Goal: Task Accomplishment & Management: Use online tool/utility

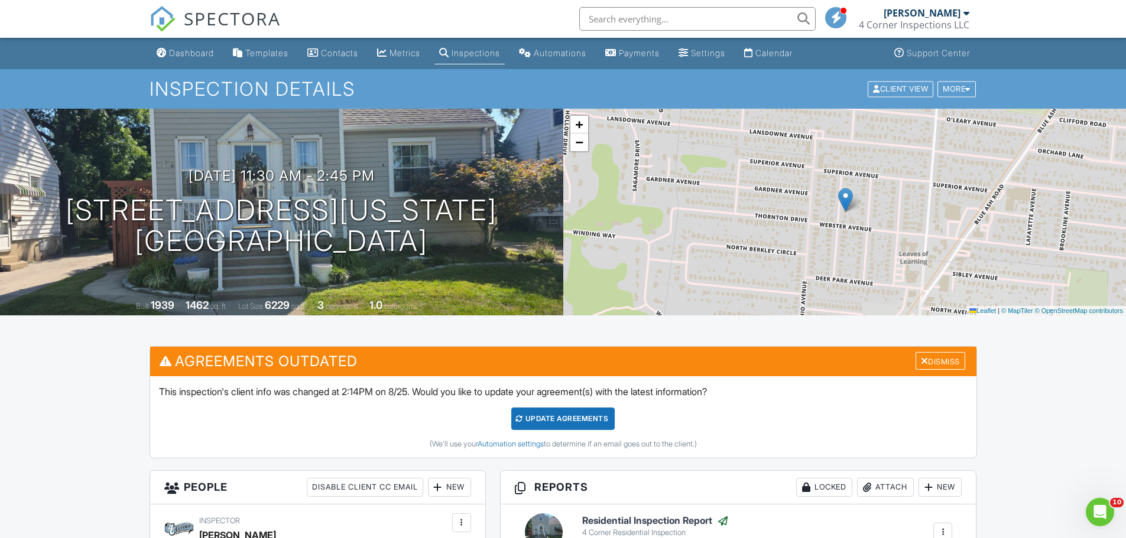
click at [194, 38] on div "SPECTORA" at bounding box center [215, 19] width 131 height 38
click at [191, 50] on div "Dashboard" at bounding box center [191, 53] width 45 height 10
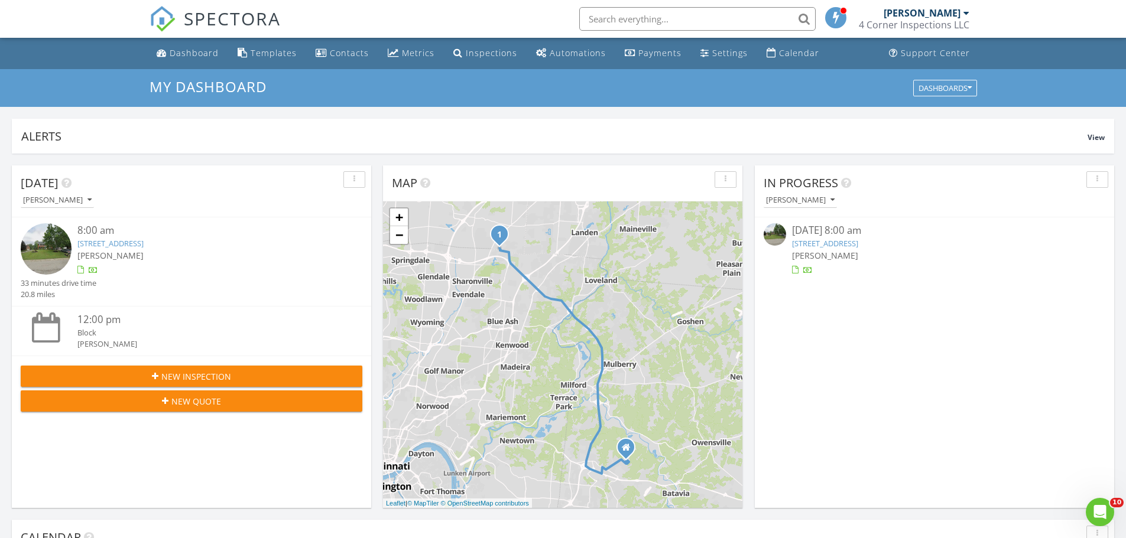
click at [52, 247] on img at bounding box center [46, 248] width 51 height 51
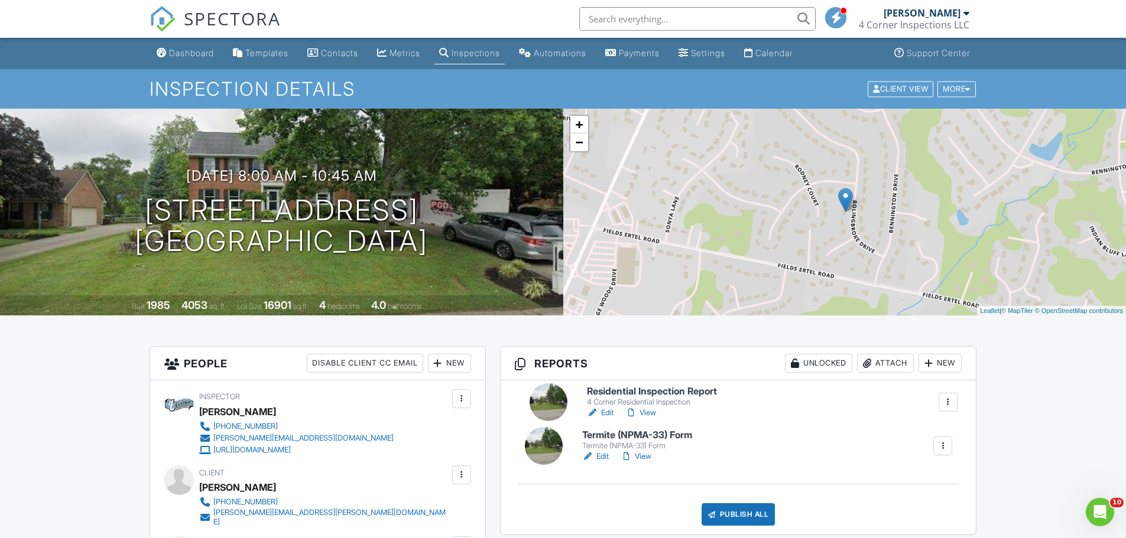
drag, startPoint x: 938, startPoint y: 463, endPoint x: 943, endPoint y: 405, distance: 58.1
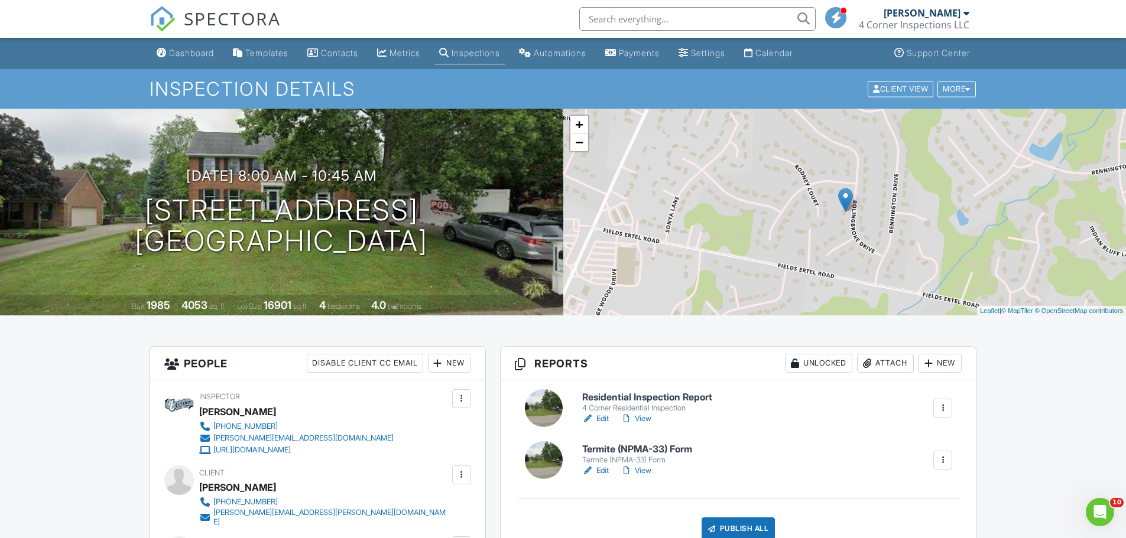
click at [603, 470] on link "Edit" at bounding box center [595, 471] width 27 height 12
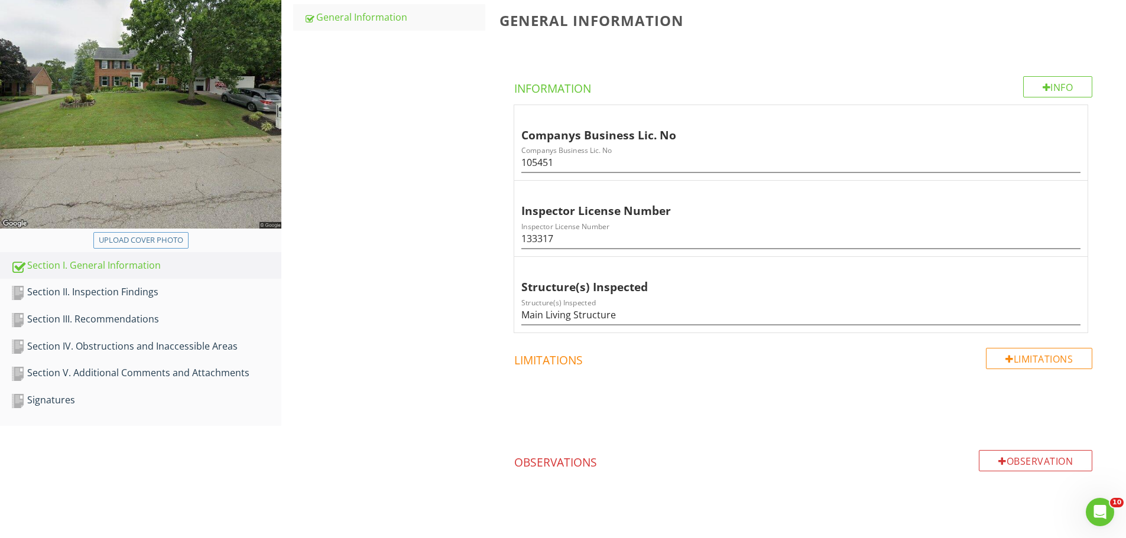
scroll to position [200, 0]
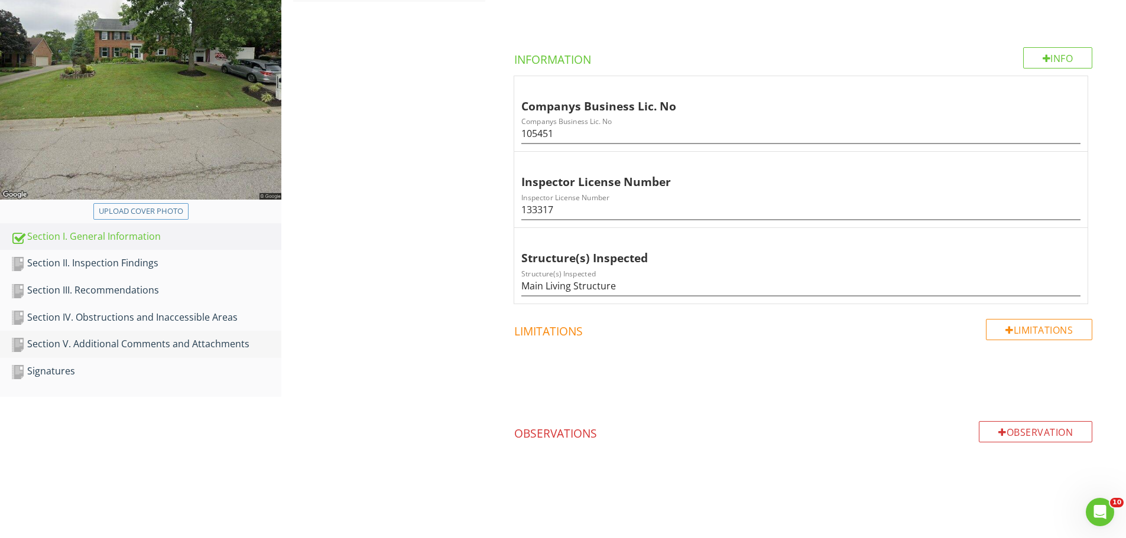
click at [204, 350] on div "Section V. Additional Comments and Attachments" at bounding box center [146, 344] width 271 height 15
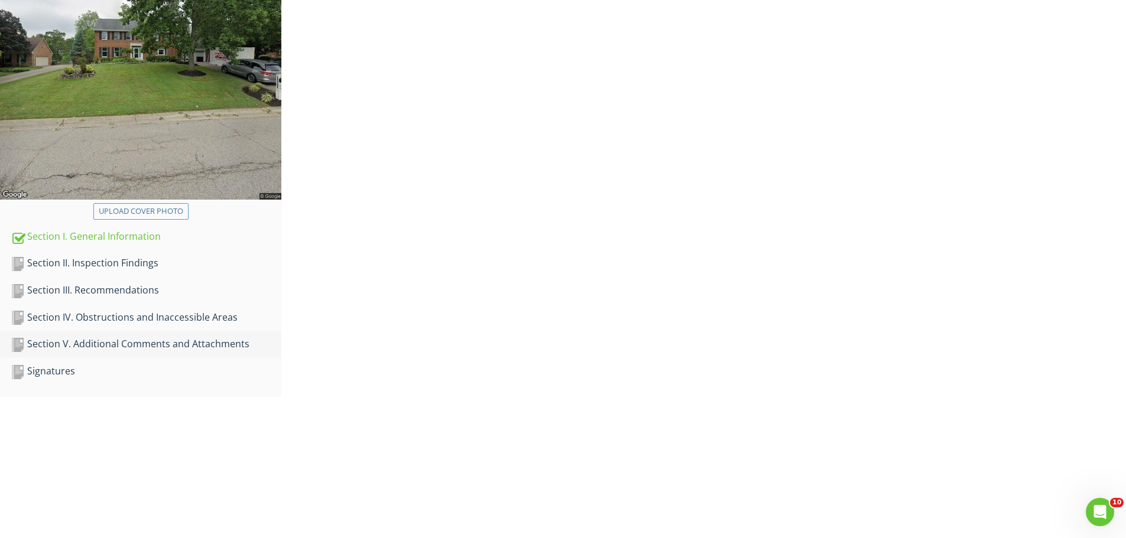
scroll to position [124, 0]
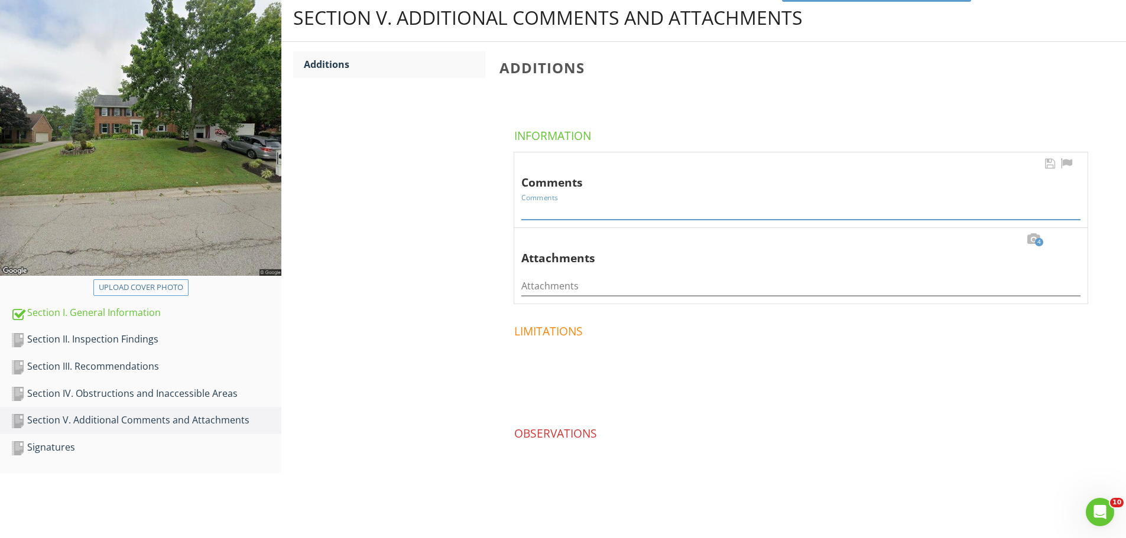
paste input "Recommend the following: Consult with previous owner about any history of infes…"
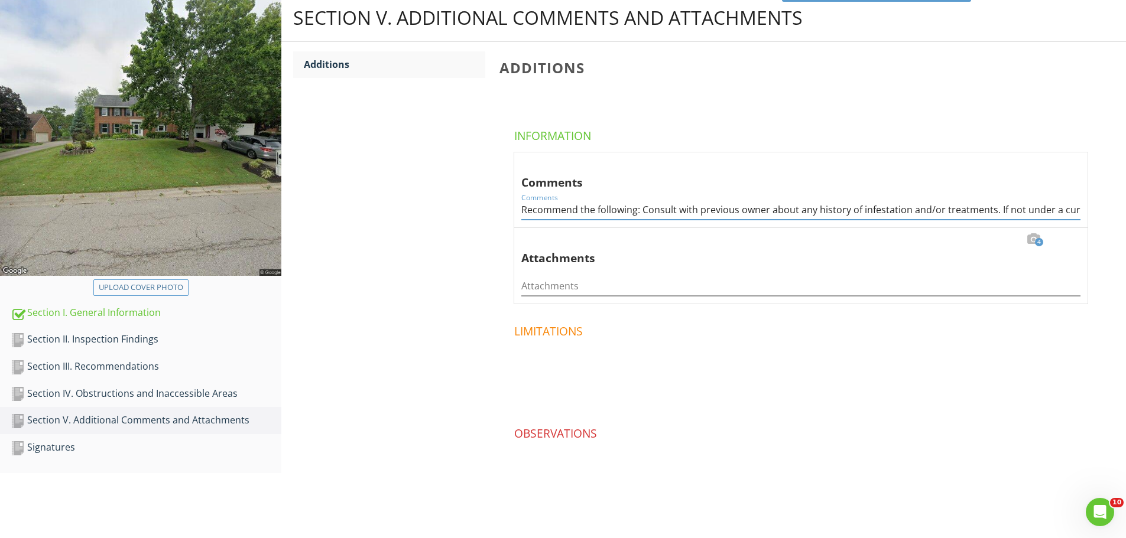
scroll to position [0, 683]
type input "Recommend the following: Consult with previous owner about any history of infes…"
click at [129, 339] on div "Section II. Inspection Findings" at bounding box center [146, 339] width 271 height 15
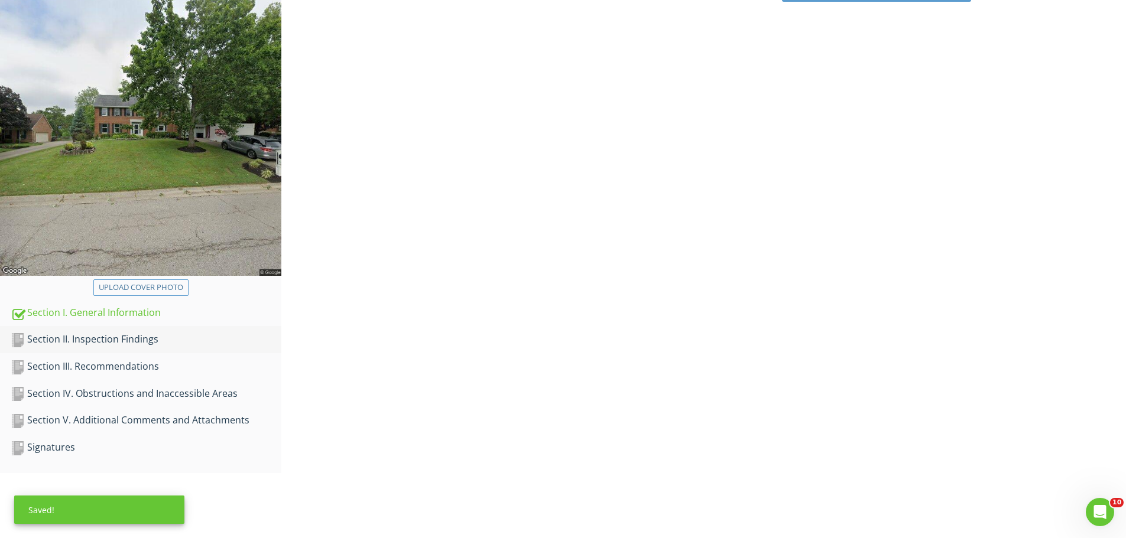
scroll to position [69, 0]
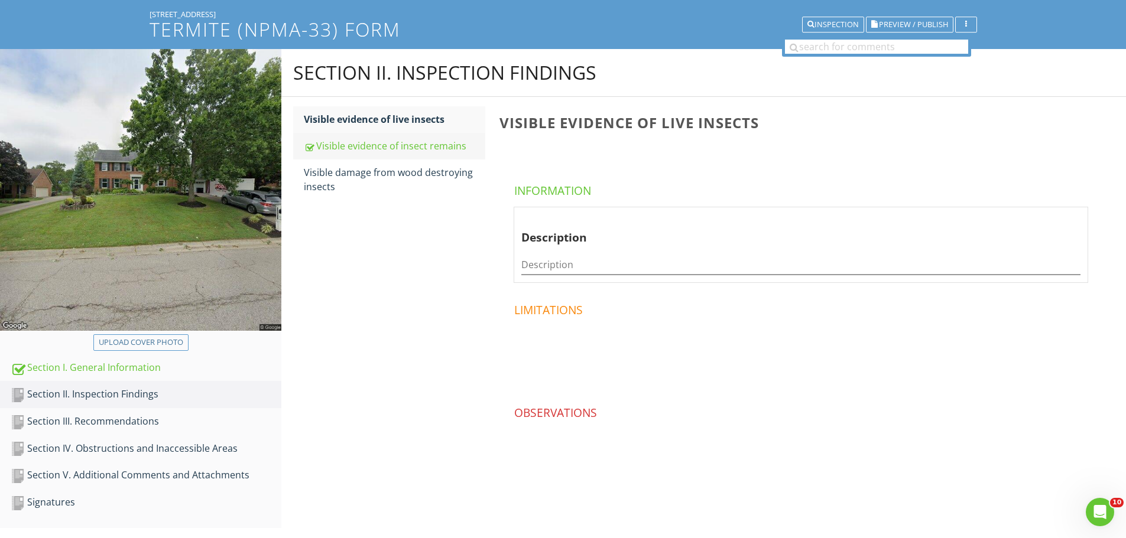
click at [435, 145] on div "Visible evidence of insect remains" at bounding box center [394, 146] width 181 height 14
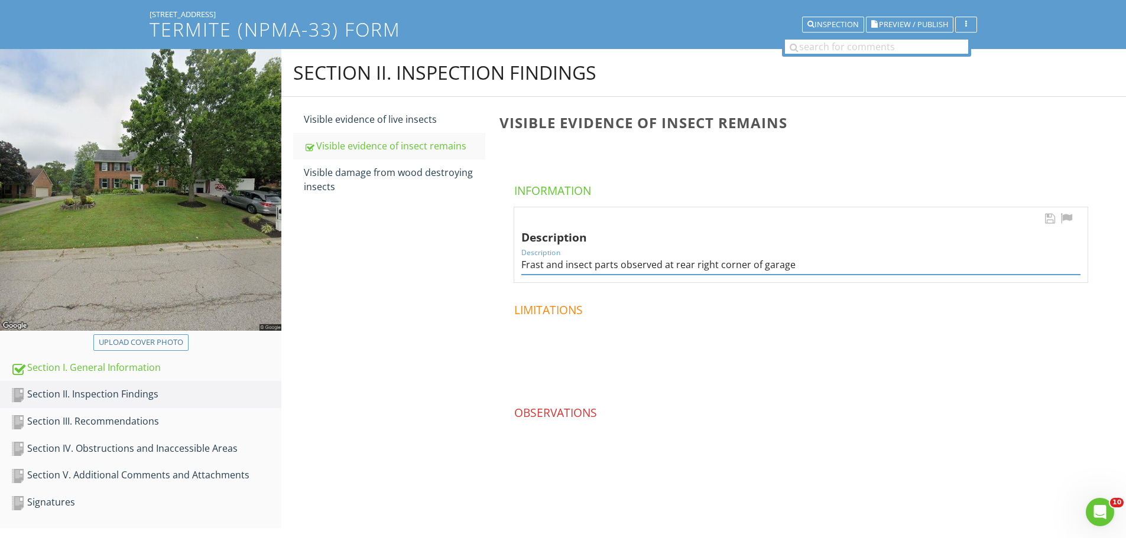
click at [543, 265] on input "Frast and insect parts observed at rear right corner of garage" at bounding box center [800, 265] width 559 height 20
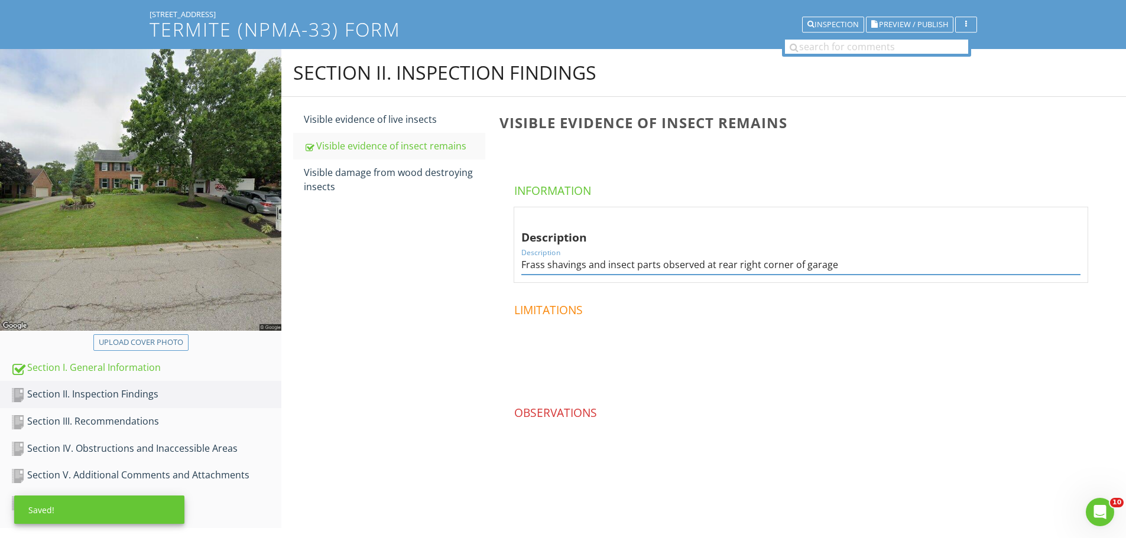
click at [748, 313] on h4 "Limitations" at bounding box center [803, 308] width 578 height 20
click at [837, 263] on input "Frass shavings and insect parts observed at rear right corner of garage" at bounding box center [800, 265] width 559 height 20
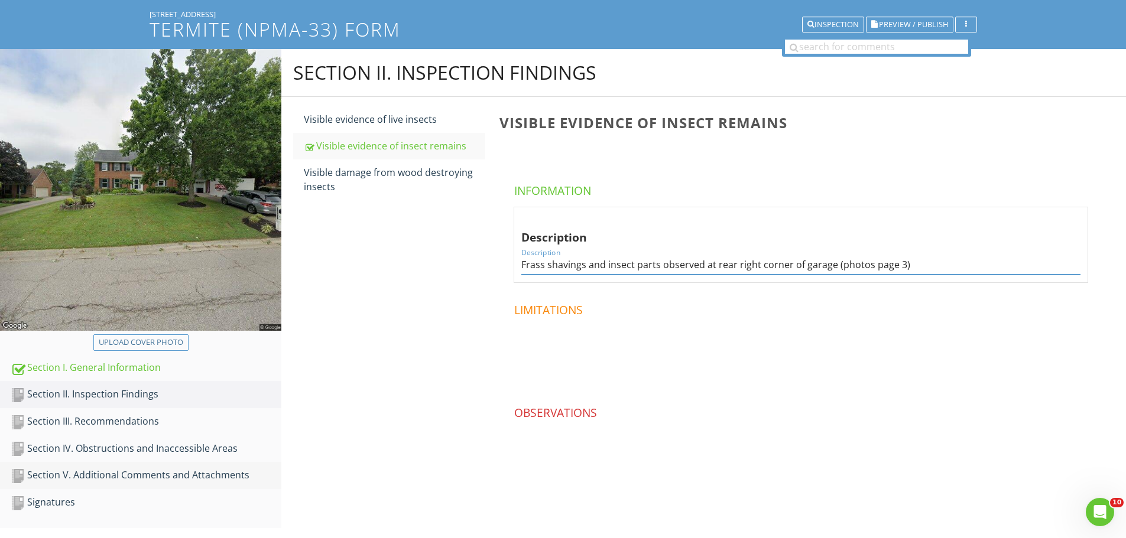
type input "Frass shavings and insect parts observed at rear right corner of garage (photos…"
click at [192, 474] on div "Section V. Additional Comments and Attachments" at bounding box center [146, 475] width 271 height 15
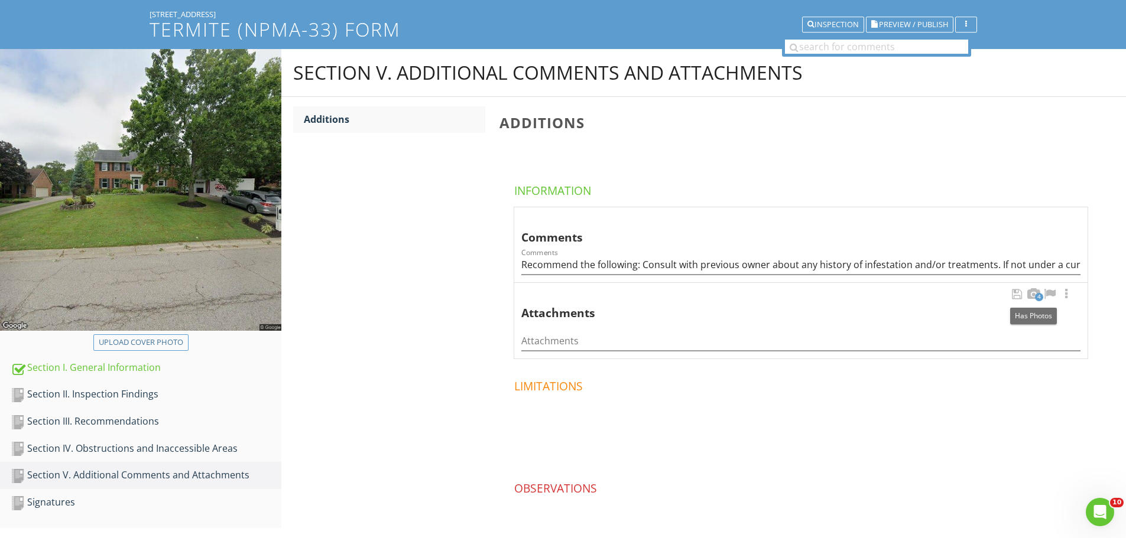
click at [1035, 297] on span "4" at bounding box center [1039, 297] width 8 height 8
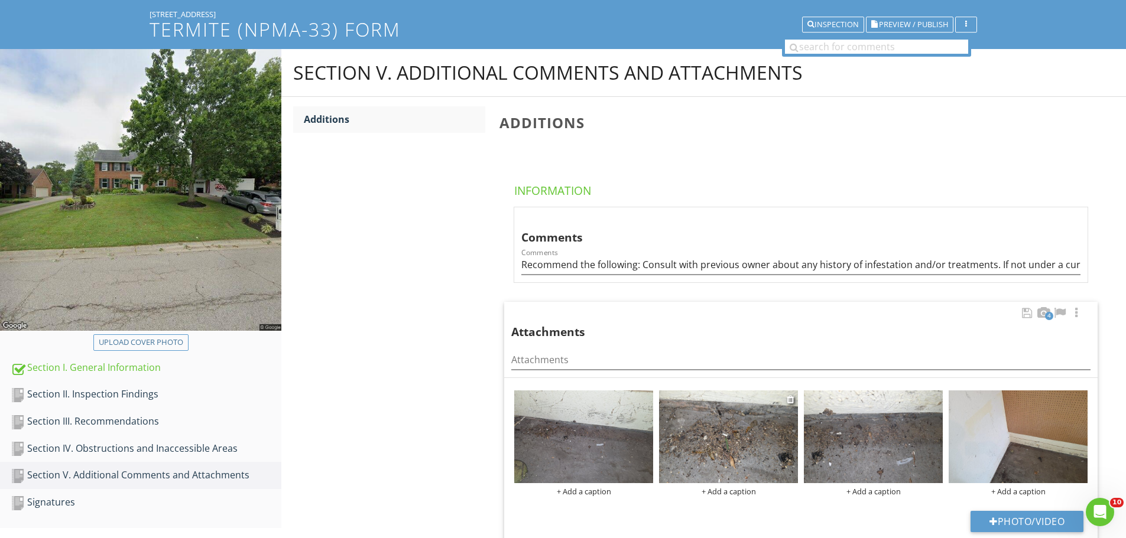
click at [737, 415] on img at bounding box center [728, 437] width 139 height 93
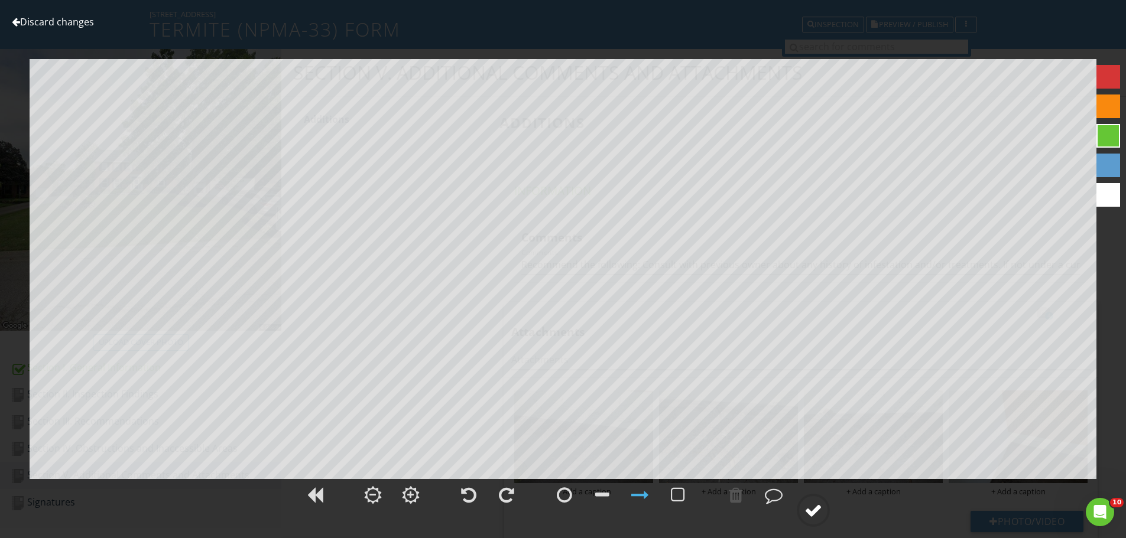
click at [823, 512] on circle at bounding box center [813, 510] width 31 height 31
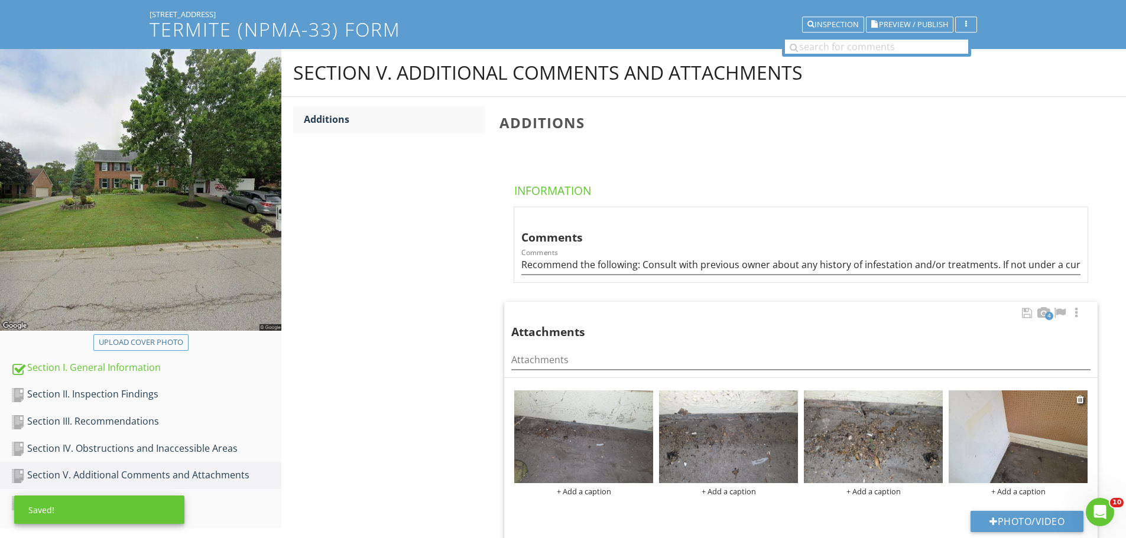
click at [1009, 428] on img at bounding box center [1018, 437] width 139 height 93
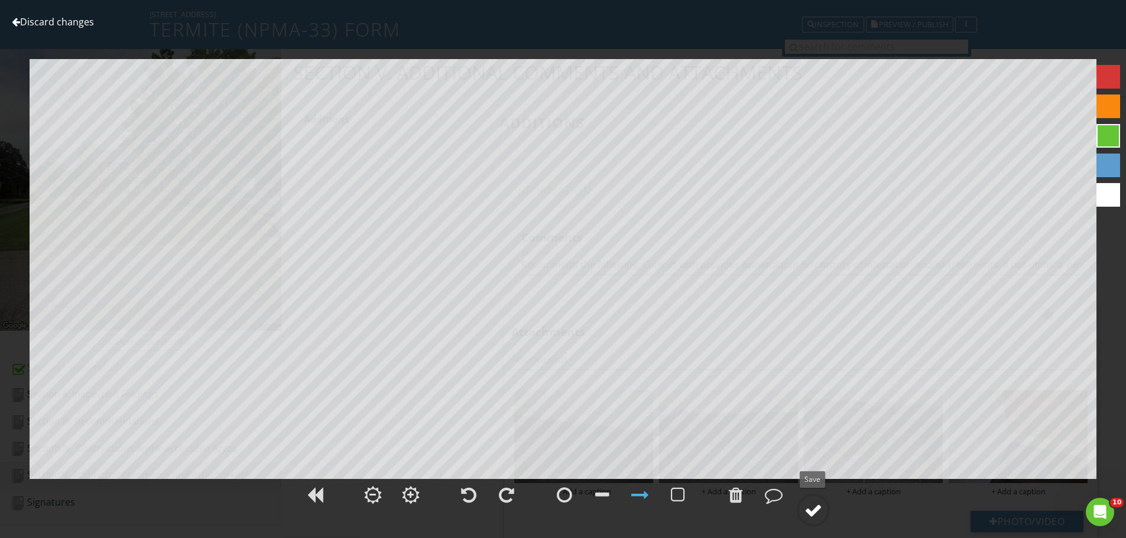
click at [817, 510] on div at bounding box center [813, 511] width 18 height 18
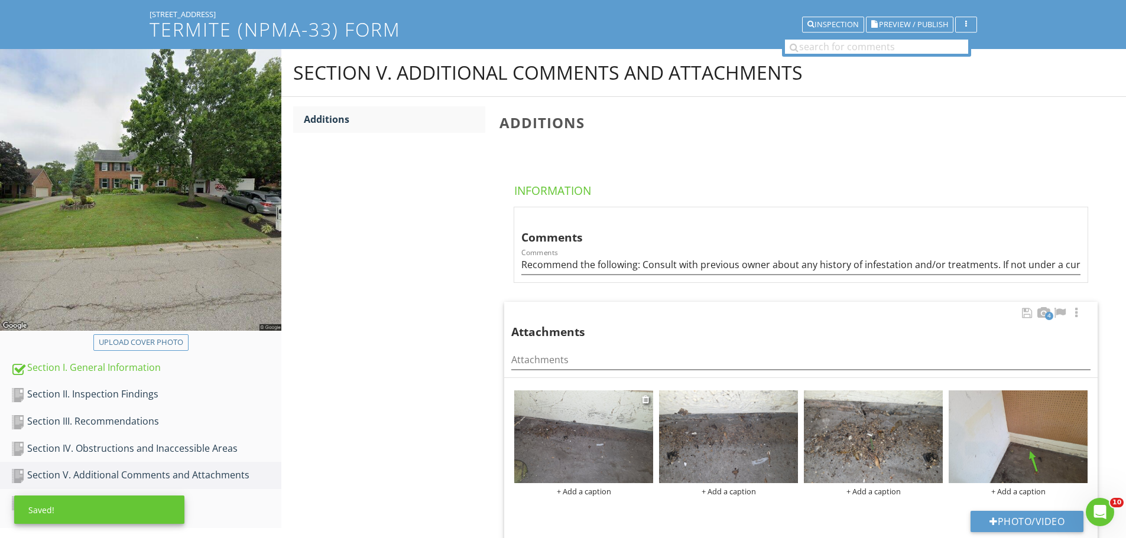
click at [584, 444] on img at bounding box center [583, 437] width 139 height 93
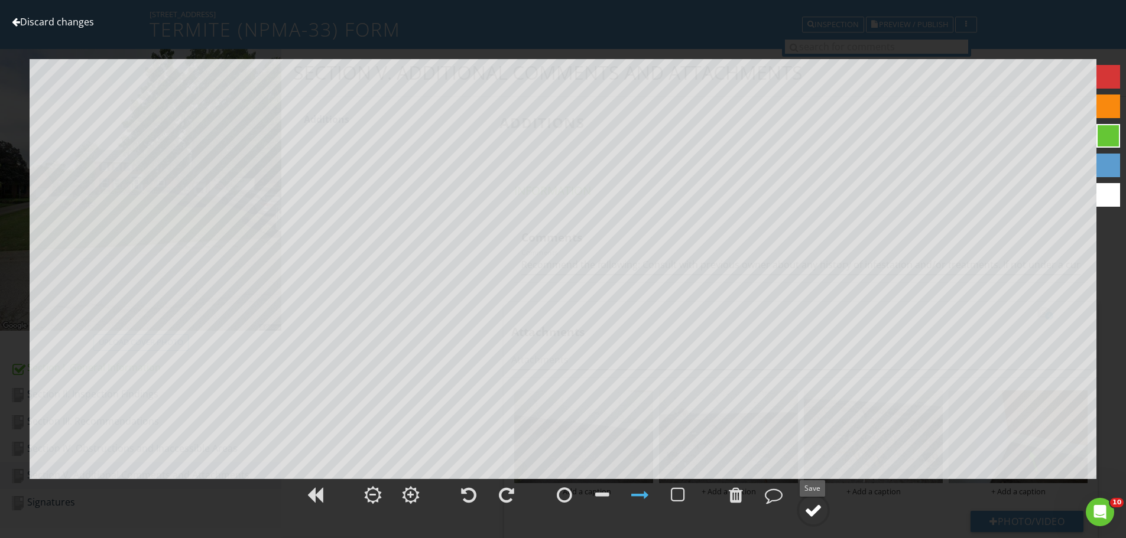
click at [814, 509] on div at bounding box center [813, 511] width 18 height 18
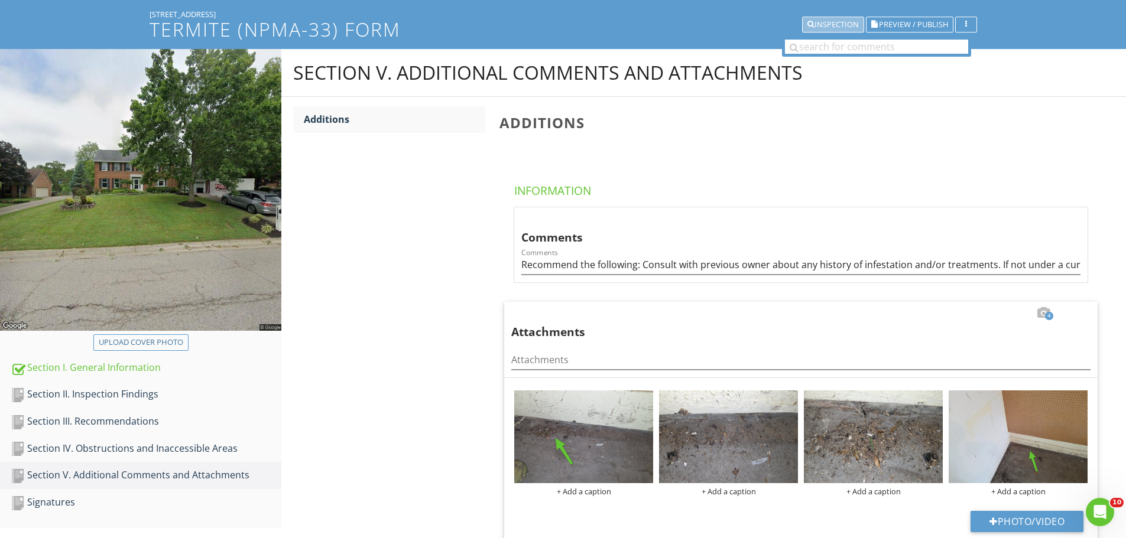
click at [824, 18] on button "Inspection" at bounding box center [833, 25] width 62 height 17
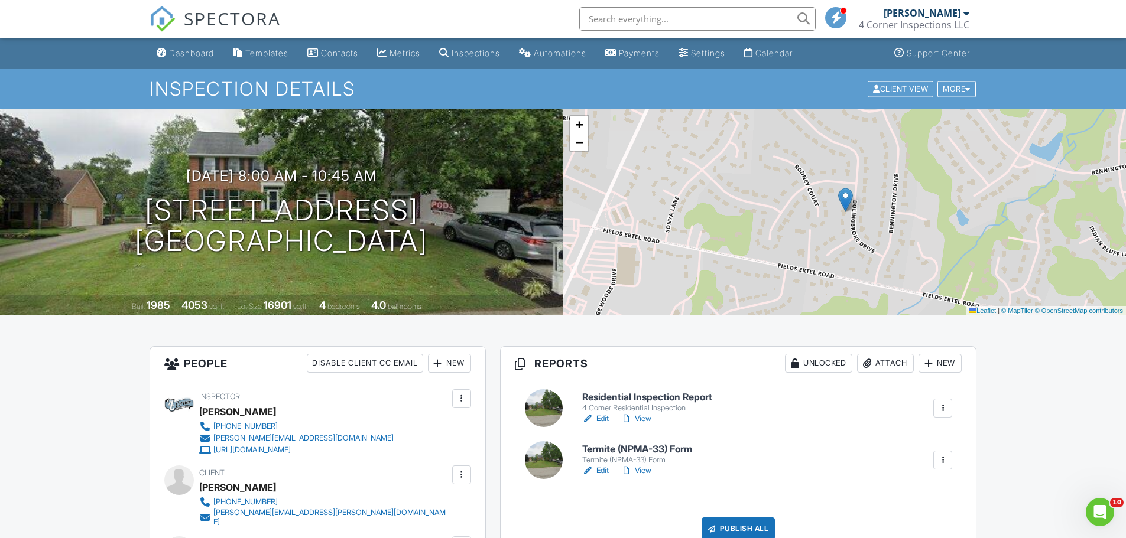
click at [604, 421] on link "Edit" at bounding box center [595, 419] width 27 height 12
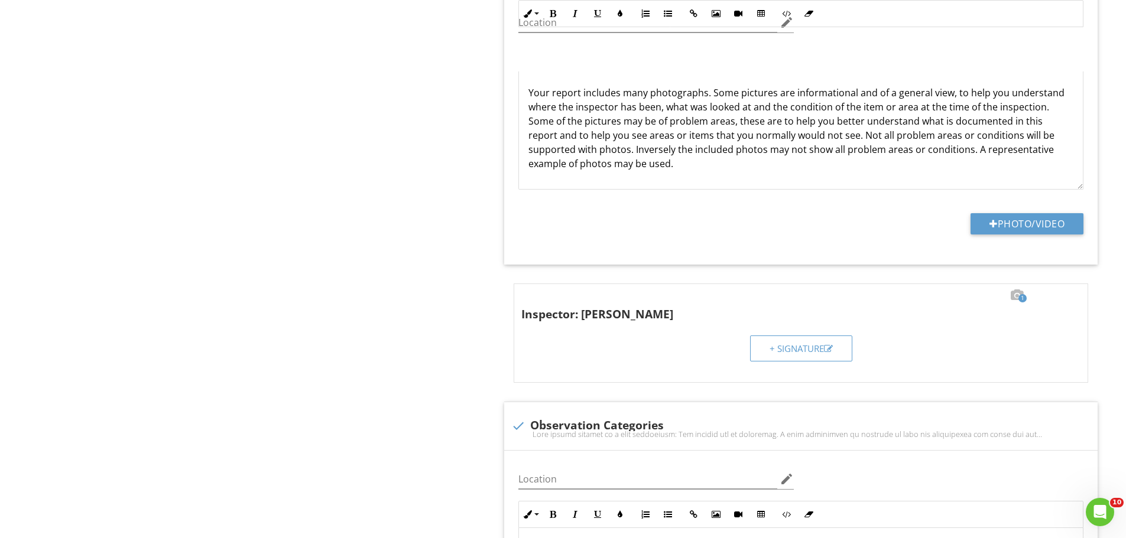
scroll to position [2636, 0]
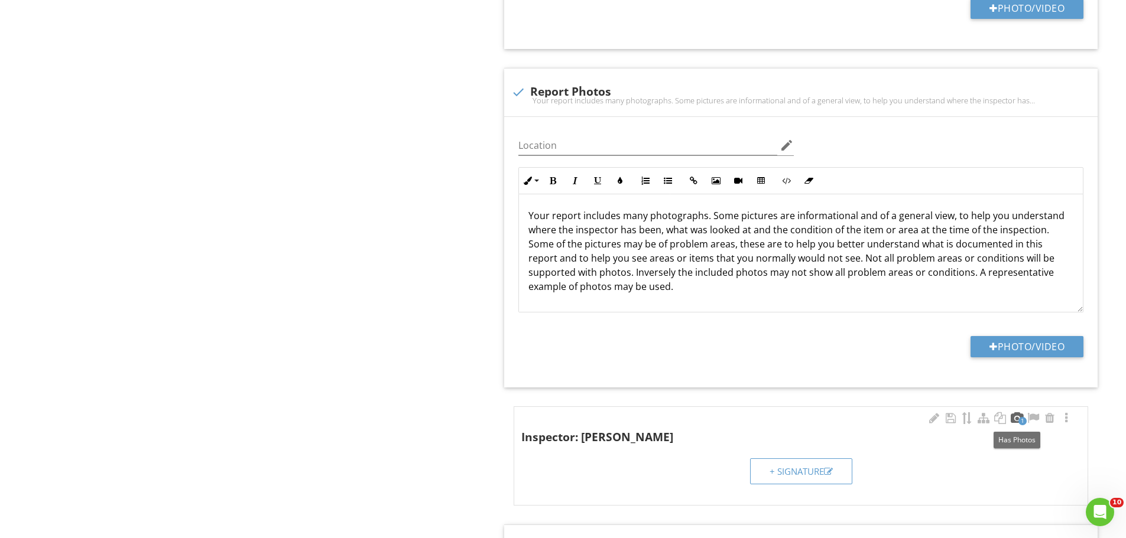
click at [1015, 420] on div at bounding box center [1016, 419] width 14 height 12
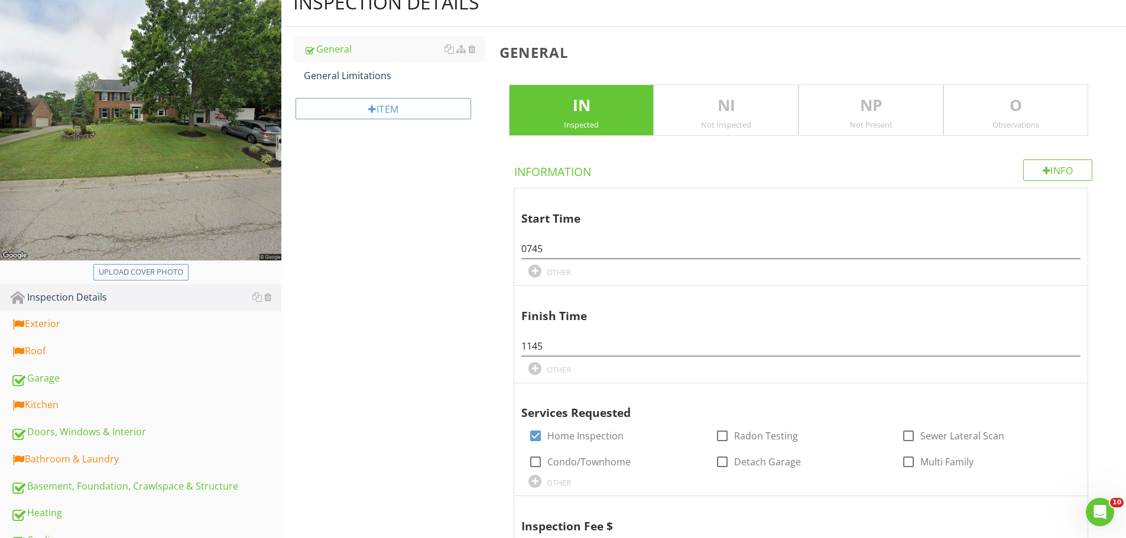
scroll to position [35, 0]
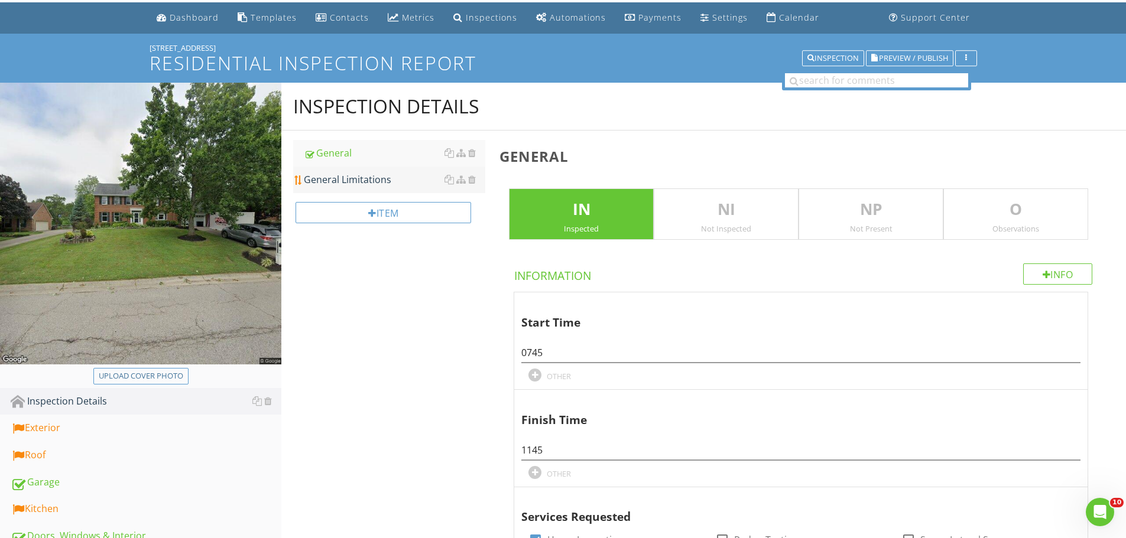
click at [332, 181] on div "General Limitations" at bounding box center [394, 180] width 181 height 14
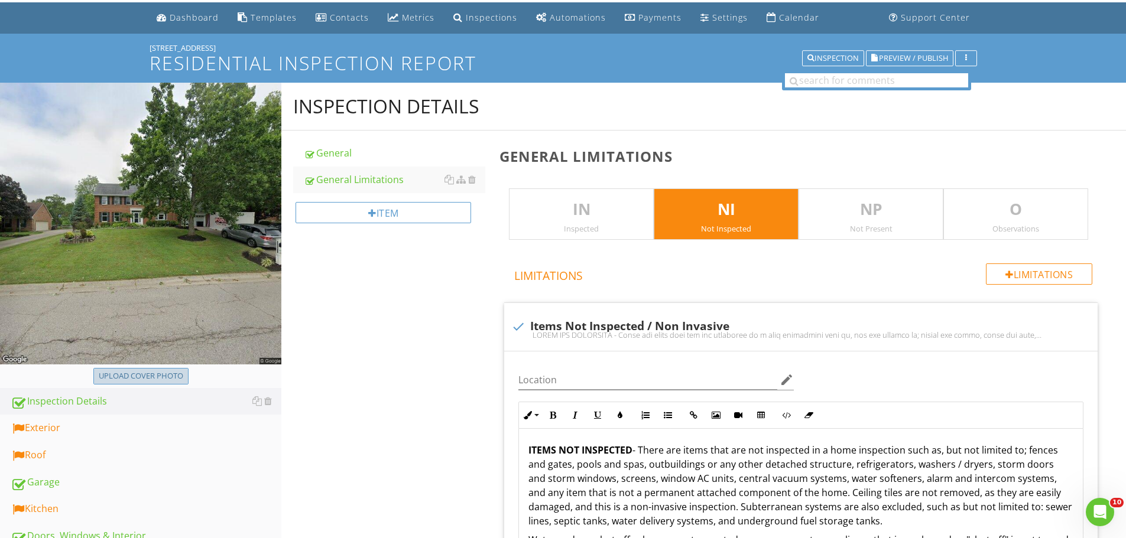
click at [117, 376] on div "Upload cover photo" at bounding box center [141, 377] width 85 height 12
type input "C:\fakepath\2025-7-28-1.jpg"
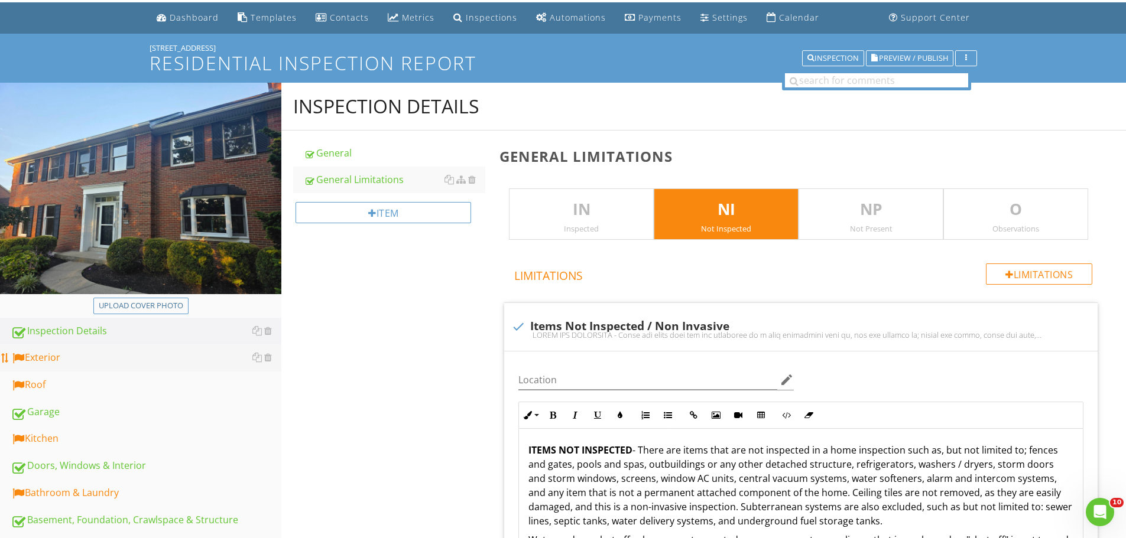
click at [124, 362] on div "Exterior" at bounding box center [146, 357] width 271 height 15
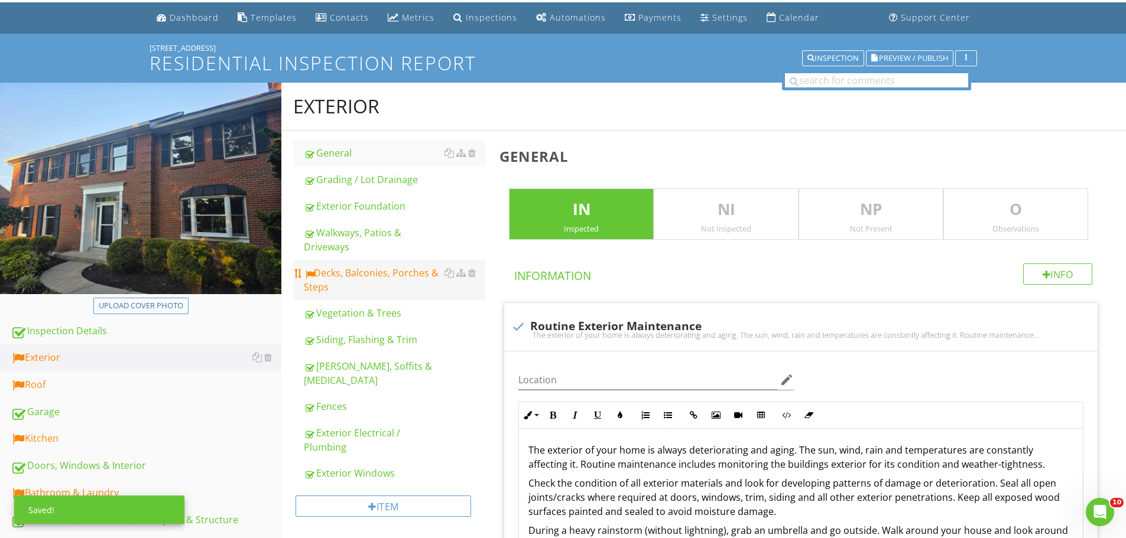
click at [343, 267] on div "Decks, Balconies, Porches & Steps" at bounding box center [394, 280] width 181 height 28
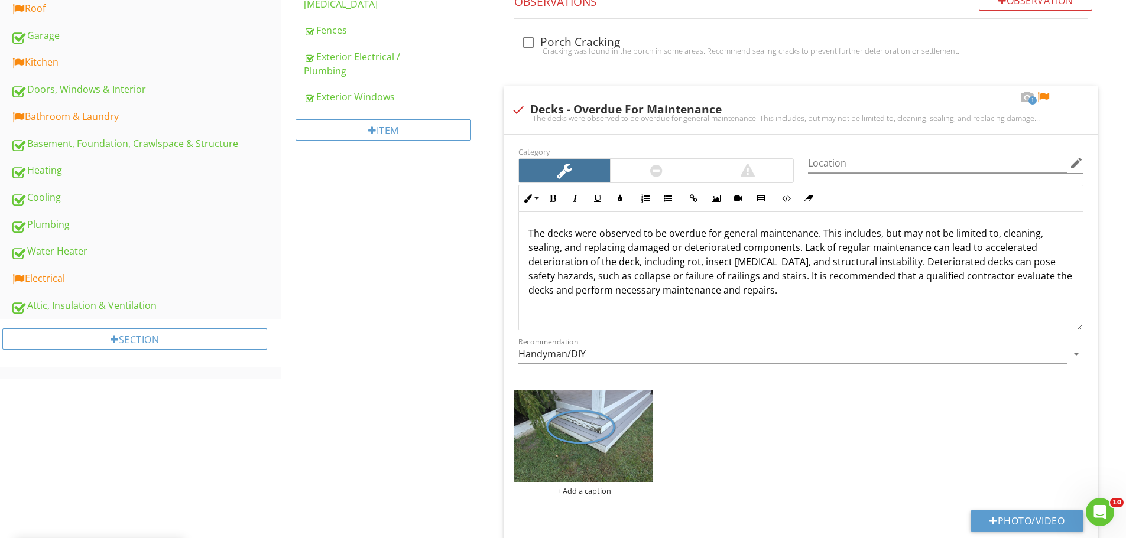
scroll to position [449, 0]
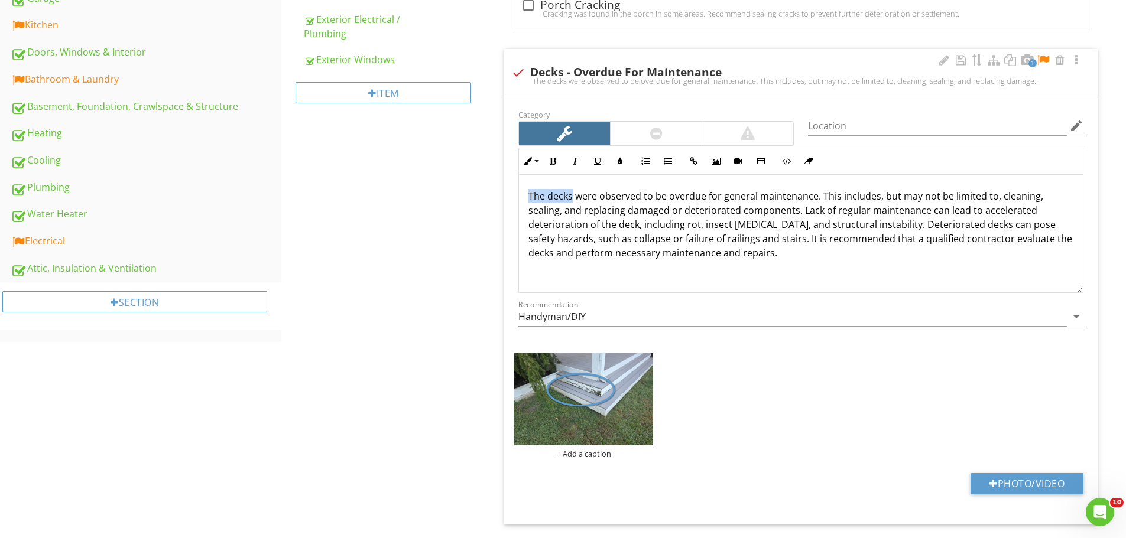
drag, startPoint x: 572, startPoint y: 197, endPoint x: 512, endPoint y: 197, distance: 60.3
click at [512, 197] on div "Inline Style XLarge Large Normal Small Light Small/Light Bold Italic Underline …" at bounding box center [800, 220] width 579 height 145
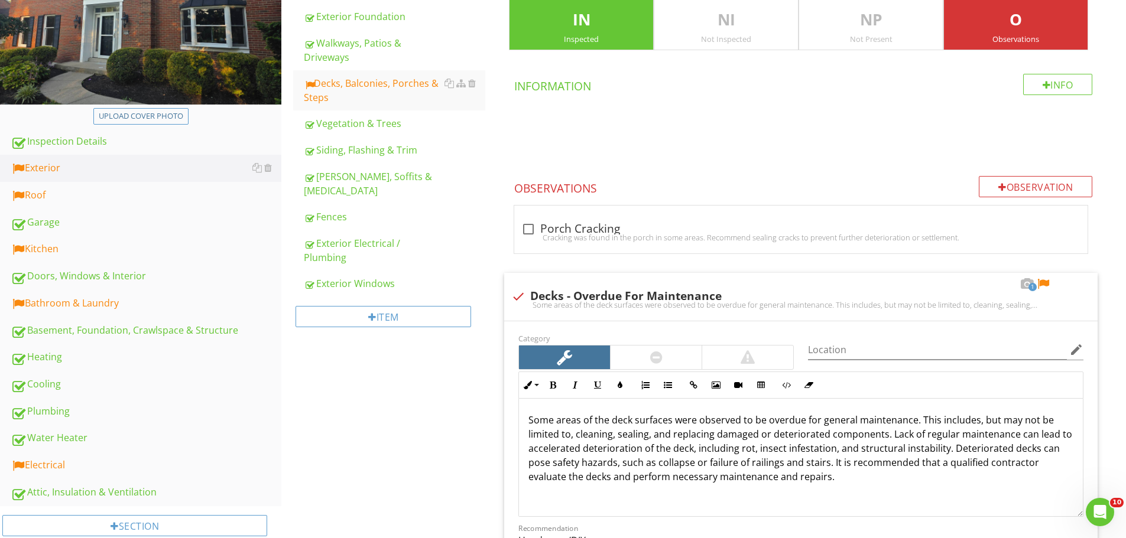
scroll to position [0, 0]
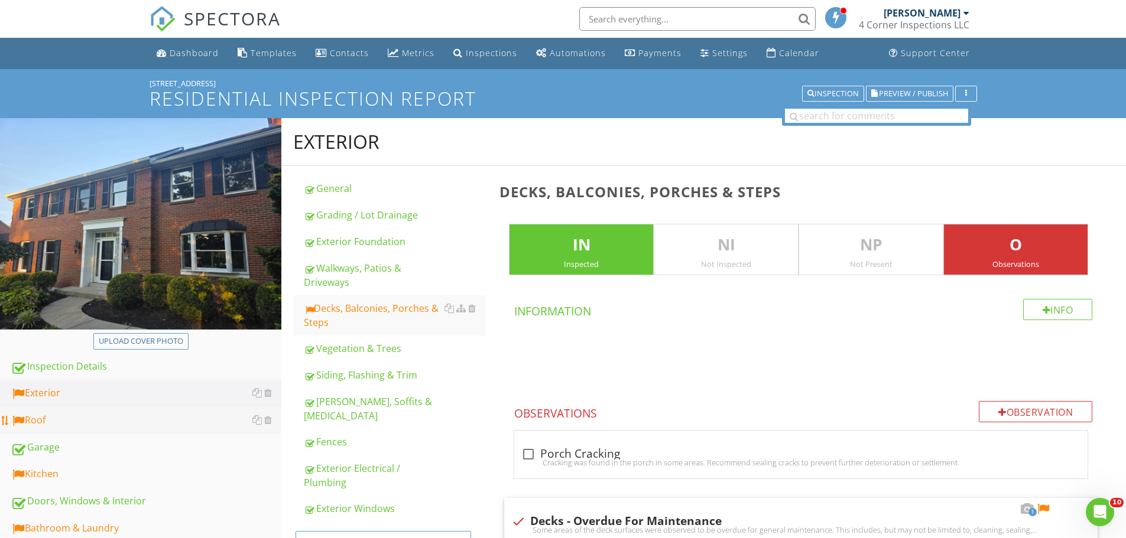
click at [54, 418] on div "Roof" at bounding box center [146, 420] width 271 height 15
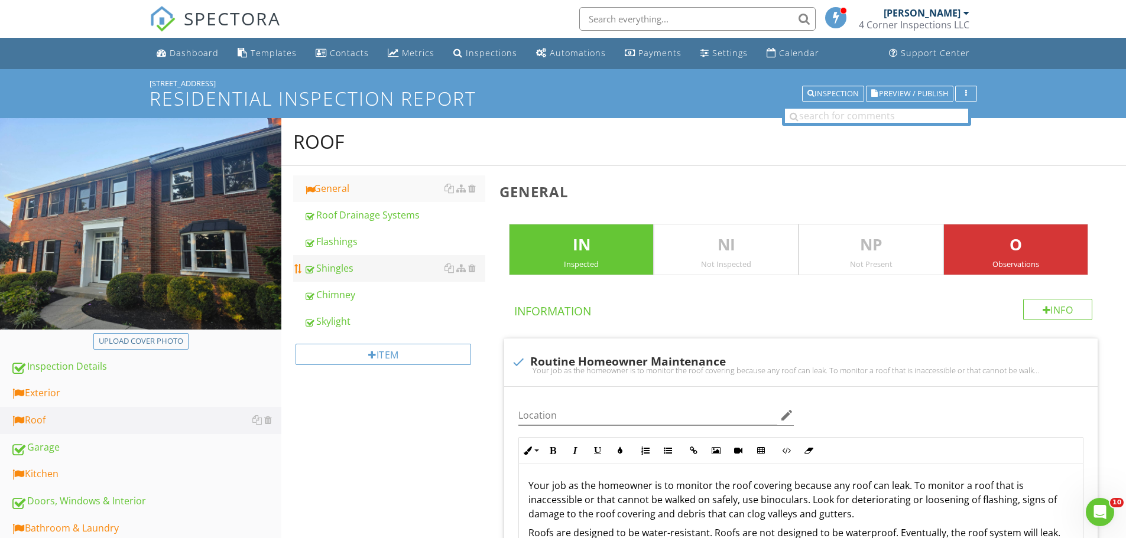
click at [361, 278] on link "Shingles" at bounding box center [394, 268] width 181 height 26
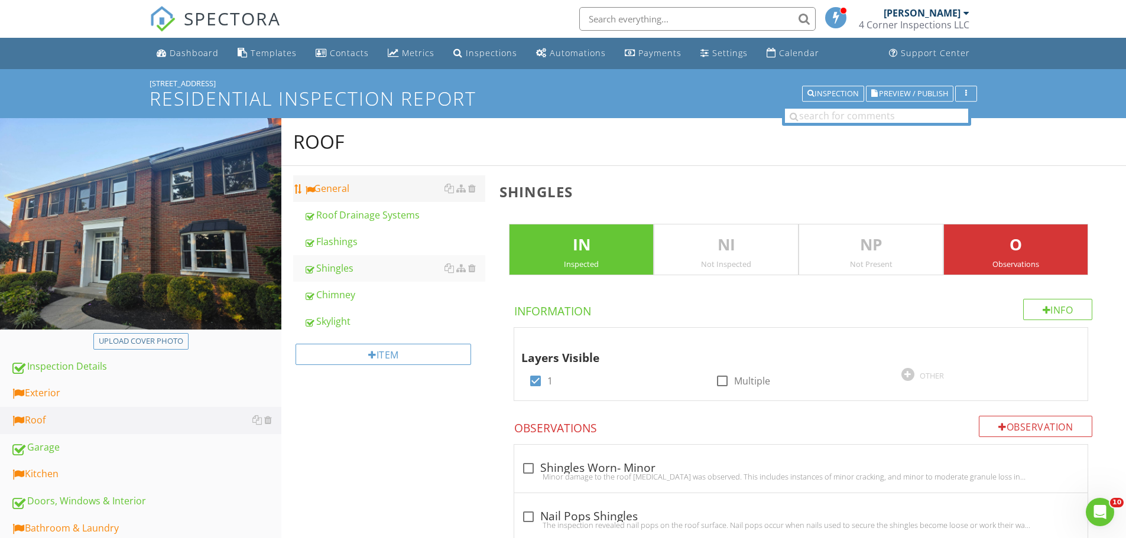
click at [330, 190] on div "General" at bounding box center [394, 188] width 181 height 14
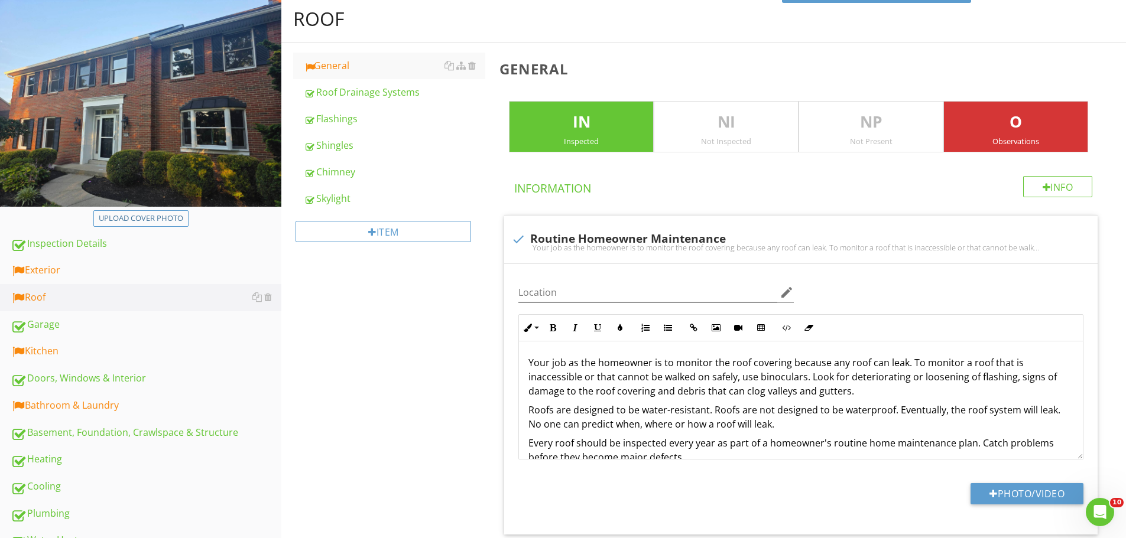
scroll to position [59, 0]
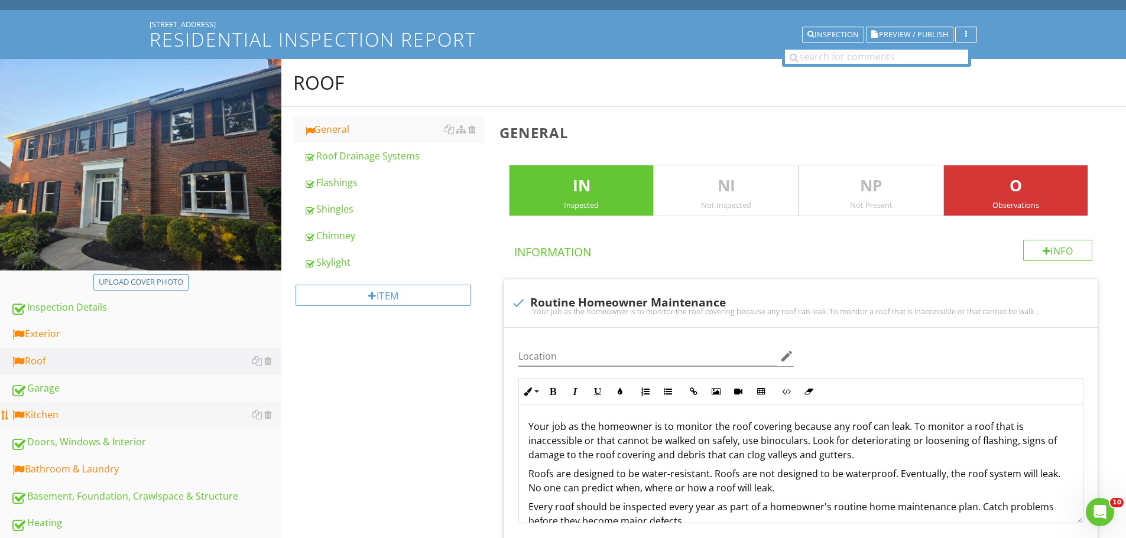
click at [65, 419] on div "Kitchen" at bounding box center [146, 415] width 271 height 15
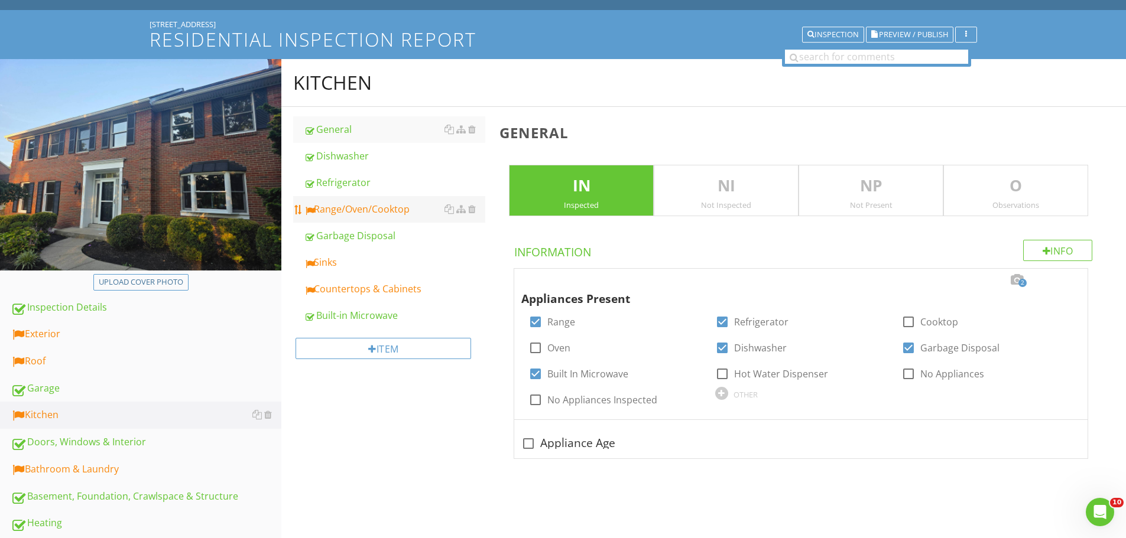
click at [365, 210] on div "Range/Oven/Cooktop" at bounding box center [394, 209] width 181 height 14
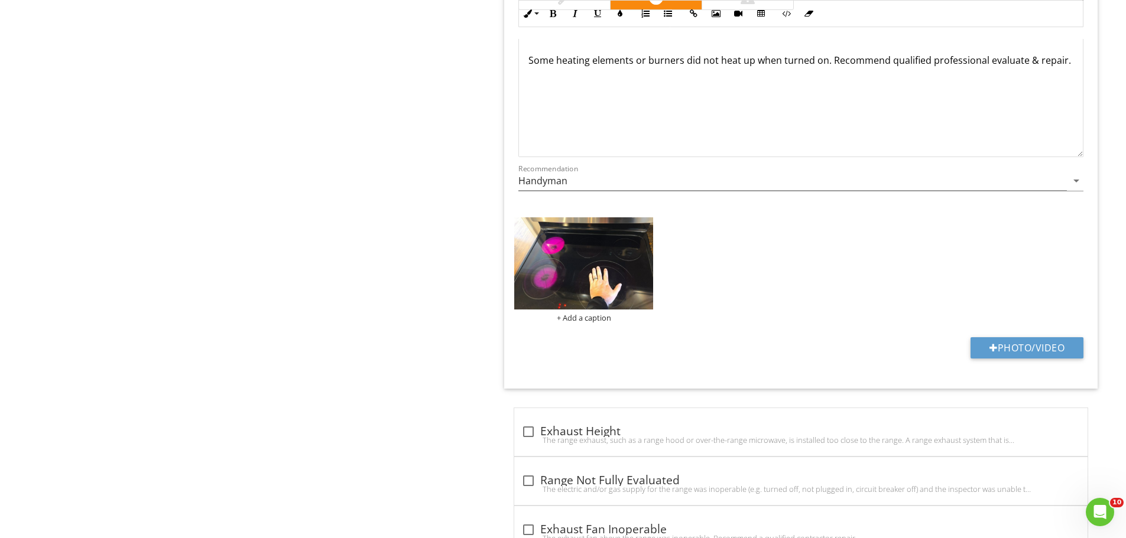
scroll to position [1832, 0]
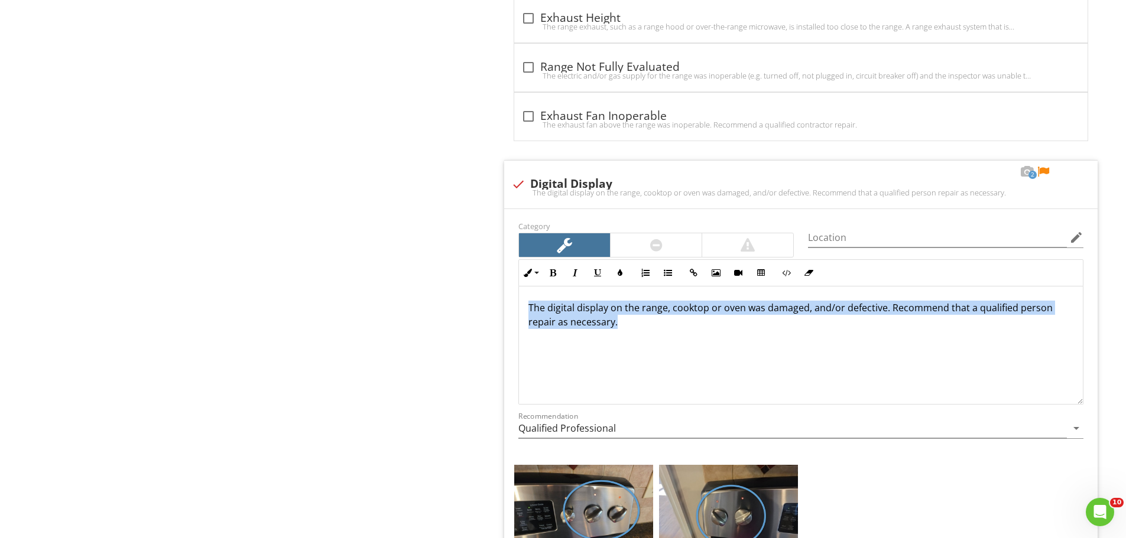
drag, startPoint x: 706, startPoint y: 367, endPoint x: 461, endPoint y: 281, distance: 259.8
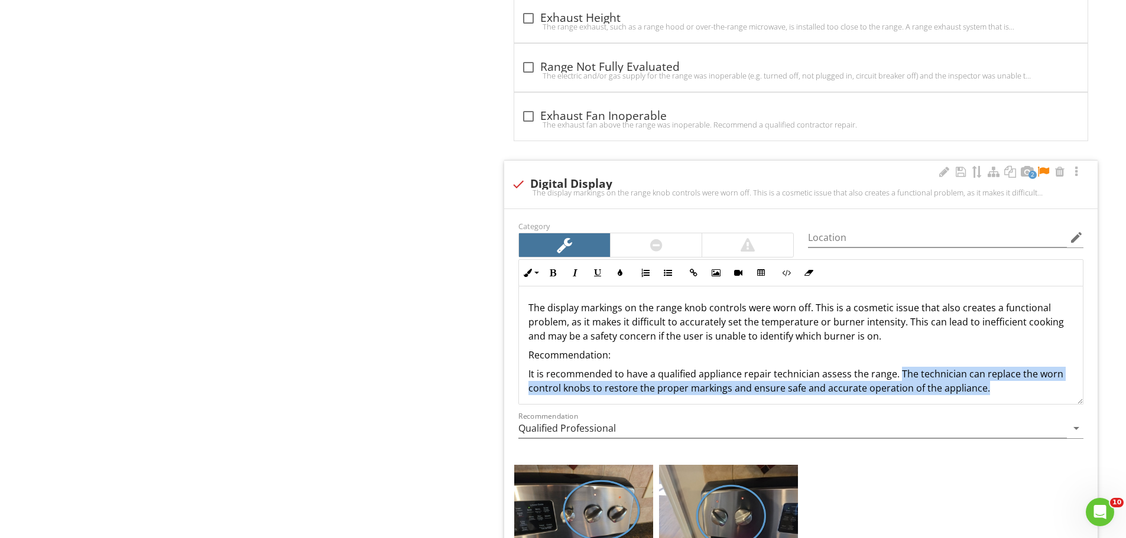
drag, startPoint x: 896, startPoint y: 372, endPoint x: 997, endPoint y: 389, distance: 102.5
click at [997, 389] on p "It is recommended to have a qualified appliance repair technician assess the ra…" at bounding box center [800, 381] width 545 height 28
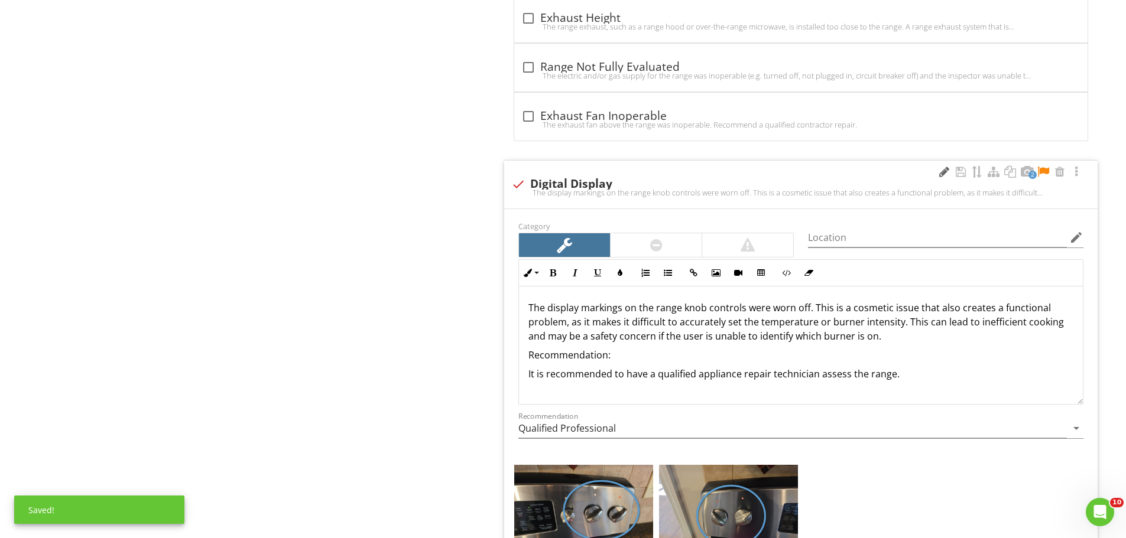
click at [937, 169] on div at bounding box center [944, 172] width 14 height 12
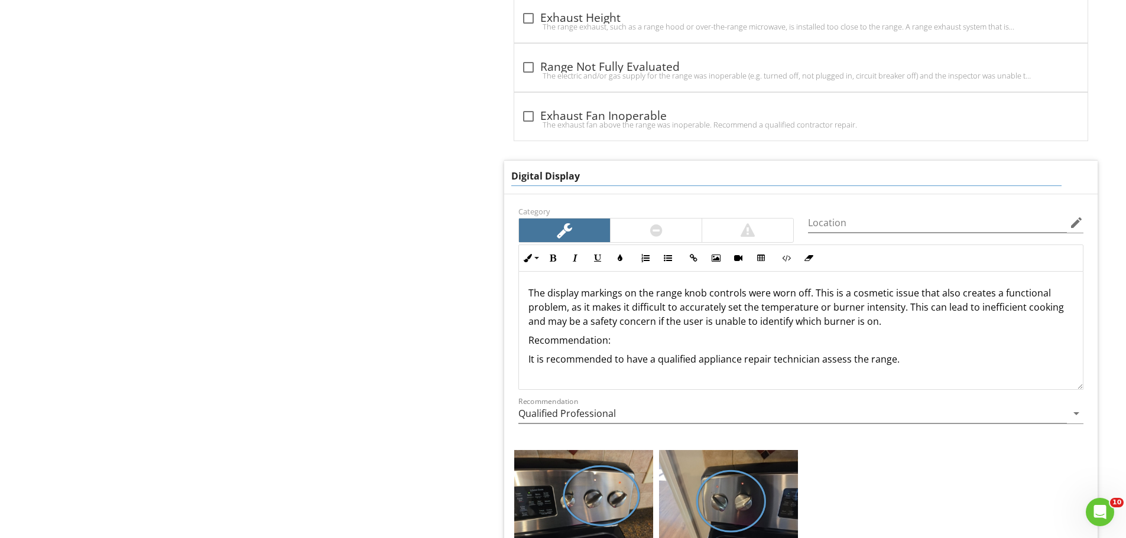
drag, startPoint x: 546, startPoint y: 178, endPoint x: 481, endPoint y: 170, distance: 65.5
click at [573, 170] on input "Display" at bounding box center [786, 177] width 550 height 20
type input "Display/Controls"
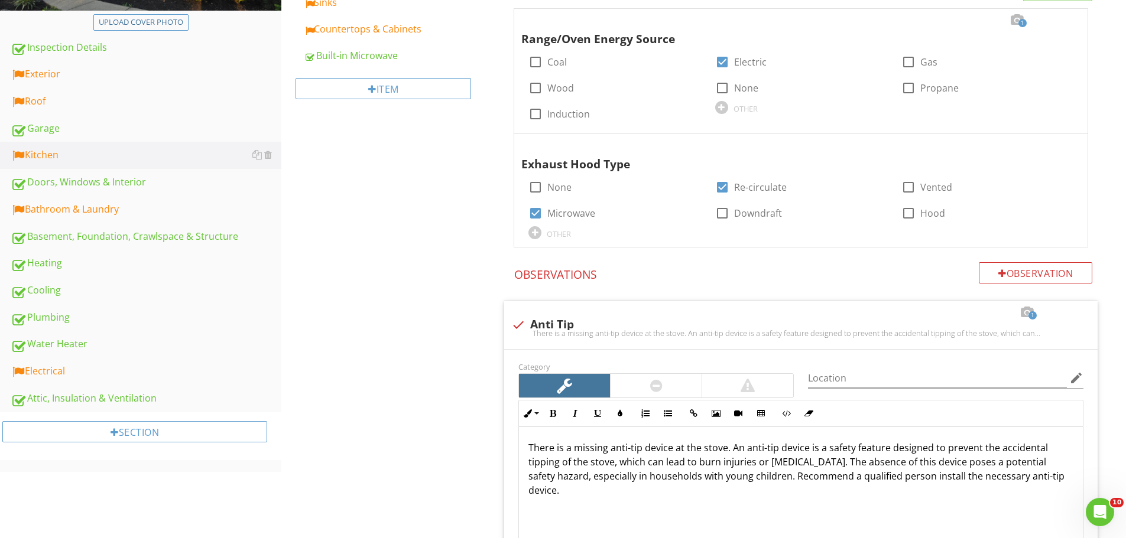
scroll to position [135, 0]
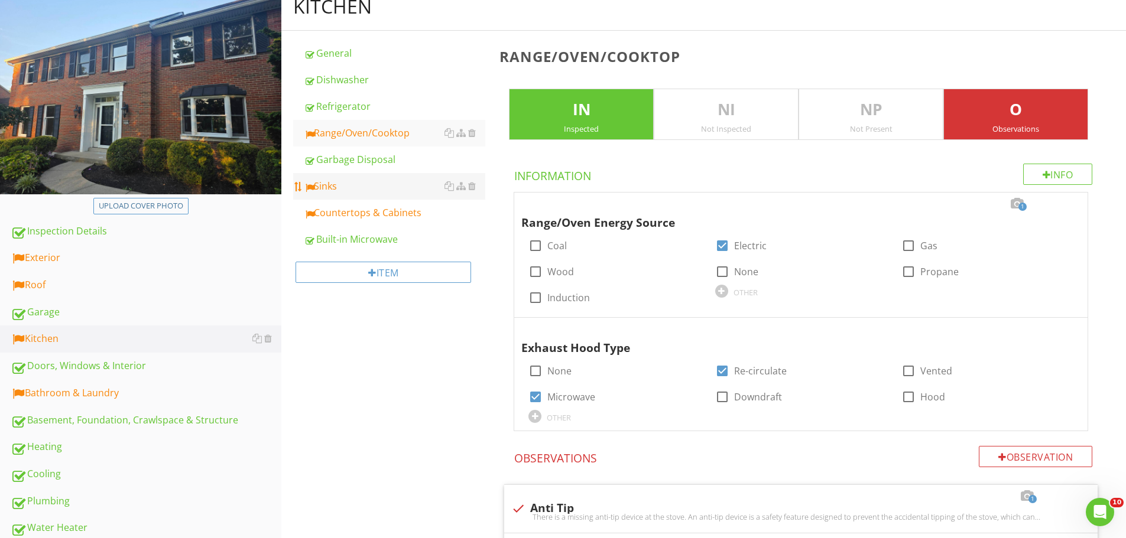
click at [348, 184] on div "Sinks" at bounding box center [394, 186] width 181 height 14
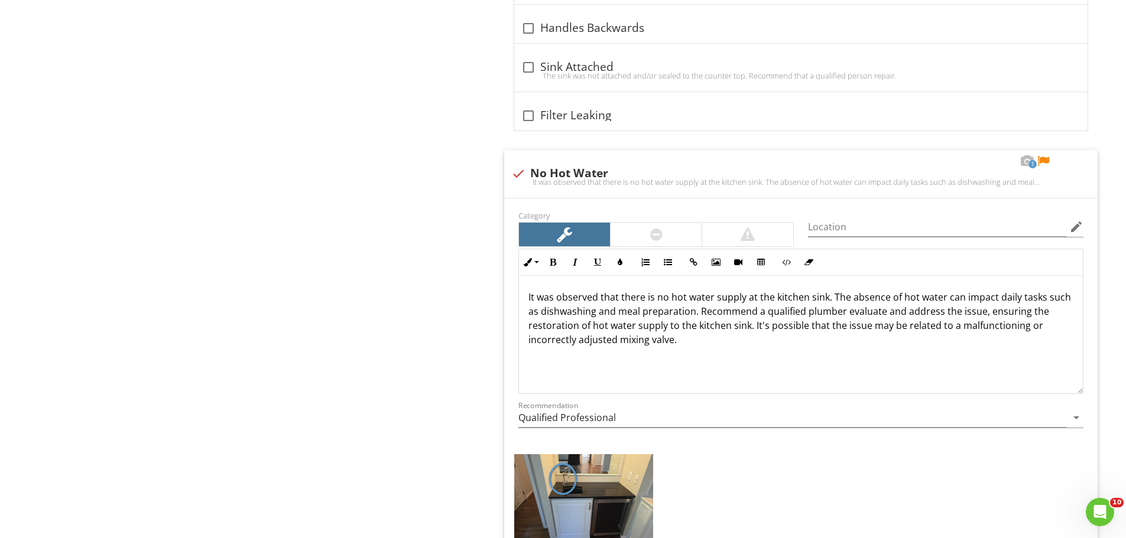
scroll to position [1376, 0]
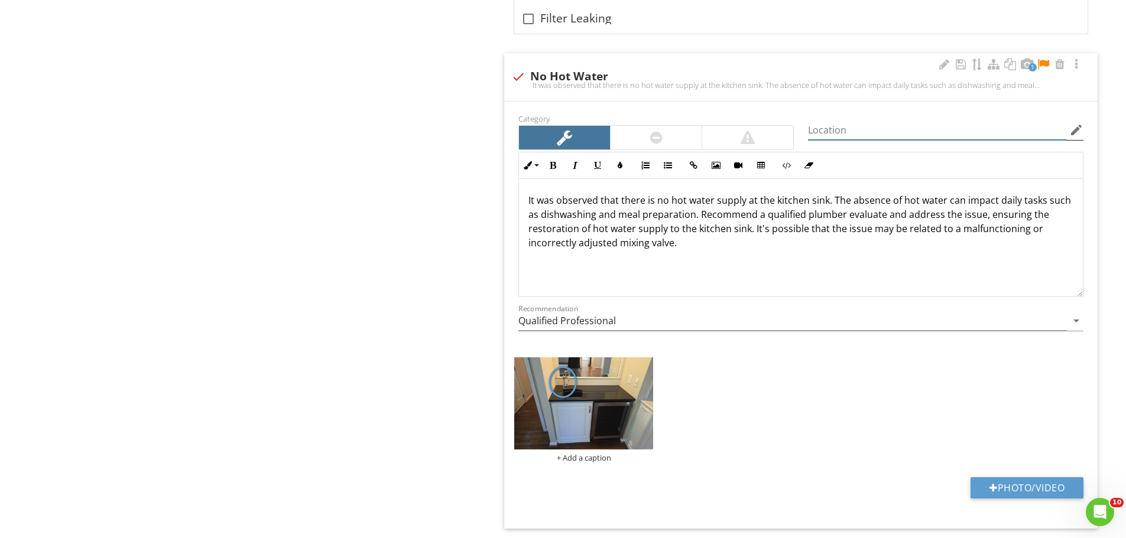
click at [822, 126] on input "Location" at bounding box center [937, 131] width 259 height 20
type input "Bar Area"
click at [942, 64] on div at bounding box center [944, 65] width 14 height 12
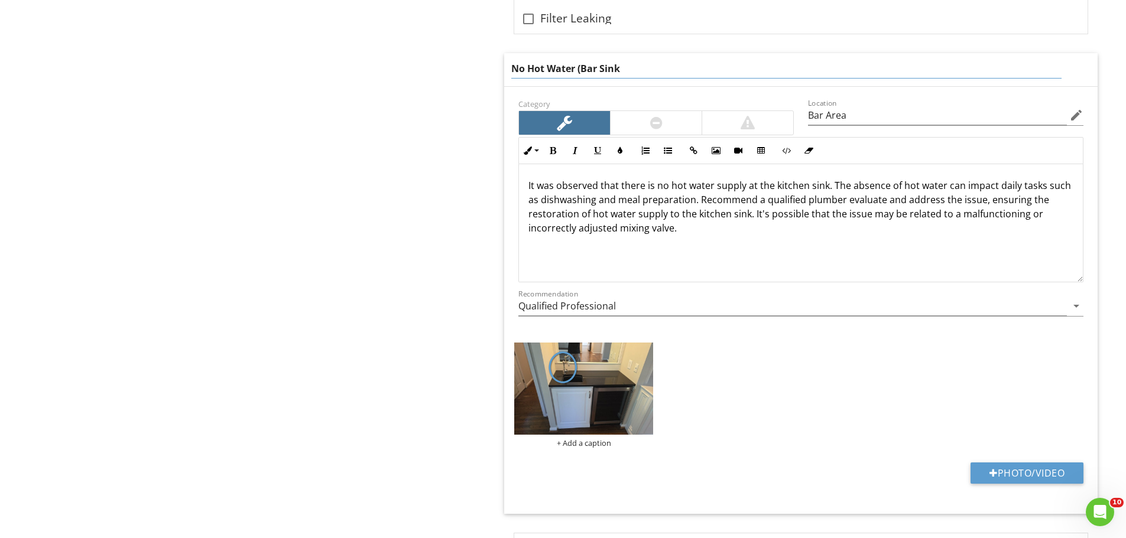
type input "No Hot Water (Bar Sink)"
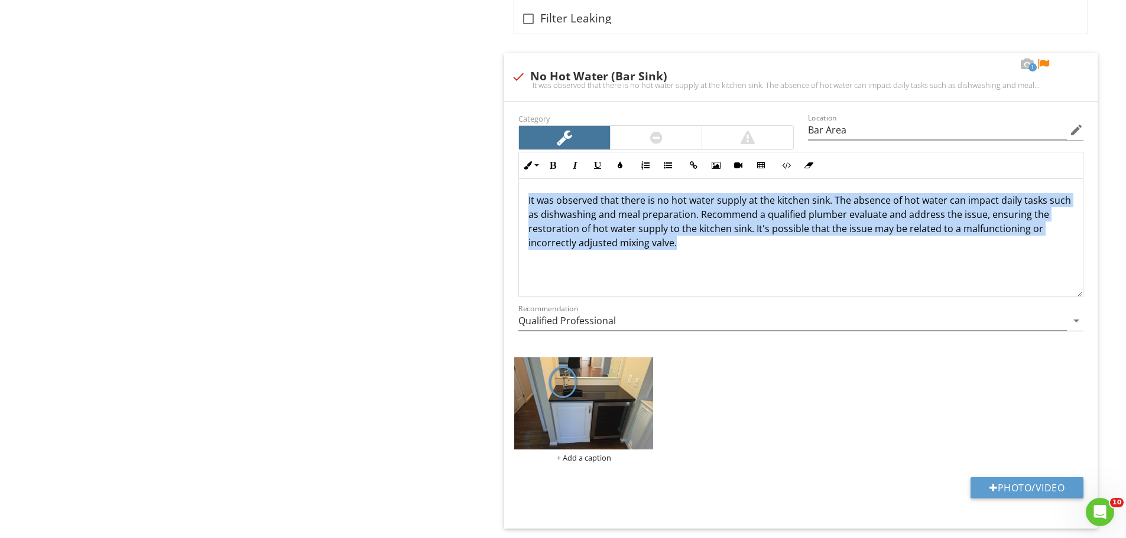
drag, startPoint x: 791, startPoint y: 267, endPoint x: 493, endPoint y: 187, distance: 308.9
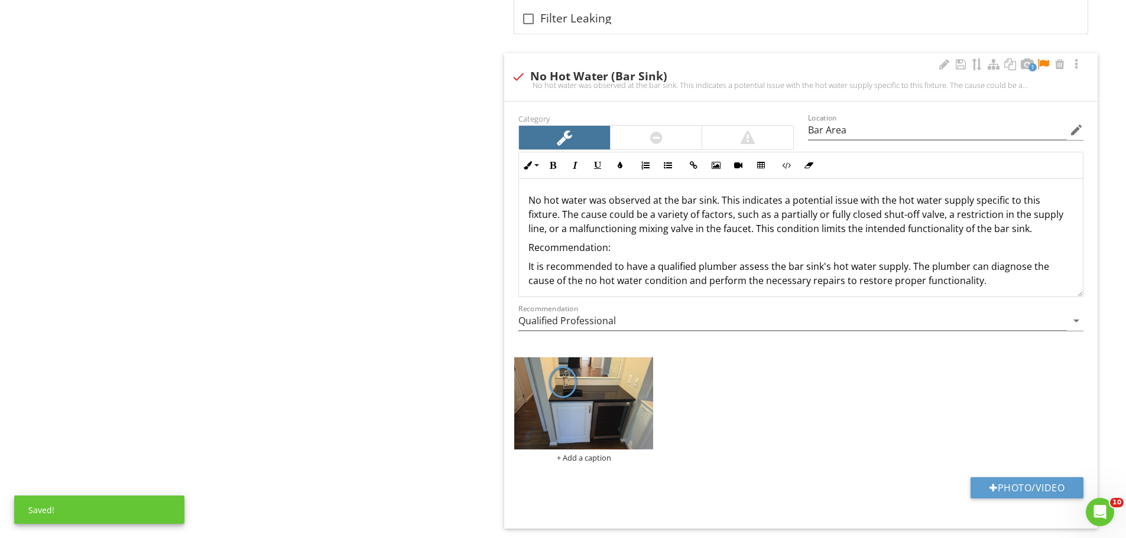
click at [527, 202] on div "No hot water was observed at the bar sink. This indicates a potential issue wit…" at bounding box center [801, 240] width 564 height 123
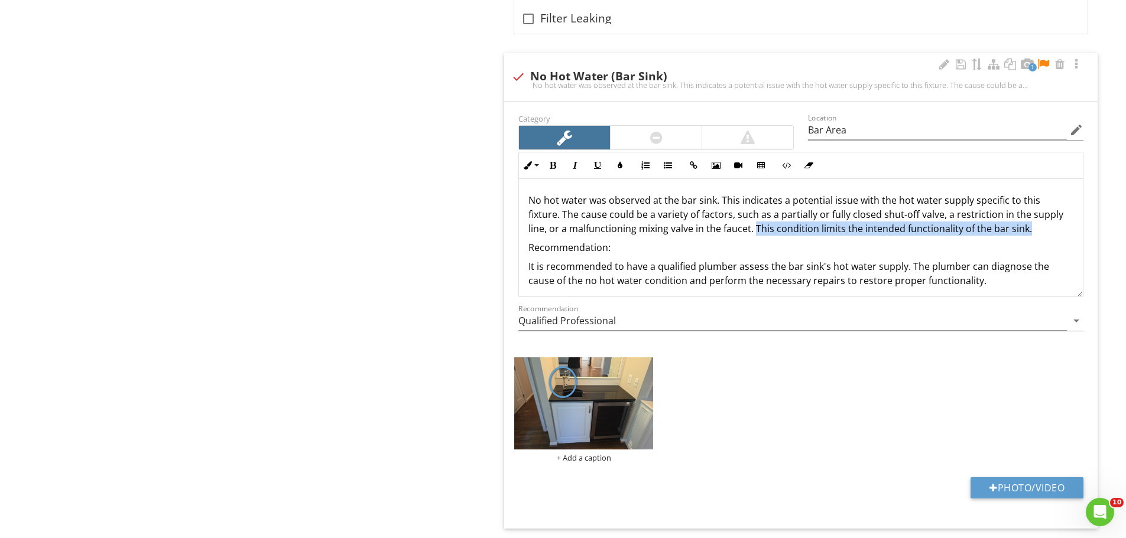
drag, startPoint x: 756, startPoint y: 232, endPoint x: 1044, endPoint y: 232, distance: 288.4
click at [1044, 232] on p "No hot water was observed at the bar sink. This indicates a potential issue wit…" at bounding box center [800, 214] width 545 height 43
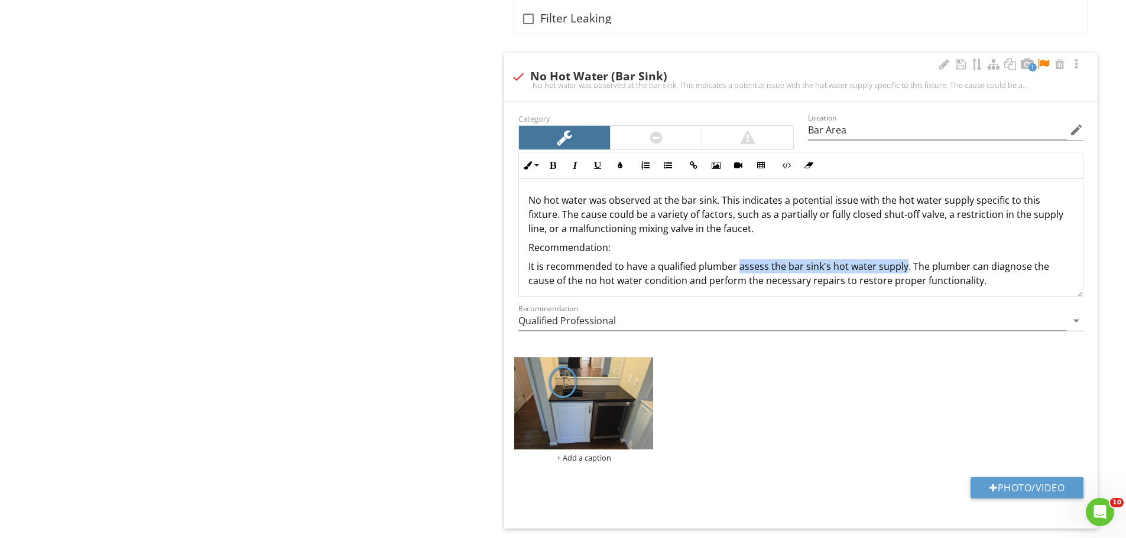
drag, startPoint x: 737, startPoint y: 268, endPoint x: 901, endPoint y: 269, distance: 164.3
click at [901, 269] on p "It is recommended to have a qualified plumber assess the bar sink's hot water s…" at bounding box center [800, 273] width 545 height 28
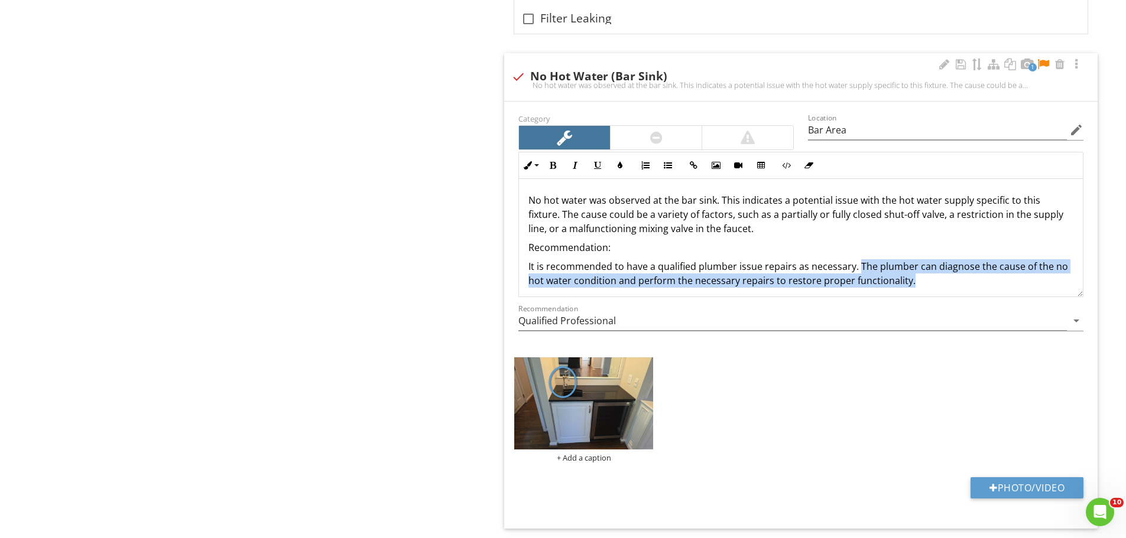
drag, startPoint x: 859, startPoint y: 264, endPoint x: 925, endPoint y: 283, distance: 69.6
click at [925, 283] on p "It is recommended to have a qualified plumber issue repairs as necessary. The p…" at bounding box center [800, 273] width 545 height 28
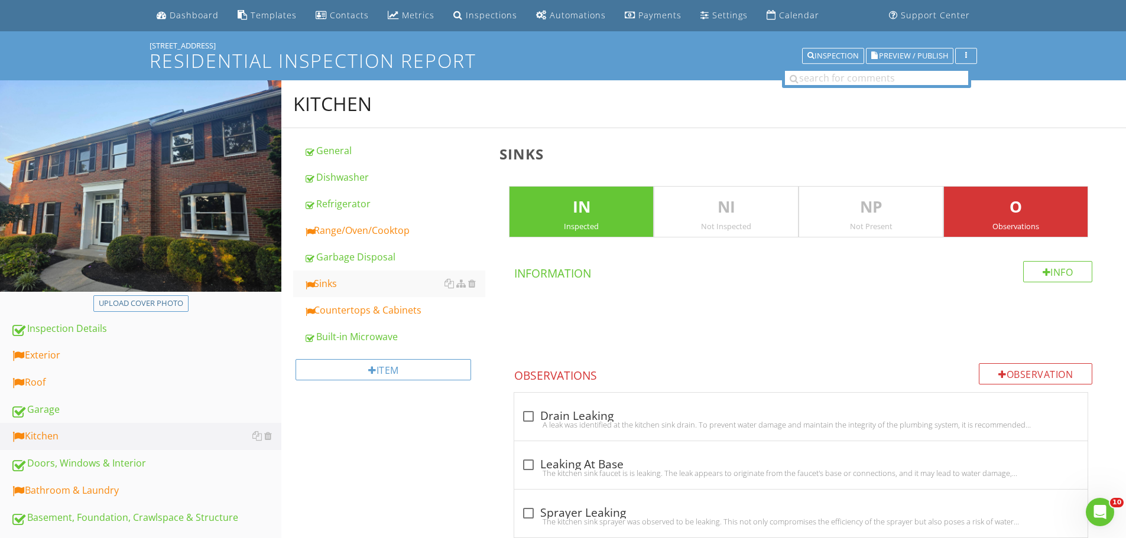
scroll to position [59, 0]
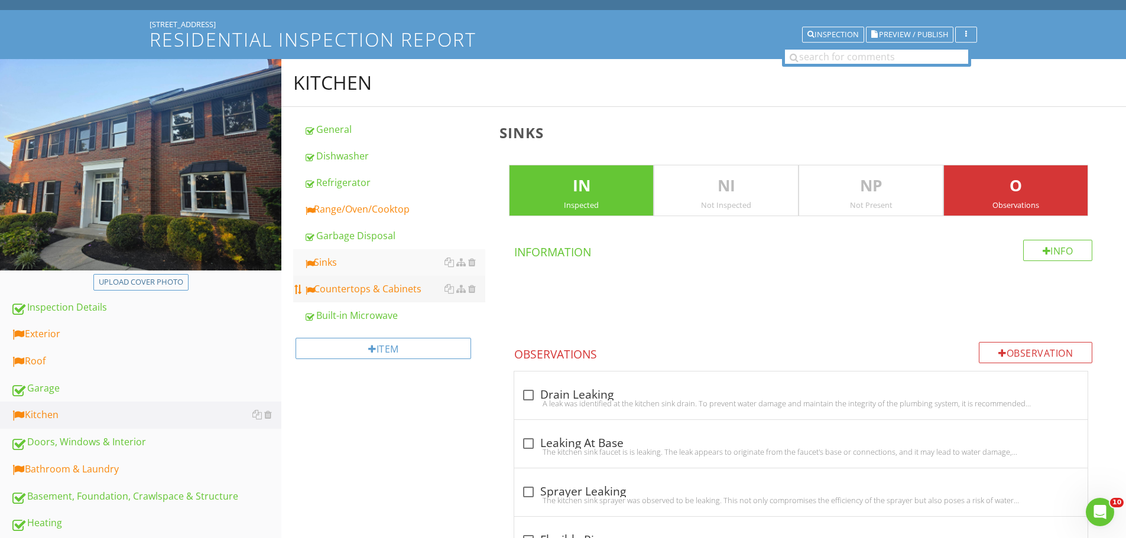
click at [352, 290] on div "Countertops & Cabinets" at bounding box center [394, 289] width 181 height 14
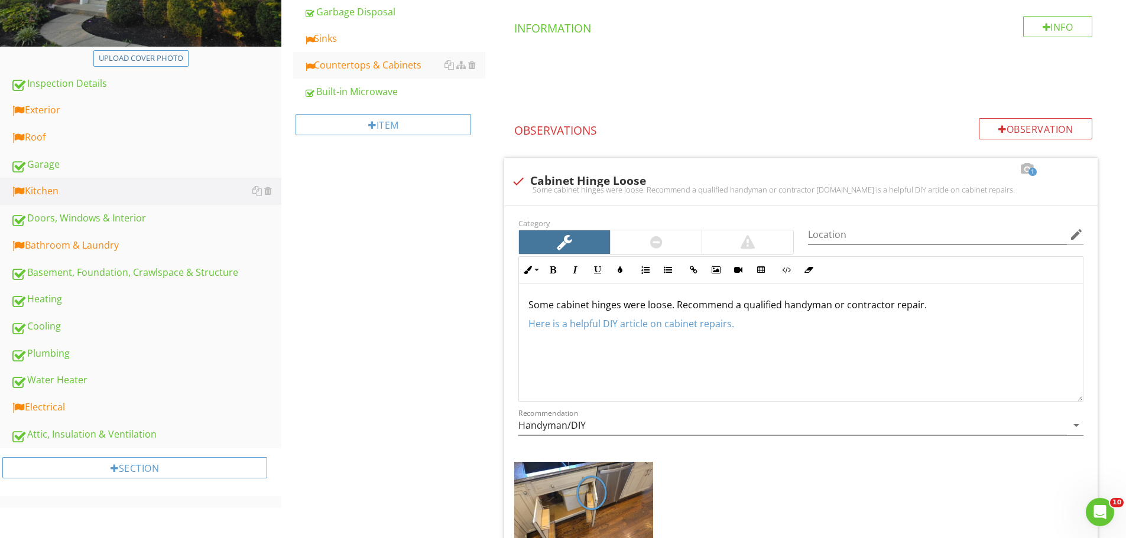
scroll to position [108, 0]
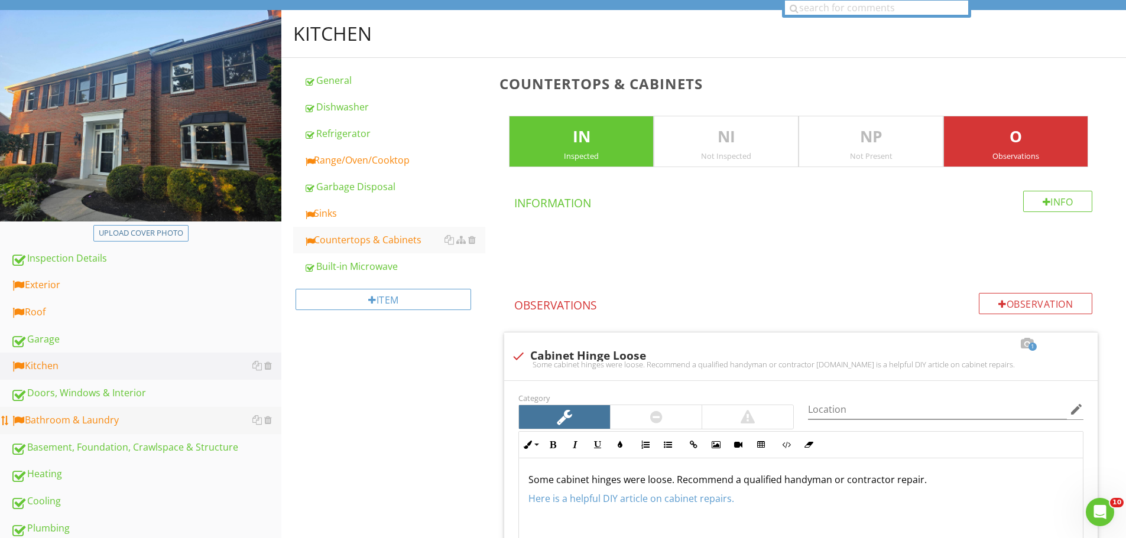
click at [99, 429] on link "Bathroom & Laundry" at bounding box center [146, 420] width 271 height 27
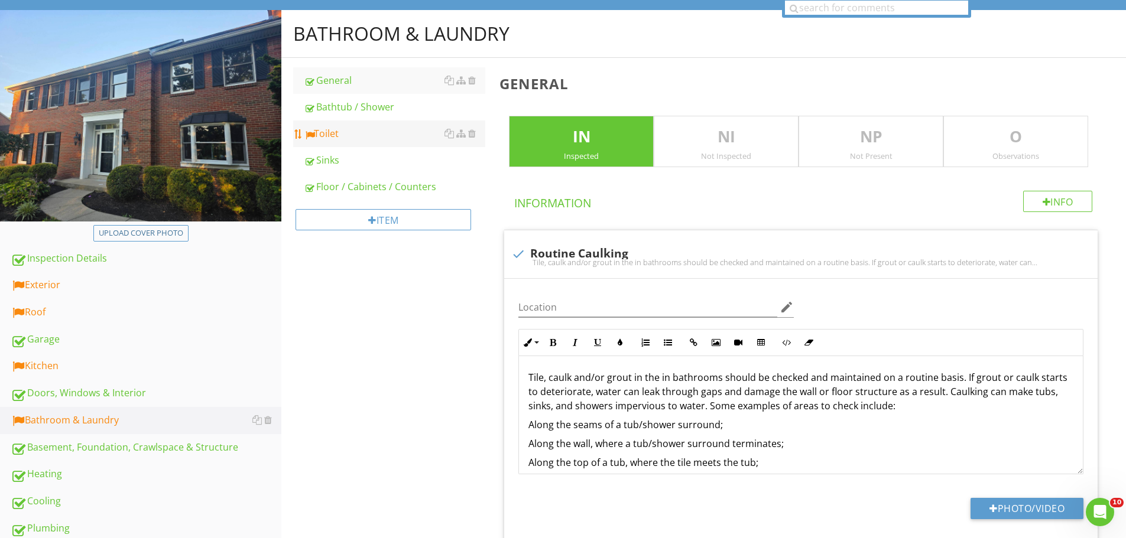
click at [357, 145] on link "Toilet" at bounding box center [394, 134] width 181 height 26
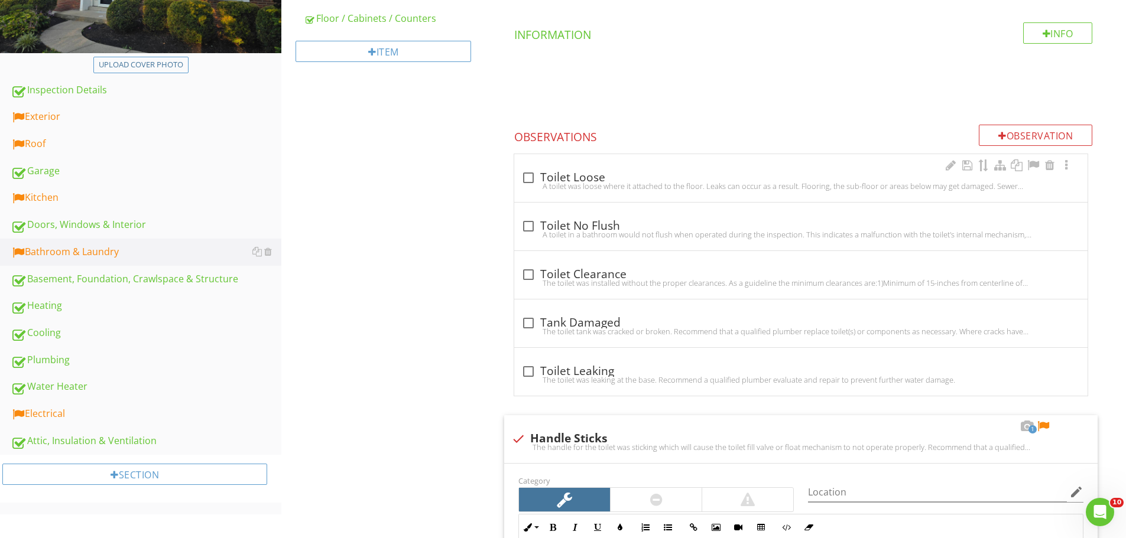
scroll to position [581, 0]
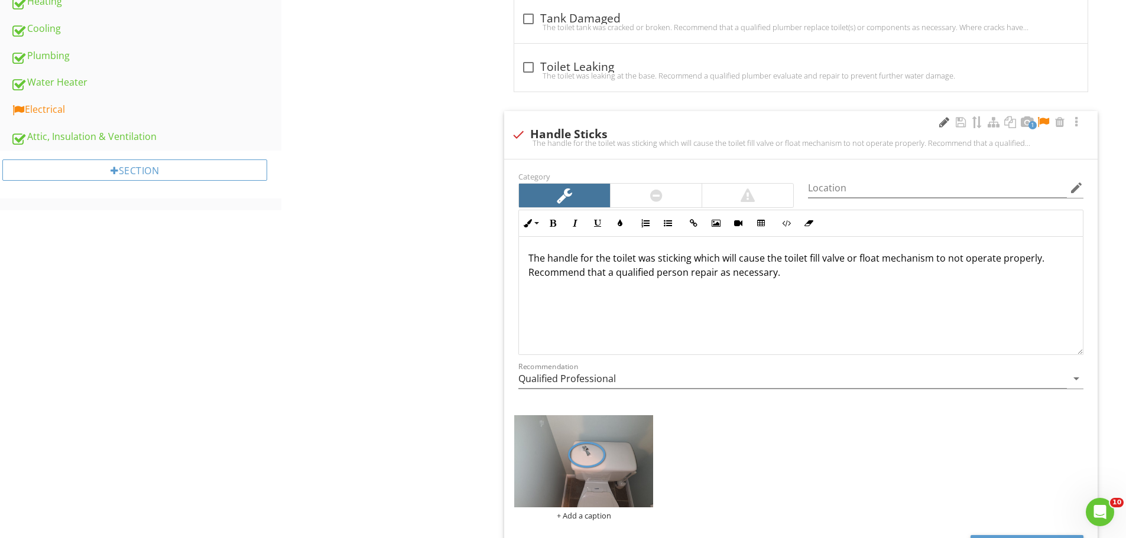
click at [938, 123] on div at bounding box center [944, 122] width 14 height 12
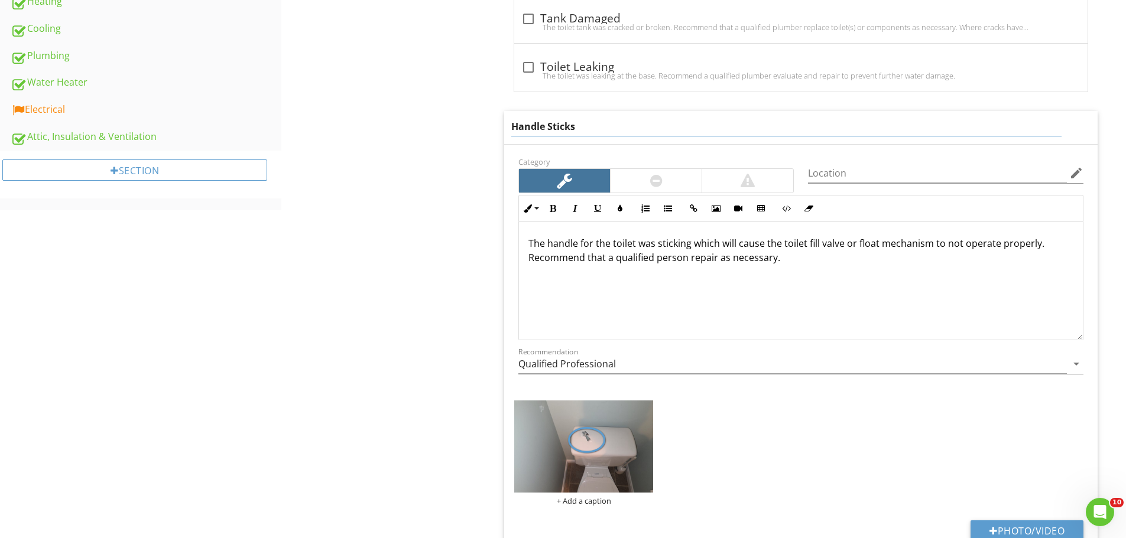
drag, startPoint x: 548, startPoint y: 125, endPoint x: 613, endPoint y: 124, distance: 64.4
click at [613, 124] on input "Handle Sticks" at bounding box center [786, 127] width 550 height 20
type input "Handle Damaged"
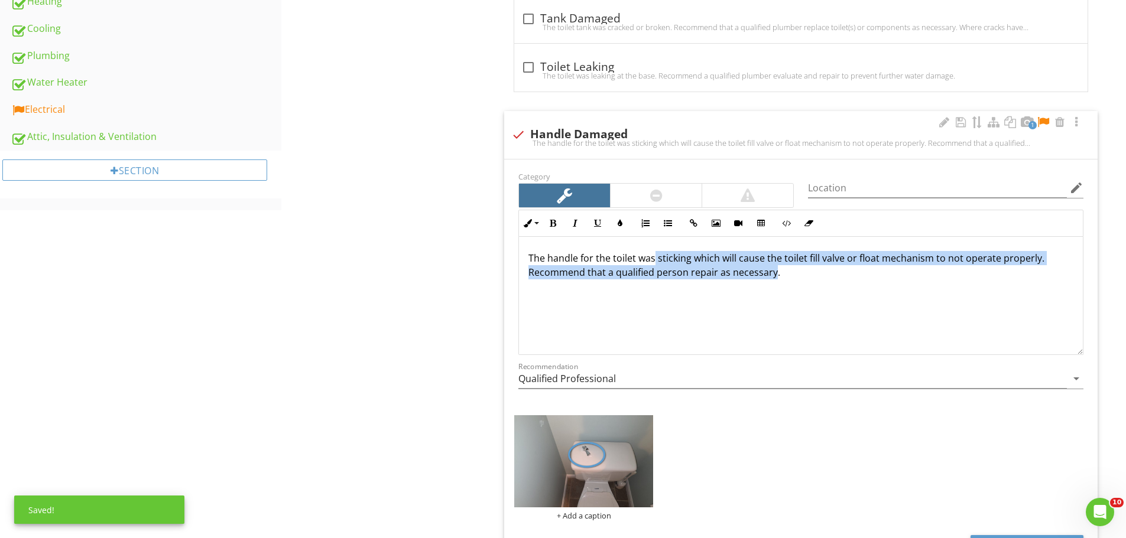
drag, startPoint x: 655, startPoint y: 248, endPoint x: 772, endPoint y: 275, distance: 120.1
click at [772, 275] on p "The handle for the toilet was sticking which will cause the toilet fill valve o…" at bounding box center [800, 265] width 545 height 28
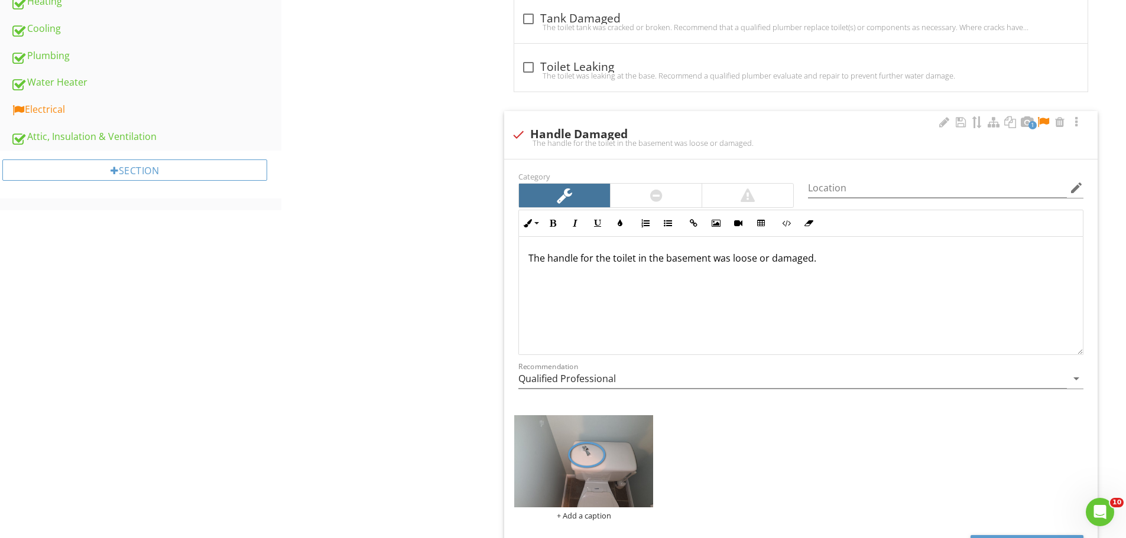
click at [830, 261] on p "The handle for the toilet in the basement was loose or damaged." at bounding box center [800, 258] width 545 height 14
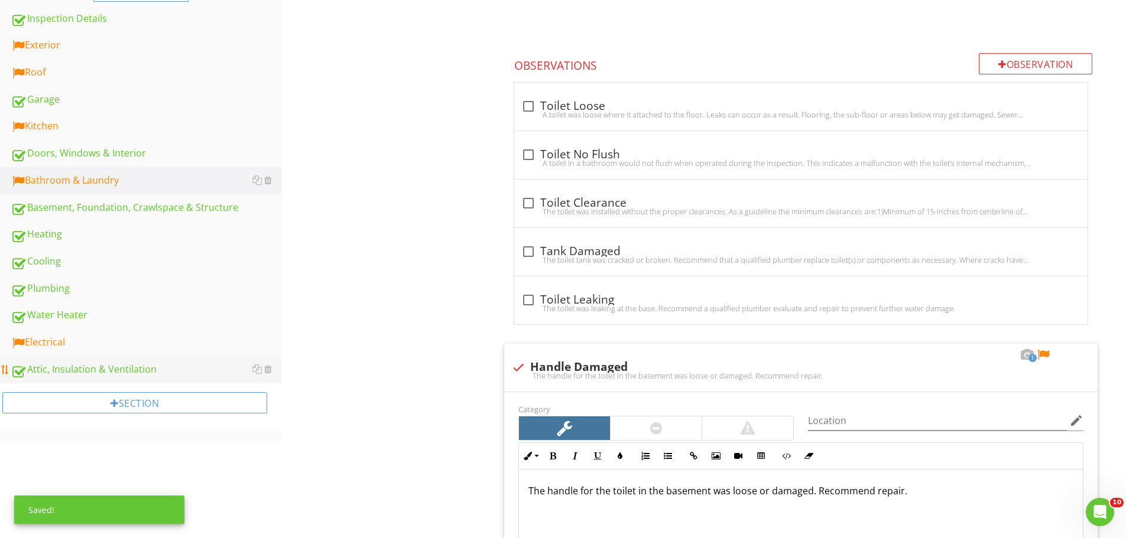
scroll to position [355, 0]
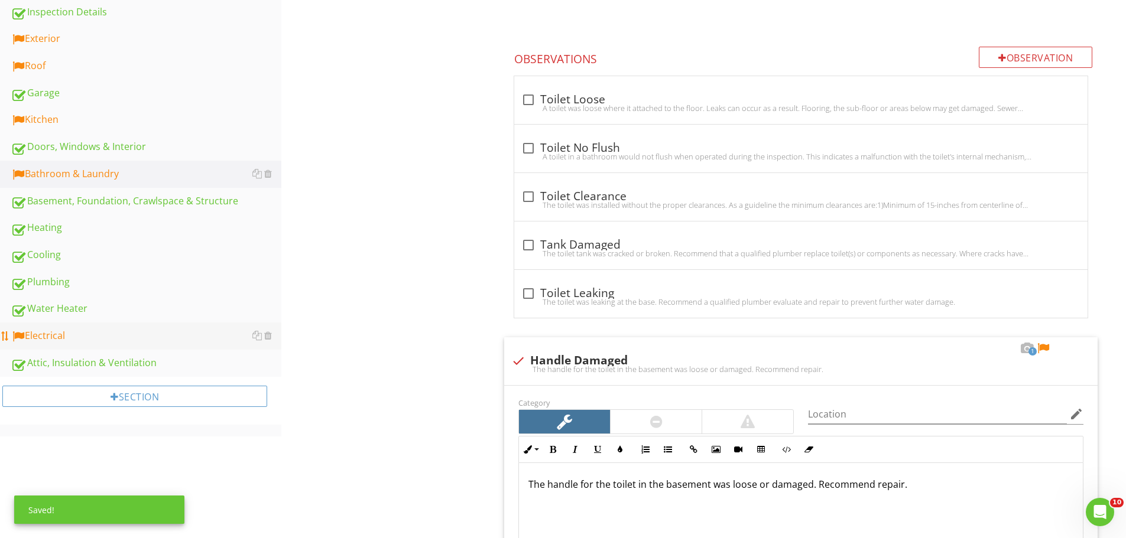
click at [77, 332] on div "Electrical" at bounding box center [146, 336] width 271 height 15
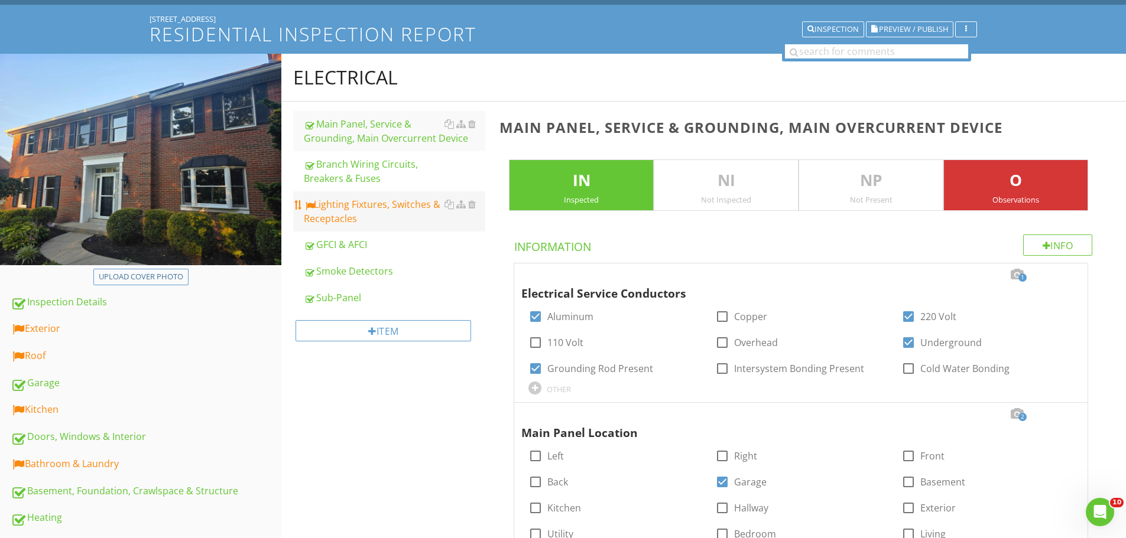
scroll to position [59, 0]
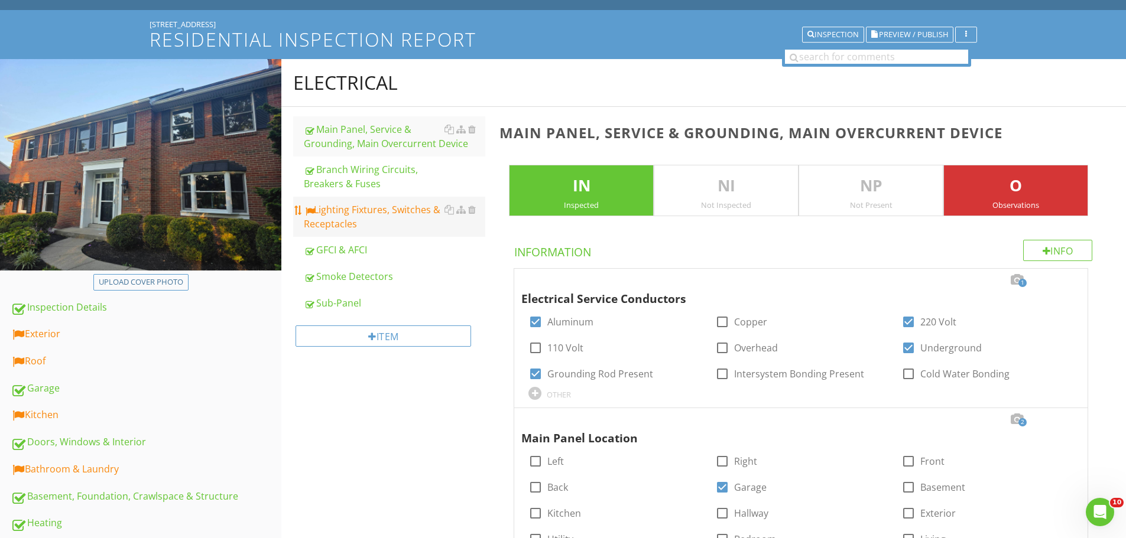
click at [388, 216] on div "Lighting Fixtures, Switches & Receptacles" at bounding box center [394, 217] width 181 height 28
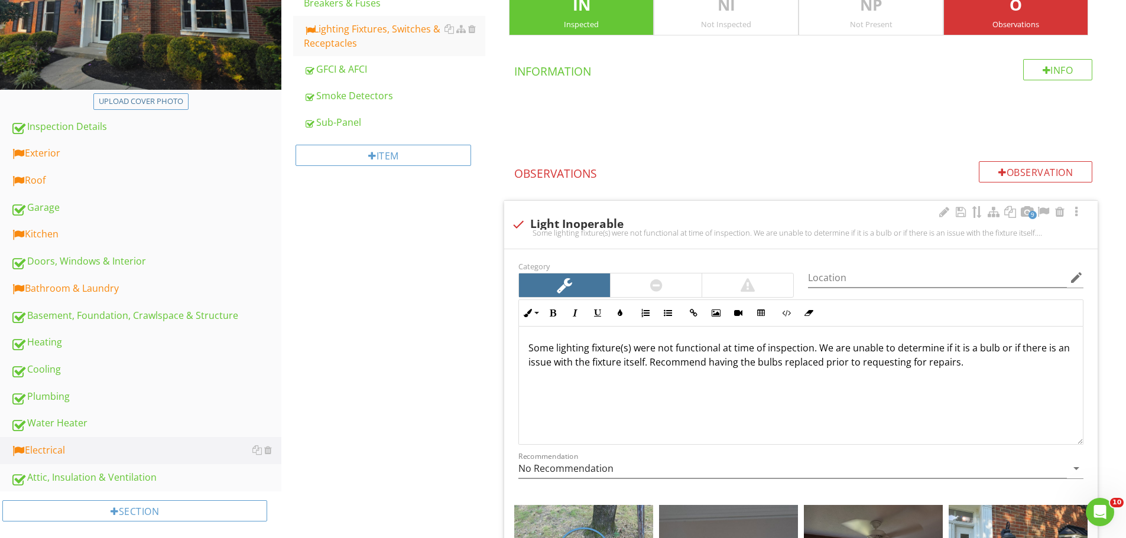
scroll to position [295, 0]
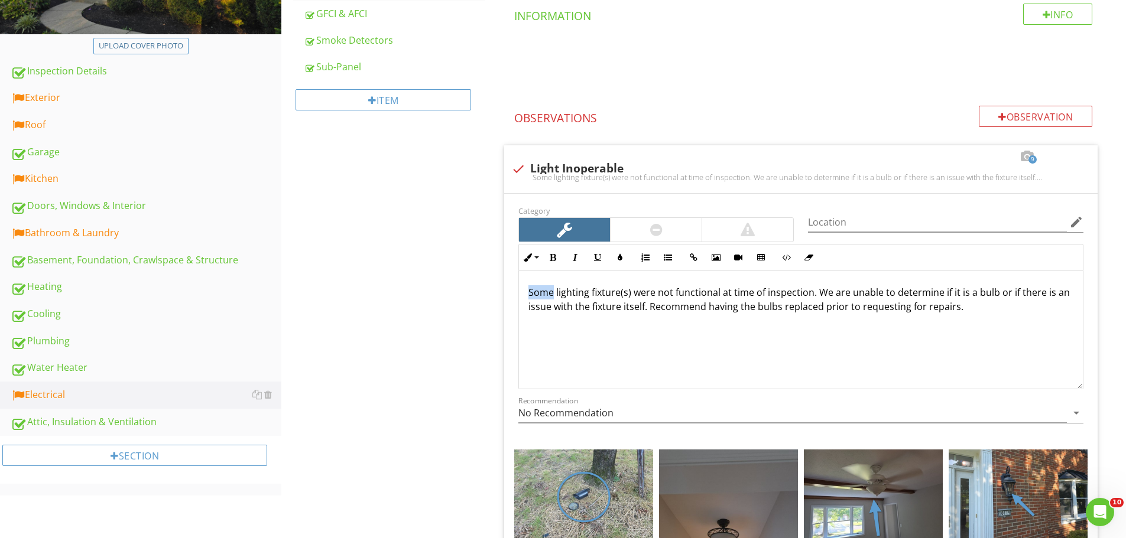
drag, startPoint x: 554, startPoint y: 294, endPoint x: 470, endPoint y: 281, distance: 84.8
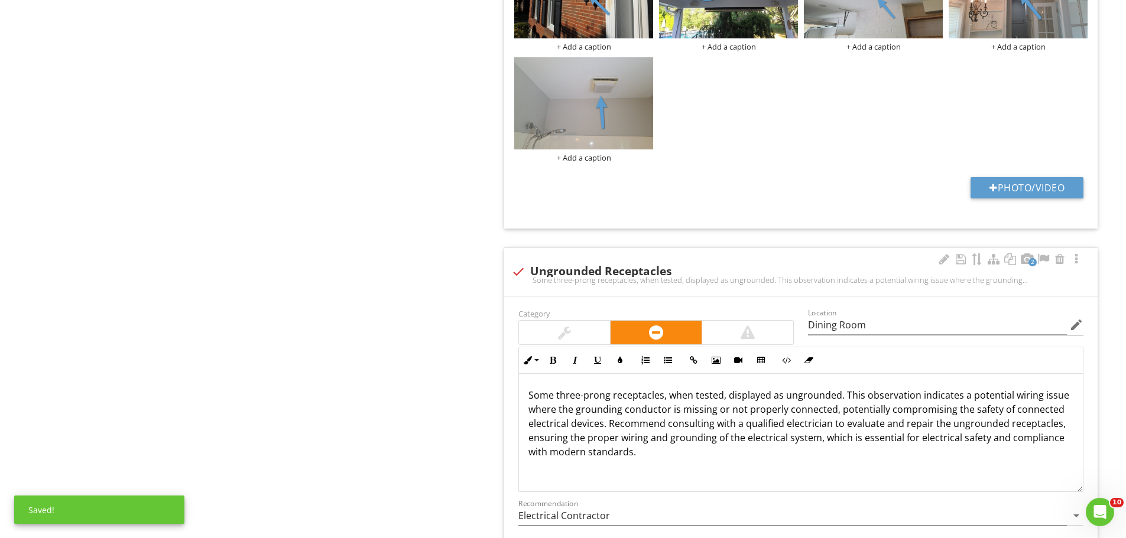
scroll to position [1241, 0]
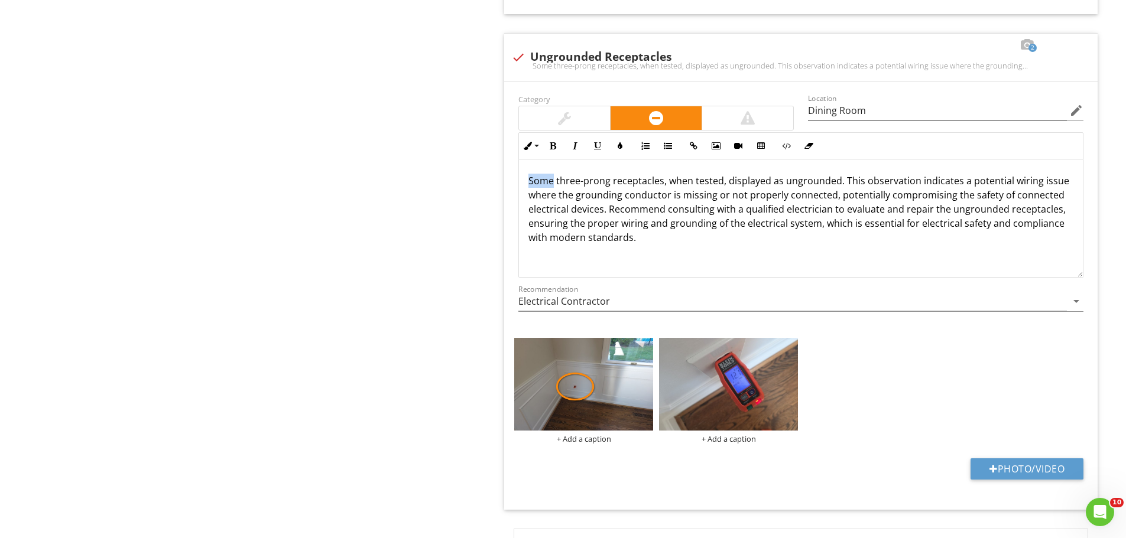
drag, startPoint x: 554, startPoint y: 182, endPoint x: 472, endPoint y: 170, distance: 82.4
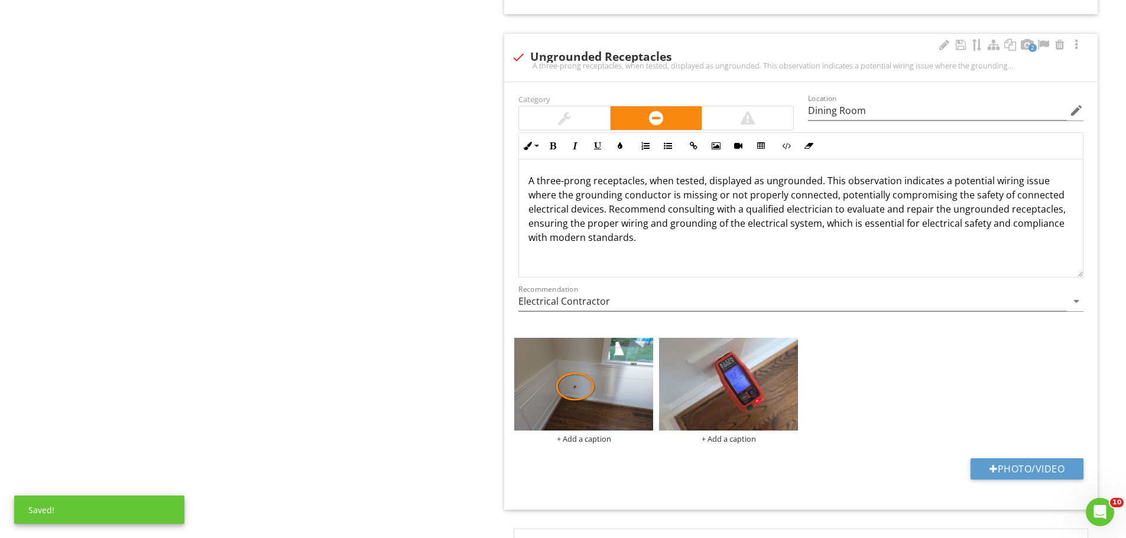
click at [638, 184] on p "A three-prong receptacles, when tested, displayed as ungrounded. This observati…" at bounding box center [800, 209] width 545 height 71
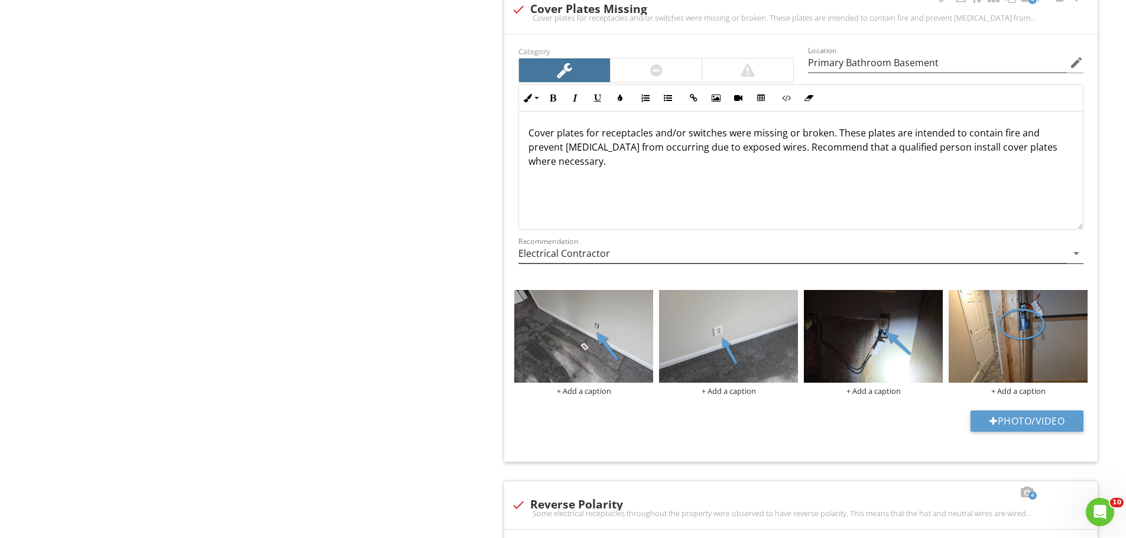
scroll to position [1832, 0]
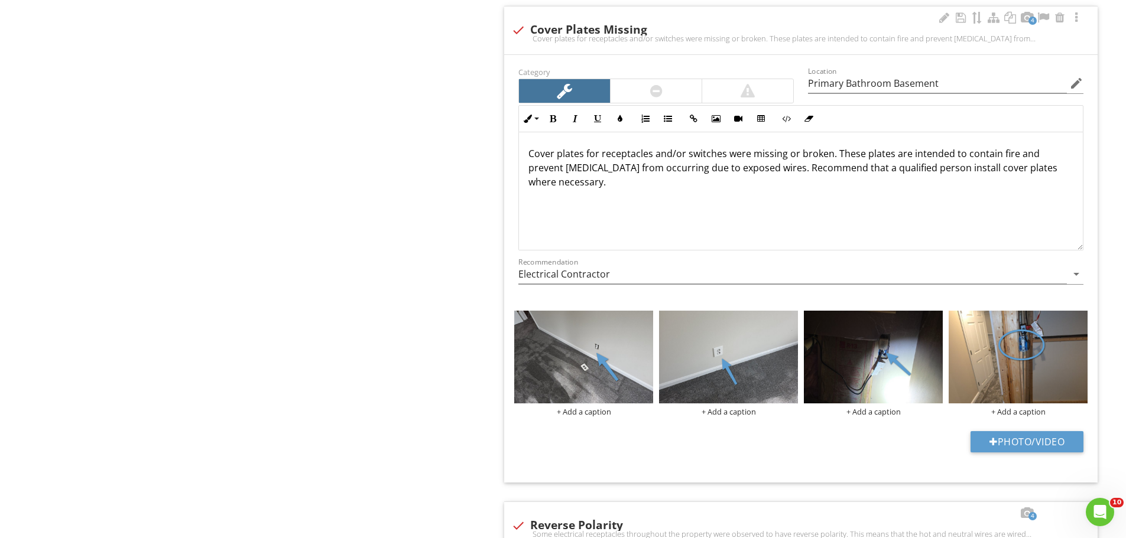
click at [781, 155] on p "Cover plates for receptacles and/or switches were missing or broken. These plat…" at bounding box center [800, 168] width 545 height 43
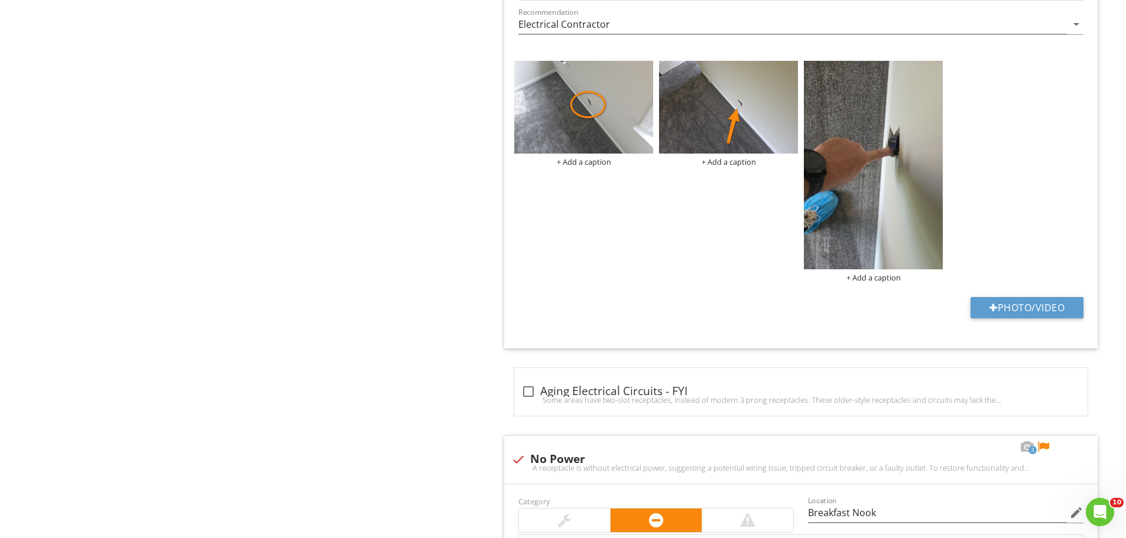
scroll to position [3369, 0]
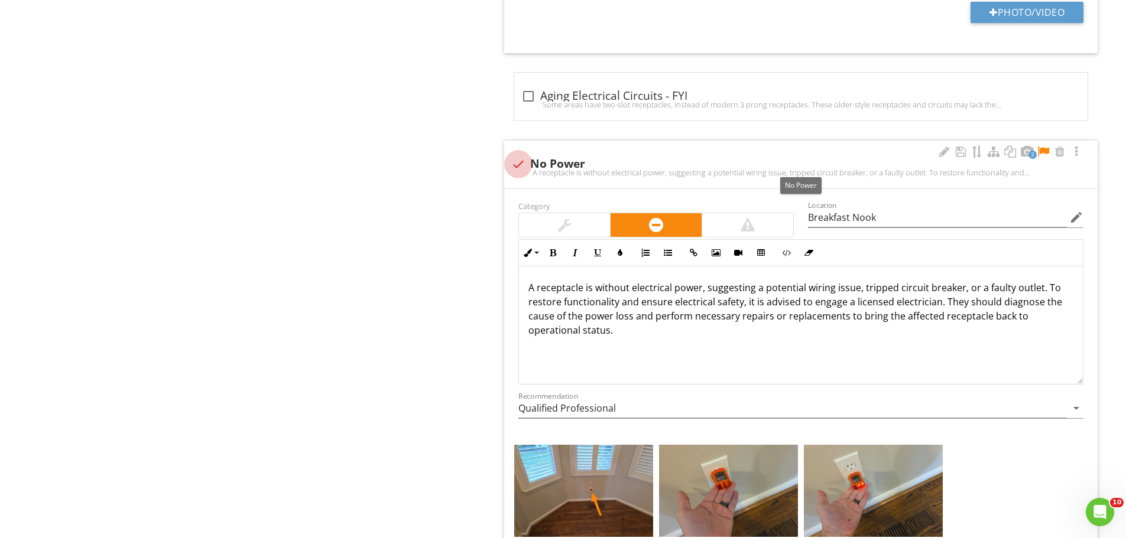
click at [518, 164] on div at bounding box center [518, 164] width 20 height 20
checkbox input "true"
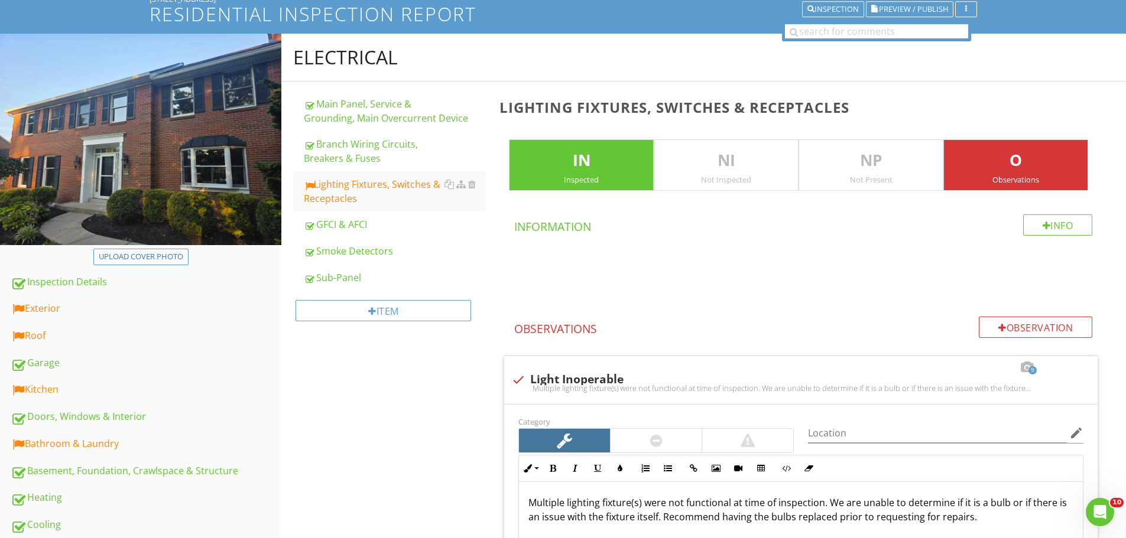
scroll to position [0, 0]
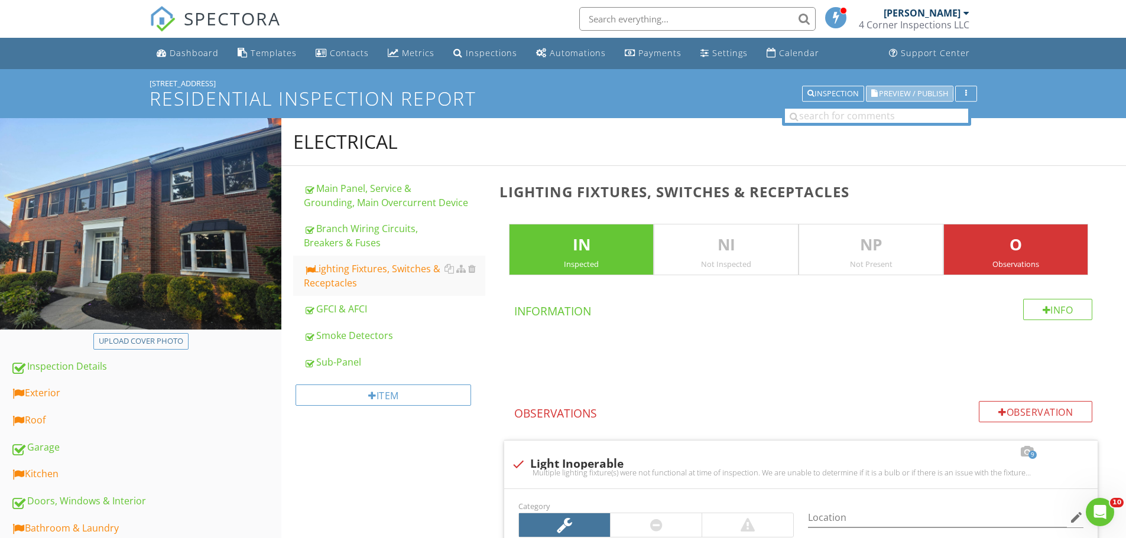
click at [900, 93] on span "Preview / Publish" at bounding box center [913, 94] width 69 height 8
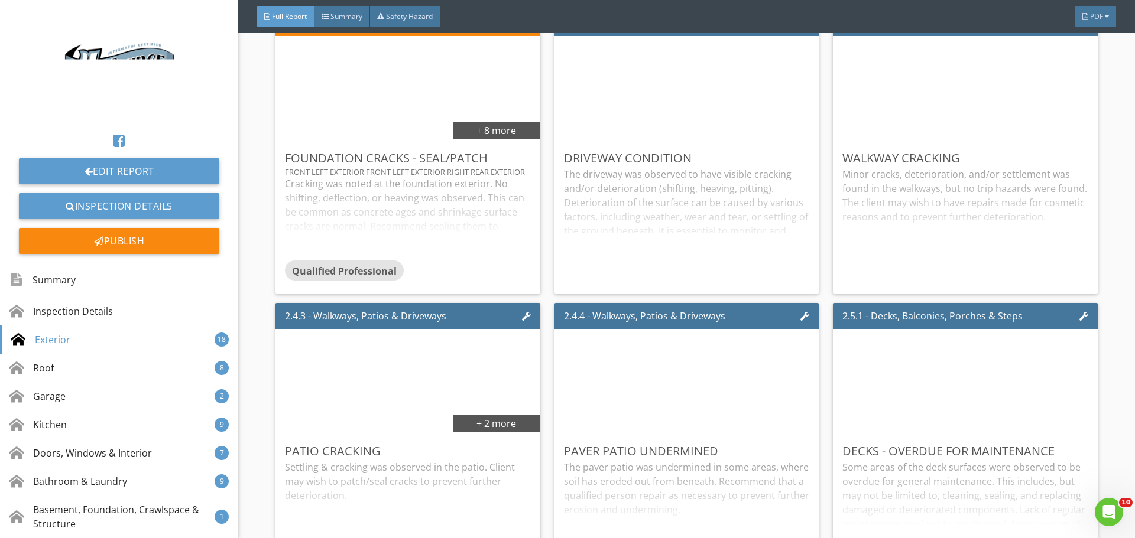
scroll to position [1891, 0]
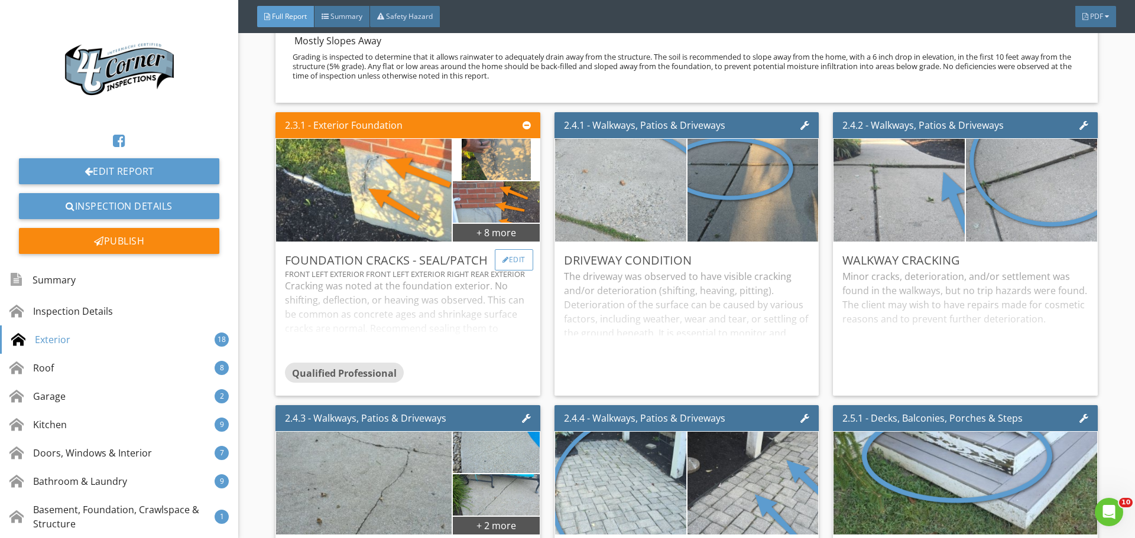
click at [514, 271] on div "Edit" at bounding box center [514, 259] width 38 height 21
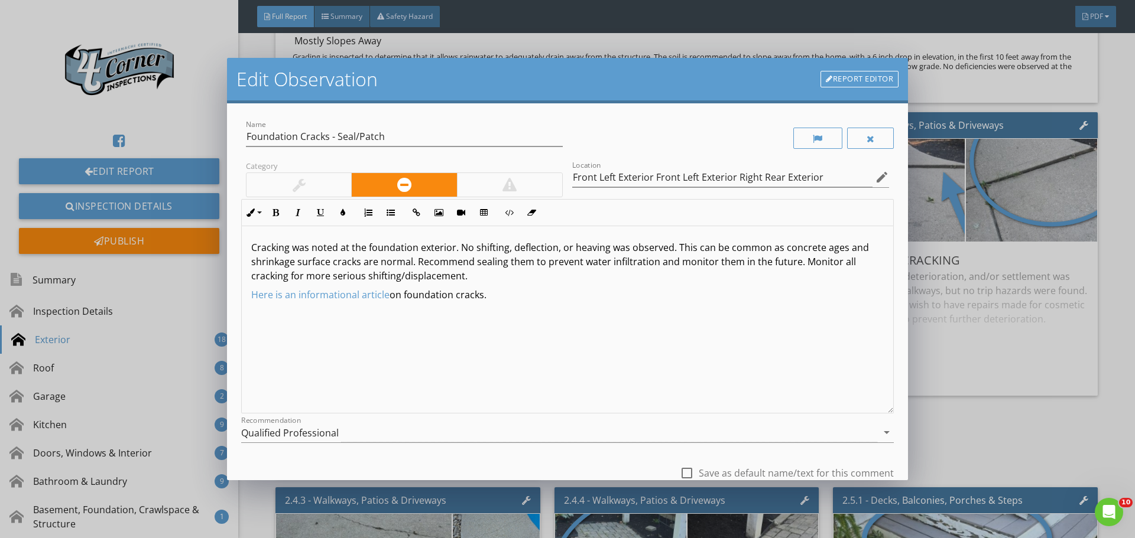
drag, startPoint x: 520, startPoint y: 326, endPoint x: 116, endPoint y: 164, distance: 435.2
click at [116, 164] on div "Edit Observation Report Editor Name Foundation Cracks - Seal/Patch Category Loc…" at bounding box center [567, 269] width 1135 height 538
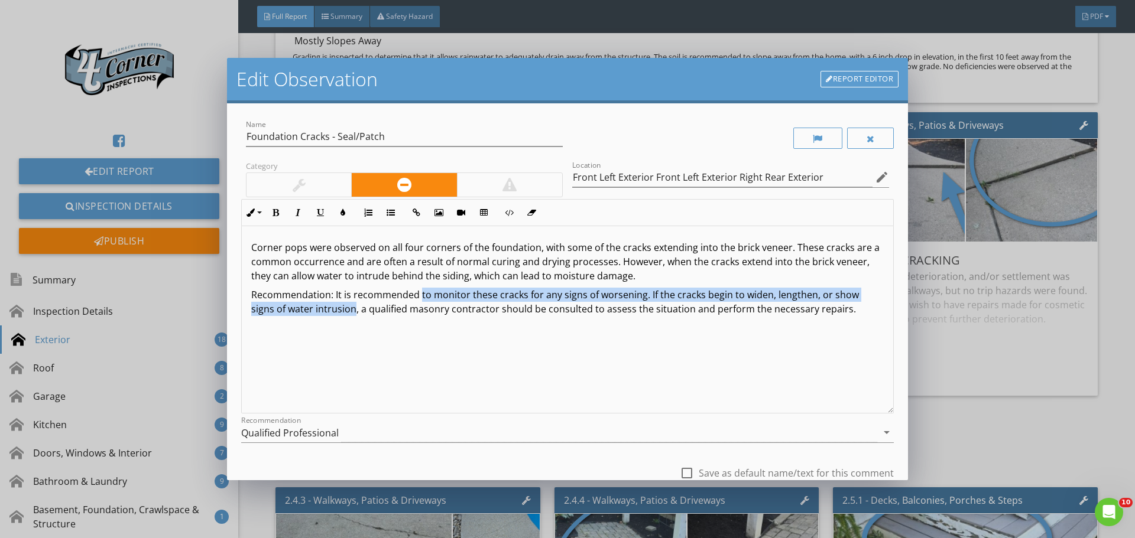
drag, startPoint x: 418, startPoint y: 294, endPoint x: 355, endPoint y: 315, distance: 67.1
click at [355, 315] on p "Recommendation: It is recommended to monitor these cracks for any signs of wors…" at bounding box center [567, 302] width 632 height 28
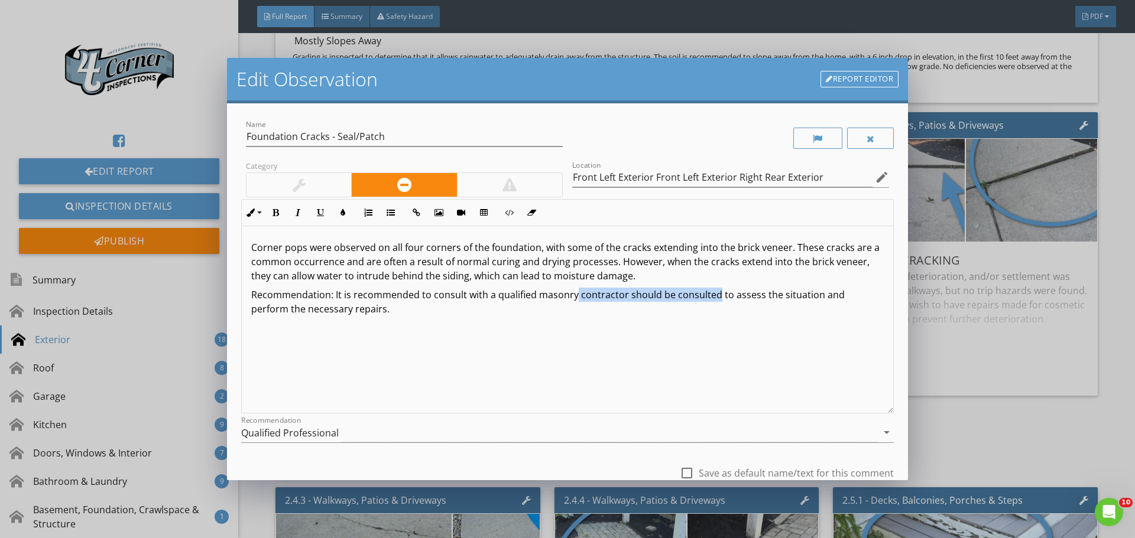
drag, startPoint x: 575, startPoint y: 294, endPoint x: 713, endPoint y: 297, distance: 138.3
click at [713, 297] on p "Recommendation: It is recommended to consult with a qualified masonry contracto…" at bounding box center [567, 302] width 632 height 28
drag, startPoint x: 699, startPoint y: 296, endPoint x: 759, endPoint y: 300, distance: 59.8
click at [759, 300] on p "Recommendation: It is recommended to consult with a qualified masonry or founda…" at bounding box center [567, 302] width 632 height 28
click at [726, 347] on div "Corner pops were observed on all four corners of the foundation, with some of t…" at bounding box center [567, 319] width 651 height 187
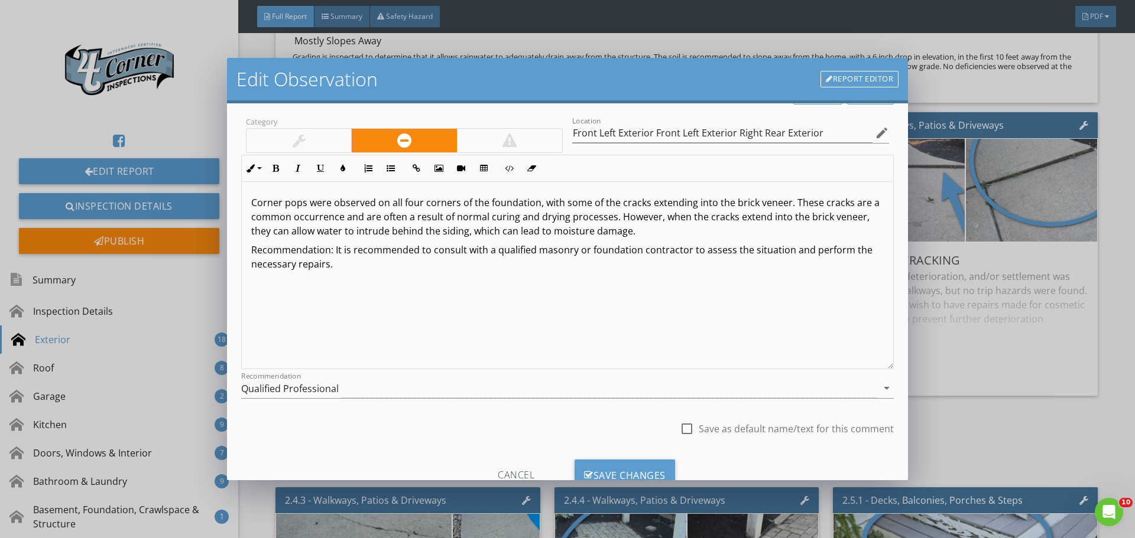
scroll to position [0, 0]
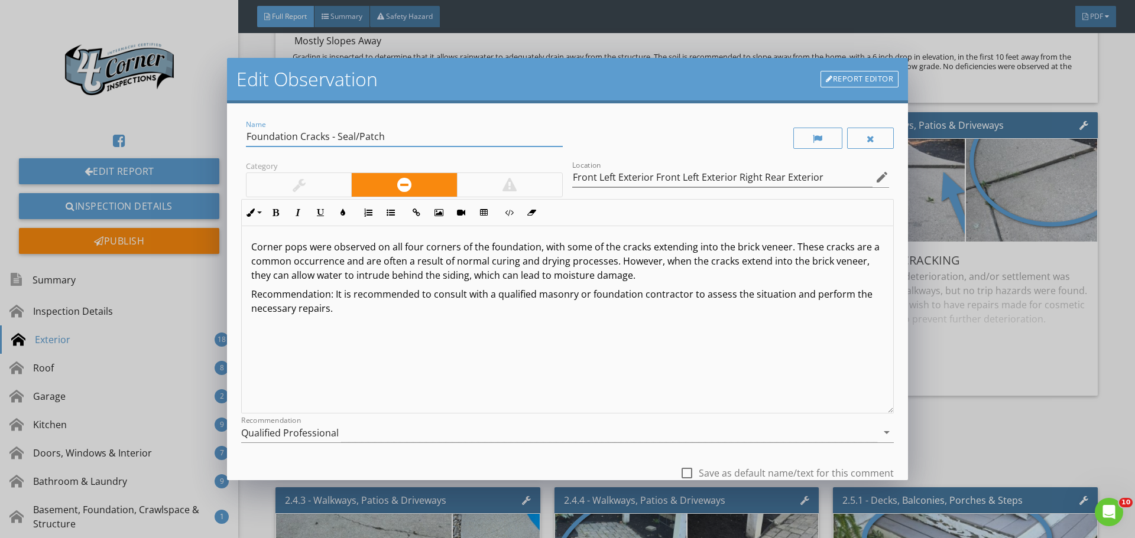
drag, startPoint x: 393, startPoint y: 133, endPoint x: 221, endPoint y: 118, distance: 172.7
click at [221, 118] on div "Edit Observation Report Editor Name Foundation Cracks - Seal/Patch Category Loc…" at bounding box center [567, 269] width 1135 height 538
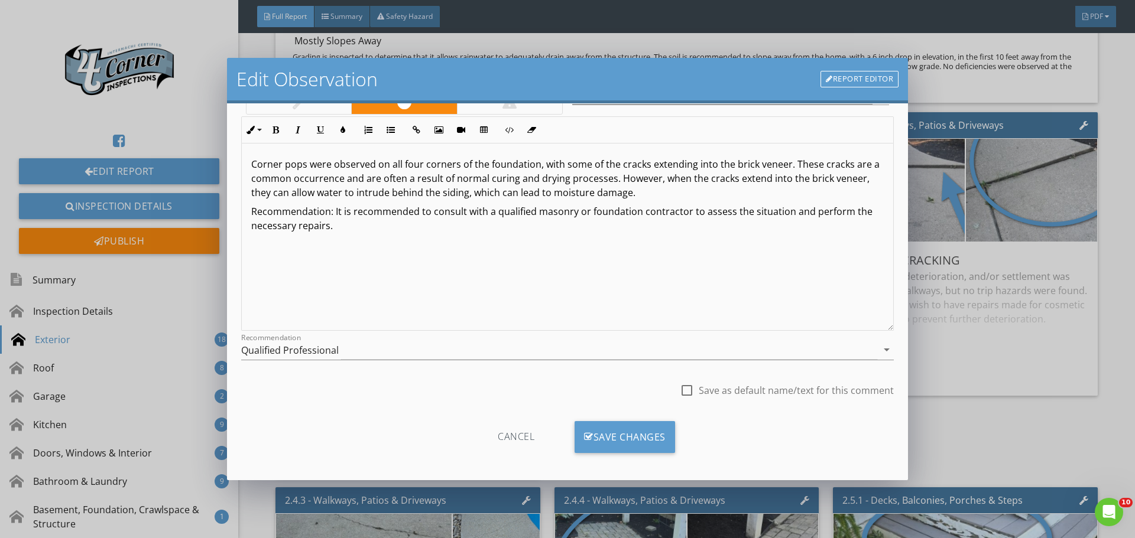
scroll to position [88, 0]
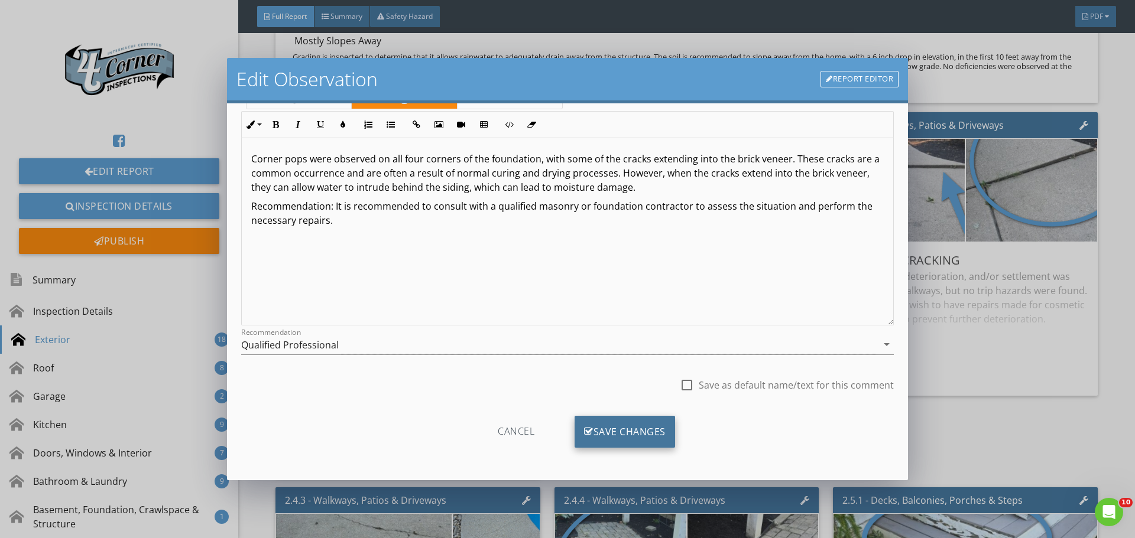
type input "Corner Pops/Wedge Cracks"
click at [601, 442] on div "Save Changes" at bounding box center [624, 432] width 100 height 32
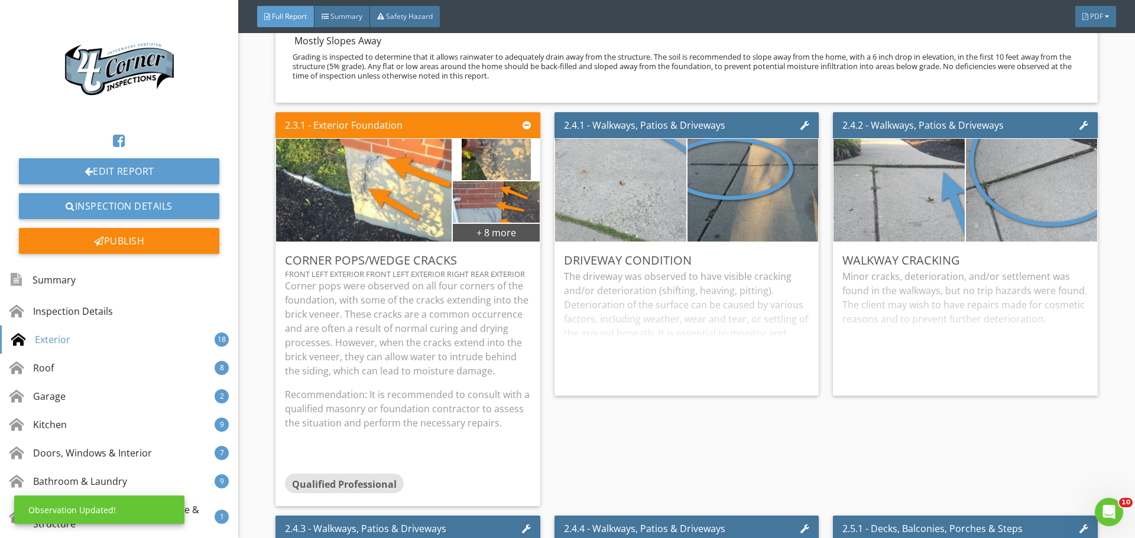
scroll to position [0, 0]
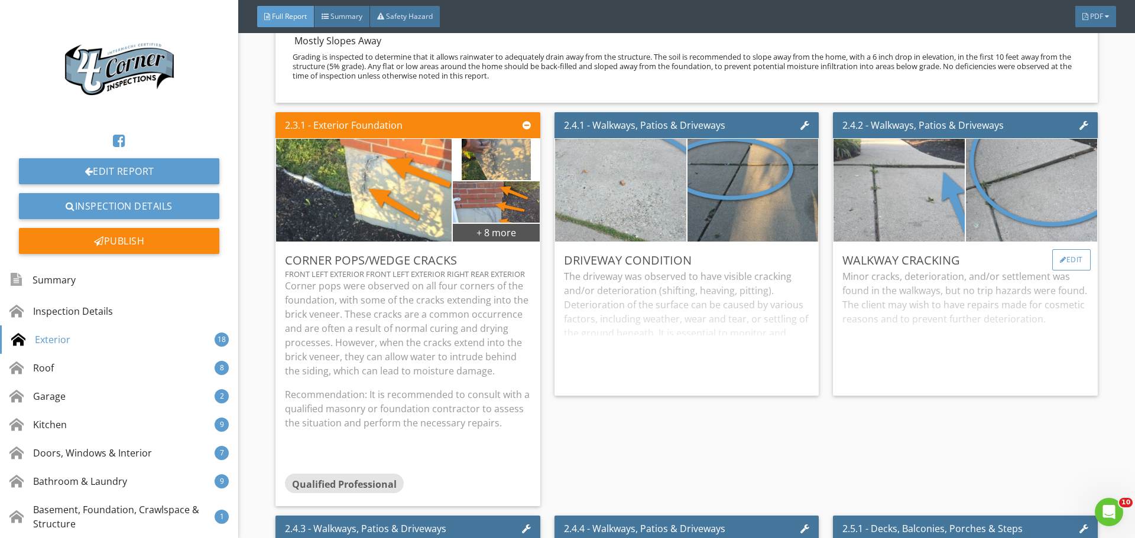
click at [1062, 271] on div "Edit" at bounding box center [1071, 259] width 38 height 21
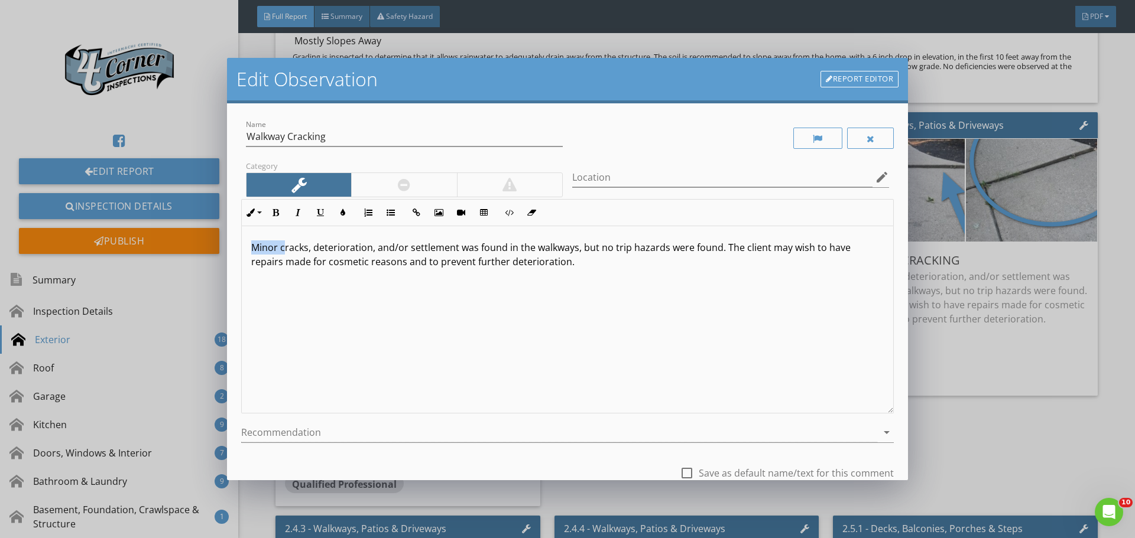
drag, startPoint x: 285, startPoint y: 249, endPoint x: 124, endPoint y: 223, distance: 162.8
click at [124, 223] on div "Edit Observation Report Editor Name Walkway Cracking Category Location edit Inl…" at bounding box center [567, 269] width 1135 height 538
drag, startPoint x: 548, startPoint y: 249, endPoint x: 689, endPoint y: 252, distance: 140.7
click at [689, 252] on p "Cracks, deterioration, and/or settlement was found in the walkways, but no trip…" at bounding box center [567, 255] width 632 height 28
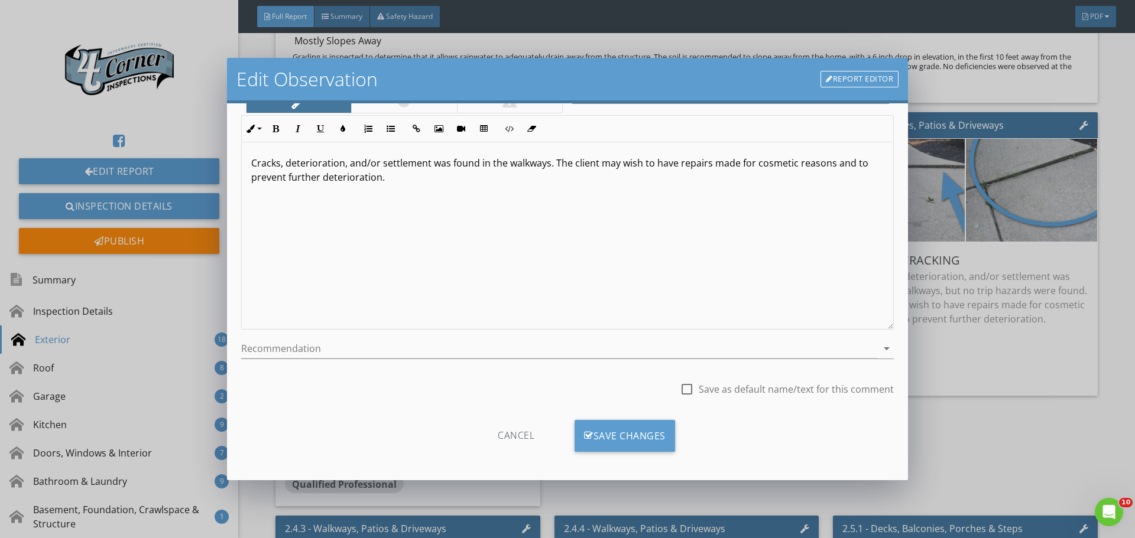
scroll to position [88, 0]
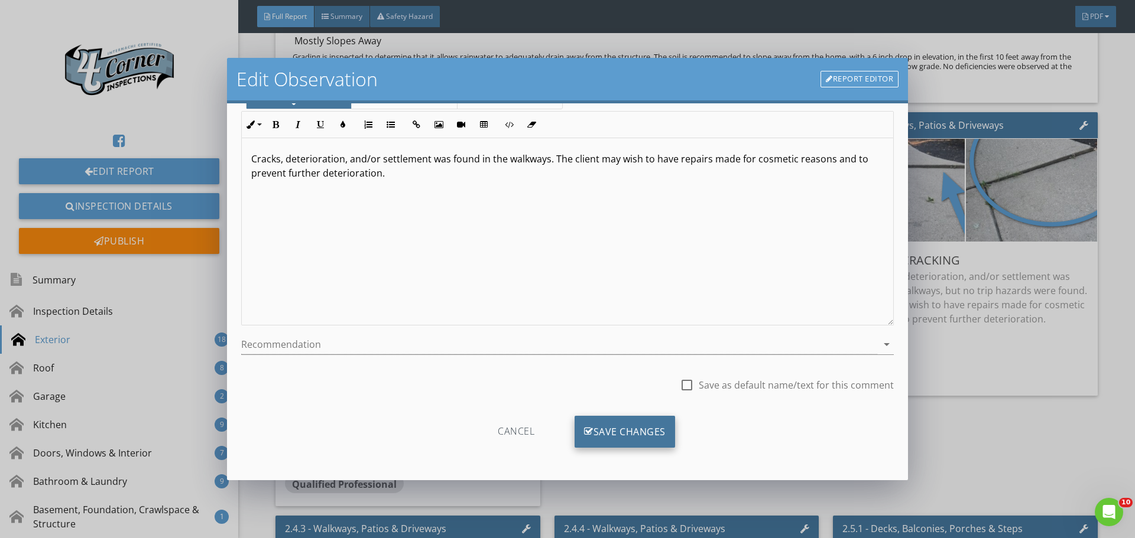
click at [631, 431] on div "Save Changes" at bounding box center [624, 432] width 100 height 32
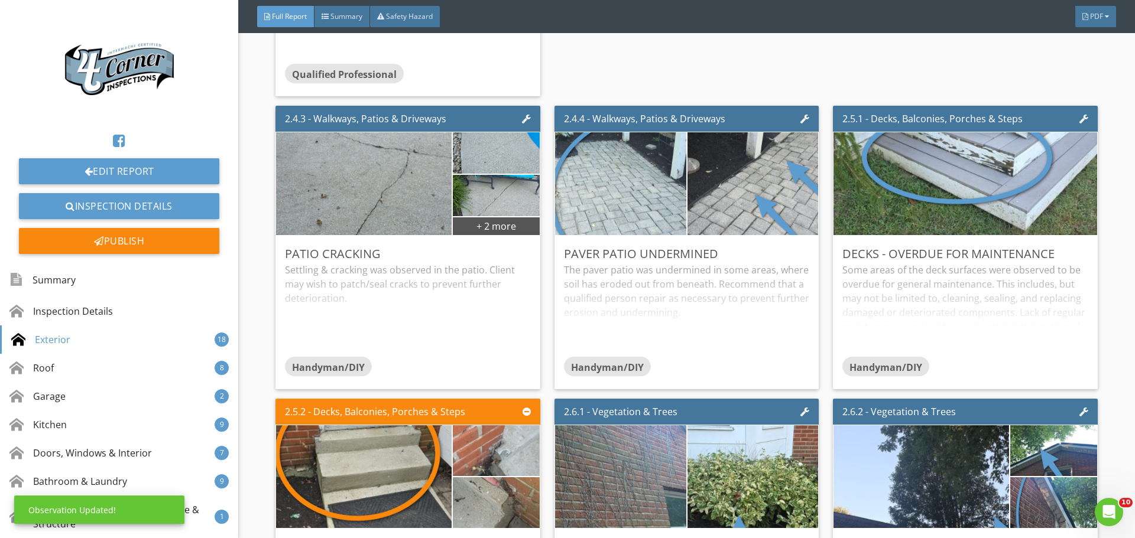
scroll to position [2305, 0]
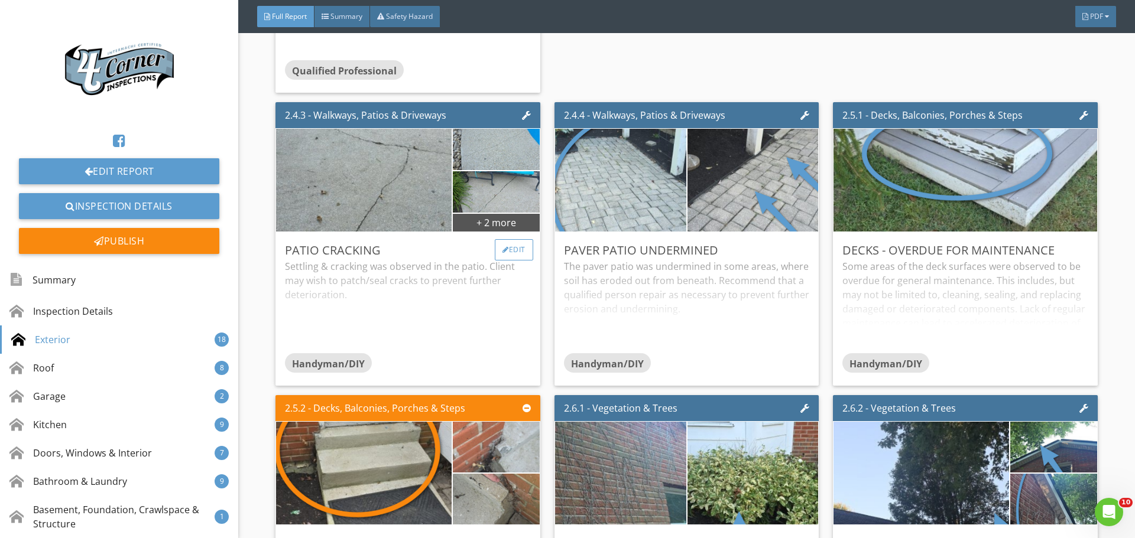
click at [503, 254] on div at bounding box center [505, 249] width 7 height 7
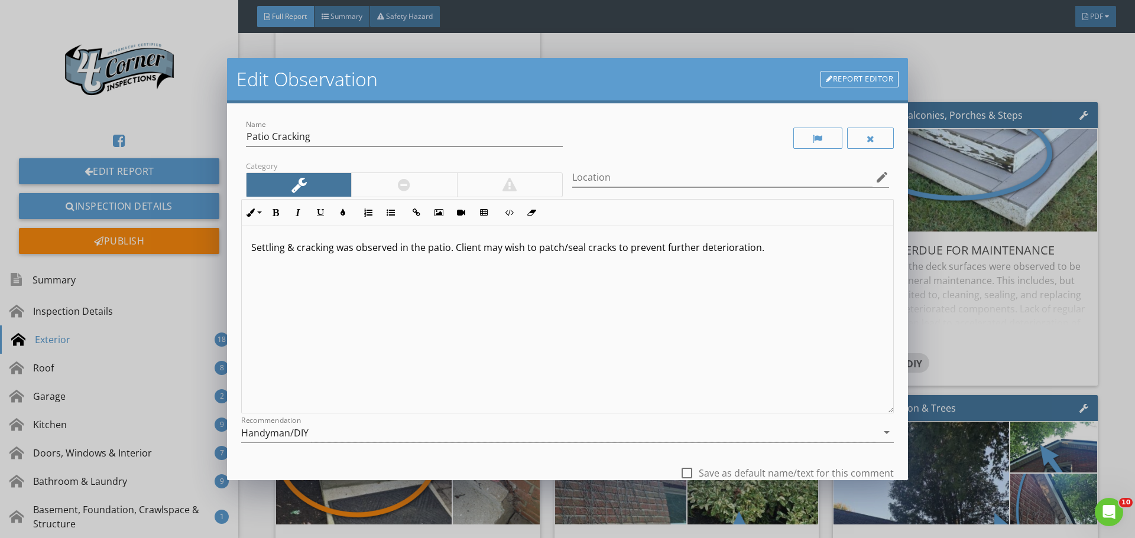
click at [423, 251] on p "Settling & cracking was observed in the patio. Client may wish to patch/seal cr…" at bounding box center [567, 248] width 632 height 14
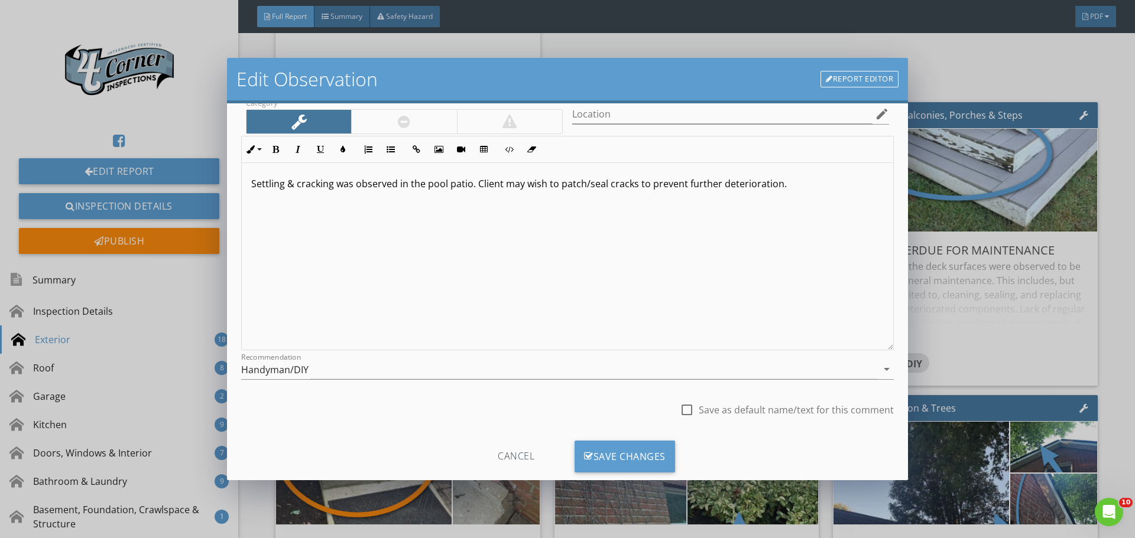
scroll to position [88, 0]
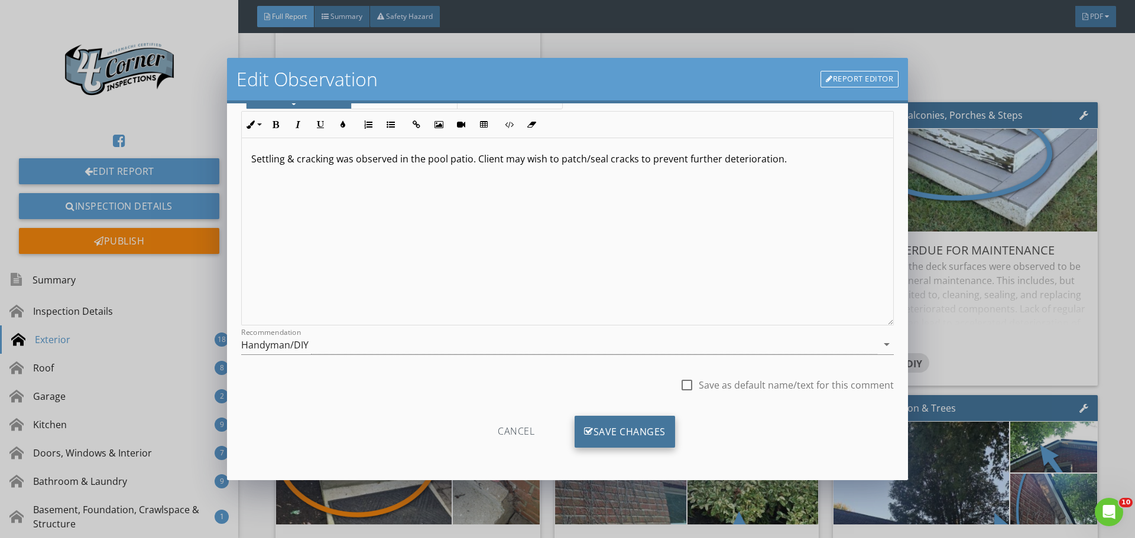
click at [625, 435] on div "Save Changes" at bounding box center [624, 432] width 100 height 32
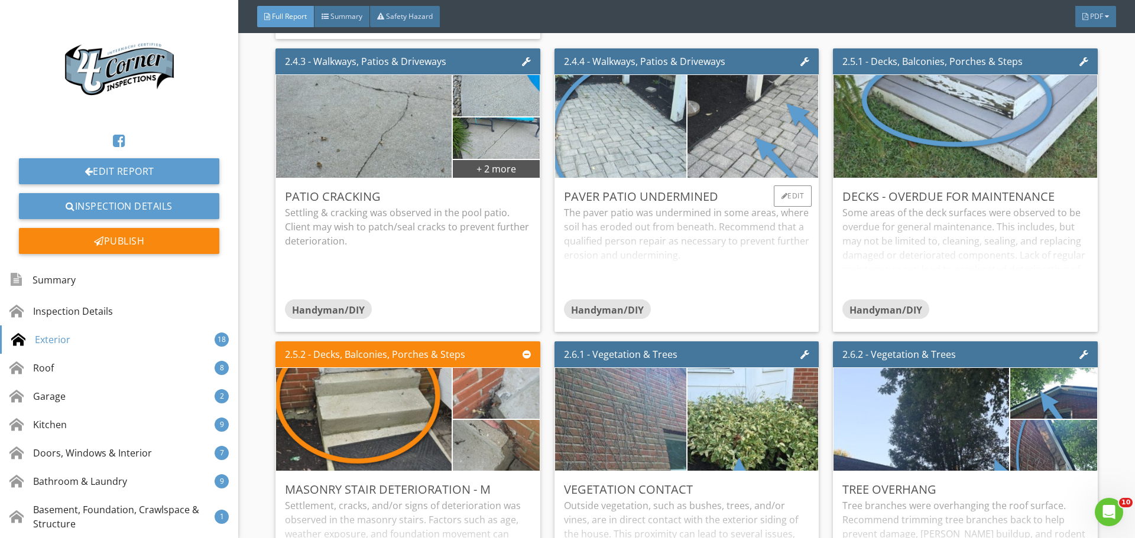
scroll to position [2600, 0]
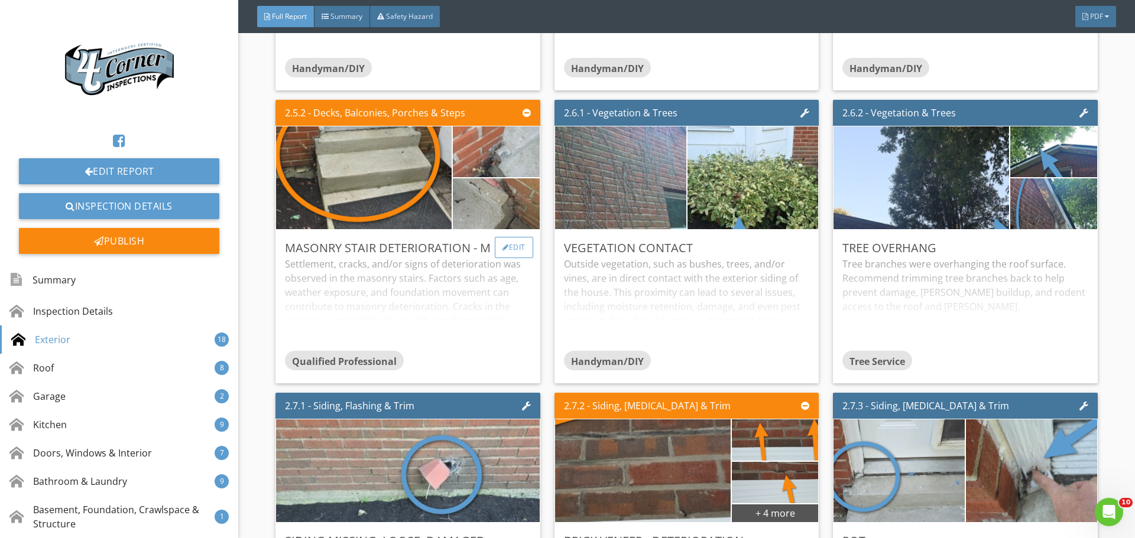
click at [523, 258] on div "Edit" at bounding box center [514, 247] width 38 height 21
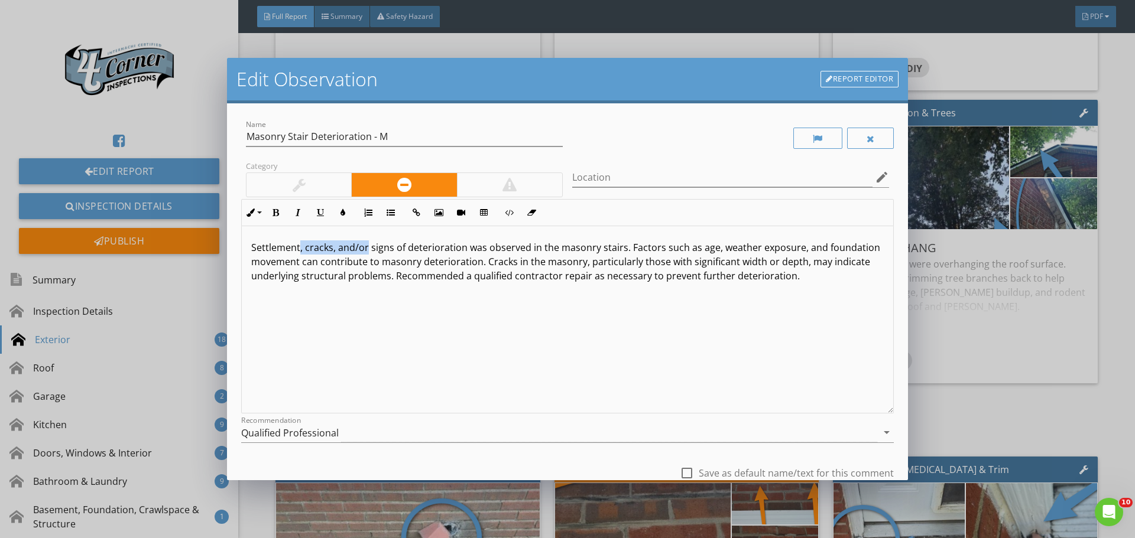
drag, startPoint x: 298, startPoint y: 248, endPoint x: 365, endPoint y: 252, distance: 66.9
click at [365, 252] on p "Settlement, cracks, and/or signs of deterioration was observed in the masonry s…" at bounding box center [567, 262] width 632 height 43
click at [572, 249] on p "Settlement and signs of deterioration was observed in the masonry stairs. Facto…" at bounding box center [567, 262] width 632 height 43
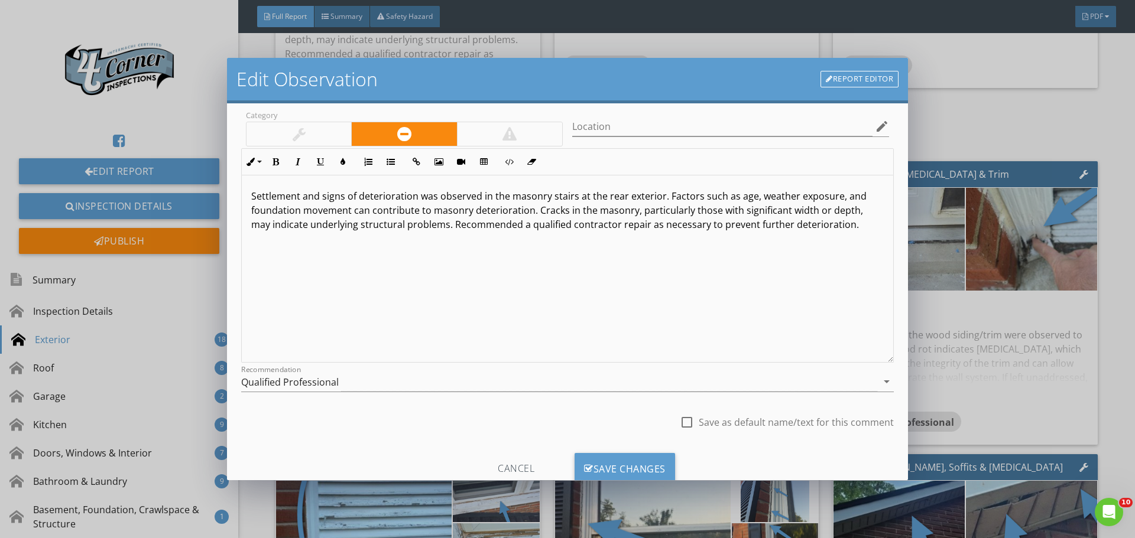
scroll to position [88, 0]
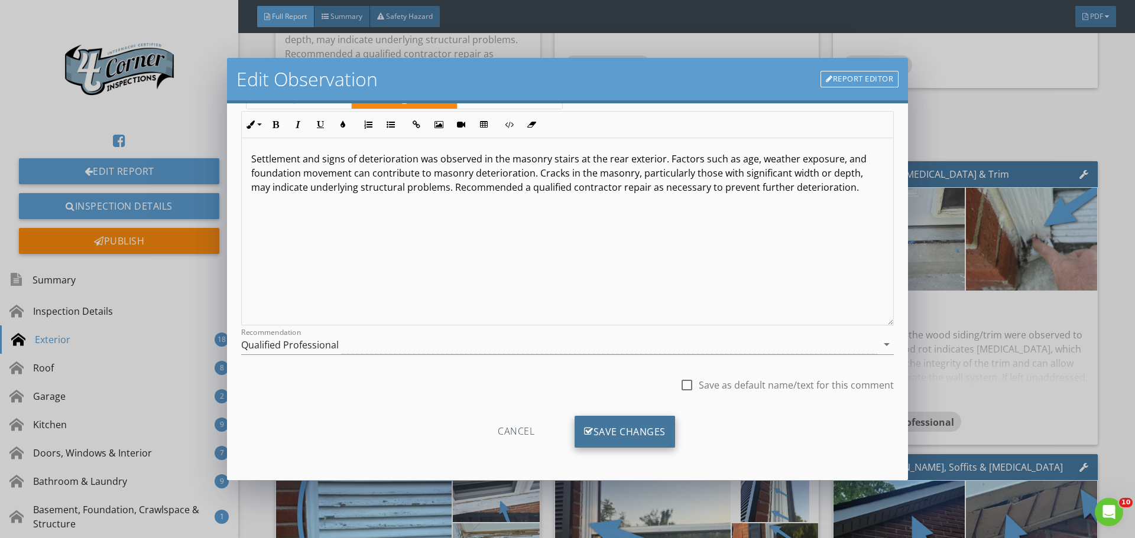
click at [612, 430] on div "Save Changes" at bounding box center [624, 432] width 100 height 32
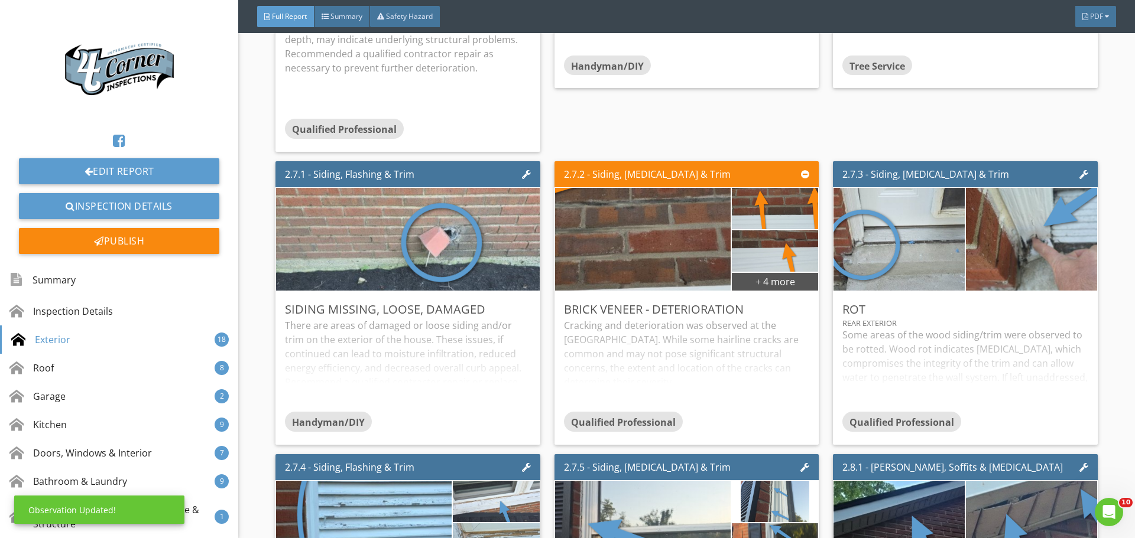
scroll to position [0, 0]
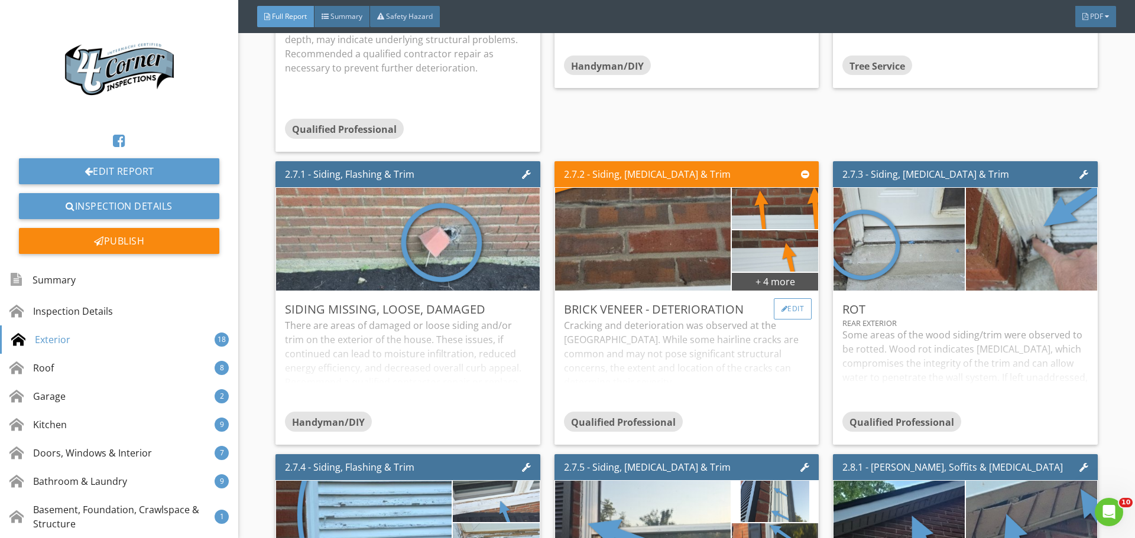
click at [781, 313] on div at bounding box center [784, 309] width 7 height 7
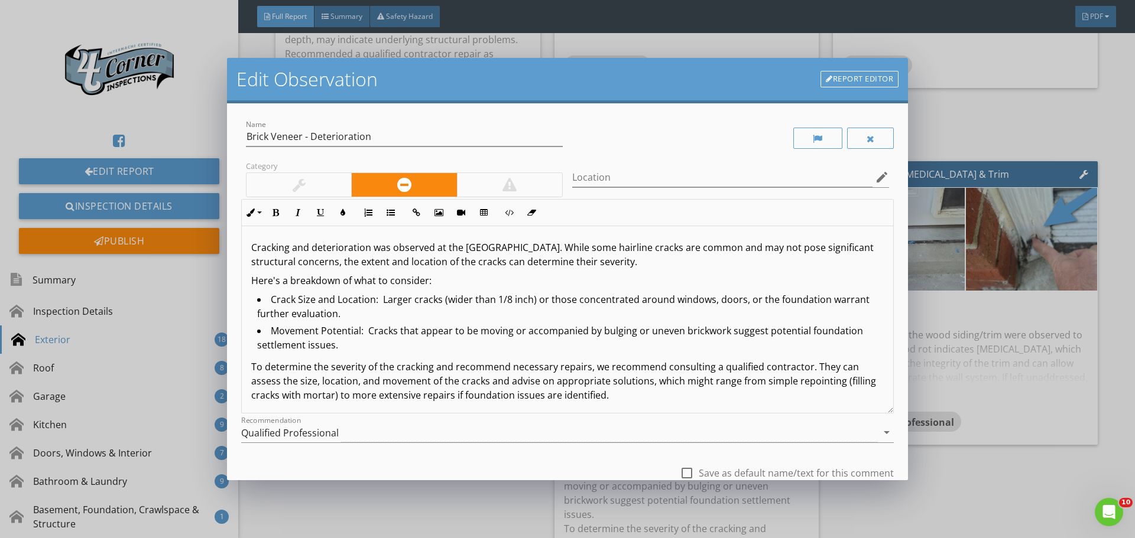
click at [303, 188] on div at bounding box center [299, 185] width 13 height 14
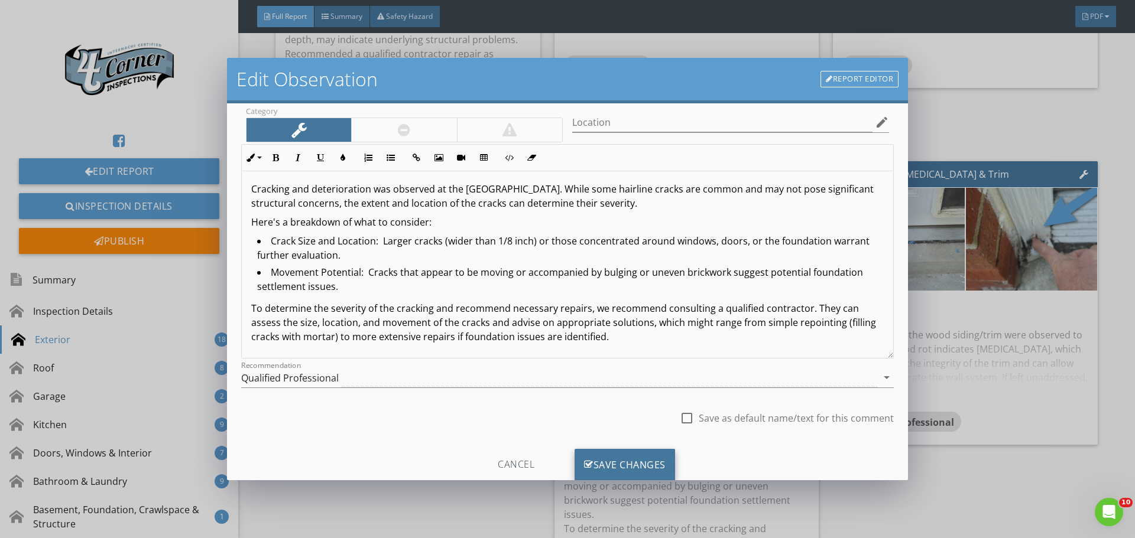
scroll to position [88, 0]
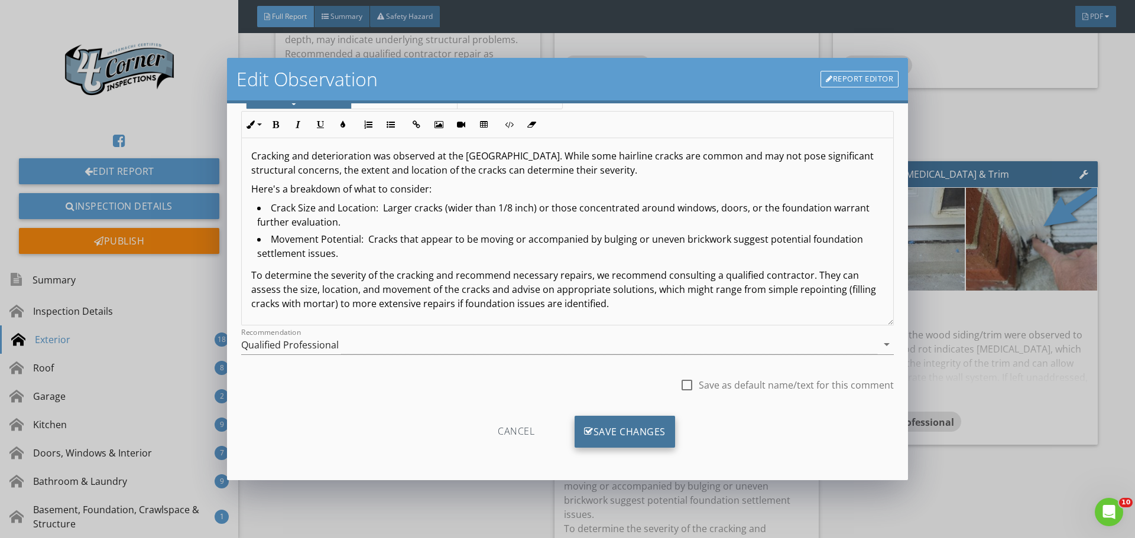
click at [639, 439] on div "Save Changes" at bounding box center [624, 432] width 100 height 32
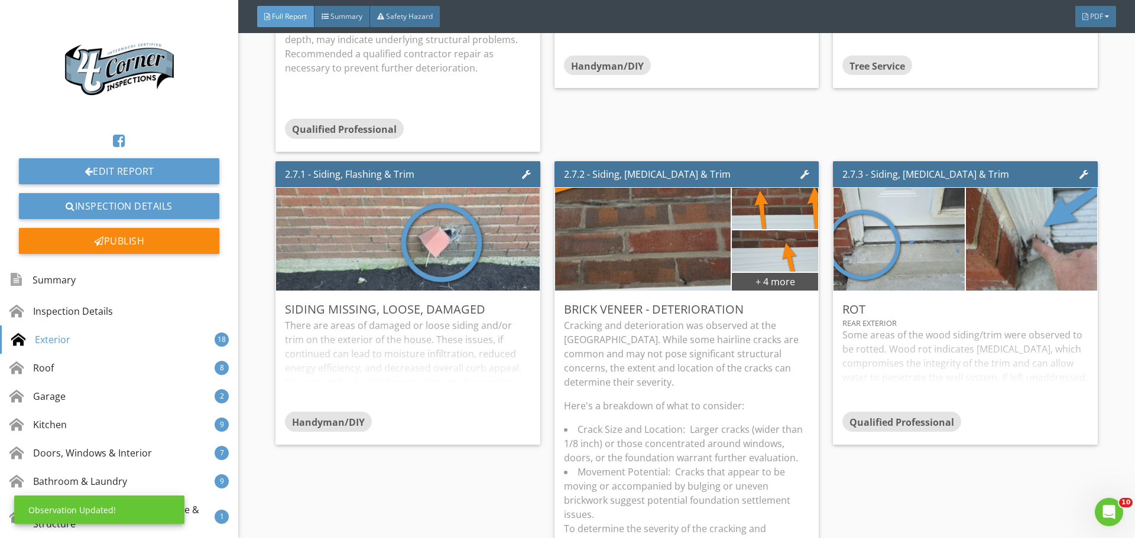
scroll to position [0, 0]
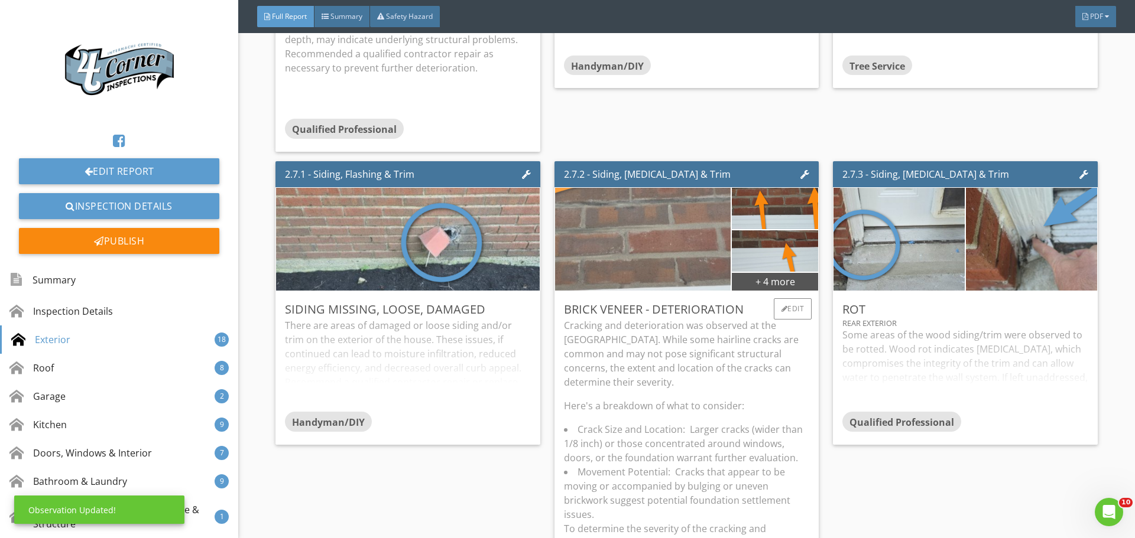
click at [675, 325] on img at bounding box center [643, 239] width 386 height 257
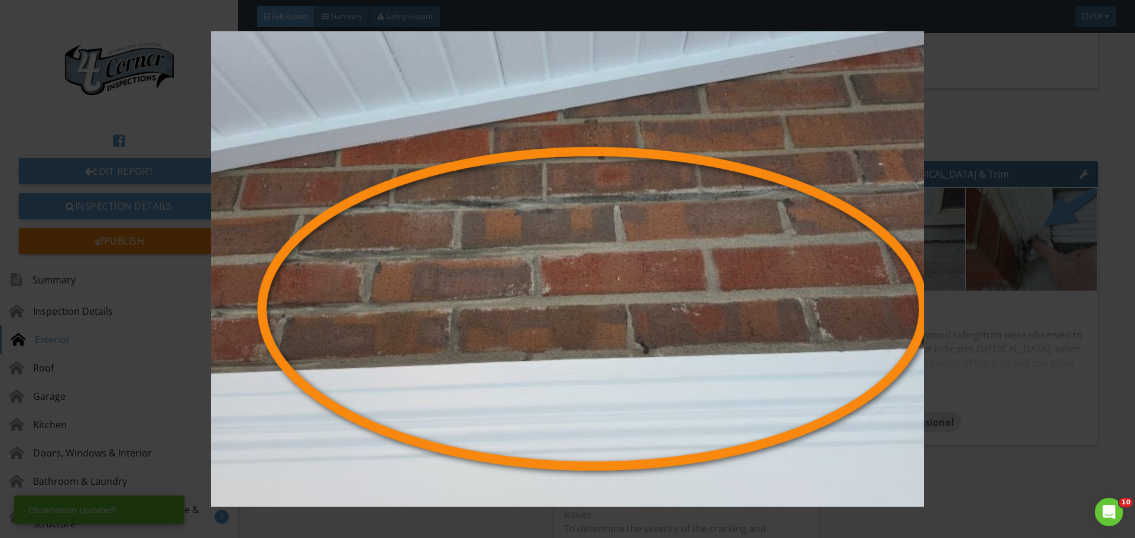
click at [675, 325] on img at bounding box center [567, 269] width 1042 height 476
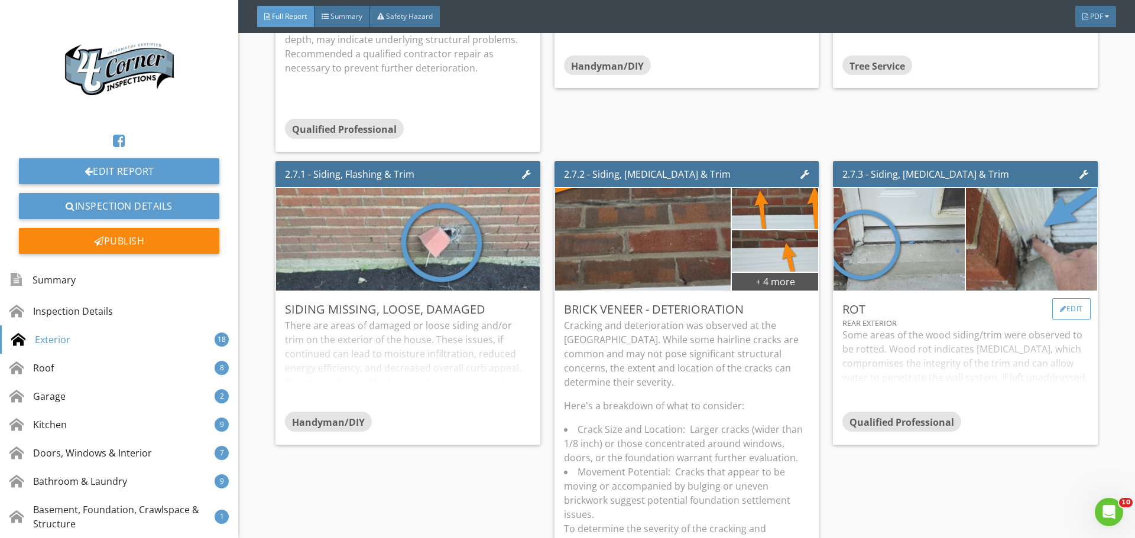
click at [1061, 320] on div "Edit" at bounding box center [1071, 308] width 38 height 21
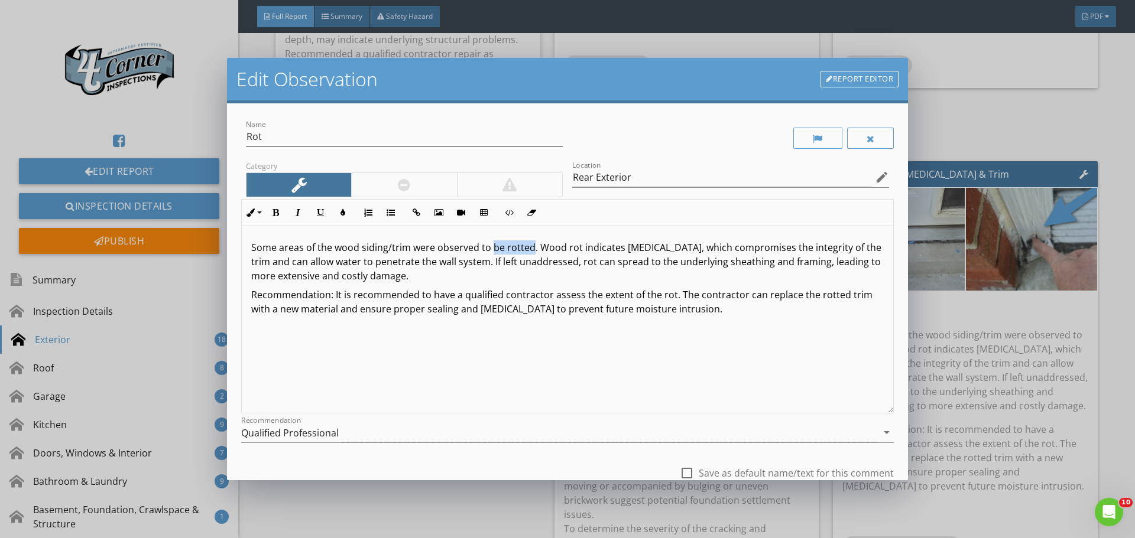
drag, startPoint x: 491, startPoint y: 248, endPoint x: 530, endPoint y: 252, distance: 39.8
click at [530, 252] on p "Some areas of the wood siding/trim were observed to be rotted. Wood rot indicat…" at bounding box center [567, 262] width 632 height 43
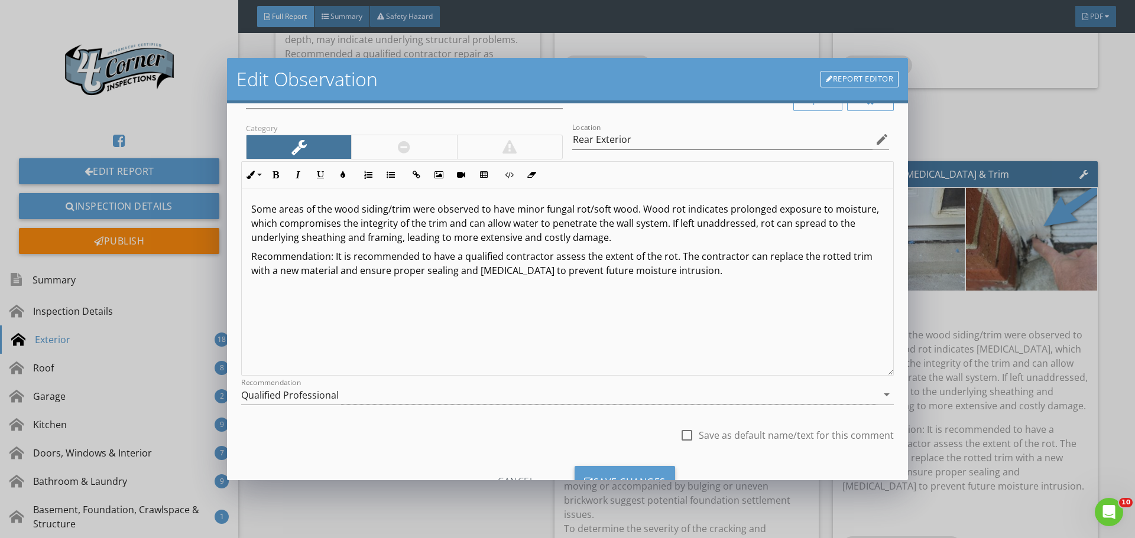
scroll to position [88, 0]
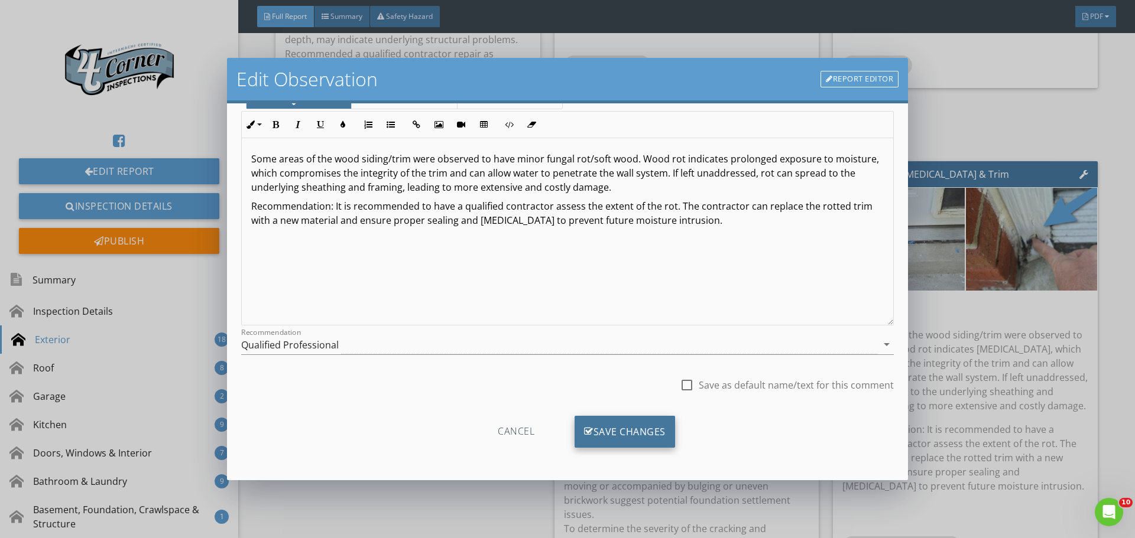
click at [597, 427] on div "Save Changes" at bounding box center [624, 432] width 100 height 32
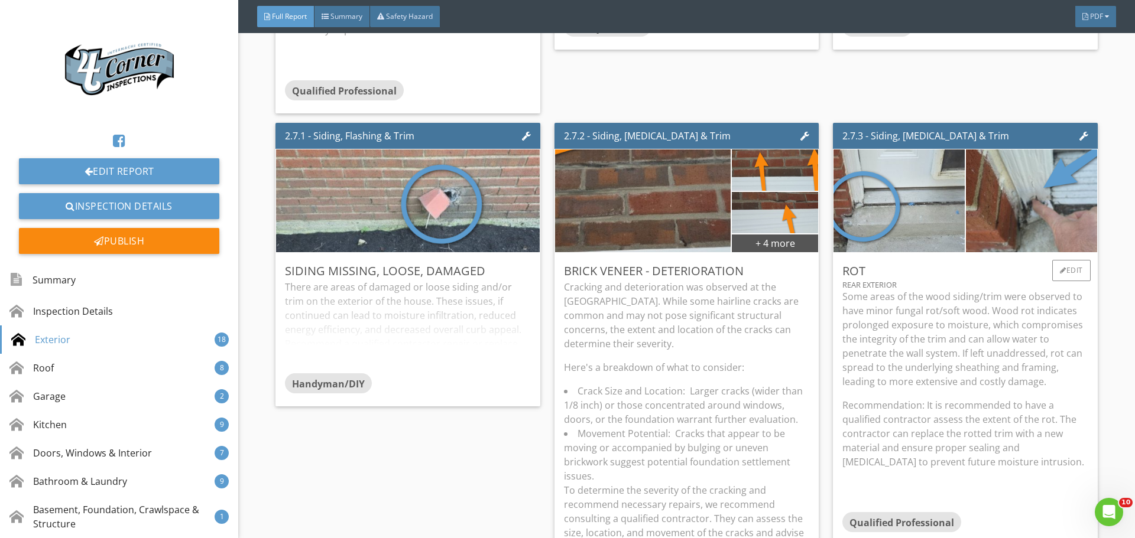
scroll to position [2955, 0]
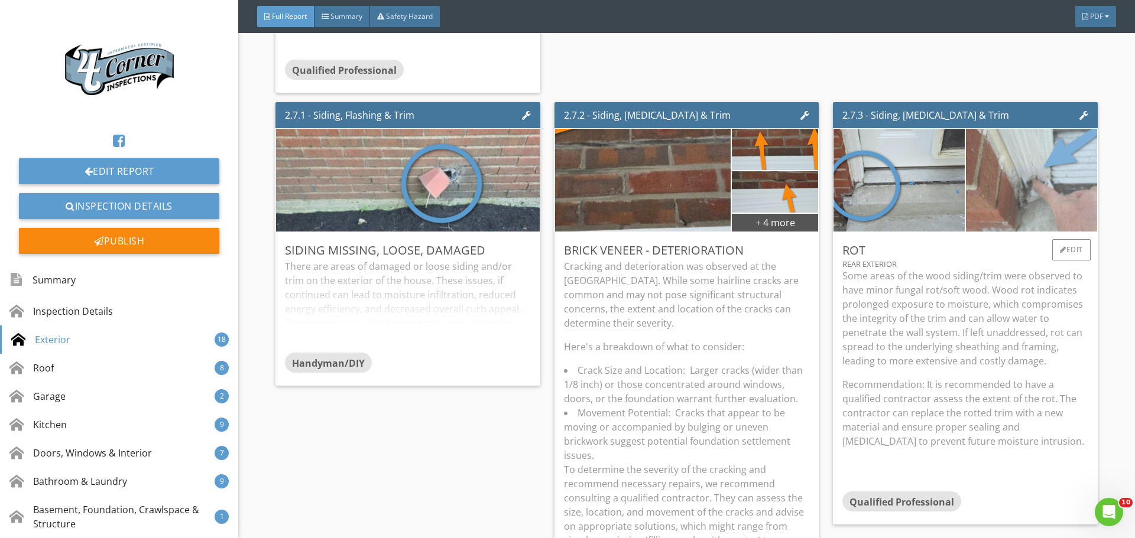
click at [1029, 270] on img at bounding box center [1031, 180] width 327 height 219
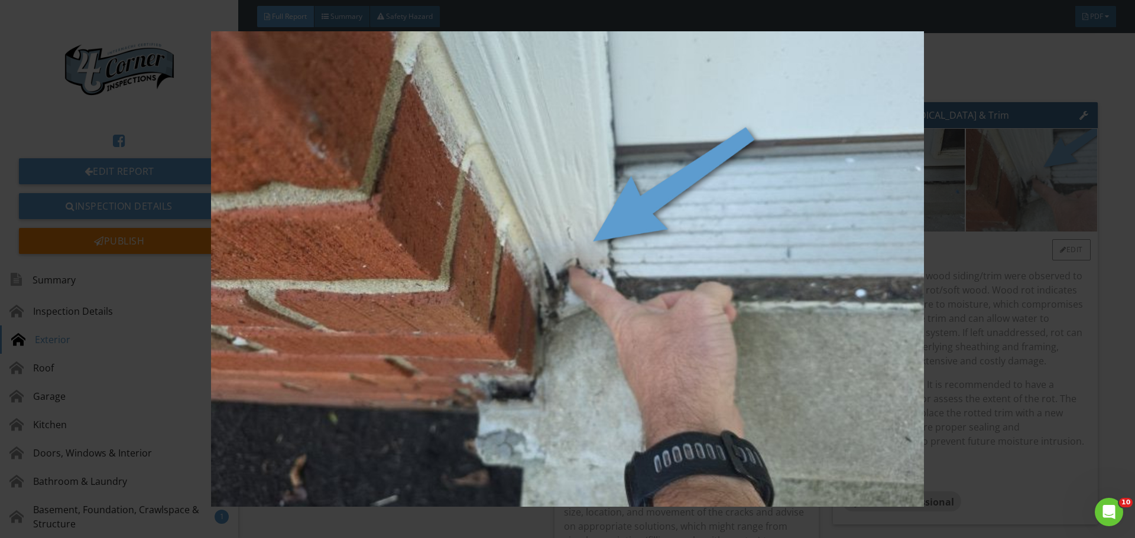
click at [1029, 270] on img at bounding box center [567, 269] width 1042 height 476
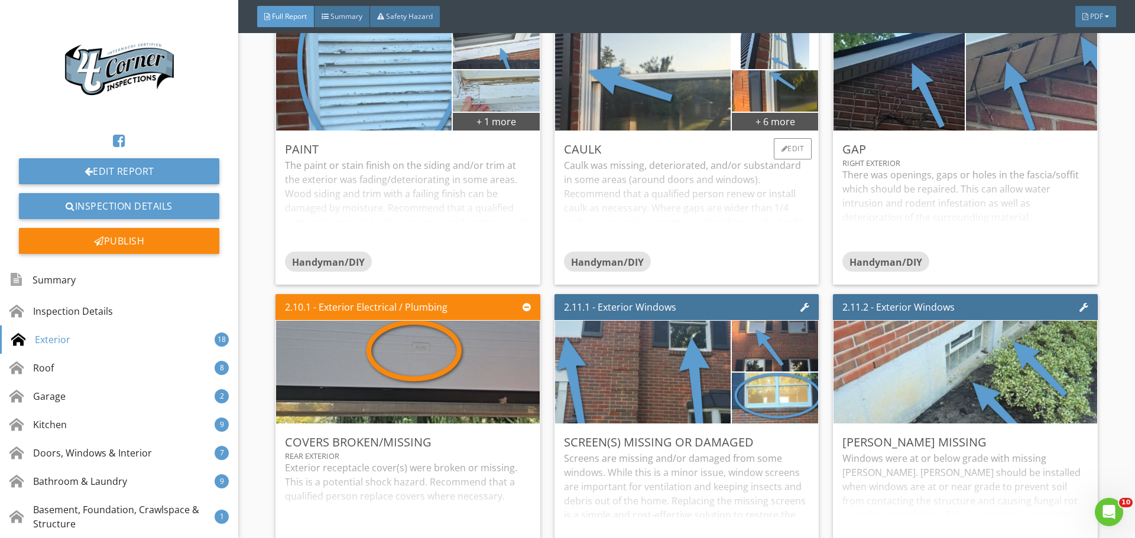
scroll to position [3605, 0]
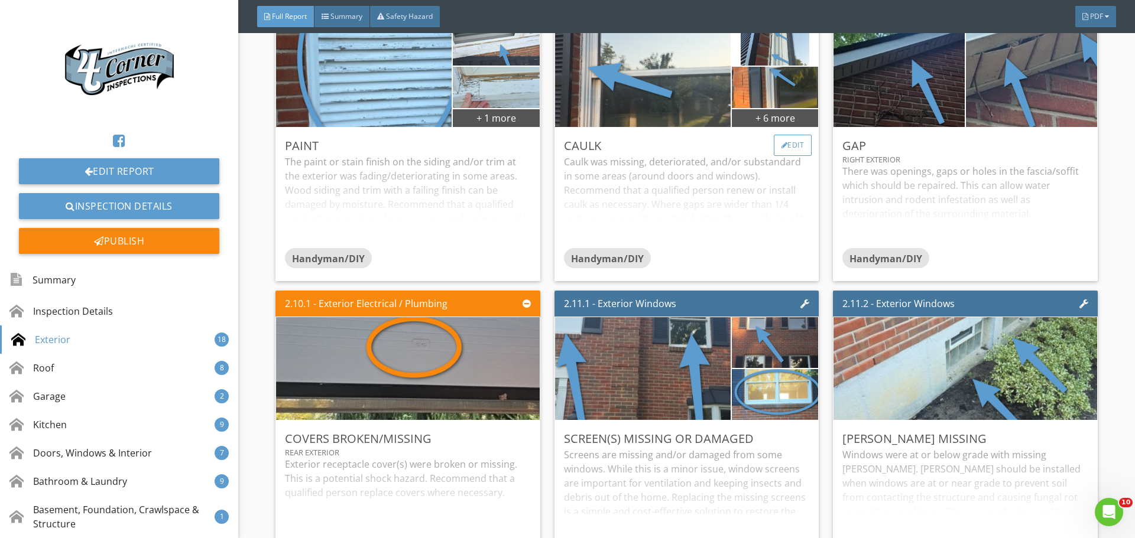
click at [792, 156] on div "Edit" at bounding box center [793, 145] width 38 height 21
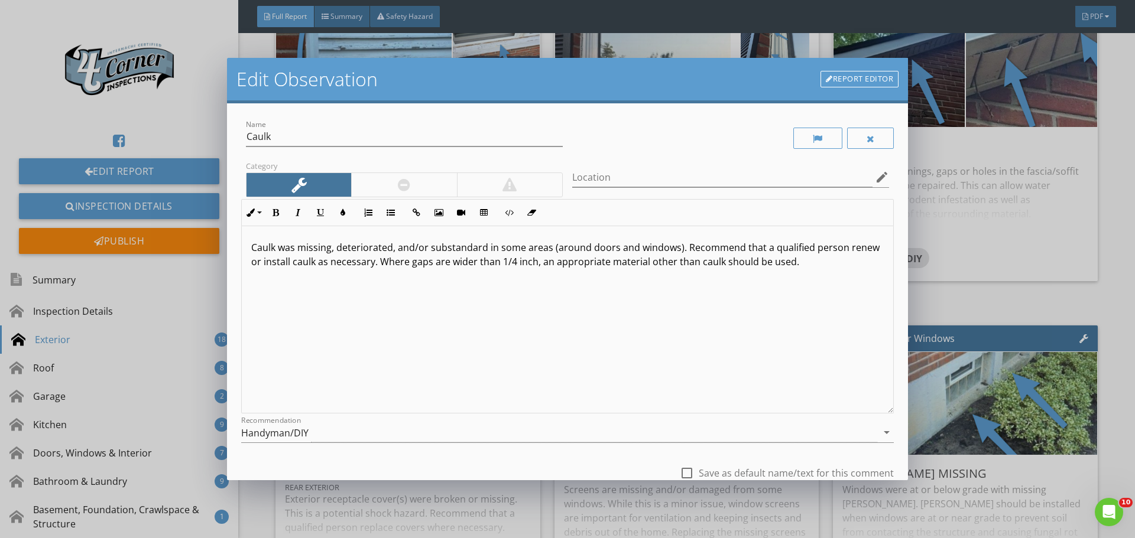
click at [586, 248] on p "Caulk was missing, deteriorated, and/or substandard in some areas (around doors…" at bounding box center [567, 255] width 632 height 28
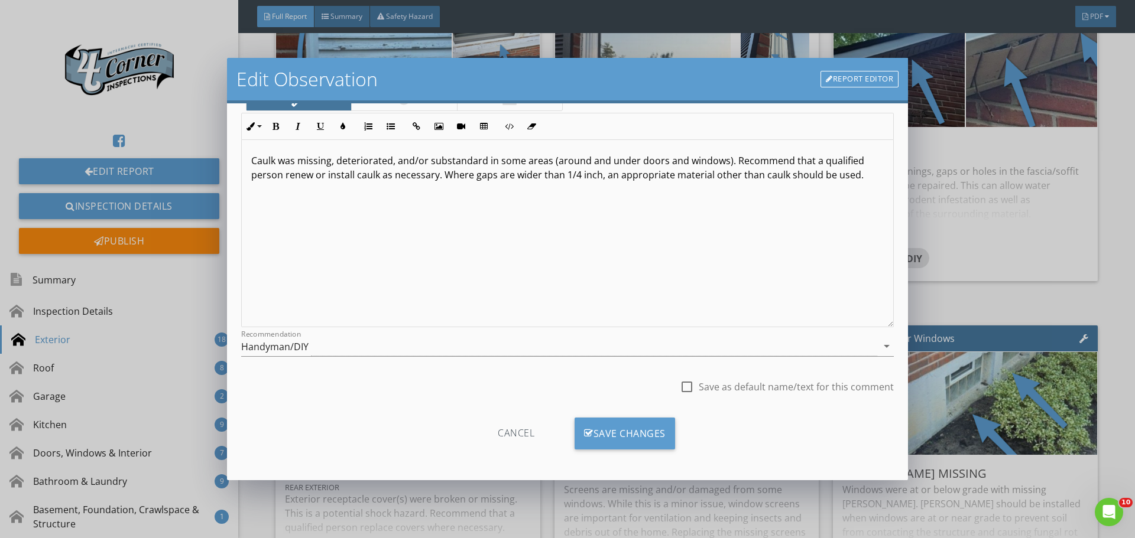
scroll to position [88, 0]
click at [621, 440] on div "Save Changes" at bounding box center [624, 432] width 100 height 32
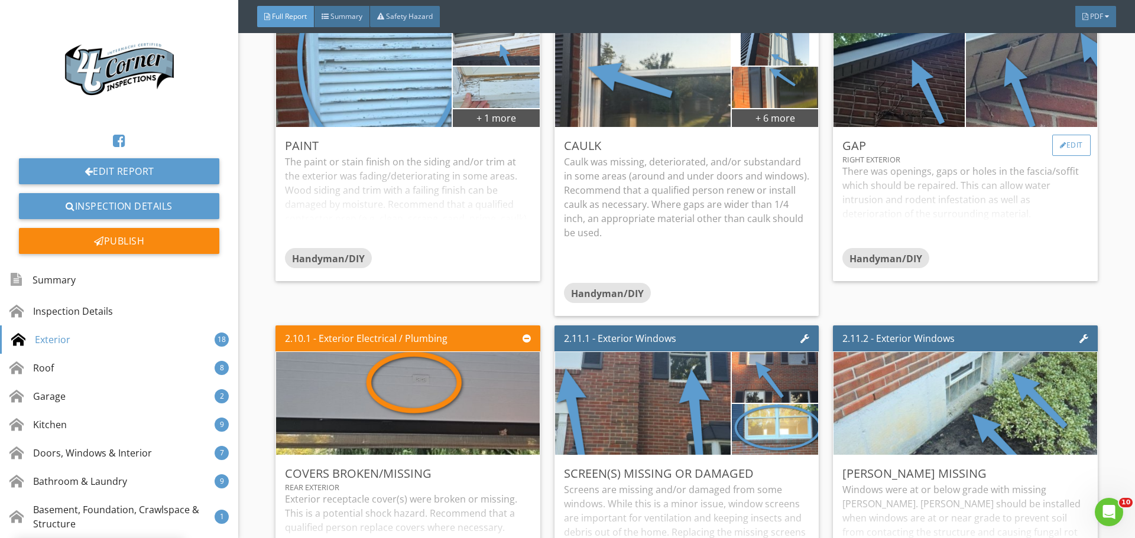
click at [1070, 156] on div "Edit" at bounding box center [1071, 145] width 38 height 21
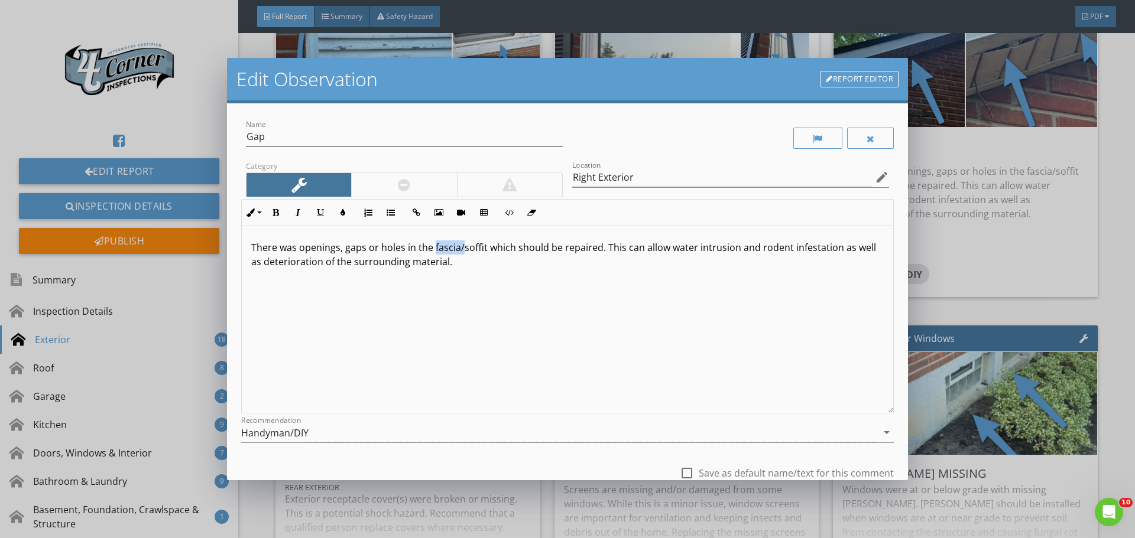
drag, startPoint x: 433, startPoint y: 246, endPoint x: 460, endPoint y: 248, distance: 27.2
click at [460, 248] on p "There was openings, gaps or holes in the fascia/soffit which should be repaired…" at bounding box center [567, 255] width 632 height 28
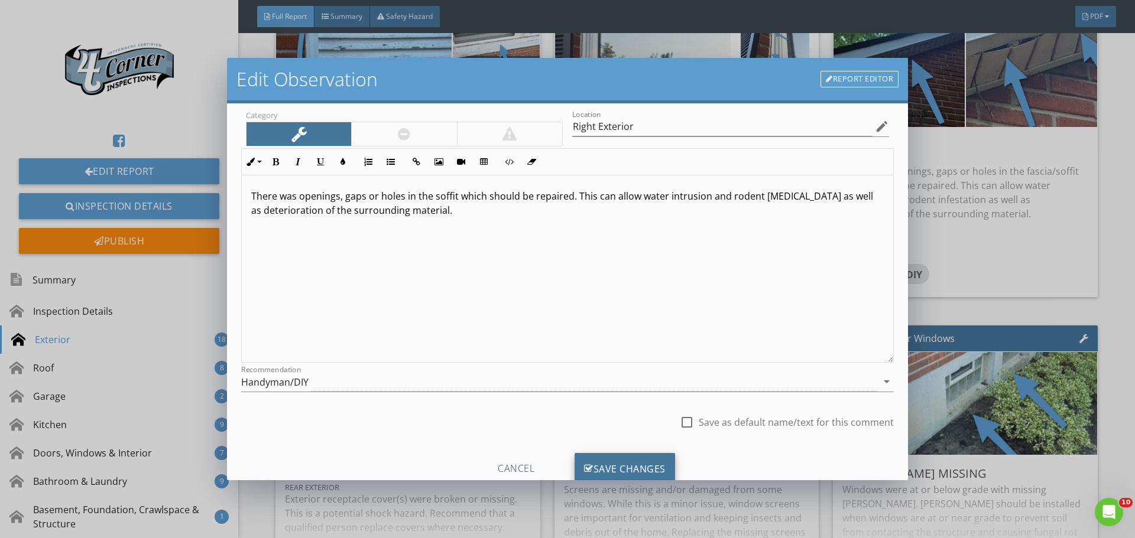
scroll to position [88, 0]
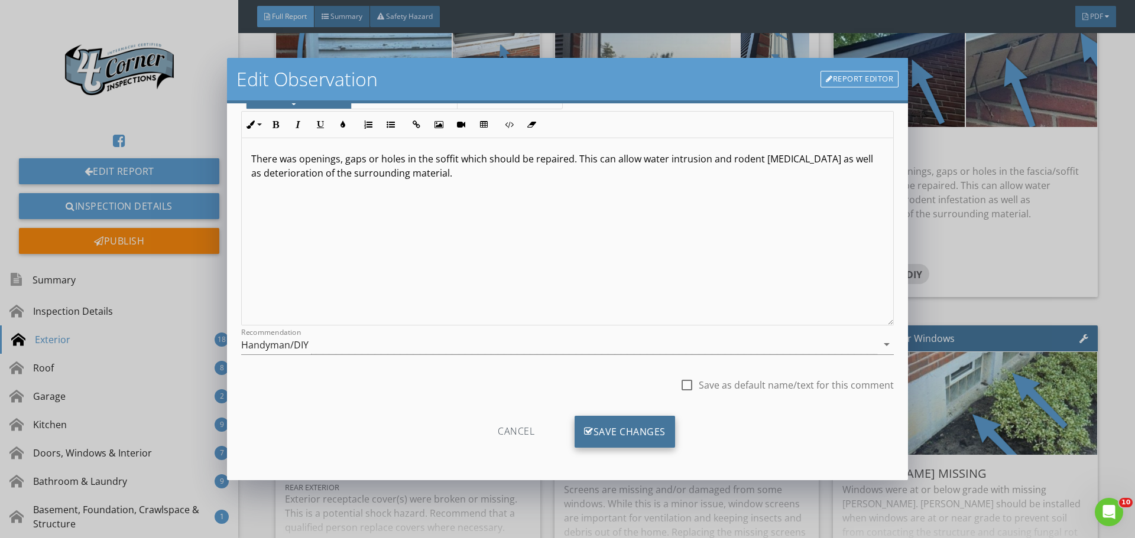
click at [585, 428] on icon at bounding box center [588, 432] width 9 height 13
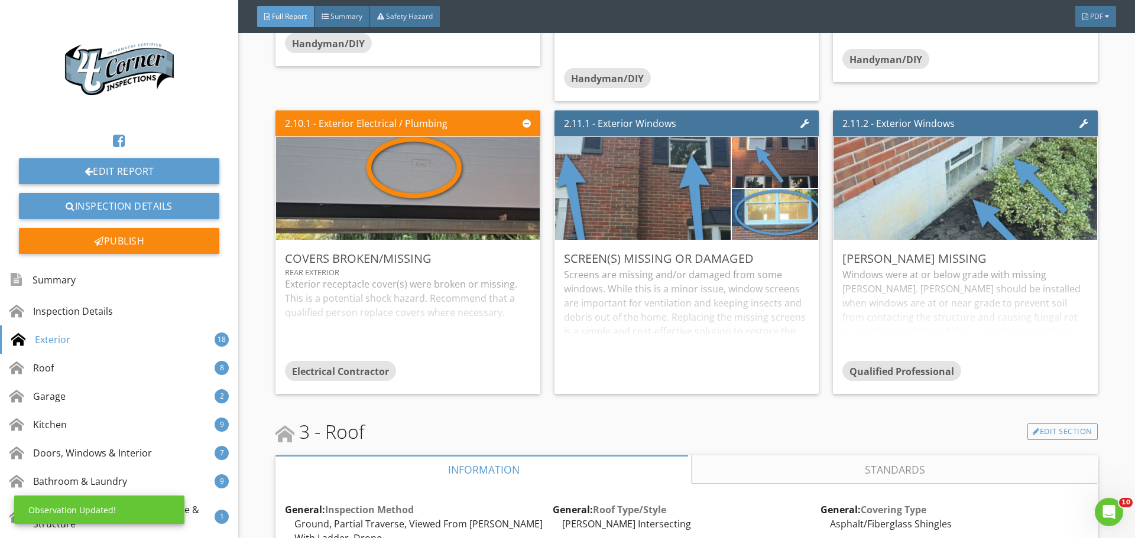
scroll to position [3841, 0]
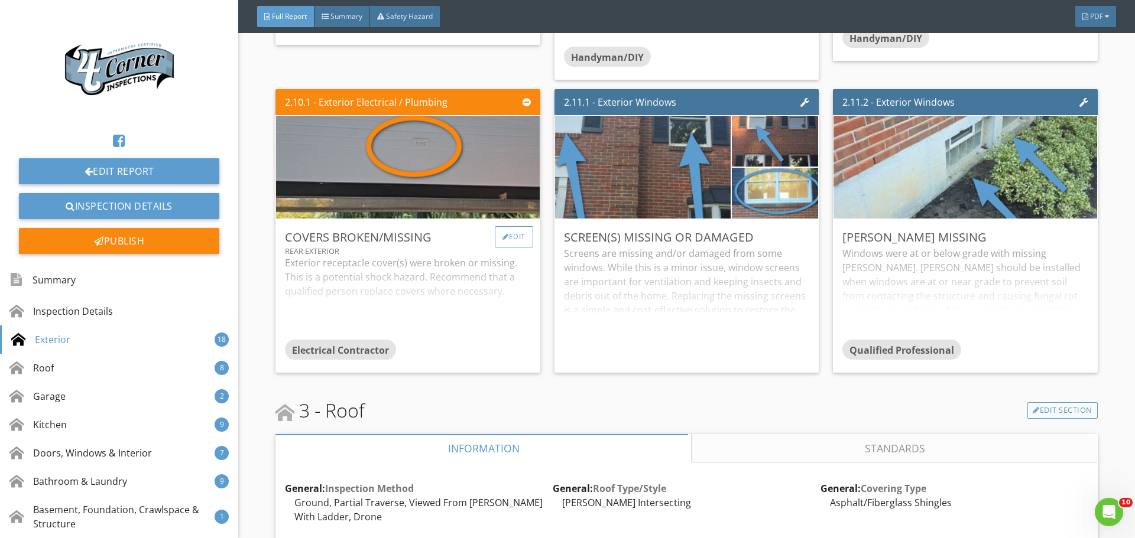
click at [512, 248] on div "Edit" at bounding box center [514, 236] width 38 height 21
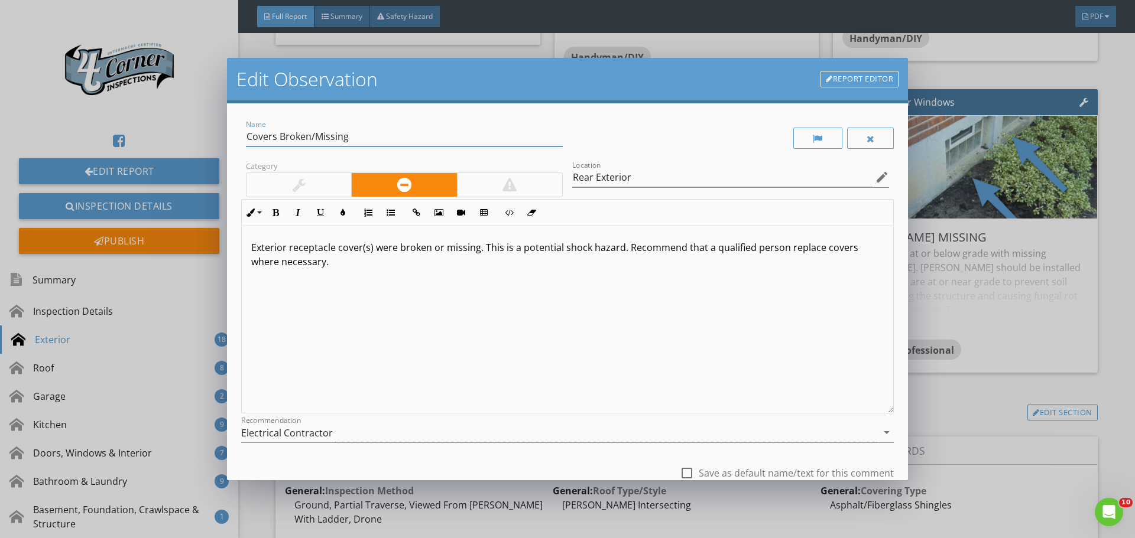
drag, startPoint x: 278, startPoint y: 137, endPoint x: 314, endPoint y: 141, distance: 36.3
click at [314, 141] on input "Covers Broken/Missing" at bounding box center [404, 137] width 317 height 20
type input "Covers Missing"
click at [517, 186] on div at bounding box center [509, 185] width 105 height 24
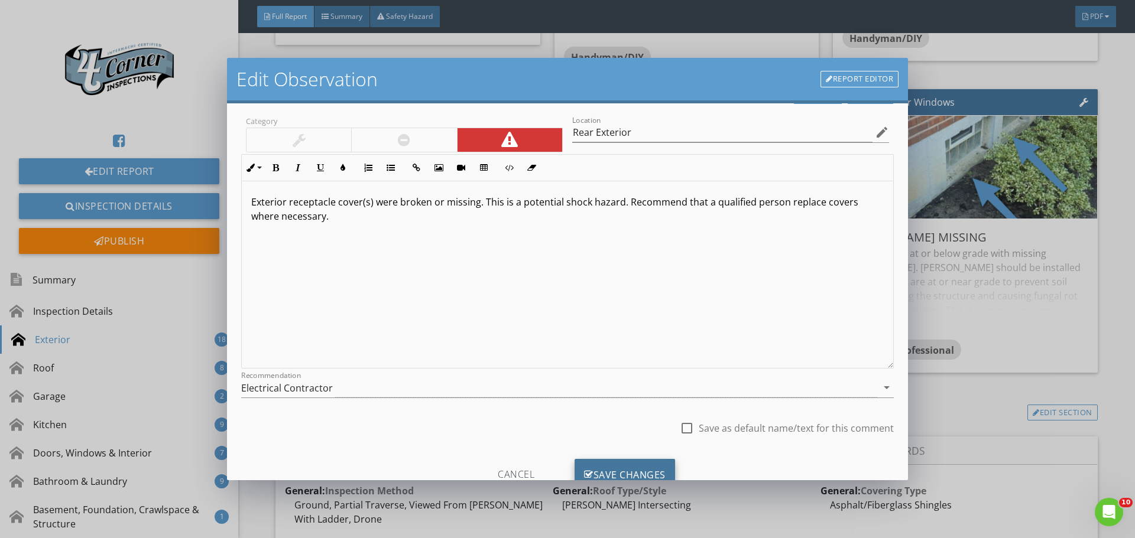
scroll to position [88, 0]
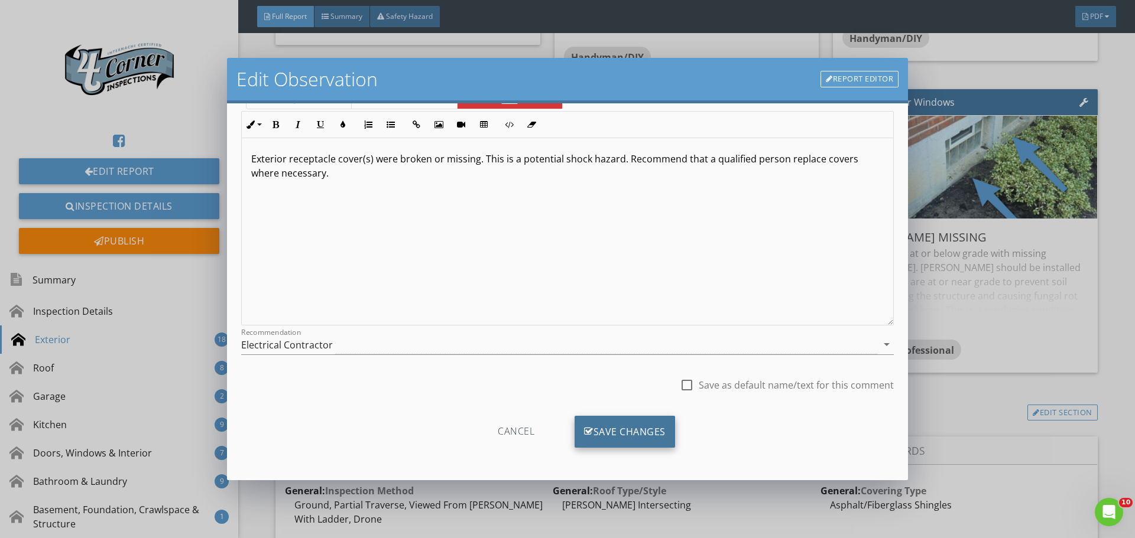
click at [593, 428] on div "Save Changes" at bounding box center [624, 432] width 100 height 32
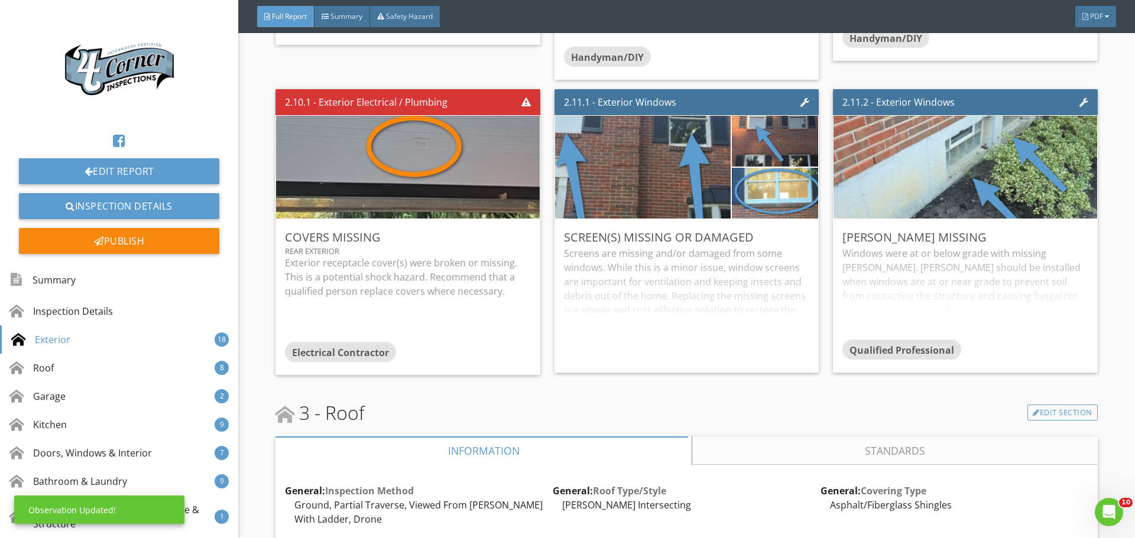
scroll to position [0, 0]
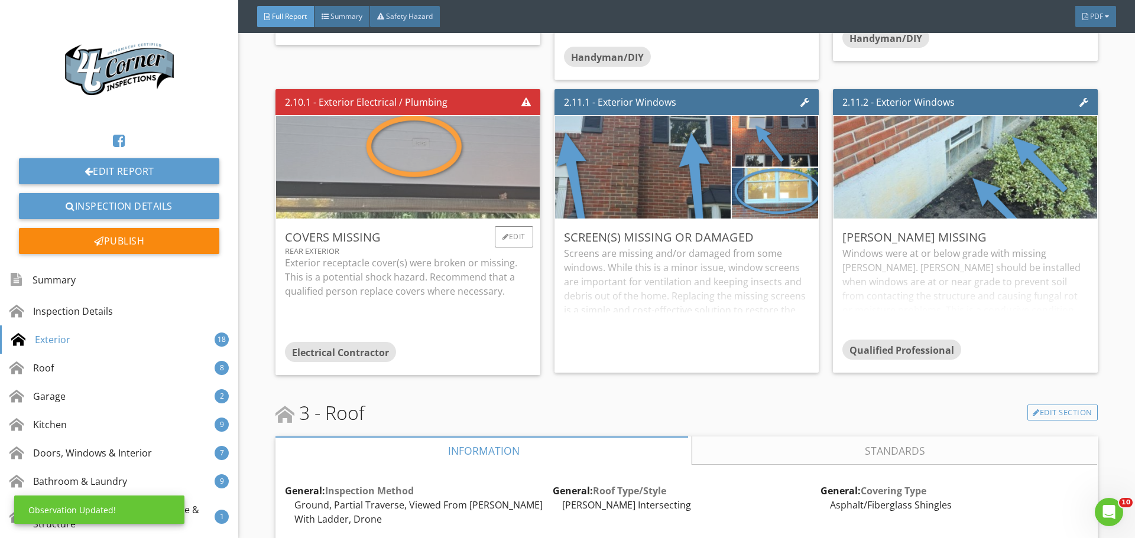
click at [430, 272] on img at bounding box center [408, 167] width 386 height 257
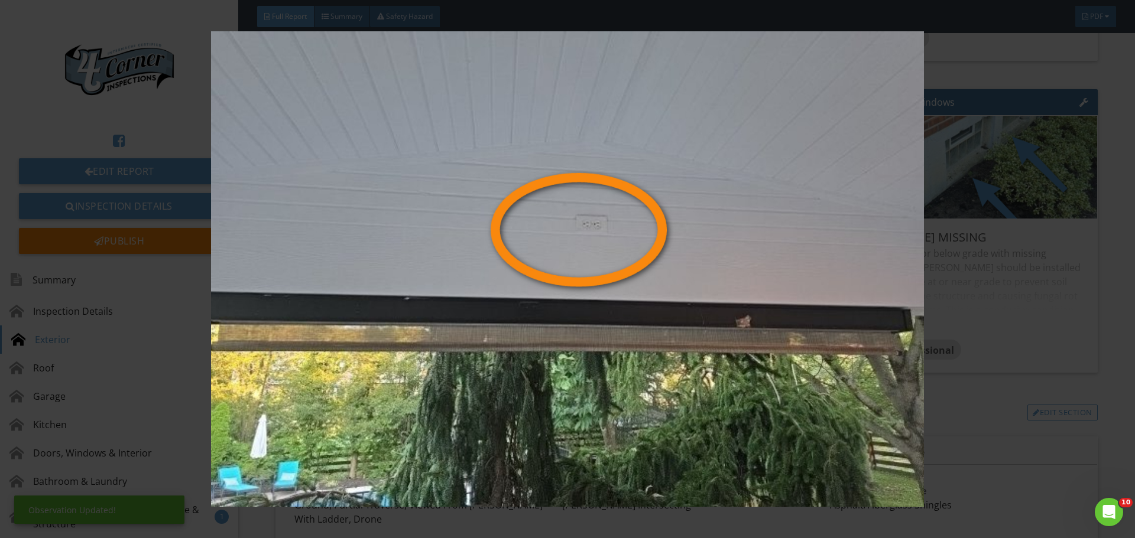
click at [430, 272] on img at bounding box center [567, 269] width 1042 height 476
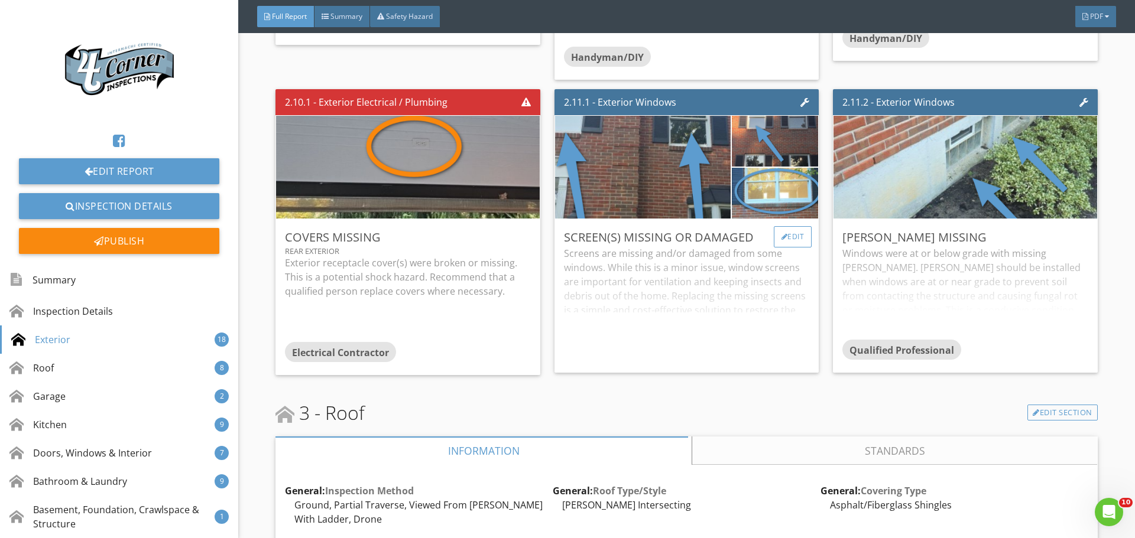
click at [780, 248] on div "Edit" at bounding box center [793, 236] width 38 height 21
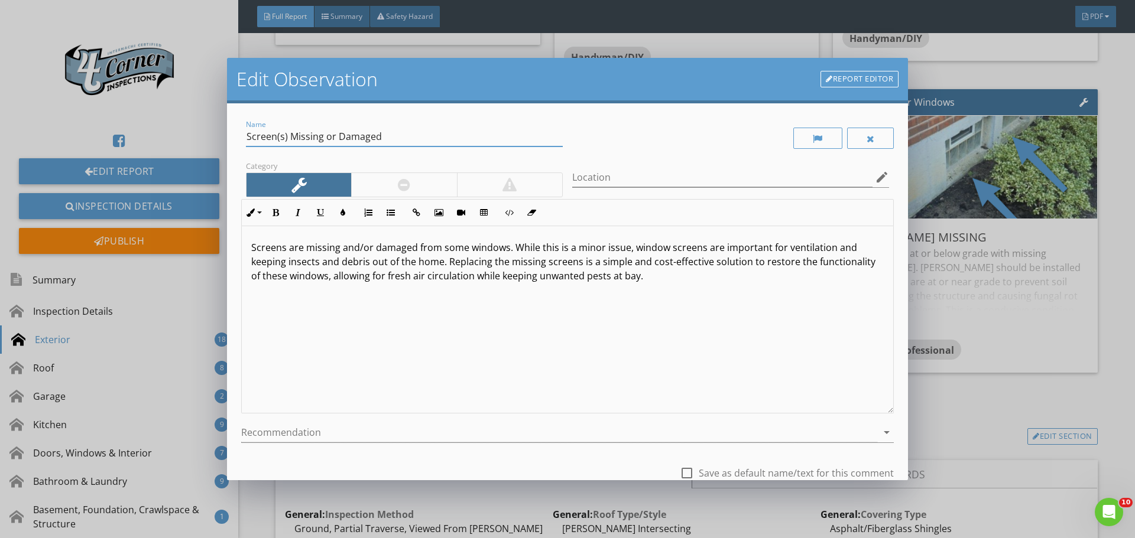
drag, startPoint x: 324, startPoint y: 135, endPoint x: 431, endPoint y: 144, distance: 107.3
click at [431, 144] on input "Screen(s) Missing or Damaged" at bounding box center [404, 137] width 317 height 20
type input "Screen(s) Missing"
drag, startPoint x: 342, startPoint y: 249, endPoint x: 413, endPoint y: 248, distance: 70.9
click at [413, 248] on p "Screens are missing and/or damaged from some windows. While this is a minor iss…" at bounding box center [567, 262] width 632 height 43
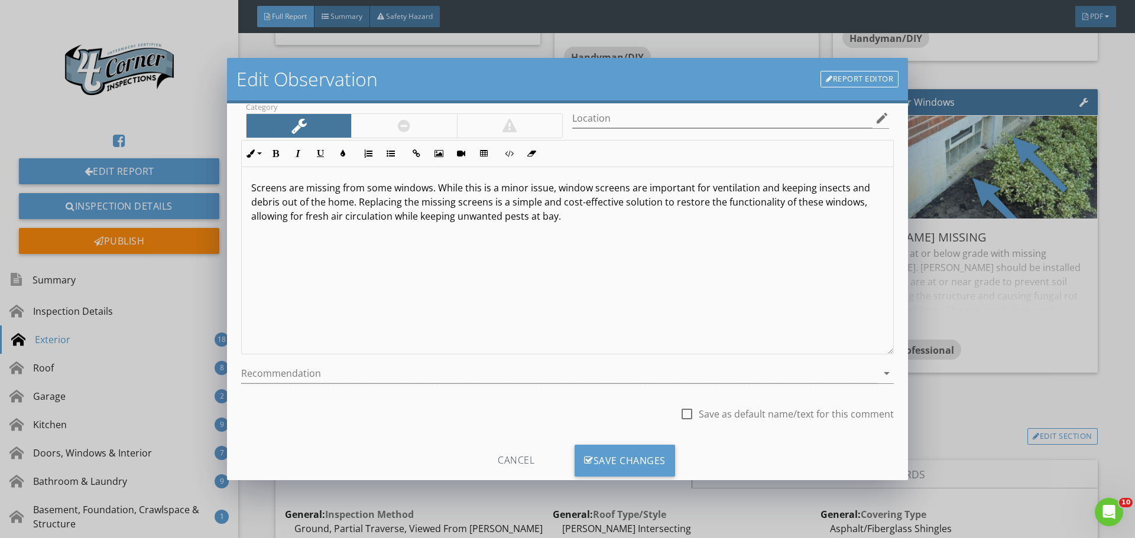
scroll to position [88, 0]
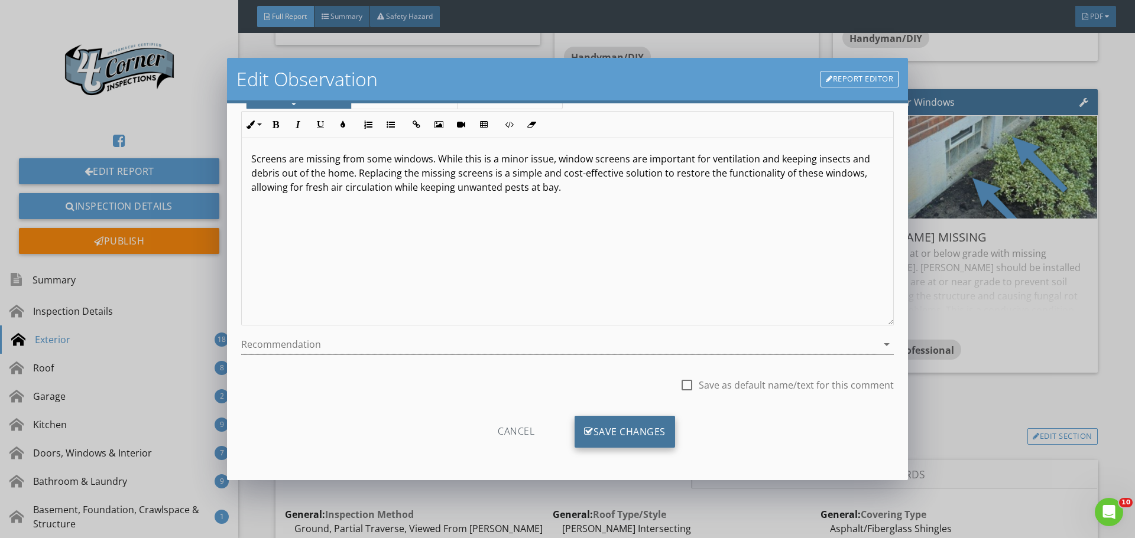
click at [597, 430] on div "Save Changes" at bounding box center [624, 432] width 100 height 32
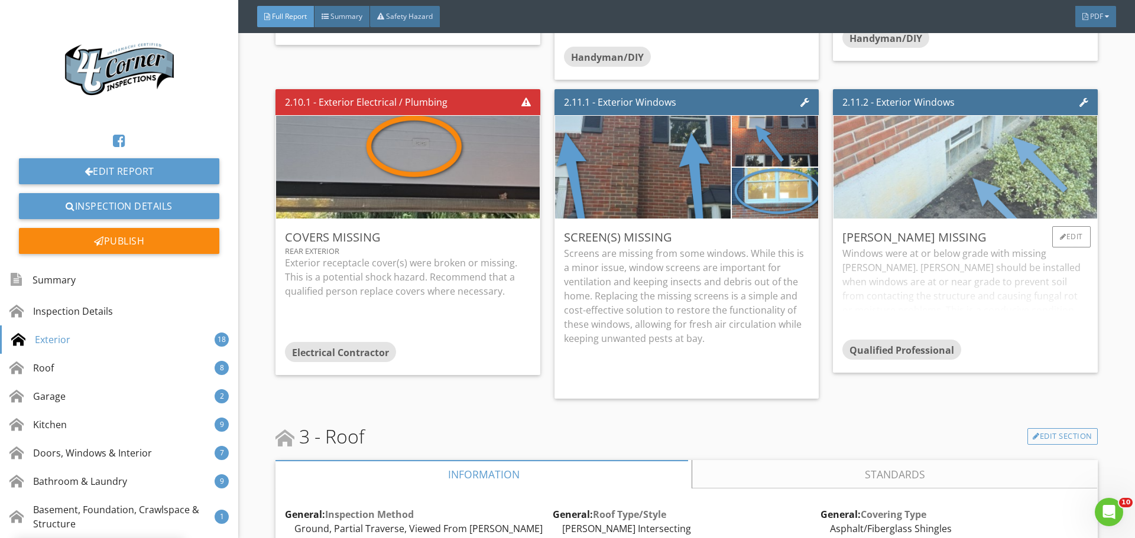
click at [983, 285] on img at bounding box center [965, 167] width 386 height 257
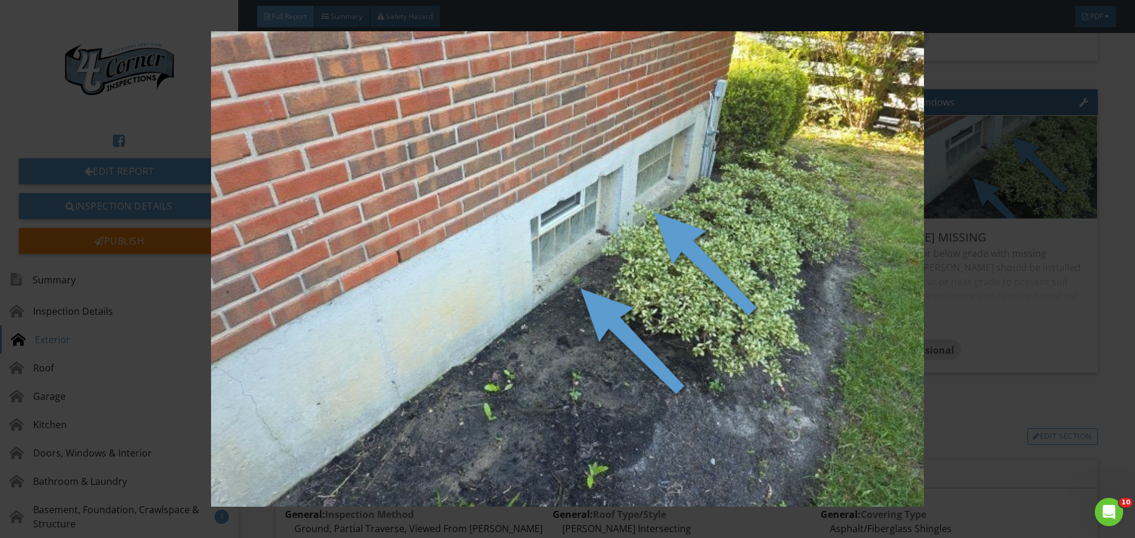
click at [980, 290] on img at bounding box center [567, 269] width 1042 height 476
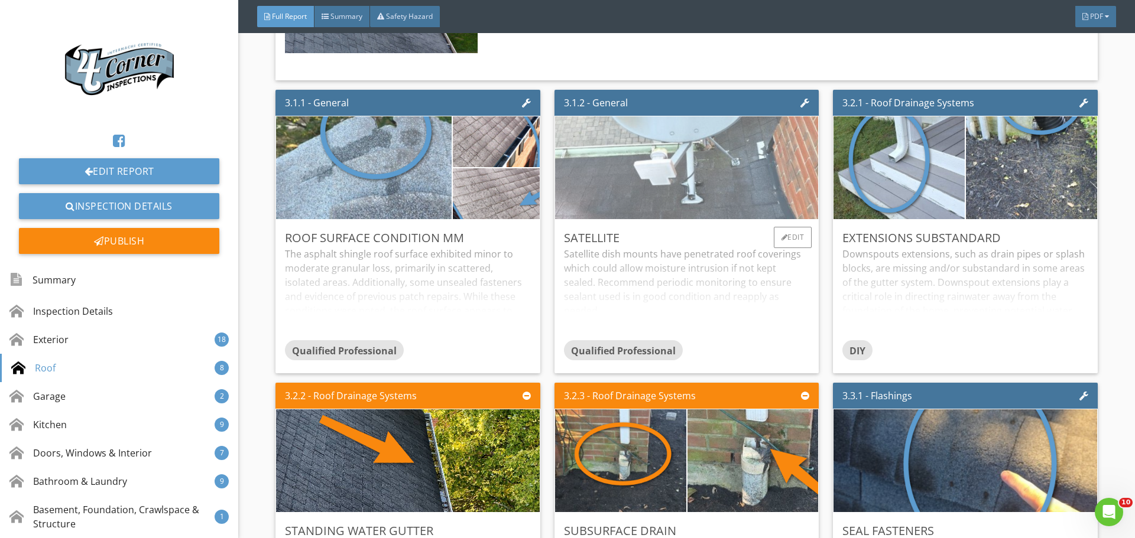
scroll to position [6442, 0]
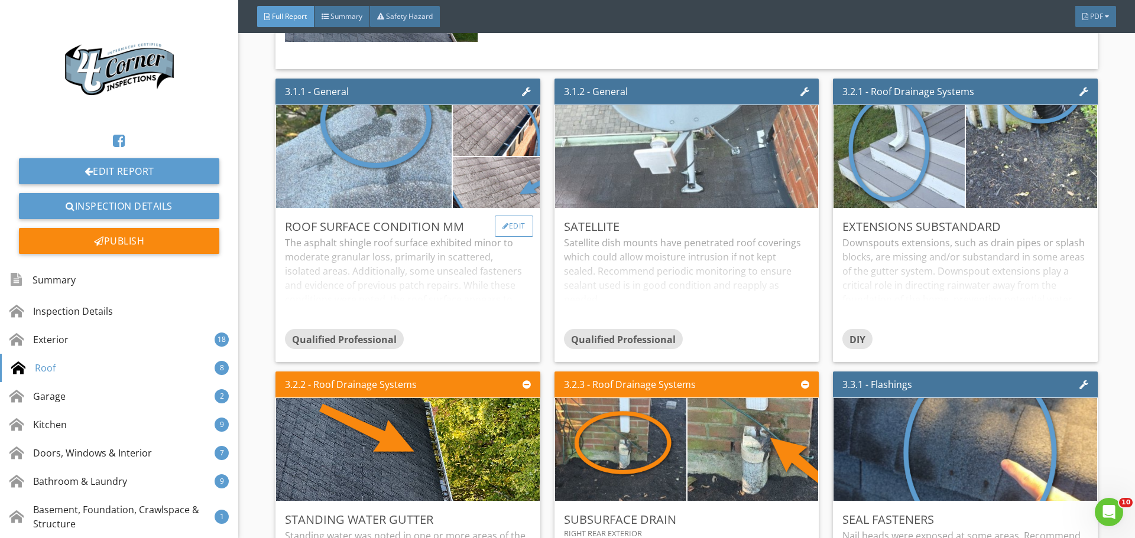
click at [517, 237] on div "Edit" at bounding box center [514, 226] width 38 height 21
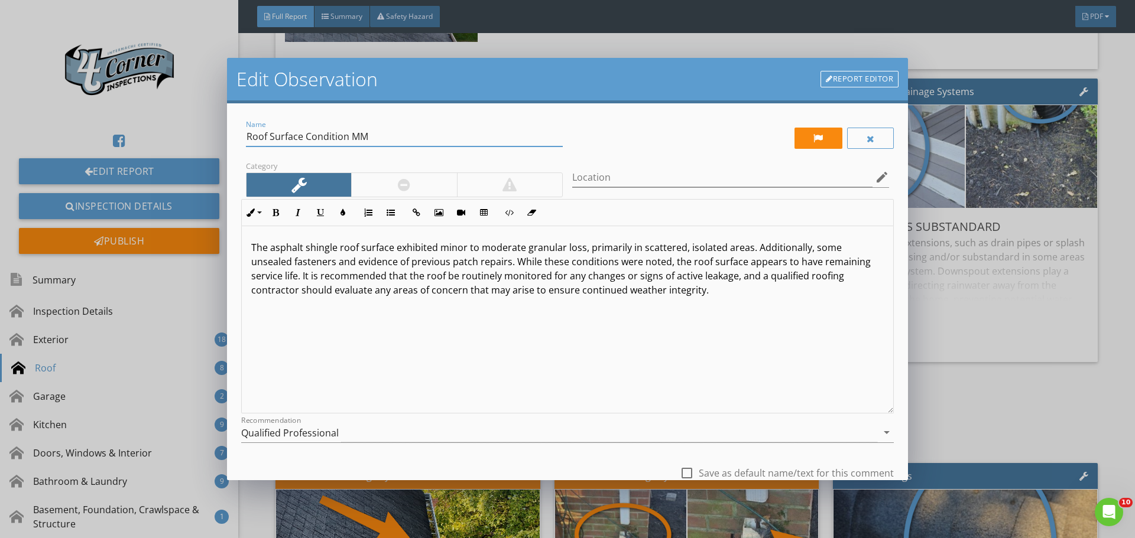
drag, startPoint x: 348, startPoint y: 137, endPoint x: 431, endPoint y: 135, distance: 83.9
click at [431, 135] on input "Roof Surface Condition MM" at bounding box center [404, 137] width 317 height 20
type input "Roof Surface Condition"
click at [746, 247] on p "The asphalt shingle roof surface exhibited minor to moderate granular loss, pri…" at bounding box center [567, 269] width 632 height 57
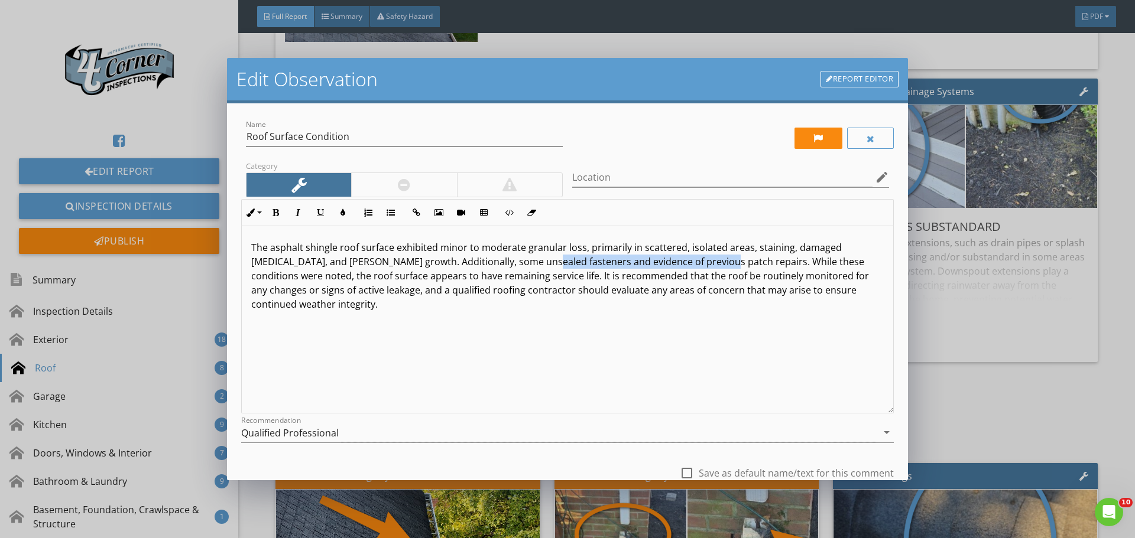
drag, startPoint x: 541, startPoint y: 265, endPoint x: 714, endPoint y: 269, distance: 172.6
click at [714, 269] on p "The asphalt shingle roof surface exhibited minor to moderate granular loss, pri…" at bounding box center [567, 276] width 632 height 71
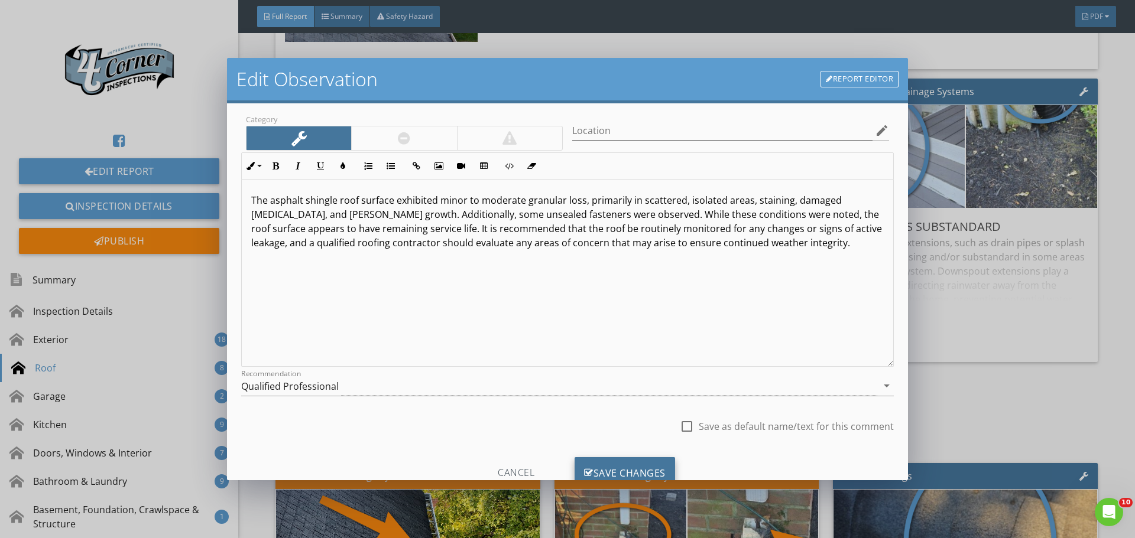
scroll to position [88, 0]
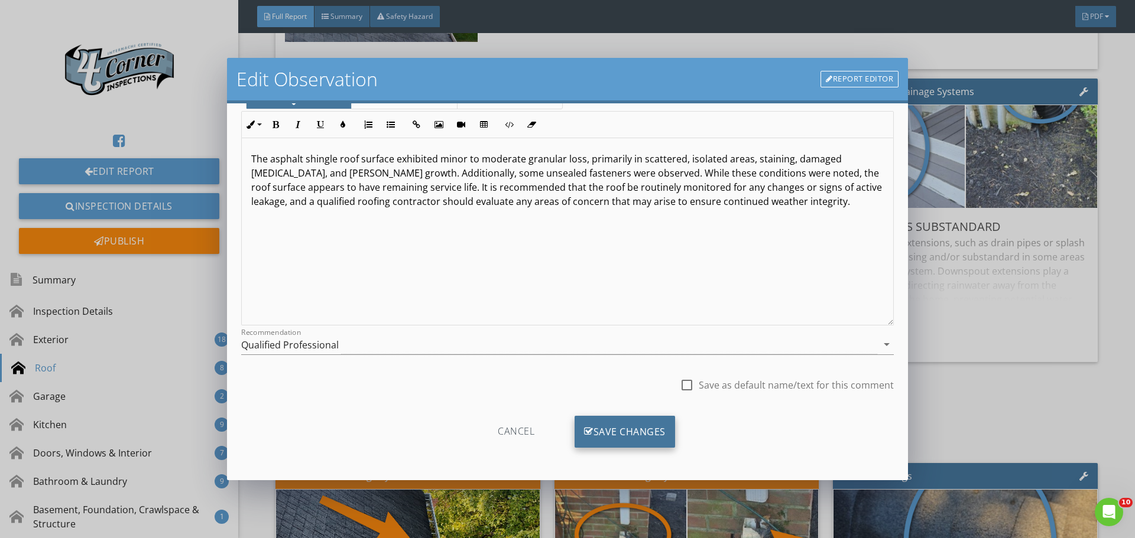
click at [620, 427] on div "Save Changes" at bounding box center [624, 432] width 100 height 32
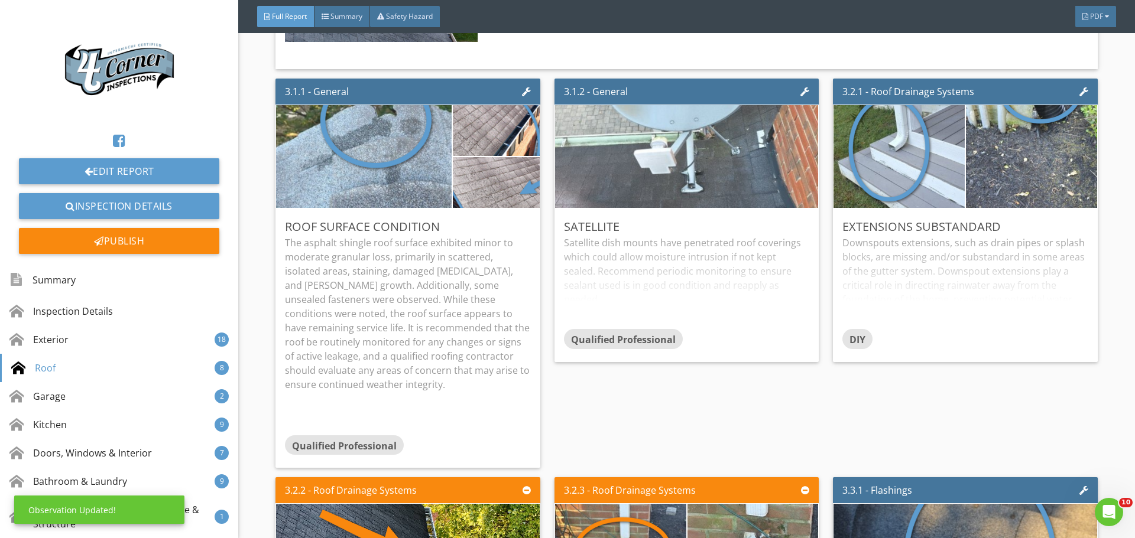
scroll to position [0, 0]
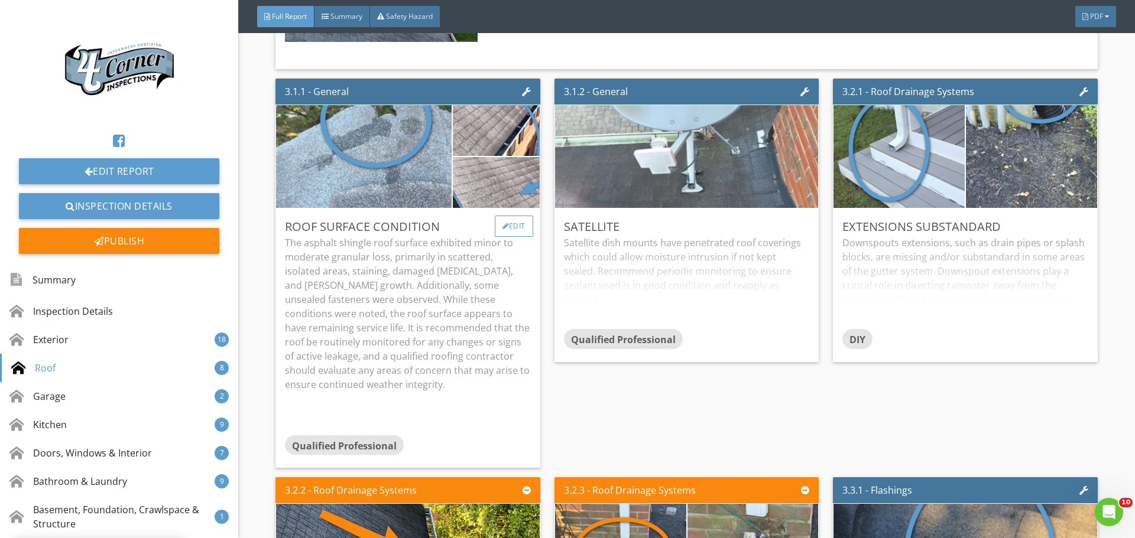
click at [509, 237] on div "Edit" at bounding box center [514, 226] width 38 height 21
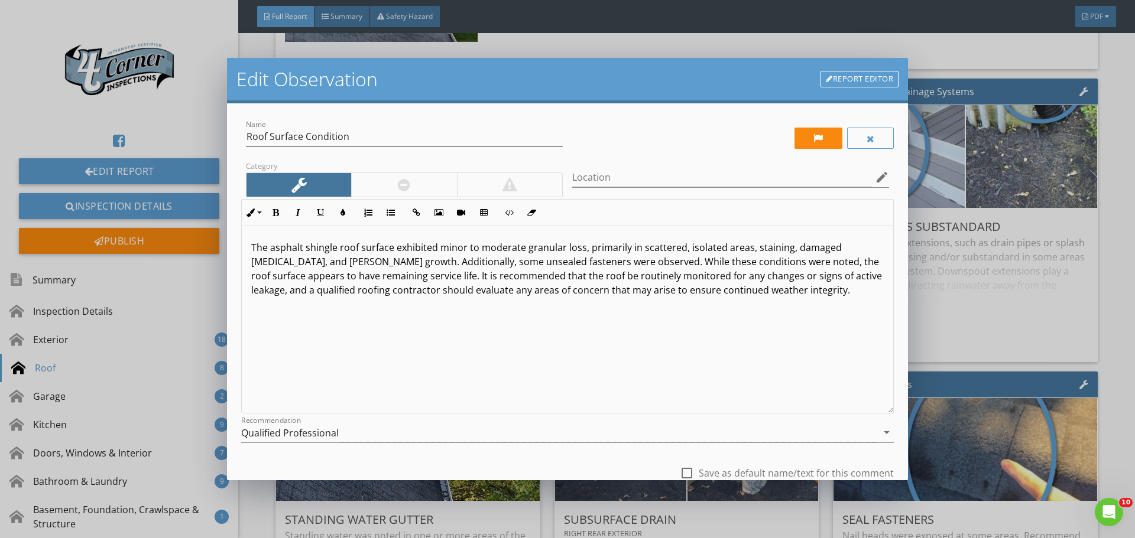
click at [394, 193] on div at bounding box center [403, 185] width 105 height 24
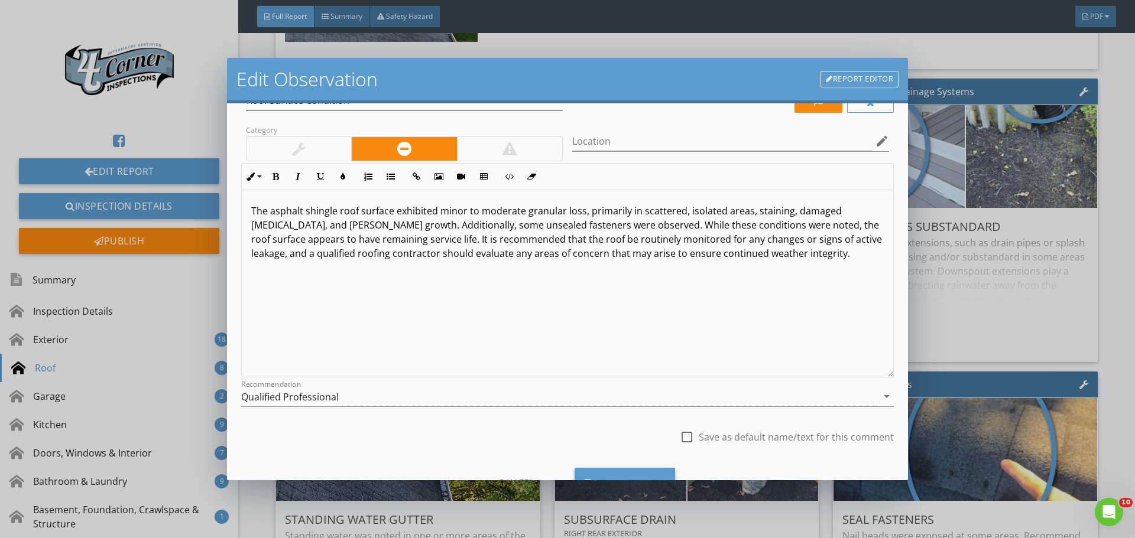
scroll to position [88, 0]
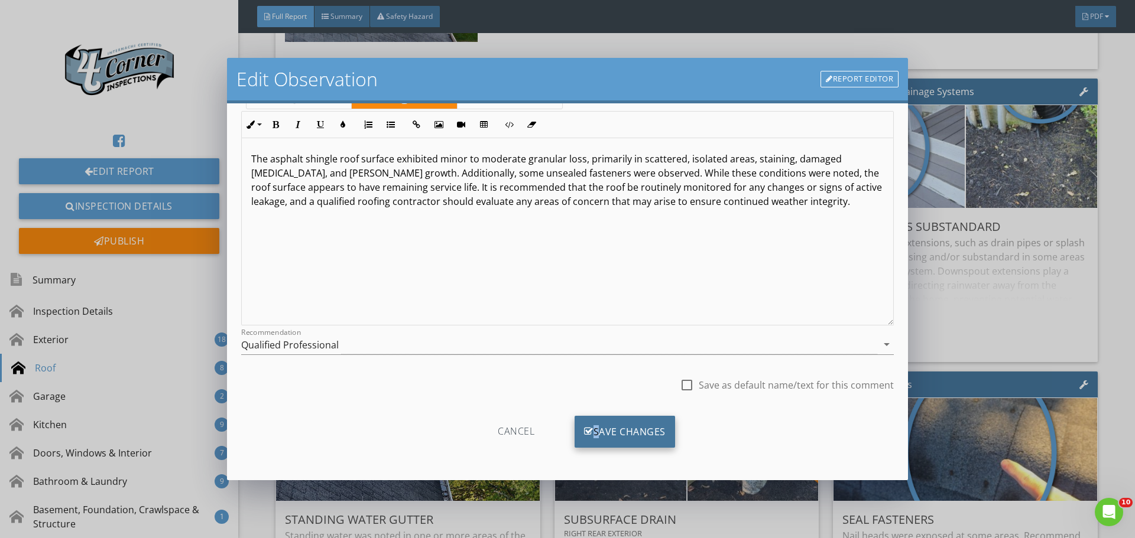
click at [591, 417] on div "Save Changes" at bounding box center [624, 432] width 100 height 32
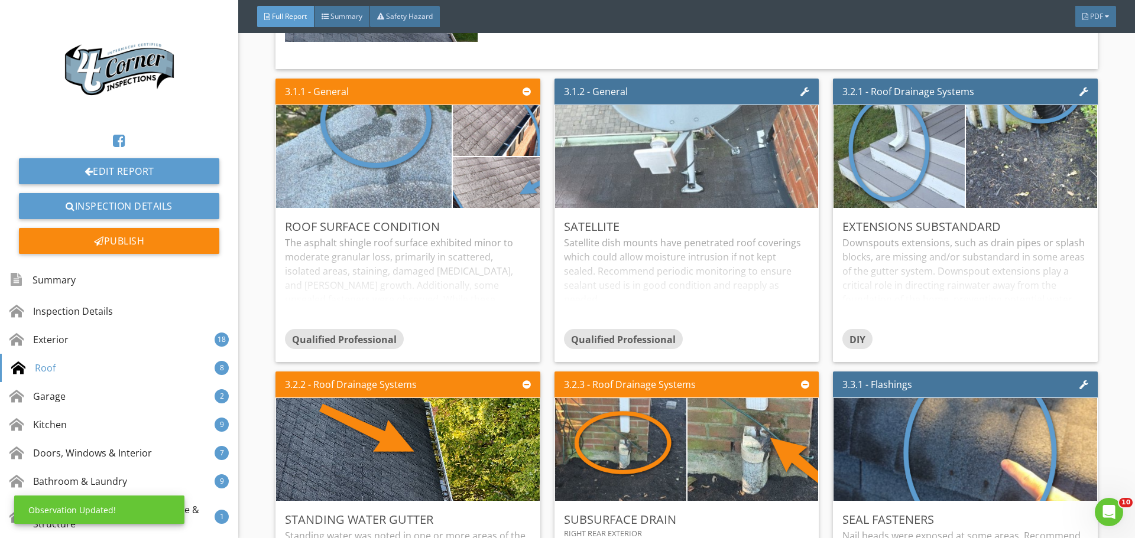
scroll to position [0, 0]
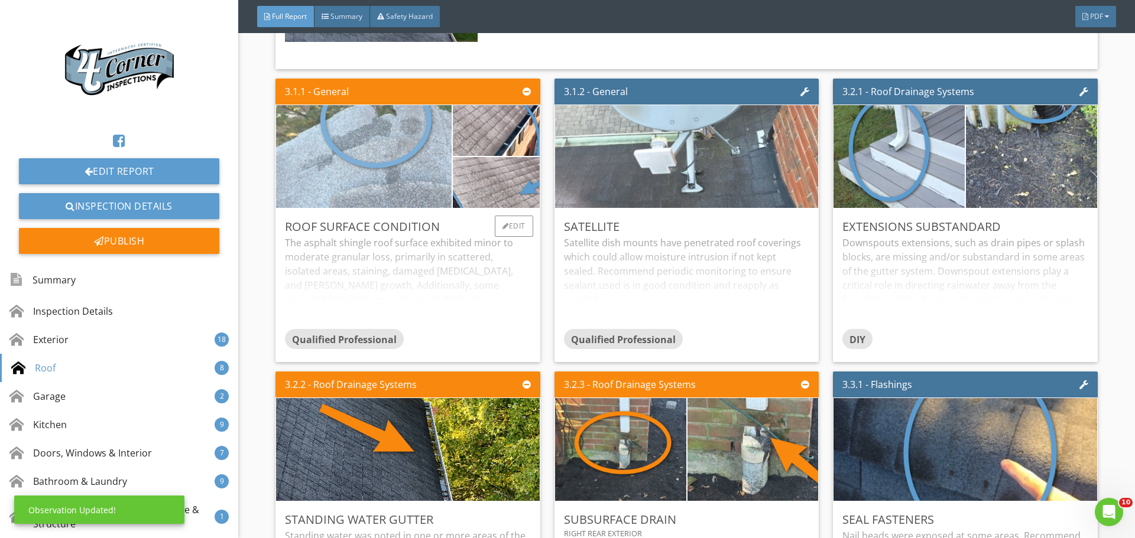
click at [376, 241] on img at bounding box center [364, 156] width 386 height 257
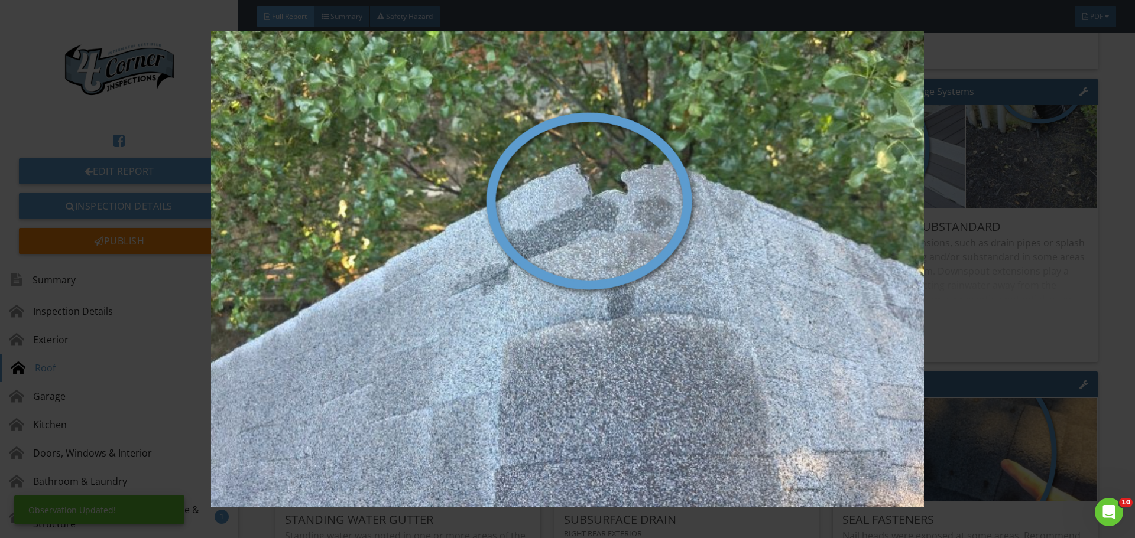
click at [415, 246] on img at bounding box center [567, 269] width 1042 height 476
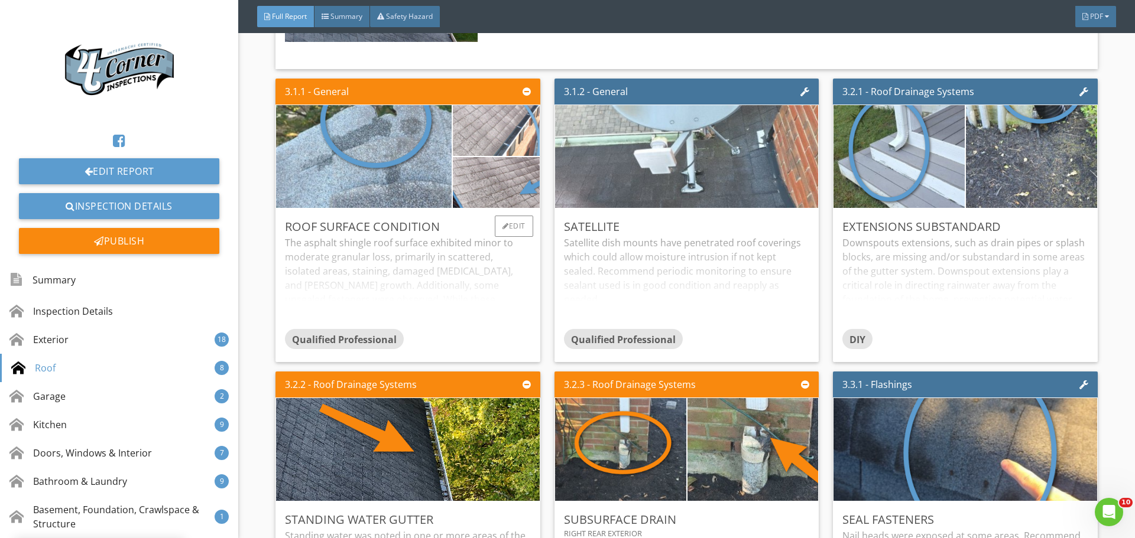
click at [480, 191] on img at bounding box center [496, 131] width 216 height 122
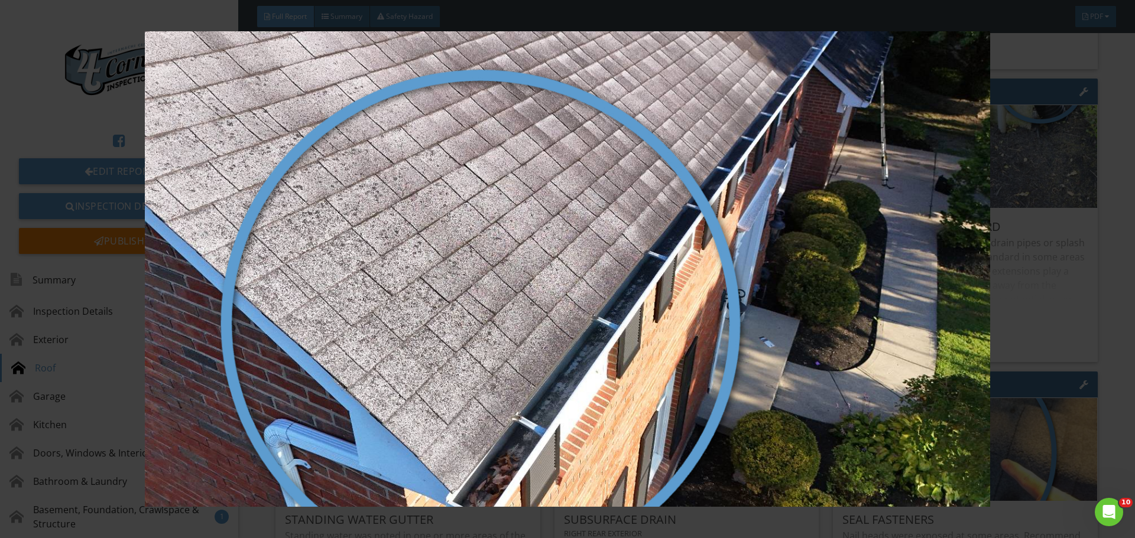
click at [480, 220] on img at bounding box center [567, 269] width 1042 height 476
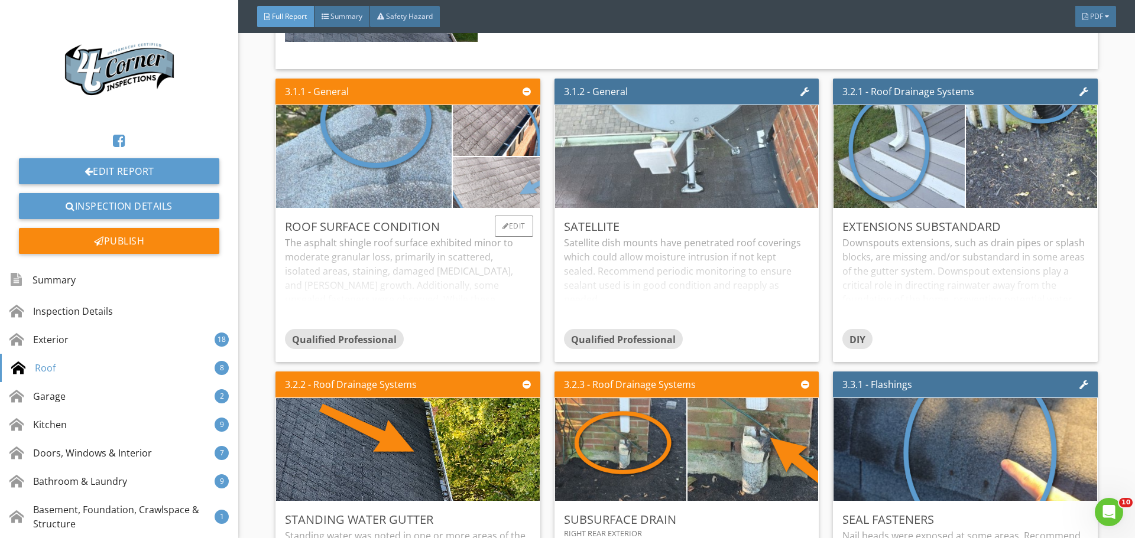
click at [487, 243] on img at bounding box center [496, 183] width 216 height 122
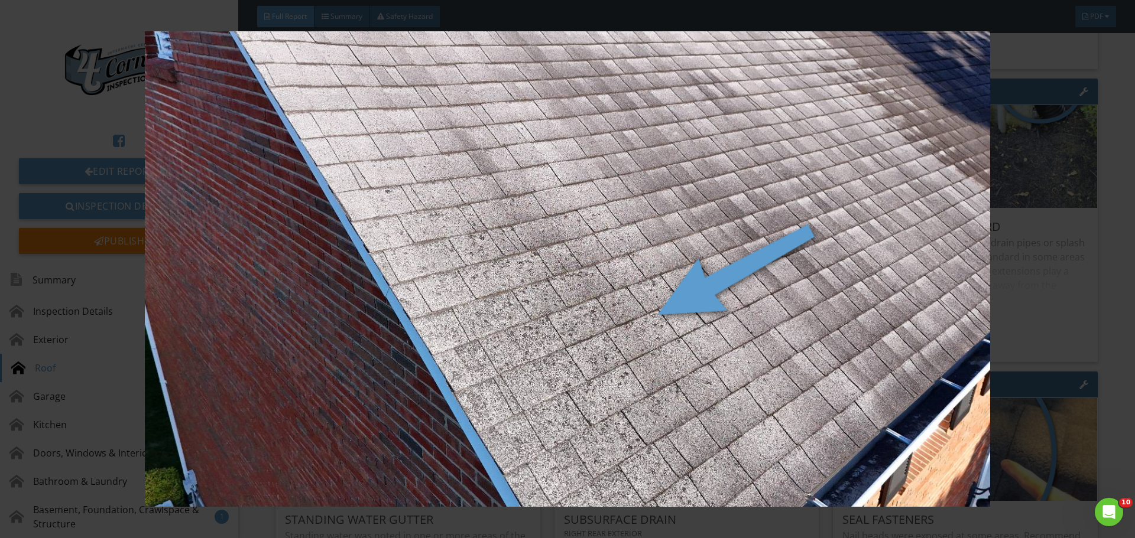
click at [487, 280] on img at bounding box center [567, 269] width 1042 height 476
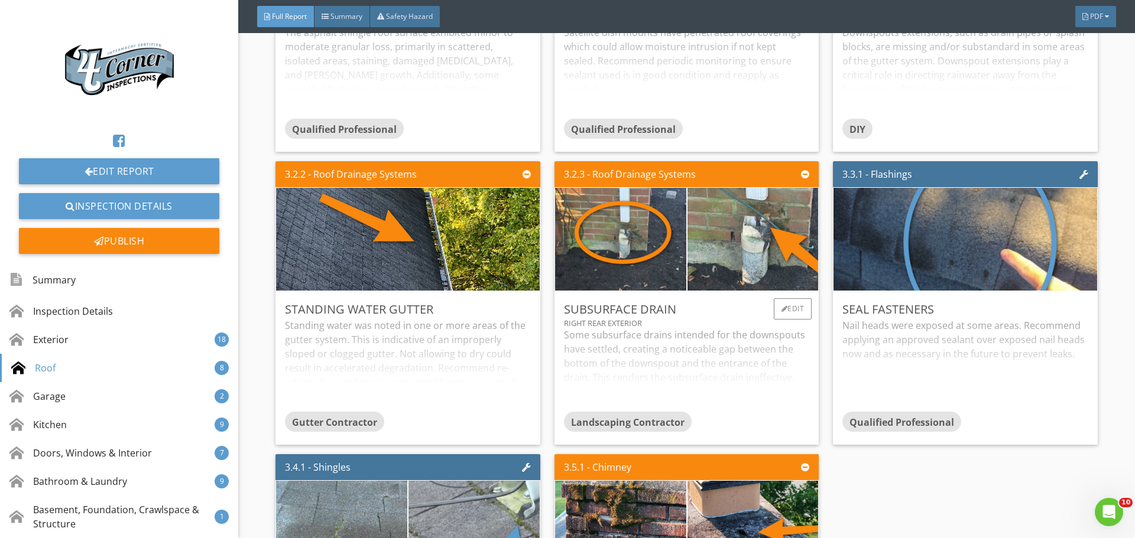
scroll to position [6678, 0]
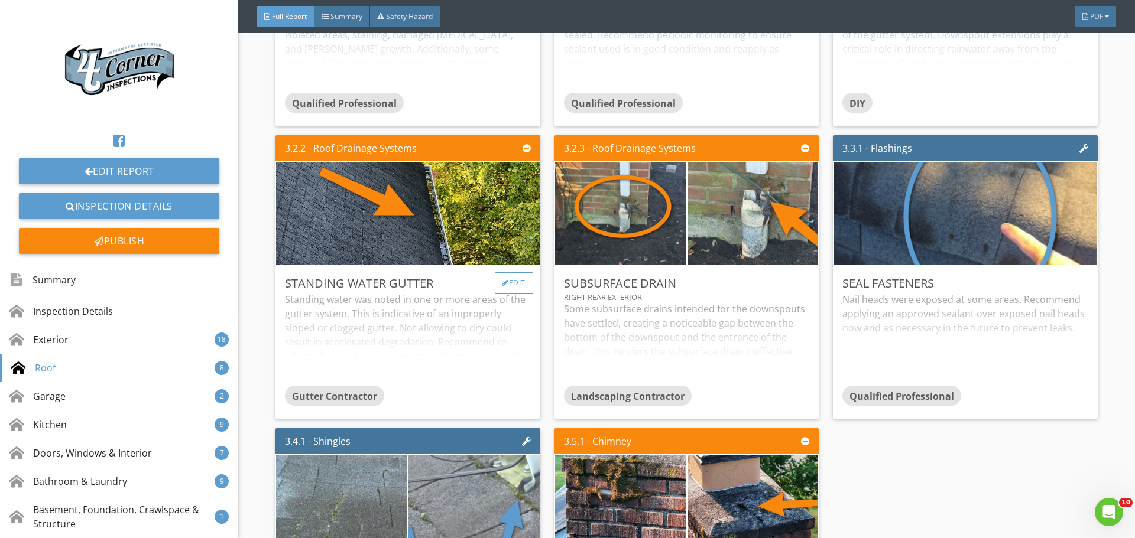
click at [519, 294] on div "Edit" at bounding box center [514, 282] width 38 height 21
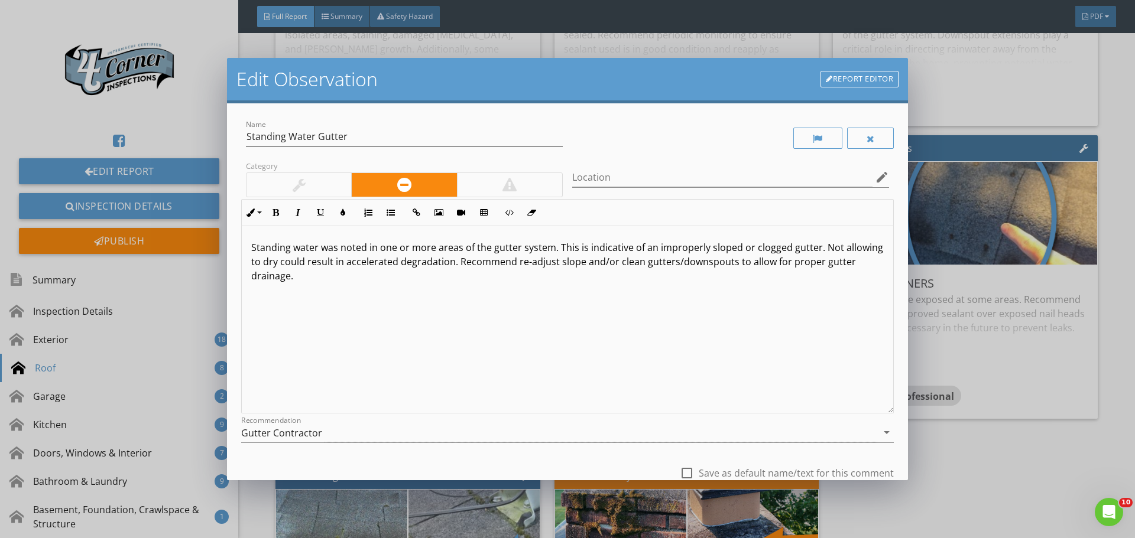
click at [320, 247] on p "Standing water was noted in one or more areas of the gutter system. This is ind…" at bounding box center [567, 262] width 632 height 43
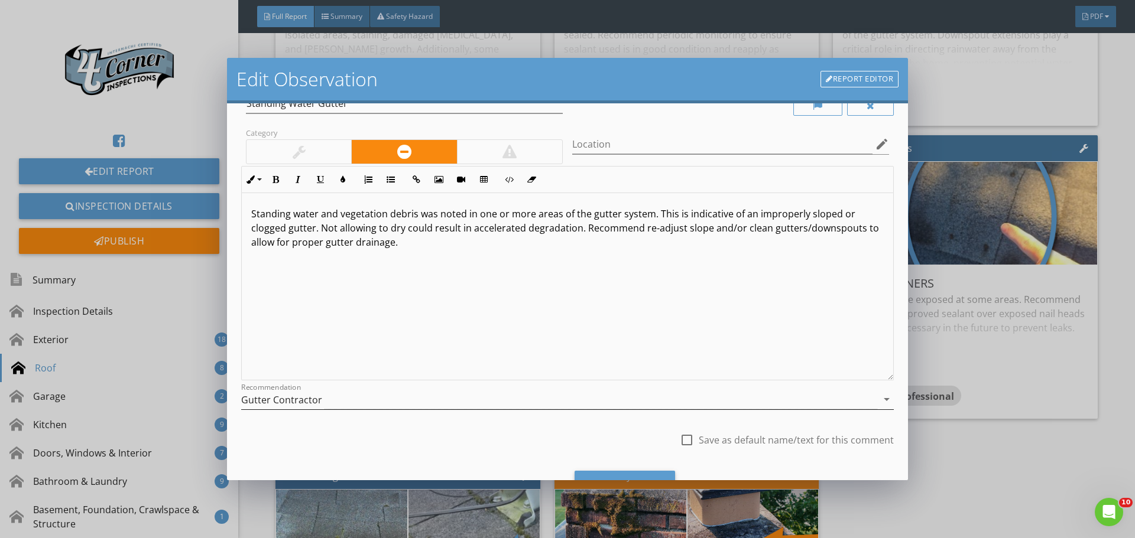
scroll to position [88, 0]
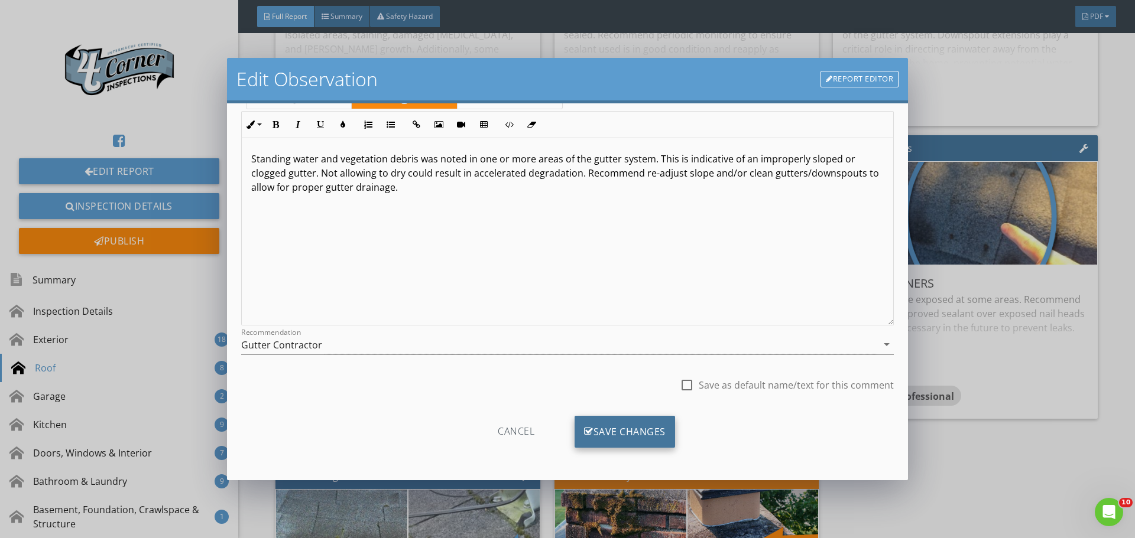
click at [594, 426] on div "Save Changes" at bounding box center [624, 432] width 100 height 32
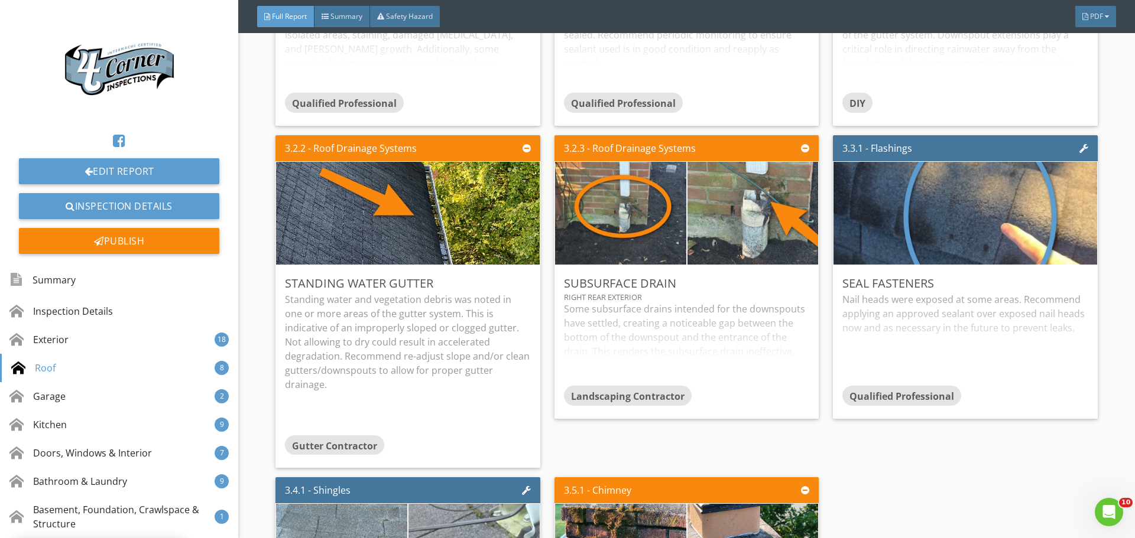
scroll to position [0, 0]
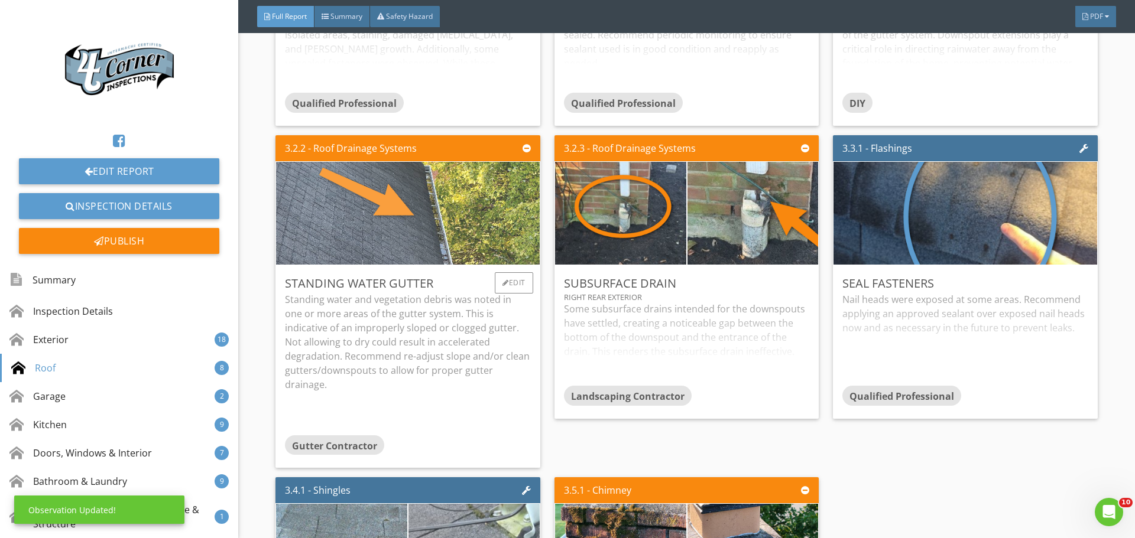
click at [478, 308] on img at bounding box center [408, 213] width 457 height 257
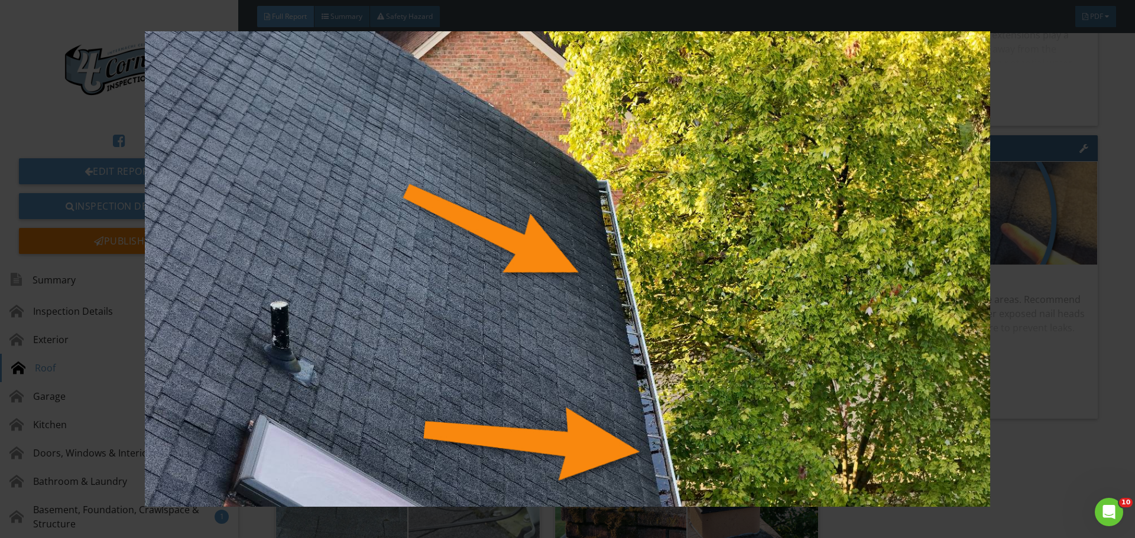
click at [478, 308] on img at bounding box center [567, 269] width 1042 height 476
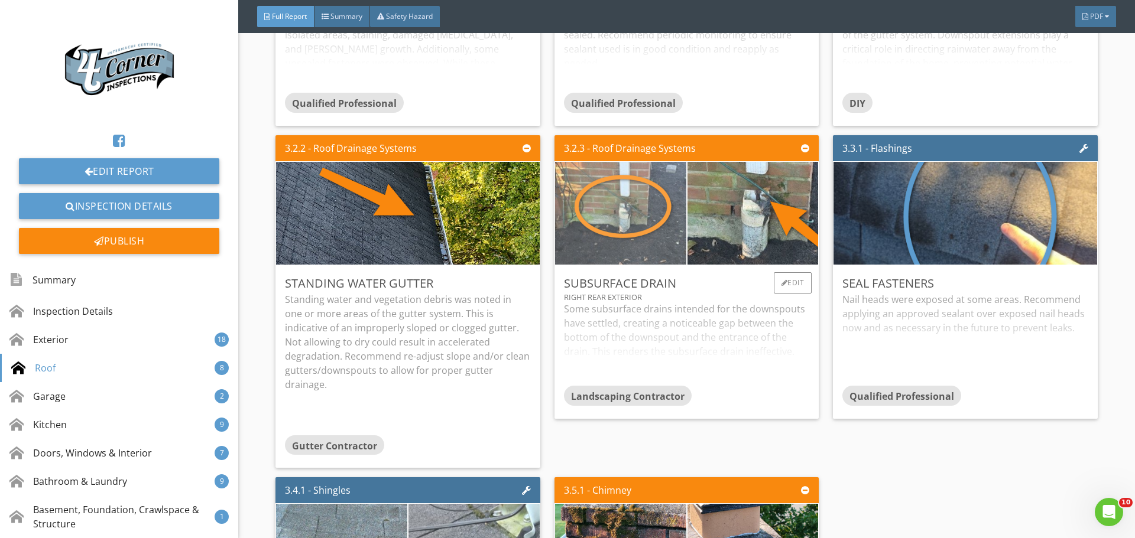
click at [678, 278] on img at bounding box center [620, 213] width 327 height 219
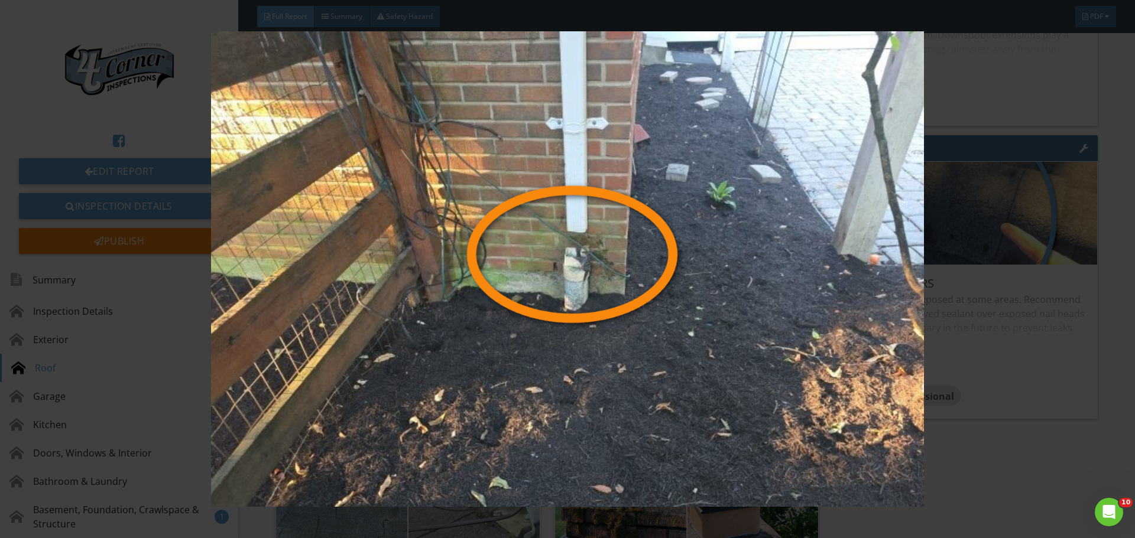
click at [658, 281] on img at bounding box center [567, 269] width 1042 height 476
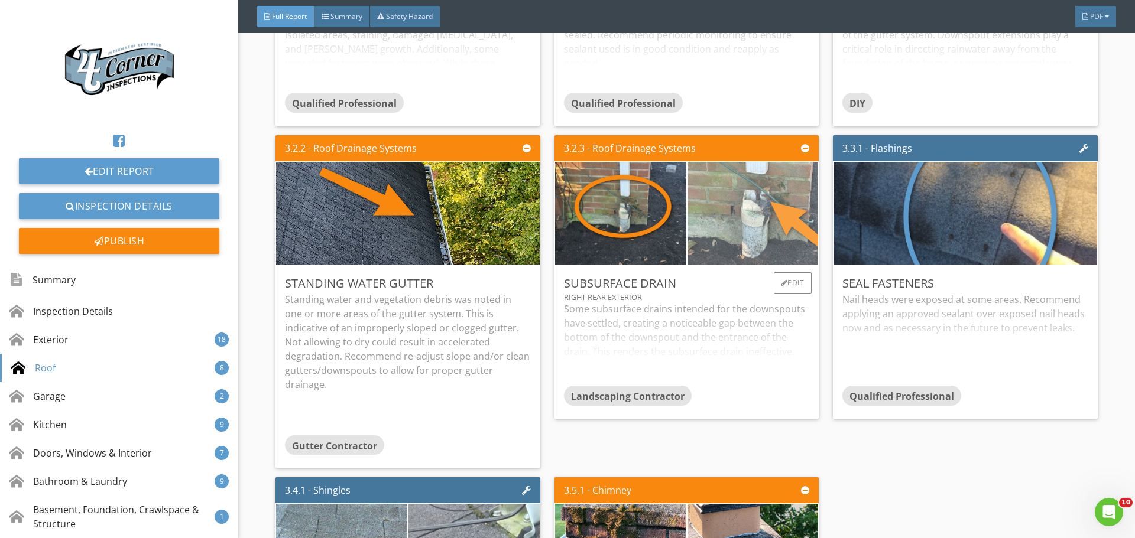
click at [766, 267] on img at bounding box center [752, 213] width 327 height 219
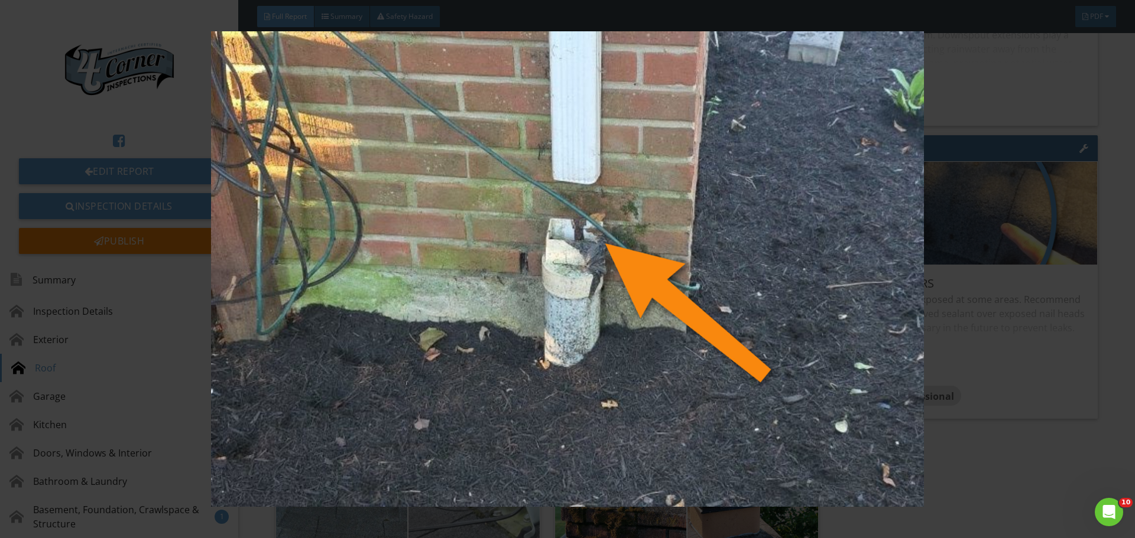
click at [764, 268] on img at bounding box center [567, 269] width 1042 height 476
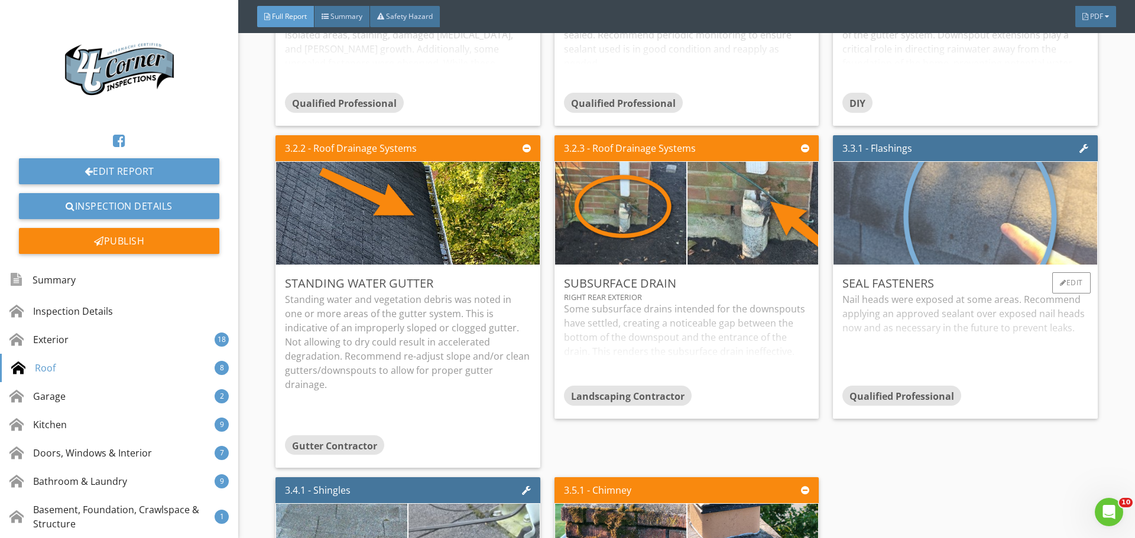
click at [933, 306] on img at bounding box center [965, 213] width 386 height 257
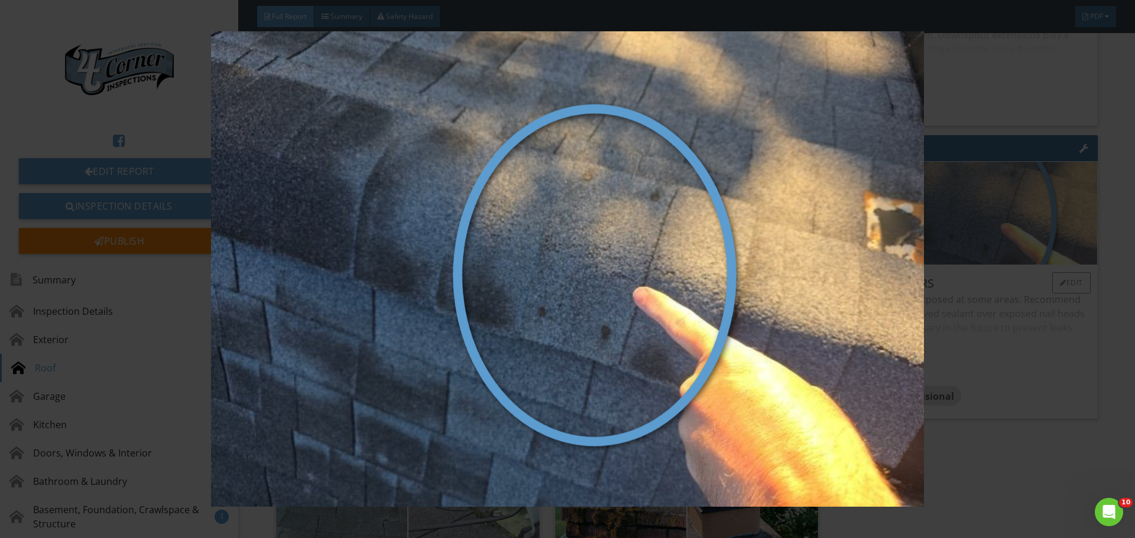
click at [933, 306] on img at bounding box center [567, 269] width 1042 height 476
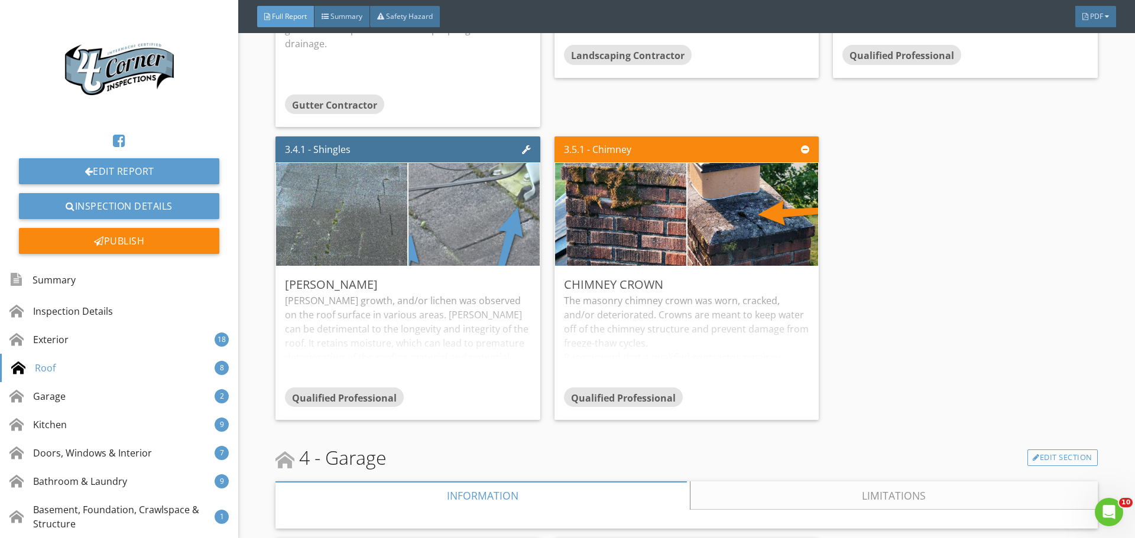
scroll to position [7033, 0]
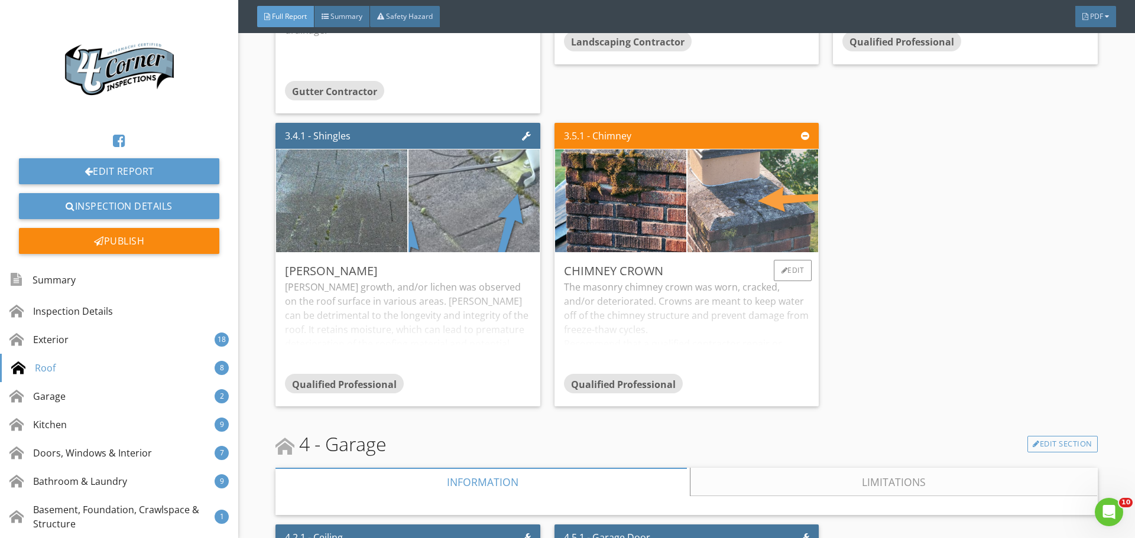
click at [758, 293] on img at bounding box center [752, 201] width 327 height 184
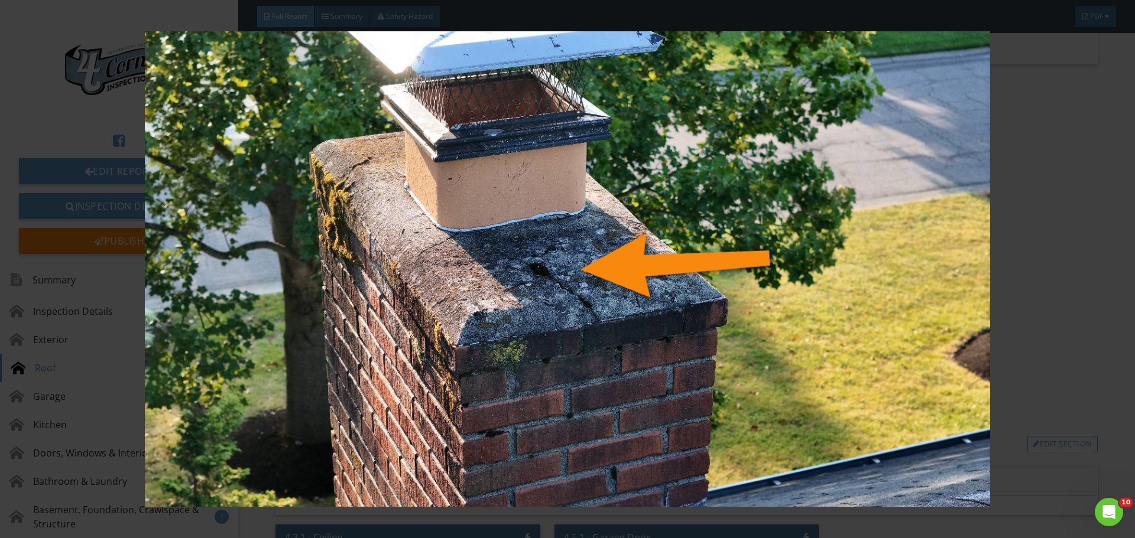
click at [758, 293] on img at bounding box center [567, 269] width 1042 height 476
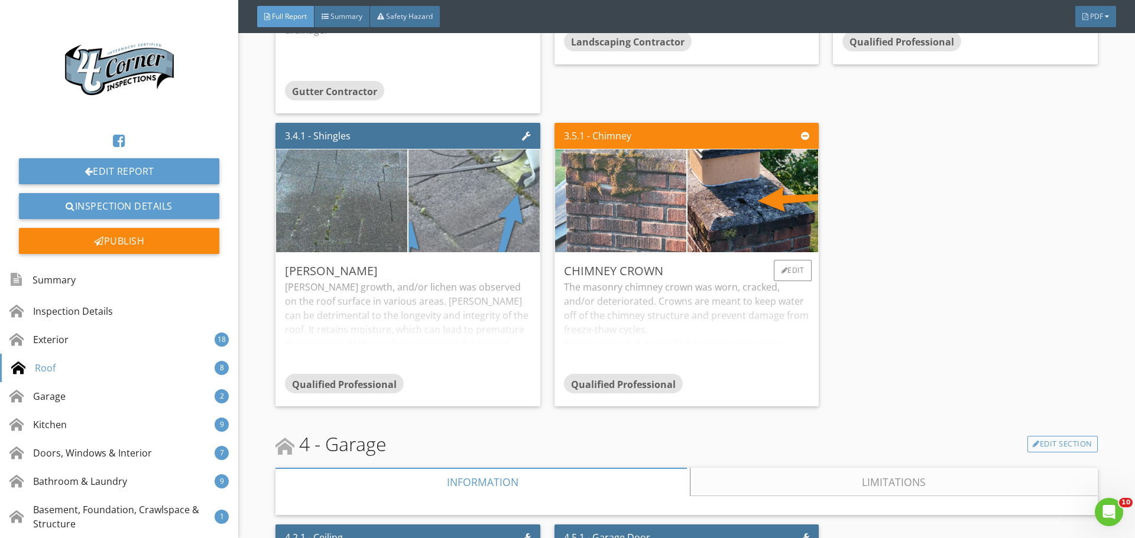
click at [625, 282] on img at bounding box center [620, 201] width 327 height 184
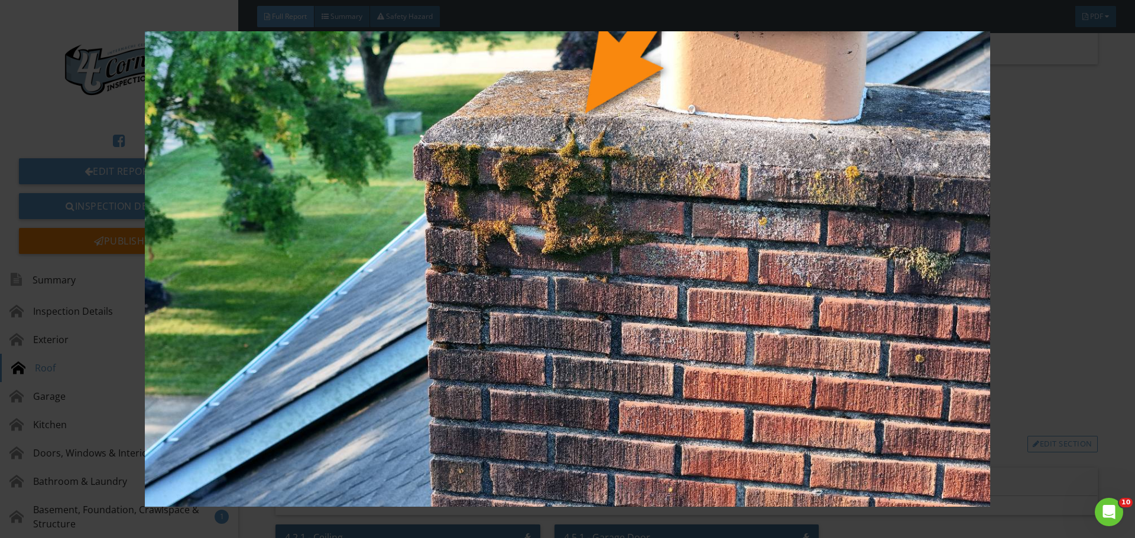
click at [625, 282] on img at bounding box center [567, 269] width 1042 height 476
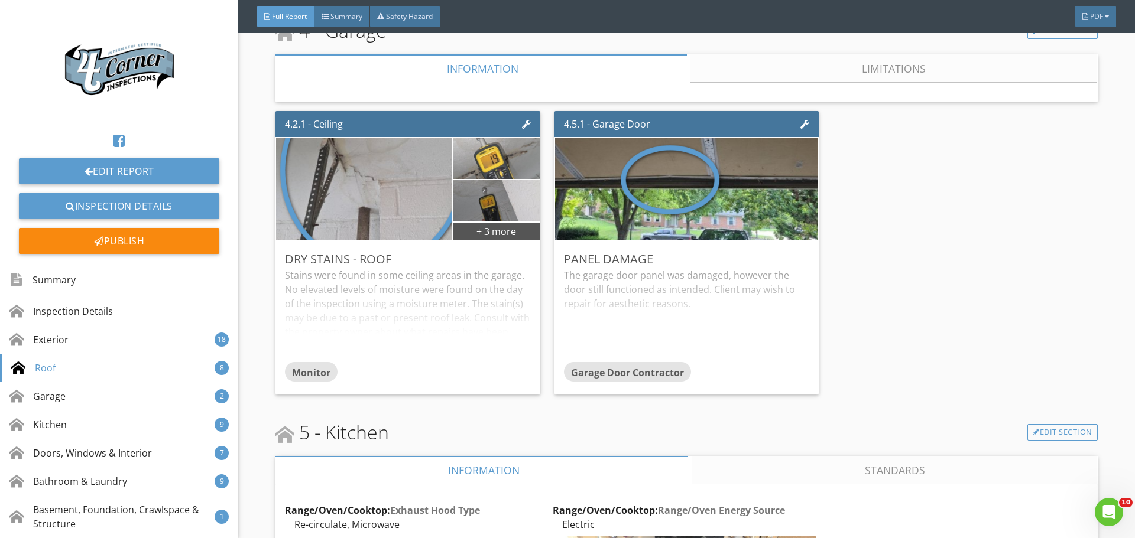
scroll to position [7506, 0]
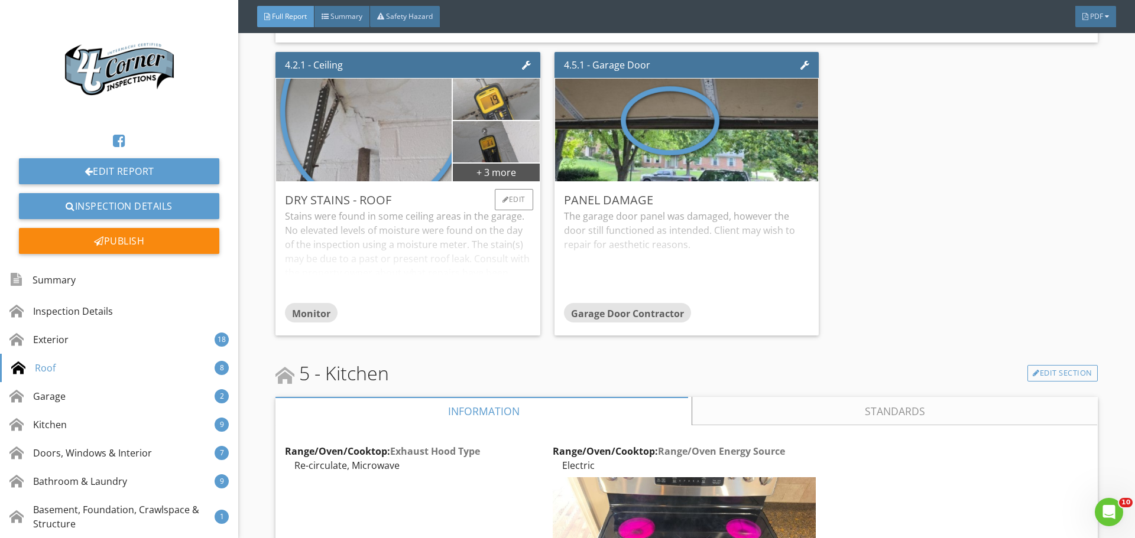
click at [483, 303] on div "Stains were found in some ceiling areas in the garage. No elevated levels of mo…" at bounding box center [407, 255] width 245 height 93
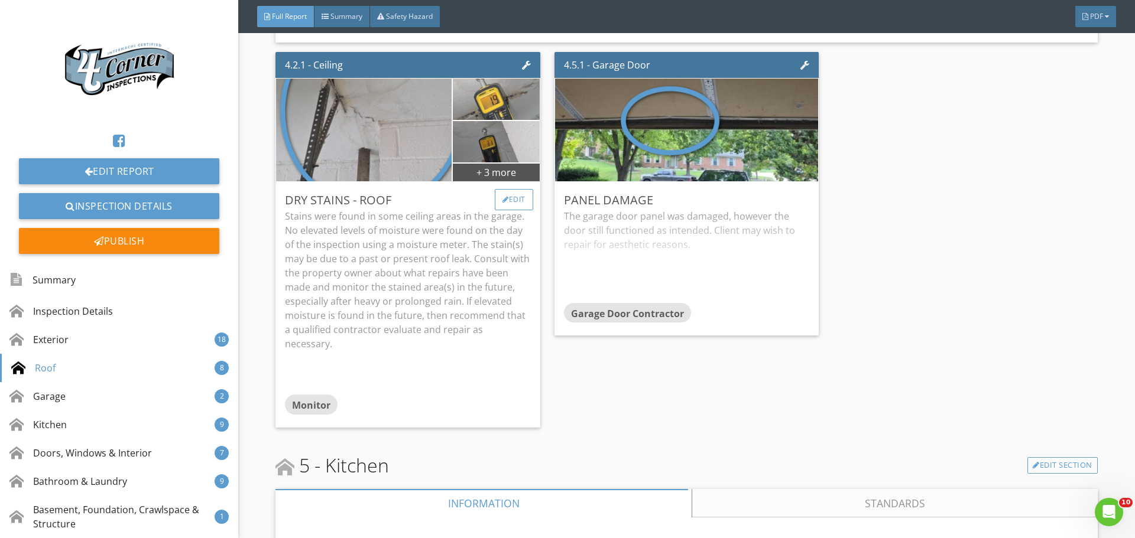
click at [502, 203] on div at bounding box center [505, 199] width 7 height 7
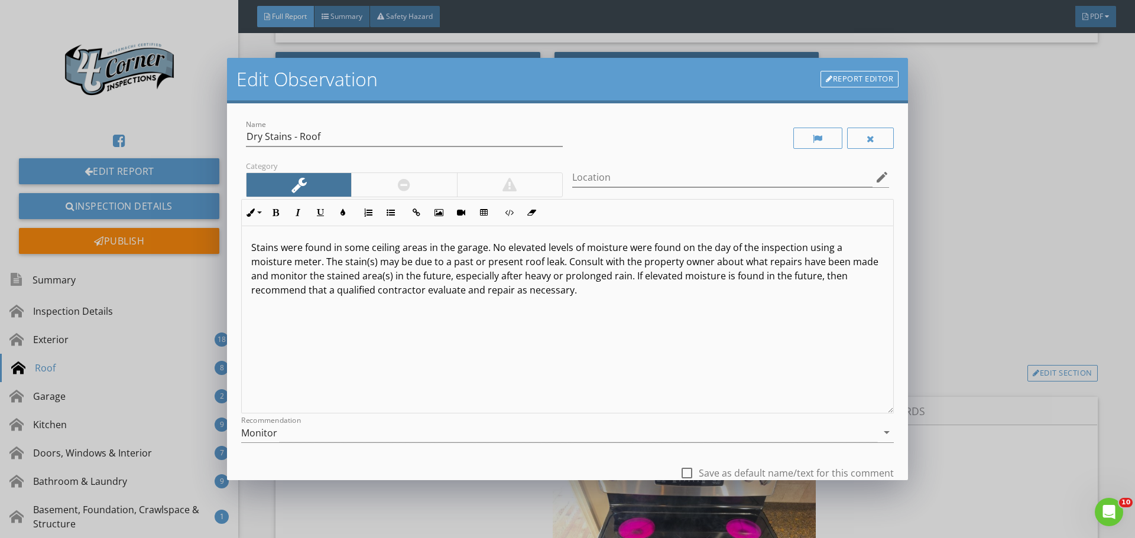
click at [707, 263] on p "Stains were found in some ceiling areas in the garage. No elevated levels of mo…" at bounding box center [567, 269] width 632 height 57
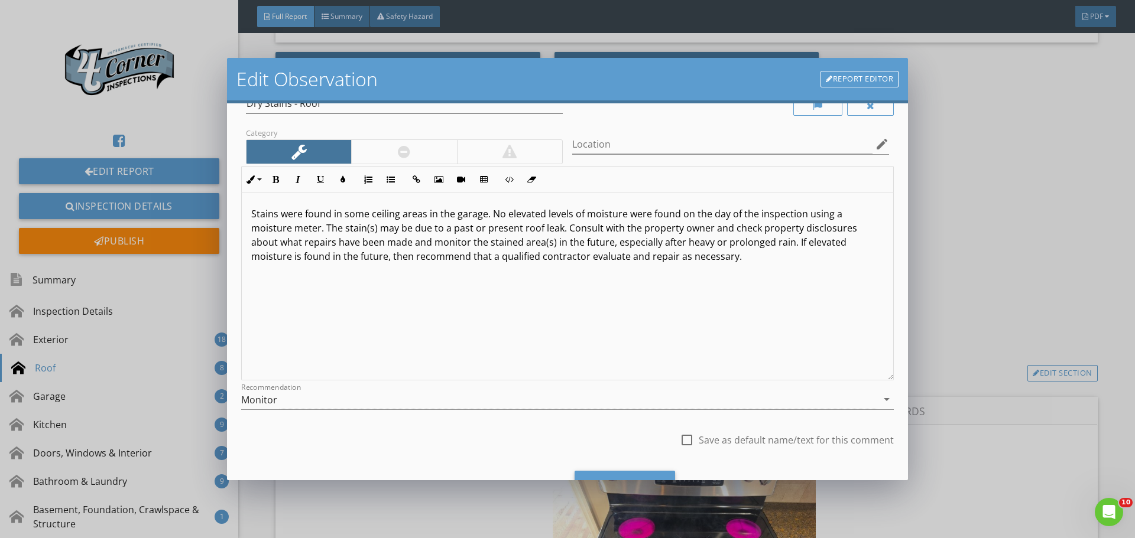
scroll to position [88, 0]
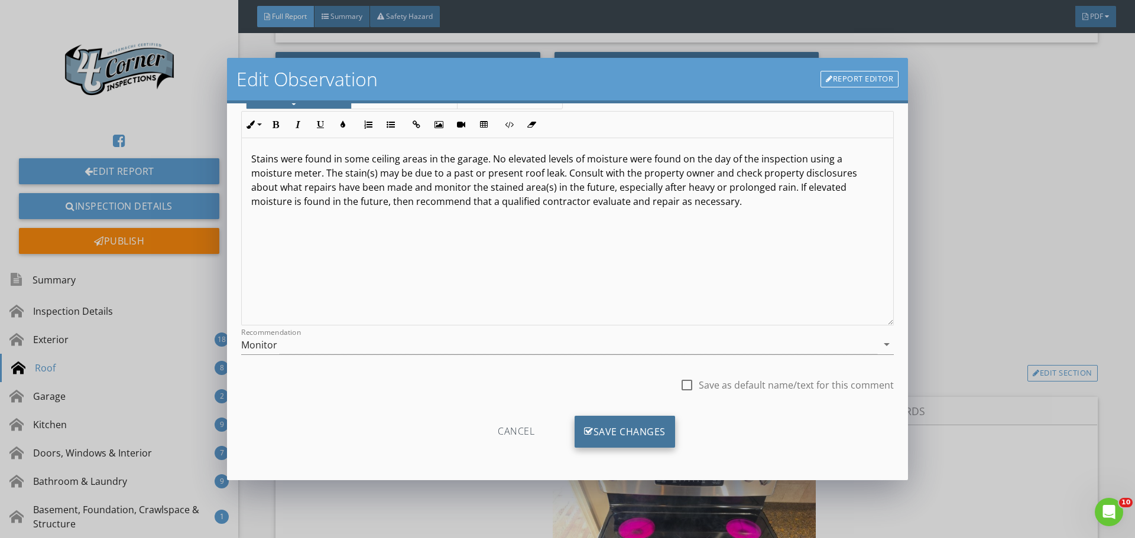
click at [610, 424] on div "Save Changes" at bounding box center [624, 432] width 100 height 32
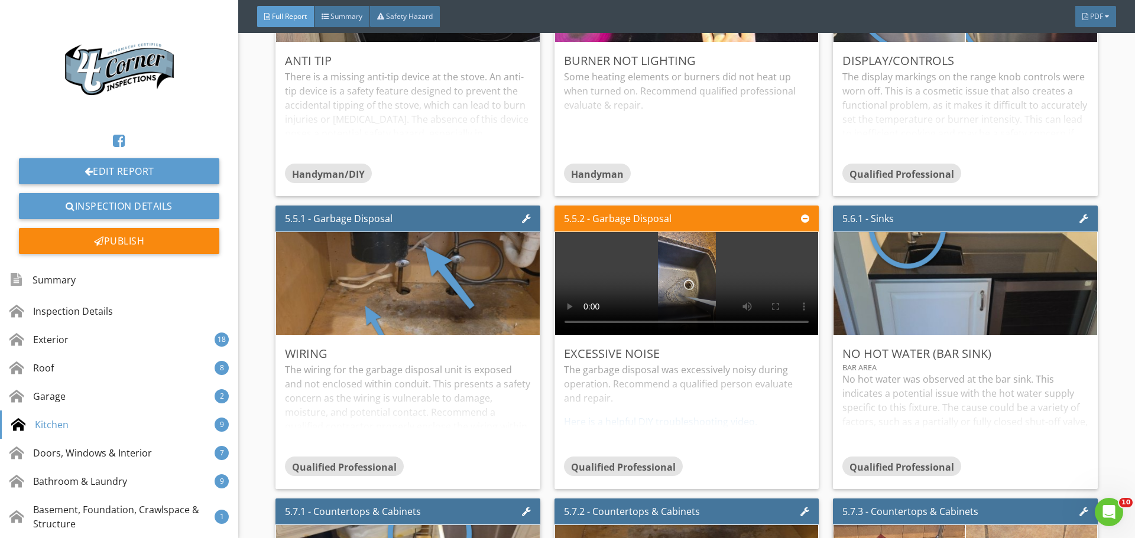
scroll to position [8865, 0]
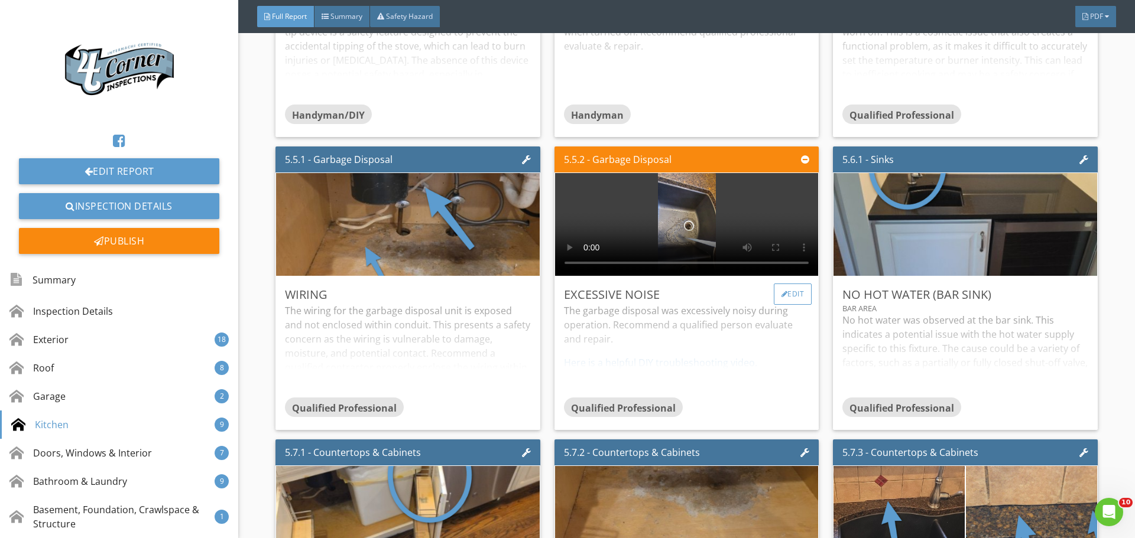
click at [777, 305] on div "Edit" at bounding box center [793, 294] width 38 height 21
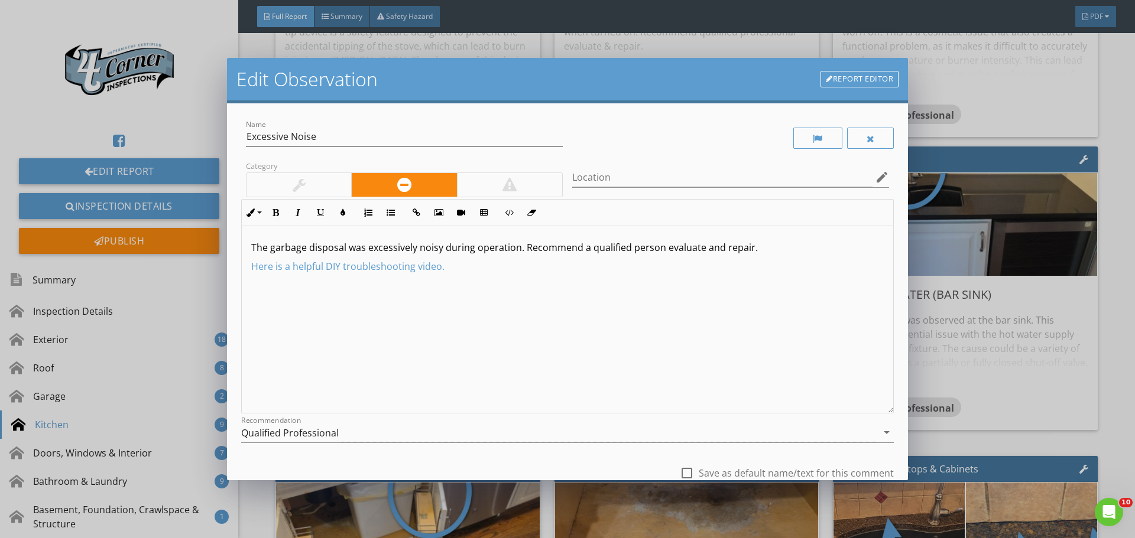
click at [517, 248] on p "The garbage disposal was excessively noisy during operation. Recommend a qualif…" at bounding box center [567, 248] width 632 height 14
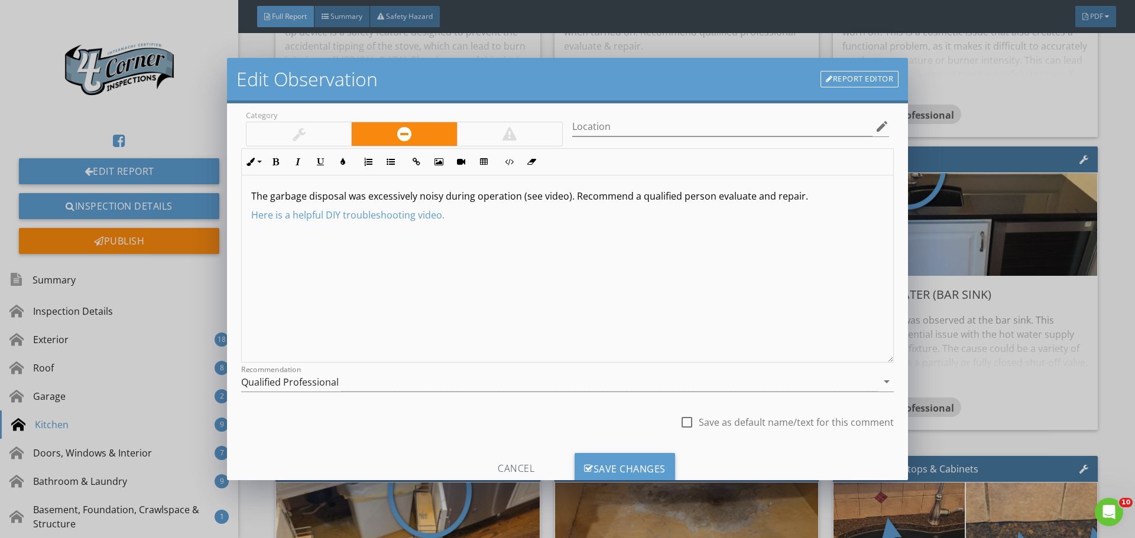
scroll to position [88, 0]
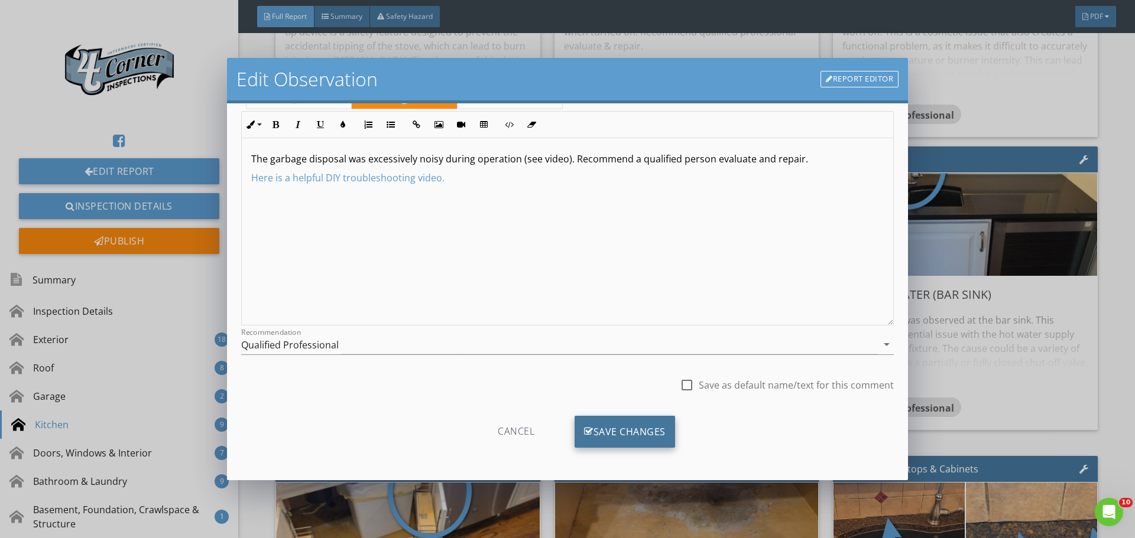
click at [595, 444] on div "Save Changes" at bounding box center [624, 432] width 100 height 32
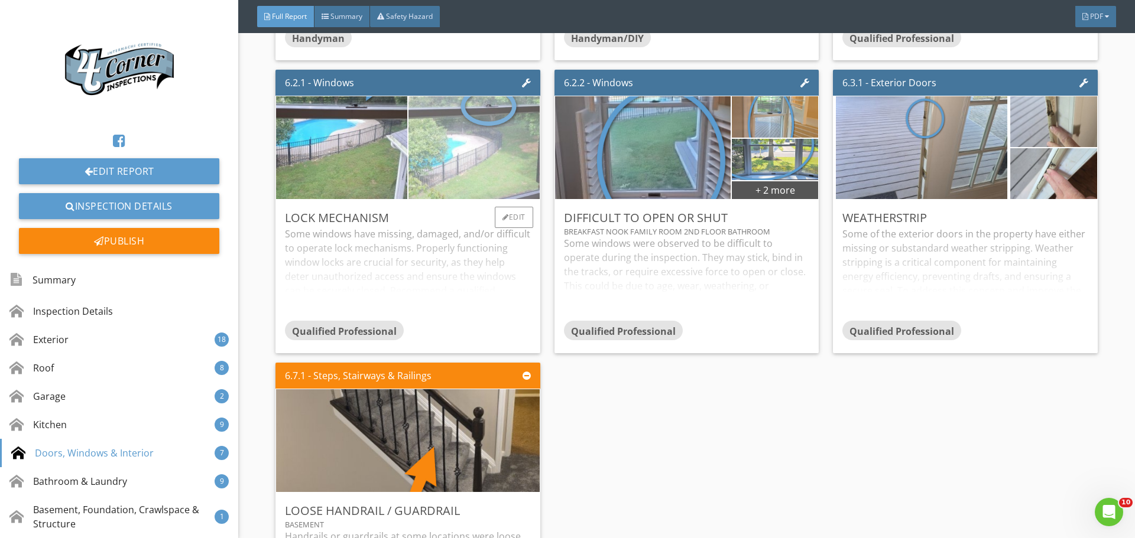
scroll to position [10106, 0]
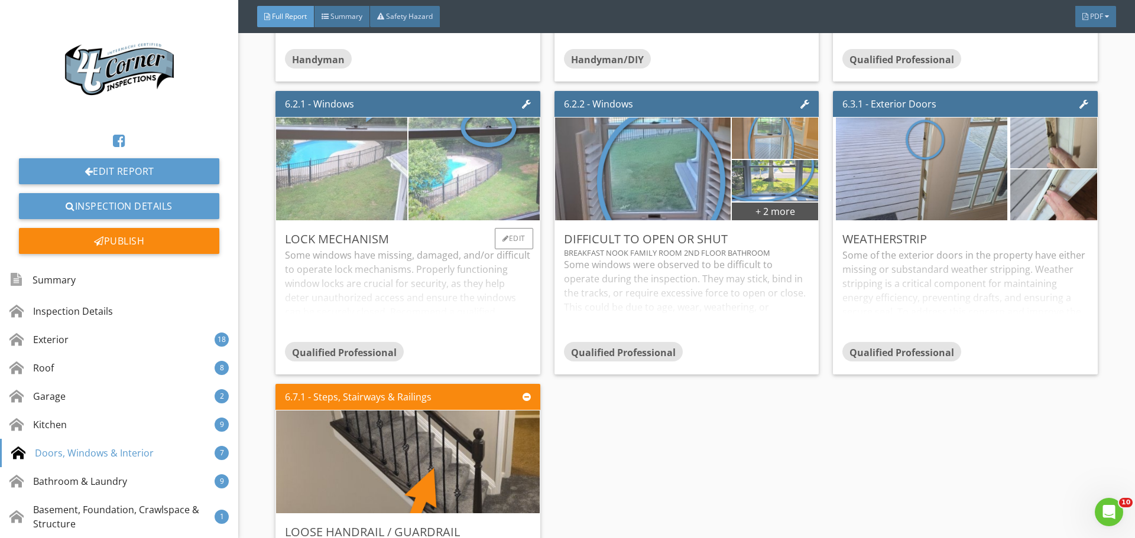
click at [350, 240] on img at bounding box center [341, 169] width 327 height 219
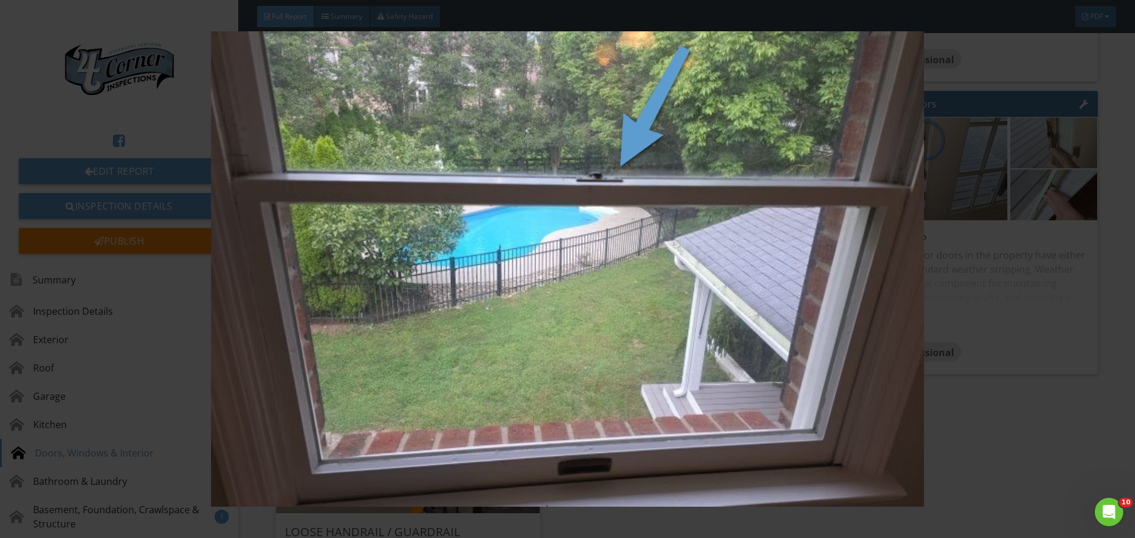
click at [350, 240] on img at bounding box center [567, 269] width 1042 height 476
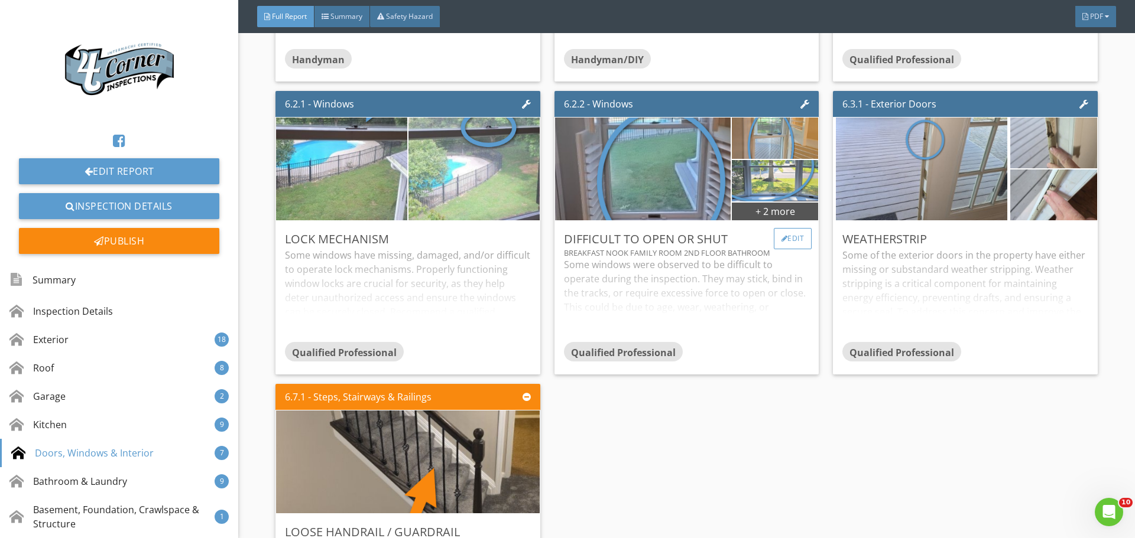
click at [788, 249] on div "Edit" at bounding box center [793, 238] width 38 height 21
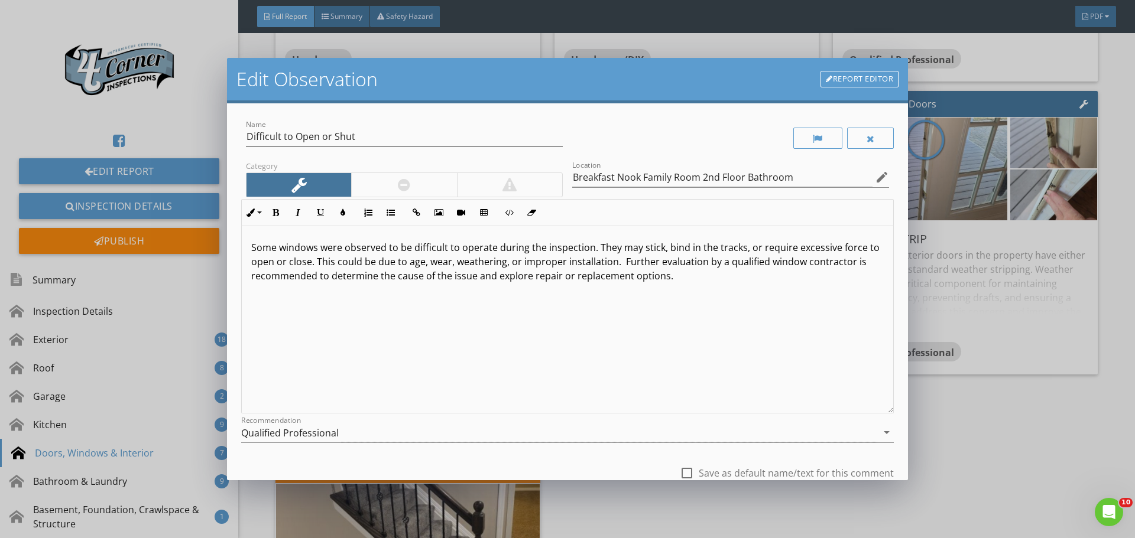
click at [405, 187] on div at bounding box center [404, 185] width 12 height 14
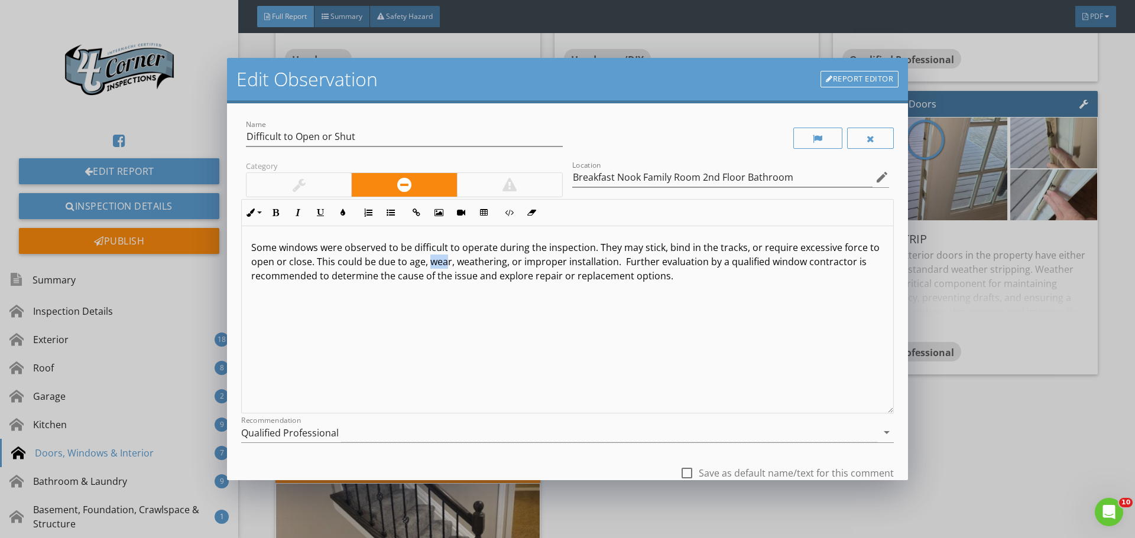
drag, startPoint x: 440, startPoint y: 264, endPoint x: 459, endPoint y: 266, distance: 18.4
click at [459, 266] on p "Some windows were observed to be difficult to operate during the inspection. Th…" at bounding box center [567, 262] width 632 height 43
click at [531, 263] on p "Some windows were observed to be difficult to operate during the inspection. Th…" at bounding box center [567, 262] width 632 height 43
drag, startPoint x: 532, startPoint y: 263, endPoint x: 623, endPoint y: 268, distance: 91.7
click at [623, 268] on p "Some windows were observed to be difficult to operate during the inspection. Th…" at bounding box center [567, 262] width 632 height 43
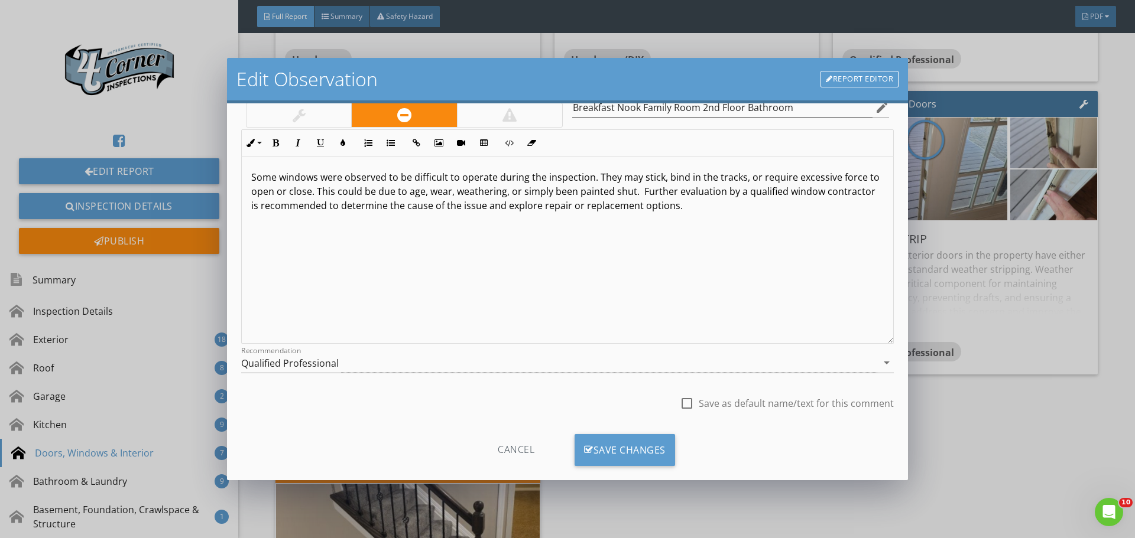
scroll to position [88, 0]
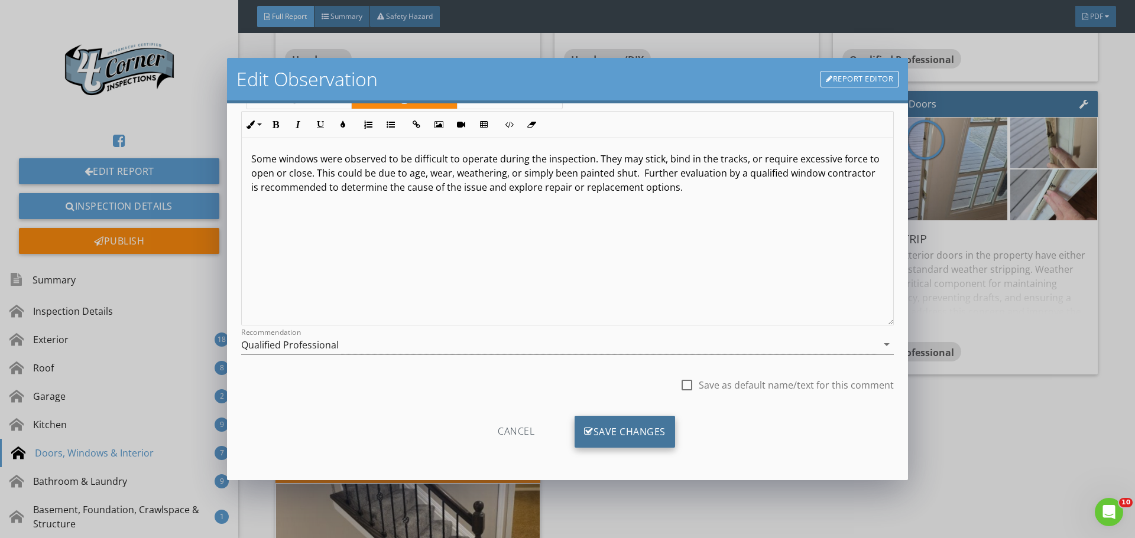
click at [582, 420] on div "Save Changes" at bounding box center [624, 432] width 100 height 32
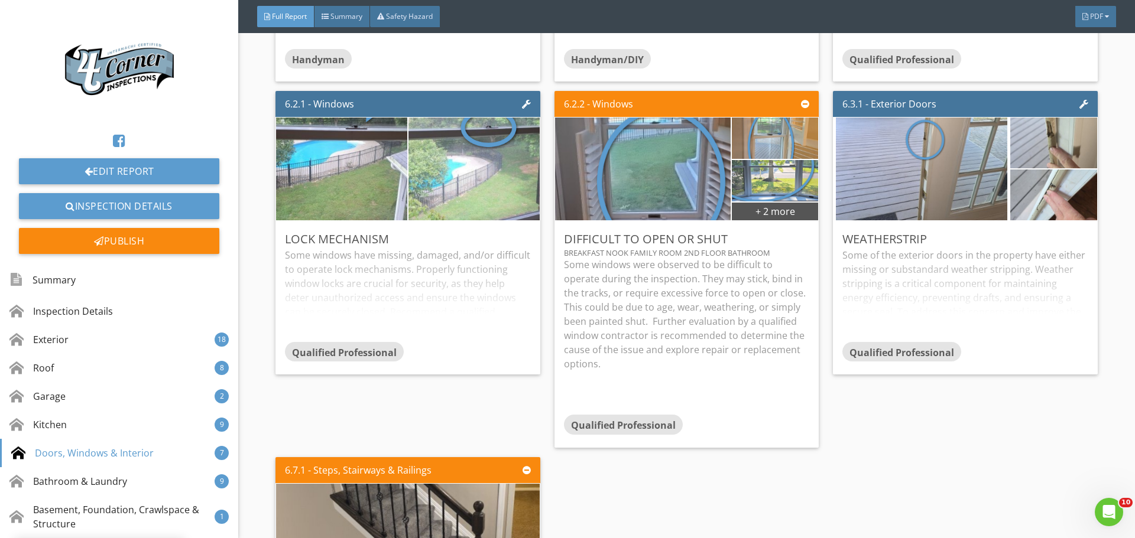
scroll to position [0, 0]
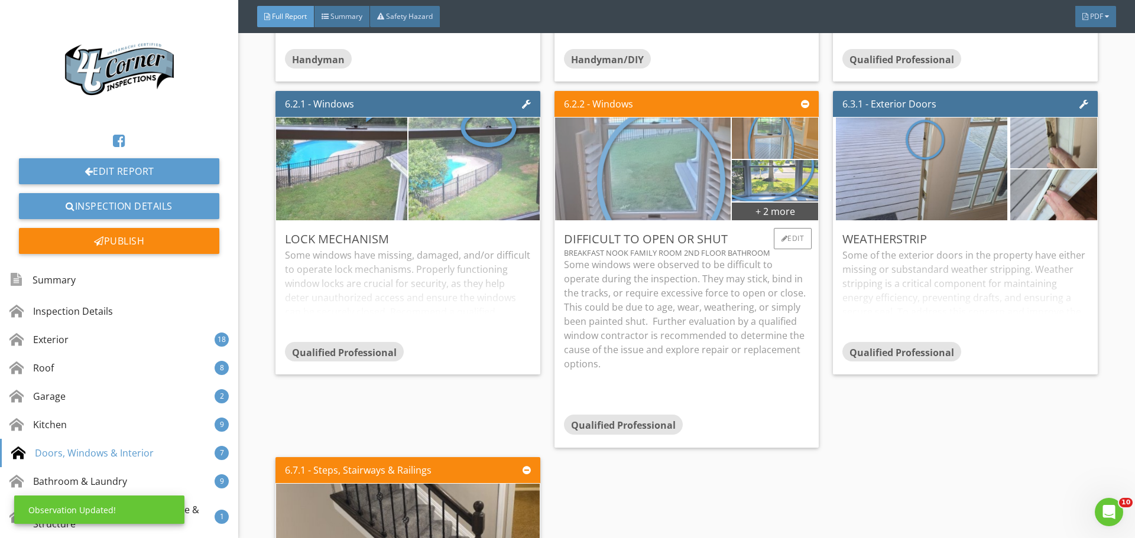
click at [614, 259] on img at bounding box center [643, 169] width 386 height 257
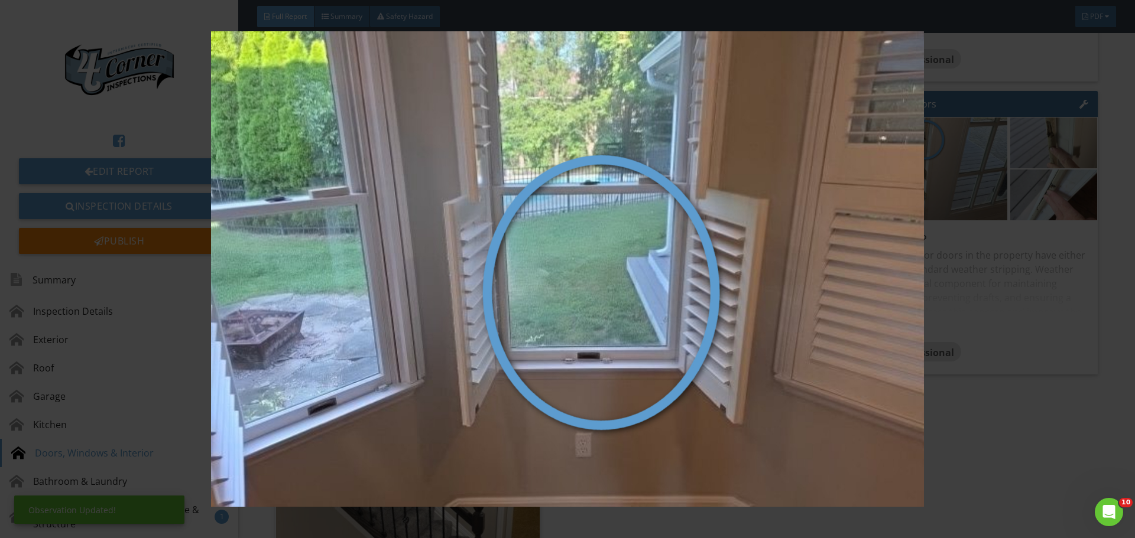
click at [614, 259] on img at bounding box center [567, 269] width 1042 height 476
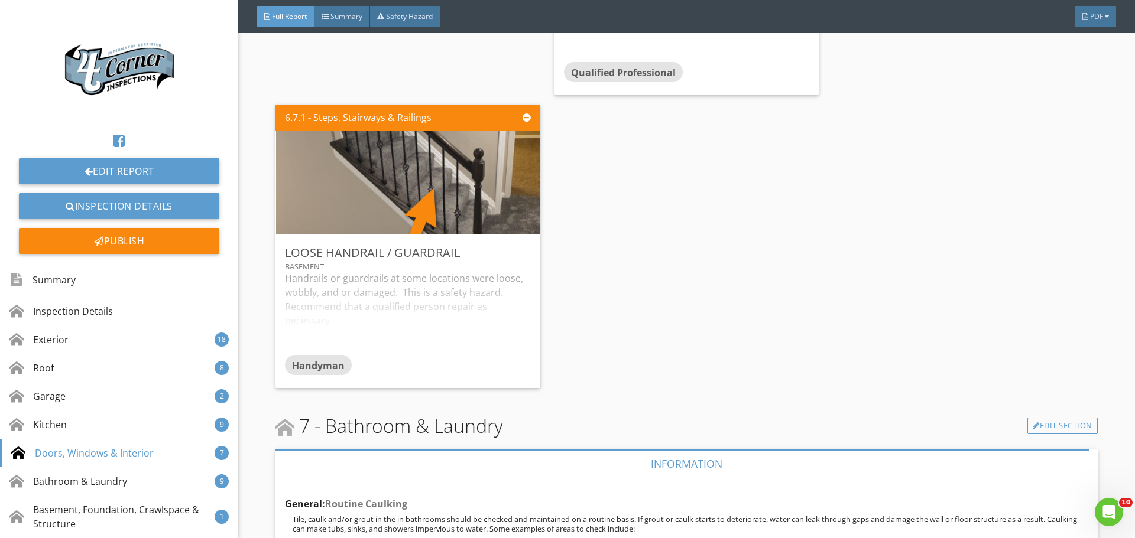
scroll to position [10460, 0]
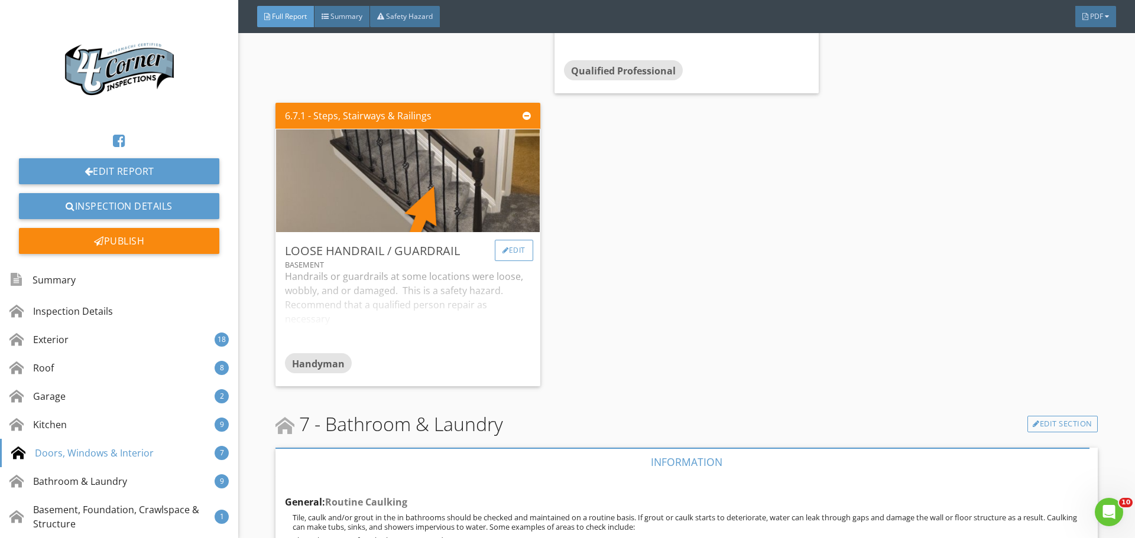
click at [504, 254] on div at bounding box center [505, 250] width 7 height 7
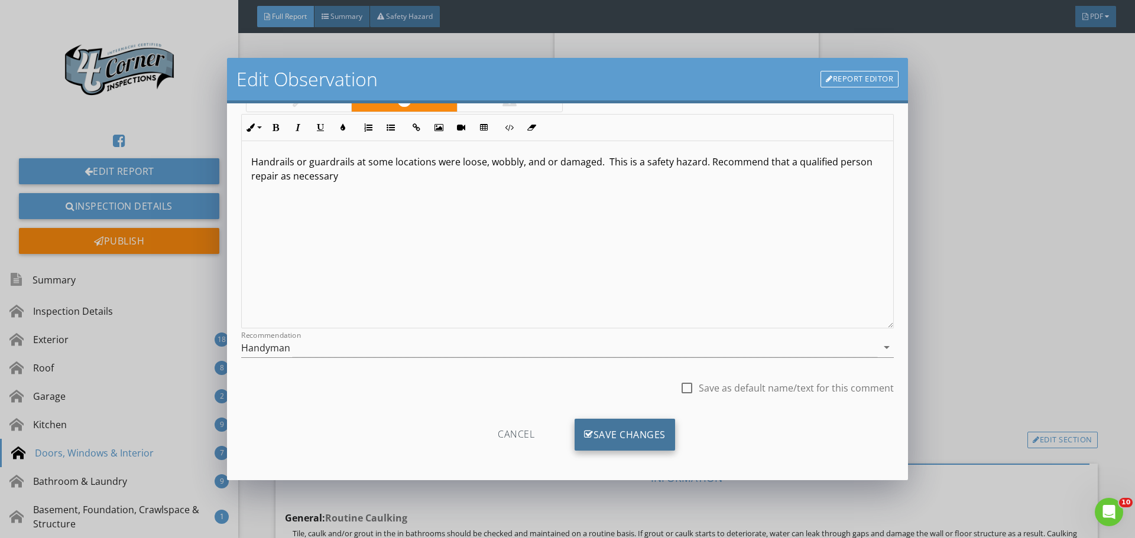
scroll to position [88, 0]
click at [608, 438] on div "Save Changes" at bounding box center [624, 432] width 100 height 32
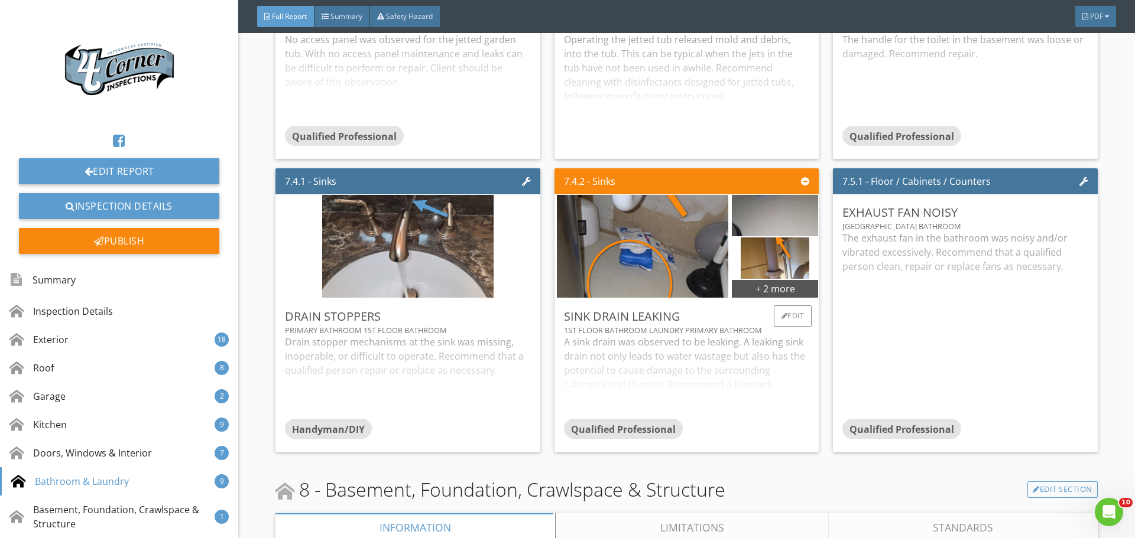
scroll to position [11583, 0]
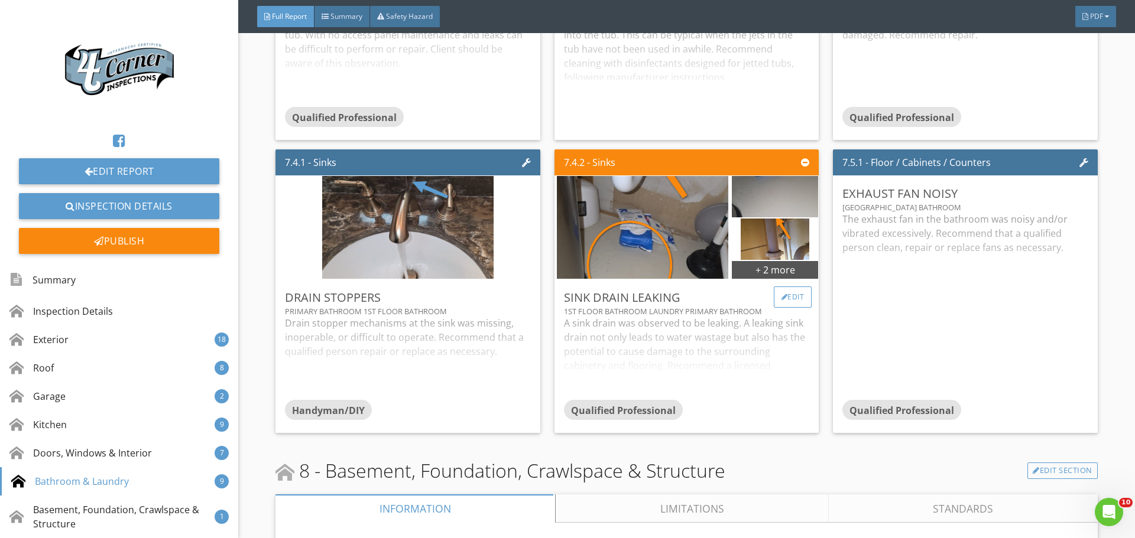
click at [781, 301] on div at bounding box center [784, 297] width 7 height 7
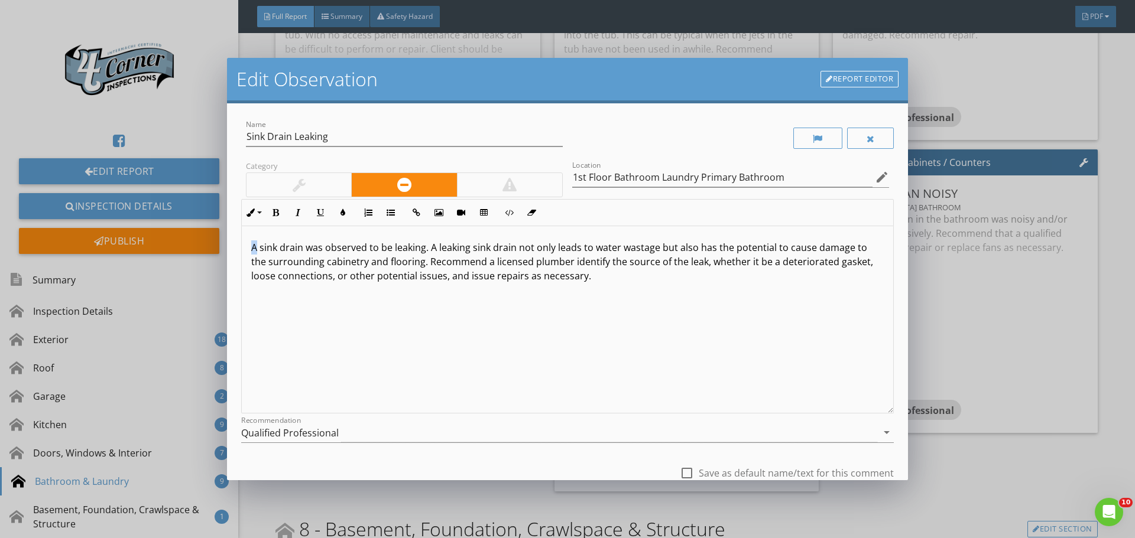
drag, startPoint x: 257, startPoint y: 248, endPoint x: 241, endPoint y: 246, distance: 16.1
click at [242, 247] on div "A sink drain was observed to be leaking. A leaking sink drain not only leads to…" at bounding box center [567, 319] width 651 height 187
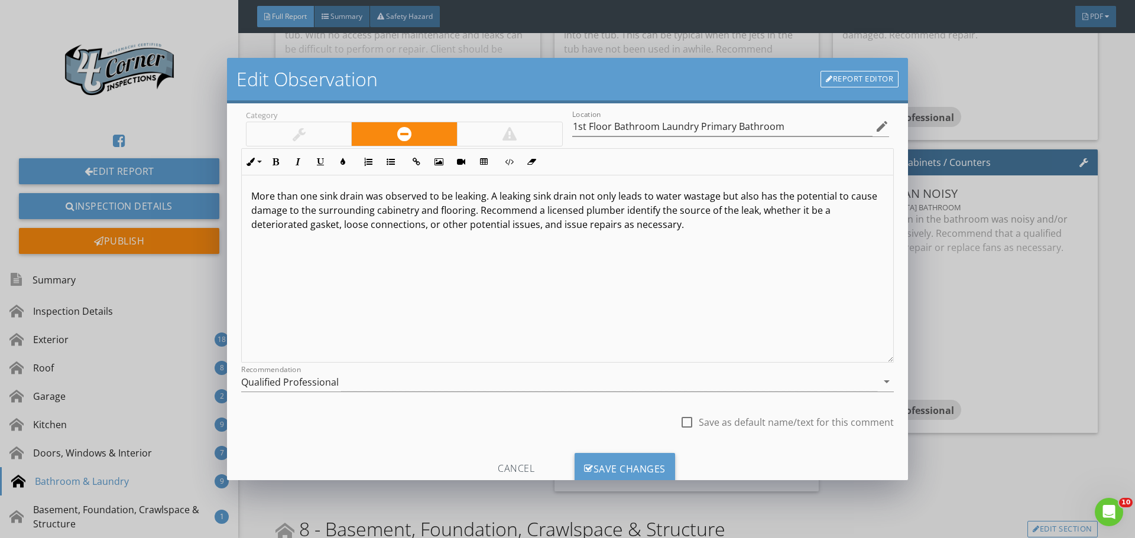
scroll to position [88, 0]
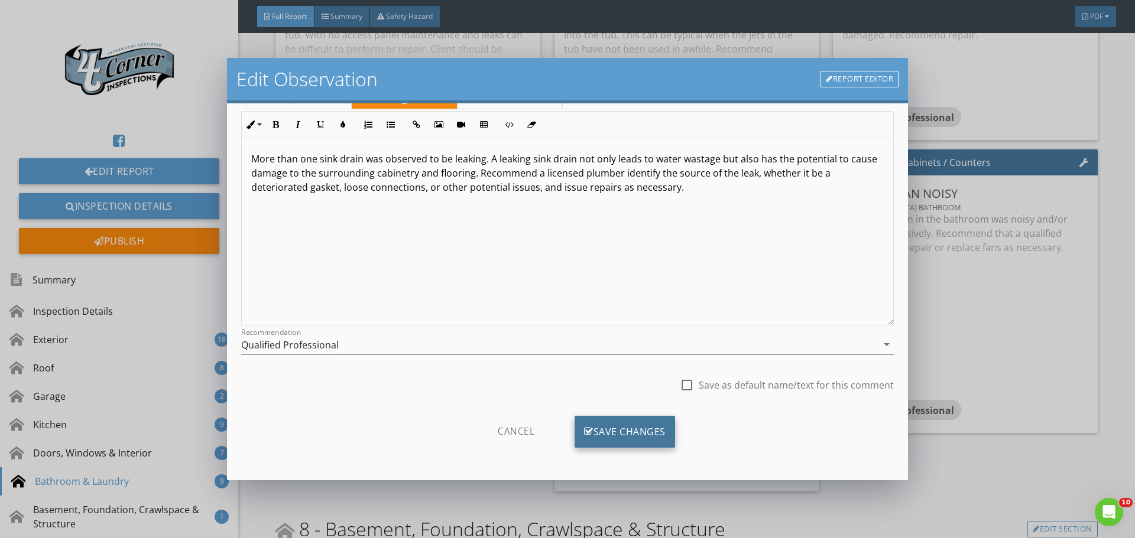
click at [622, 433] on div "Save Changes" at bounding box center [624, 432] width 100 height 32
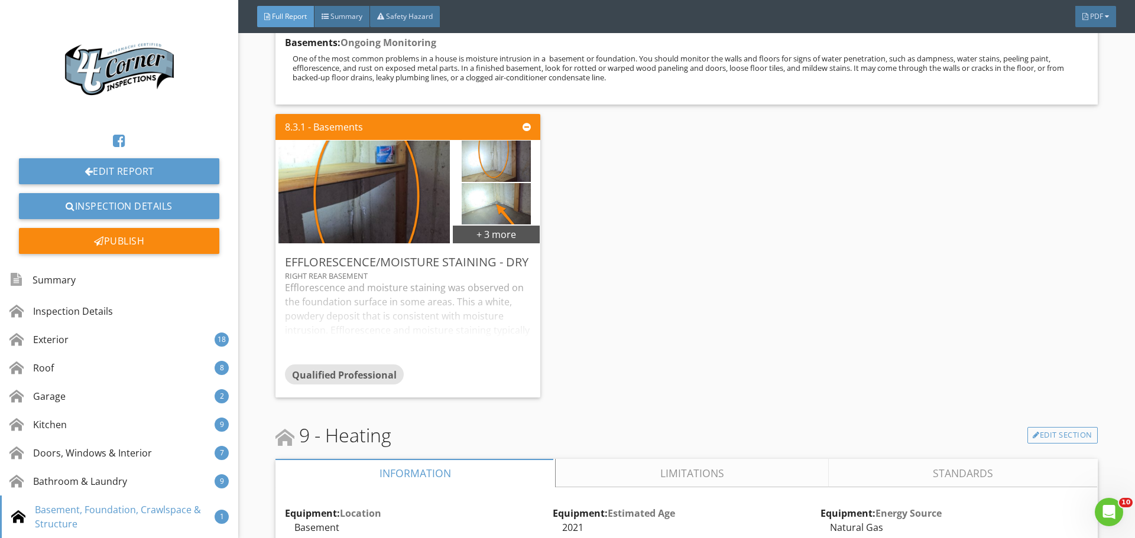
scroll to position [12293, 0]
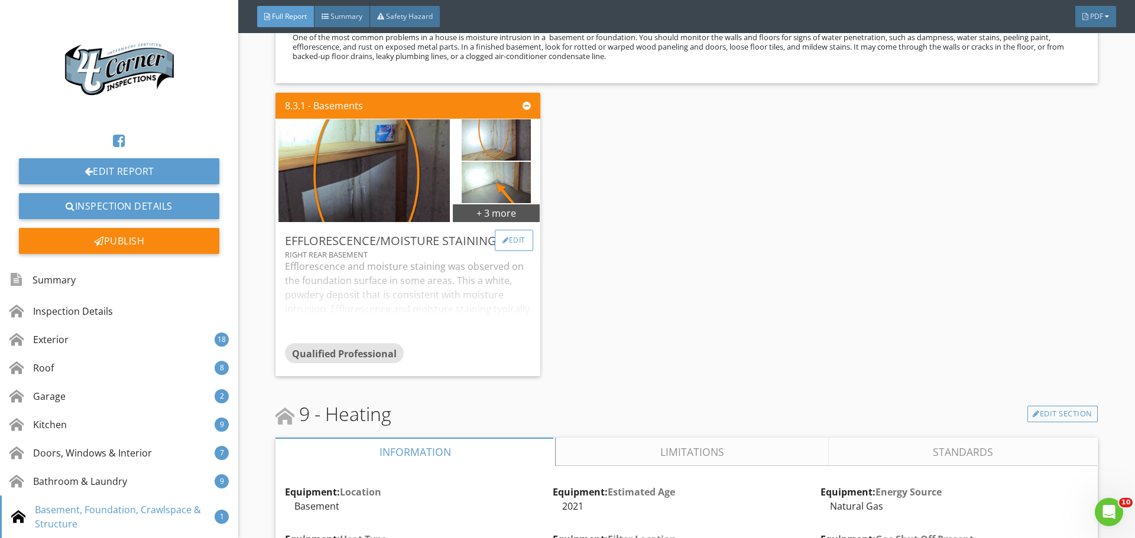
click at [514, 251] on div "Edit" at bounding box center [514, 240] width 38 height 21
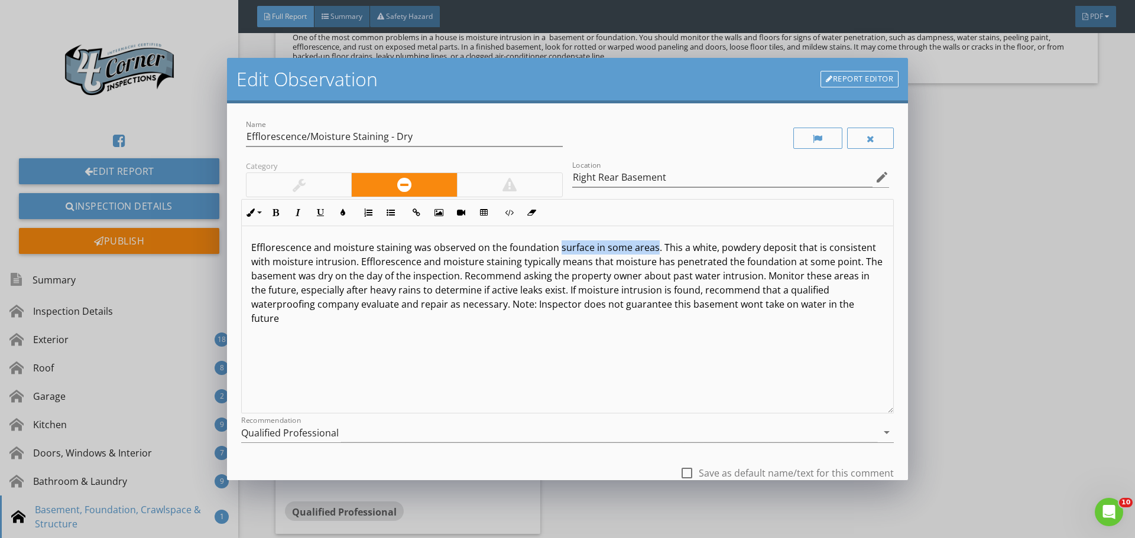
drag, startPoint x: 557, startPoint y: 248, endPoint x: 652, endPoint y: 249, distance: 95.7
click at [652, 249] on p "Efflorescence and moisture staining was observed on the foundation surface in s…" at bounding box center [567, 283] width 632 height 85
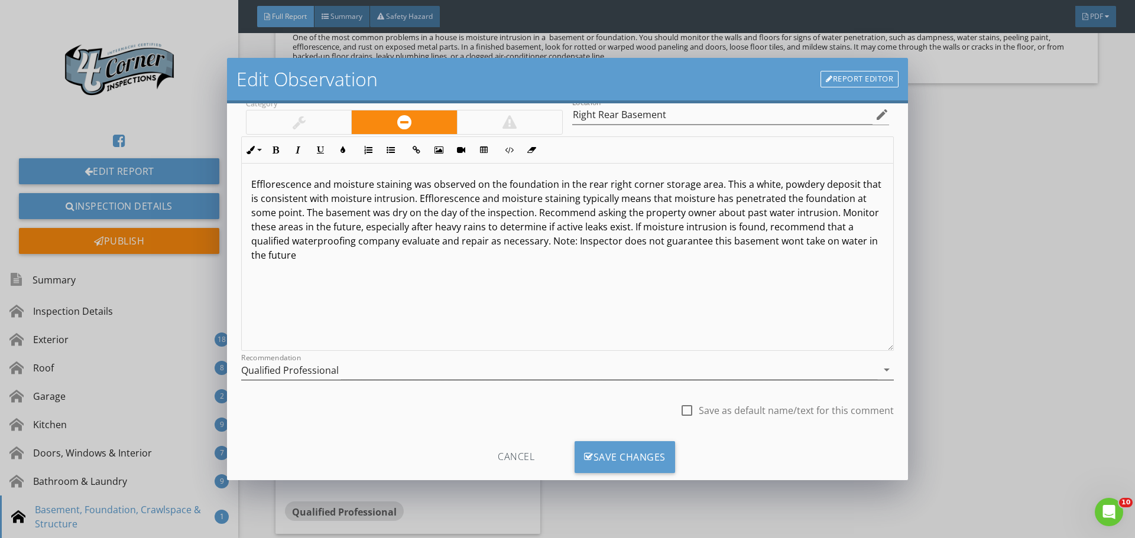
scroll to position [88, 0]
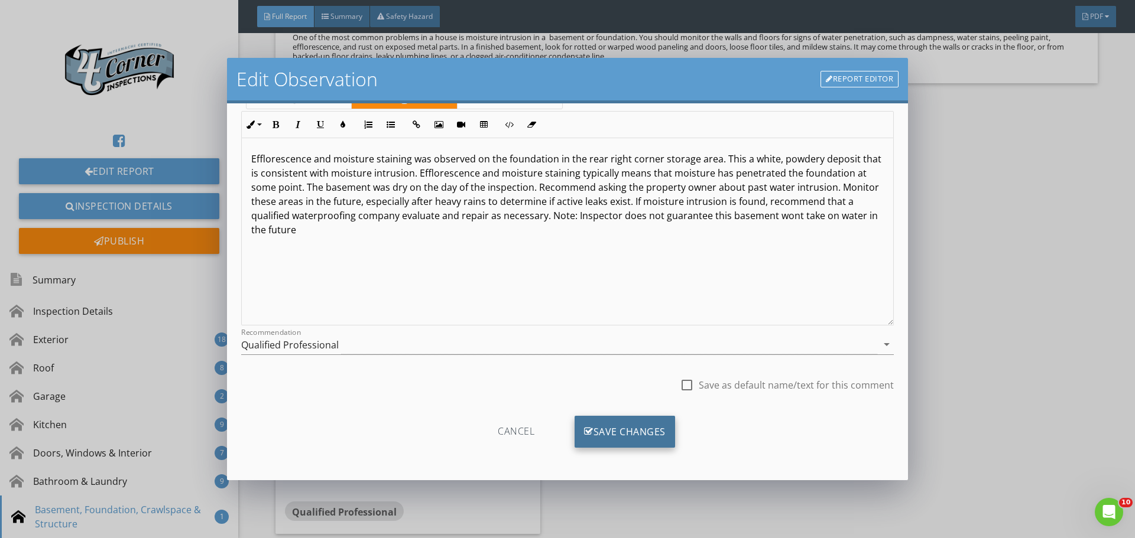
click at [605, 433] on div "Save Changes" at bounding box center [624, 432] width 100 height 32
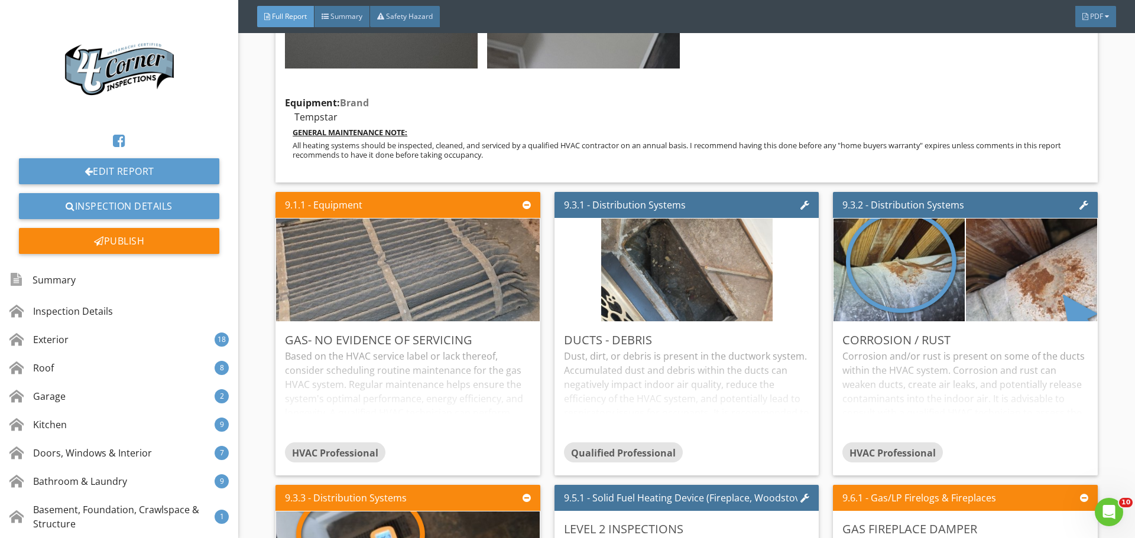
scroll to position [15543, 0]
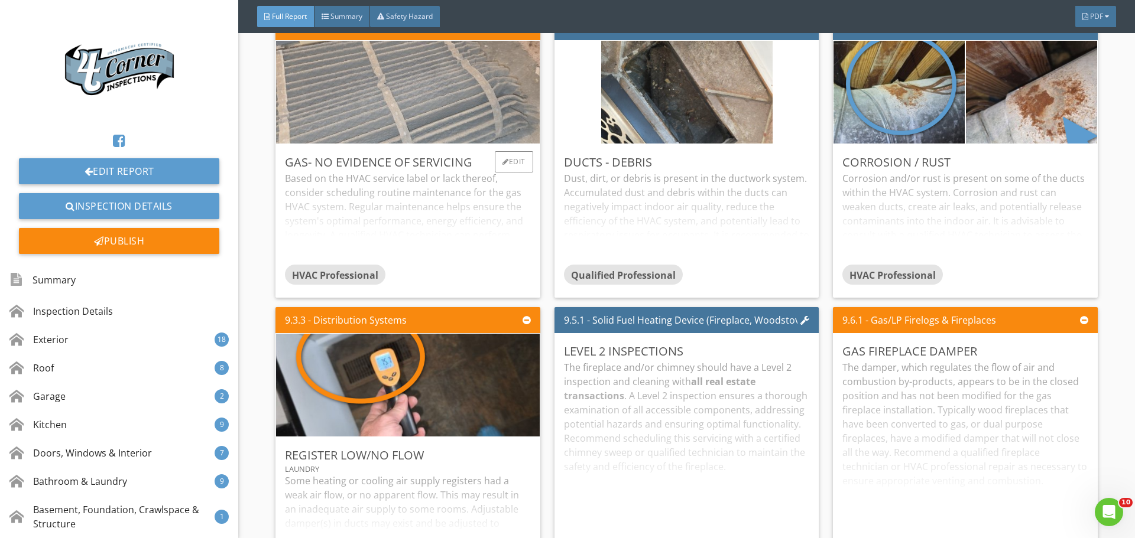
click at [396, 185] on img at bounding box center [408, 91] width 386 height 257
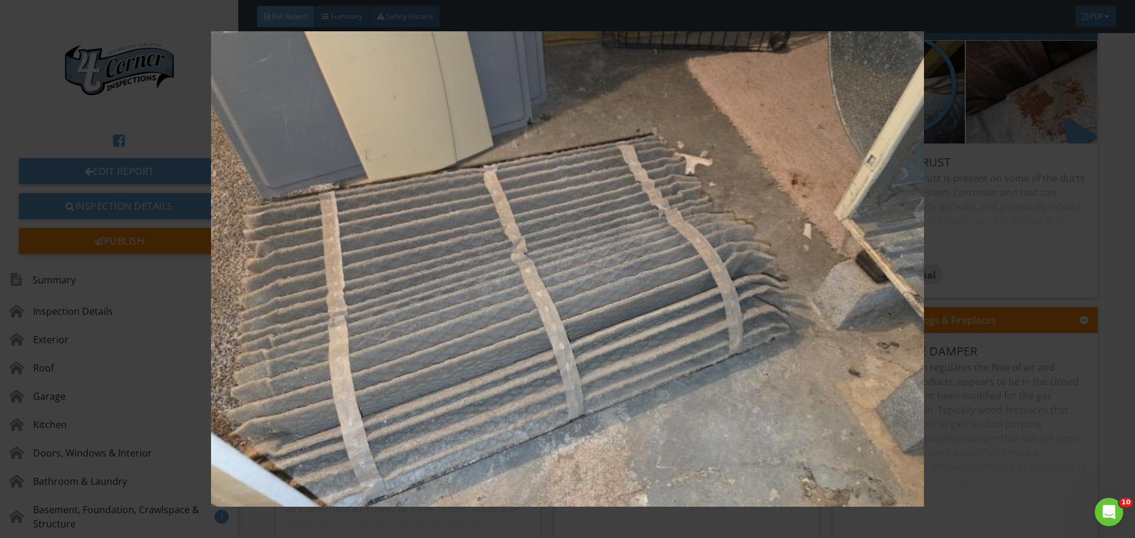
click at [396, 185] on img at bounding box center [567, 269] width 1042 height 476
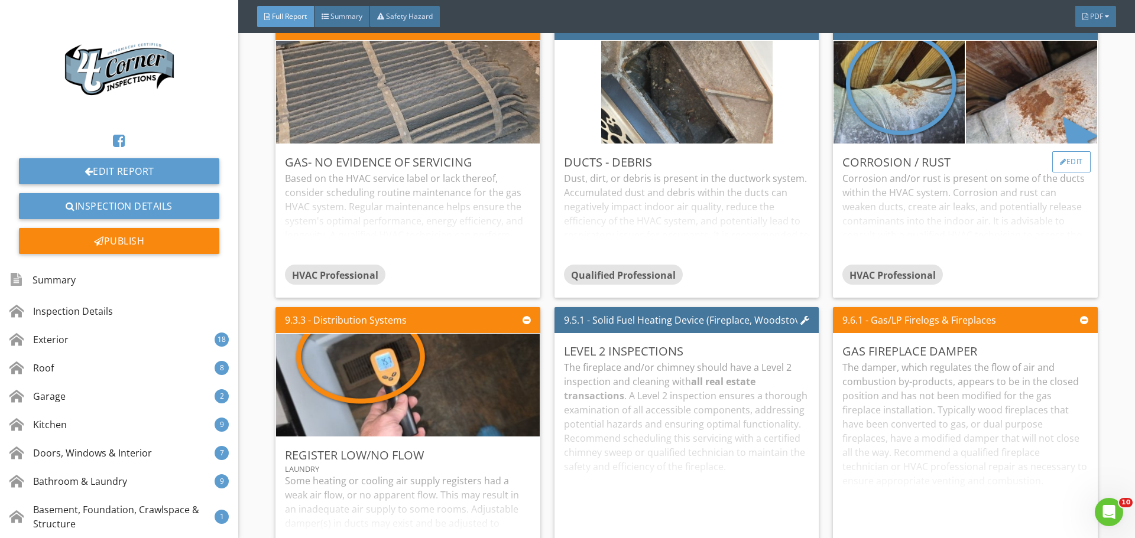
click at [1054, 173] on div "Edit" at bounding box center [1071, 161] width 38 height 21
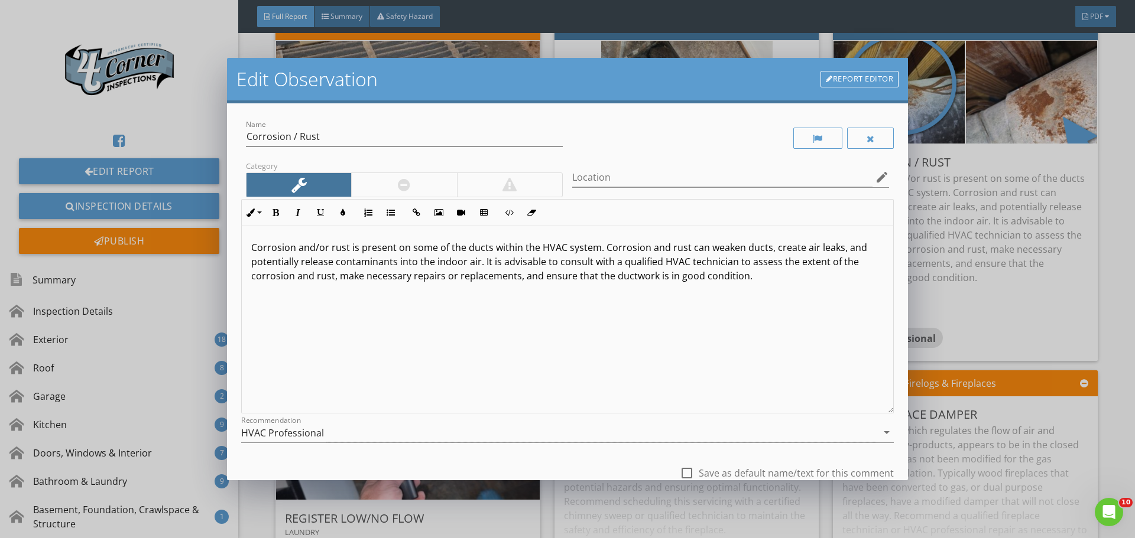
click at [255, 248] on p "Corrosion and/or rust is present on some of the ducts within the HVAC system. C…" at bounding box center [567, 262] width 632 height 43
click at [249, 251] on div "Corrosion and/or rust is present on some of the ducts within the HVAC system. C…" at bounding box center [567, 319] width 651 height 187
click at [589, 173] on input "Location" at bounding box center [722, 178] width 300 height 20
type input "S"
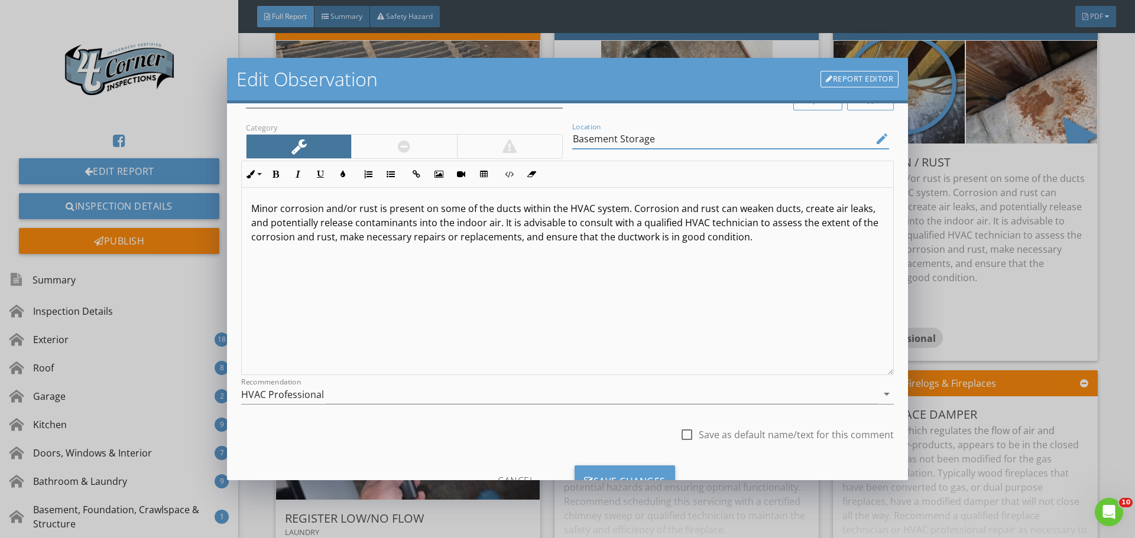
scroll to position [88, 0]
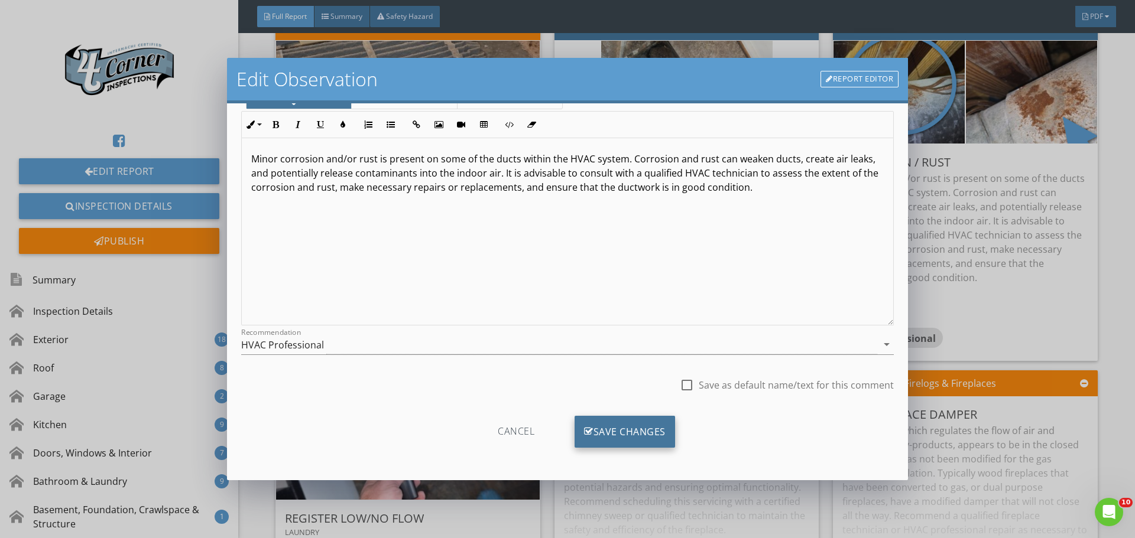
type input "Basement Storage"
click at [612, 424] on div "Save Changes" at bounding box center [624, 432] width 100 height 32
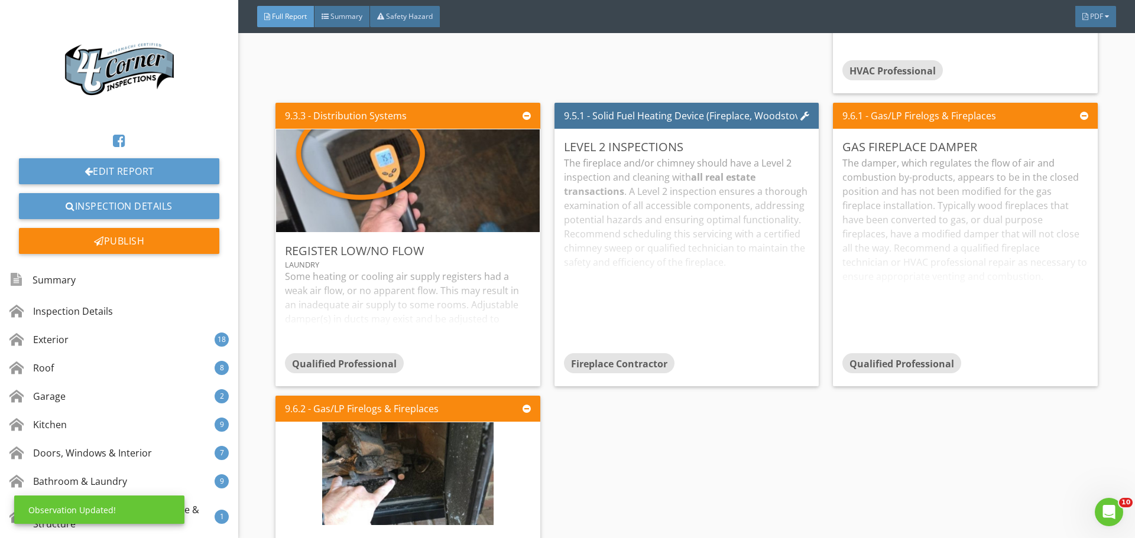
scroll to position [15838, 0]
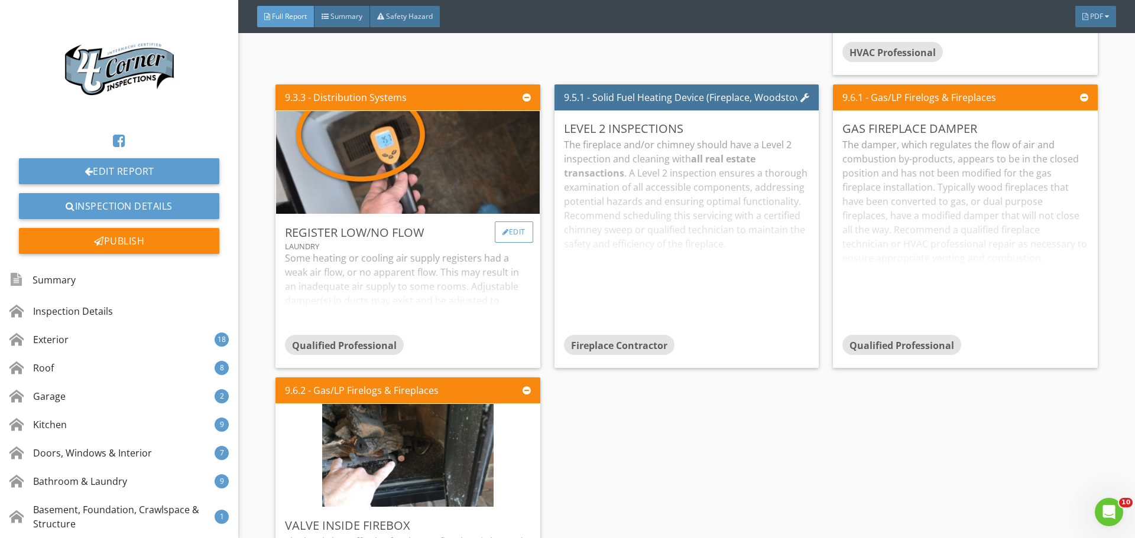
click at [509, 243] on div "Edit" at bounding box center [514, 232] width 38 height 21
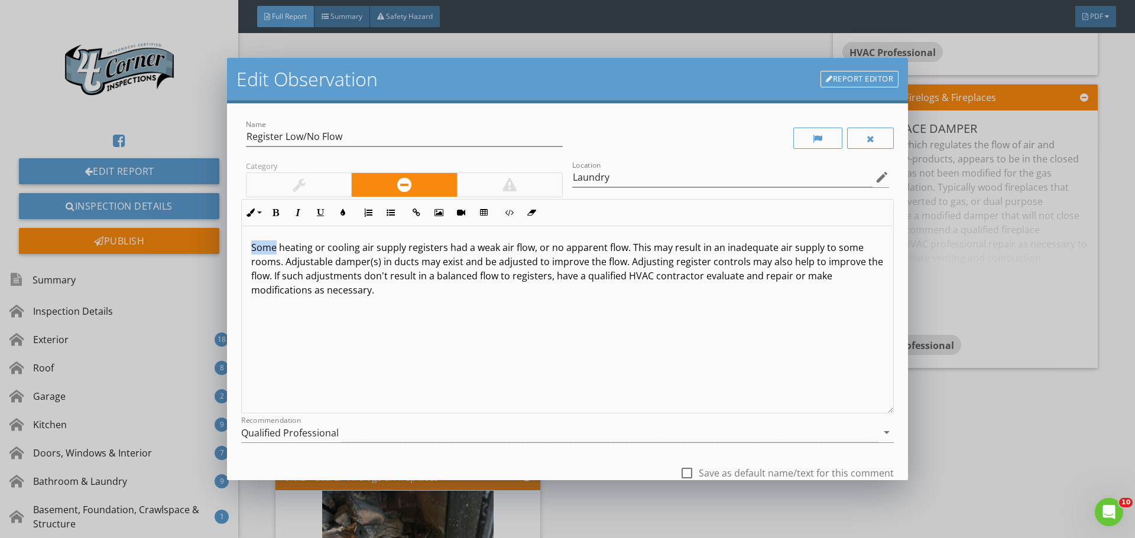
drag, startPoint x: 268, startPoint y: 249, endPoint x: 232, endPoint y: 245, distance: 35.7
click at [232, 245] on div "Name Register Low/No Flow Category Location Laundry edit Inline Style XLarge La…" at bounding box center [567, 291] width 681 height 377
drag, startPoint x: 294, startPoint y: 246, endPoint x: 337, endPoint y: 249, distance: 43.2
click at [337, 249] on p "A heating or cooling air supply registers had a weak air flow, or no apparent f…" at bounding box center [567, 269] width 632 height 57
click at [379, 251] on p "A heating air supply registers had a weak air flow, or no apparent flow. This m…" at bounding box center [567, 269] width 632 height 57
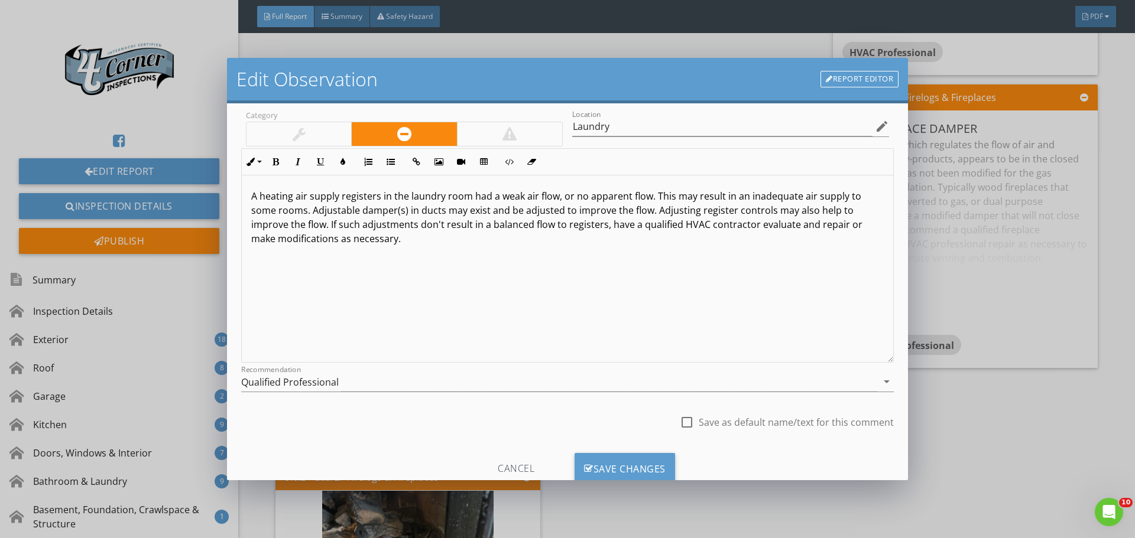
scroll to position [88, 0]
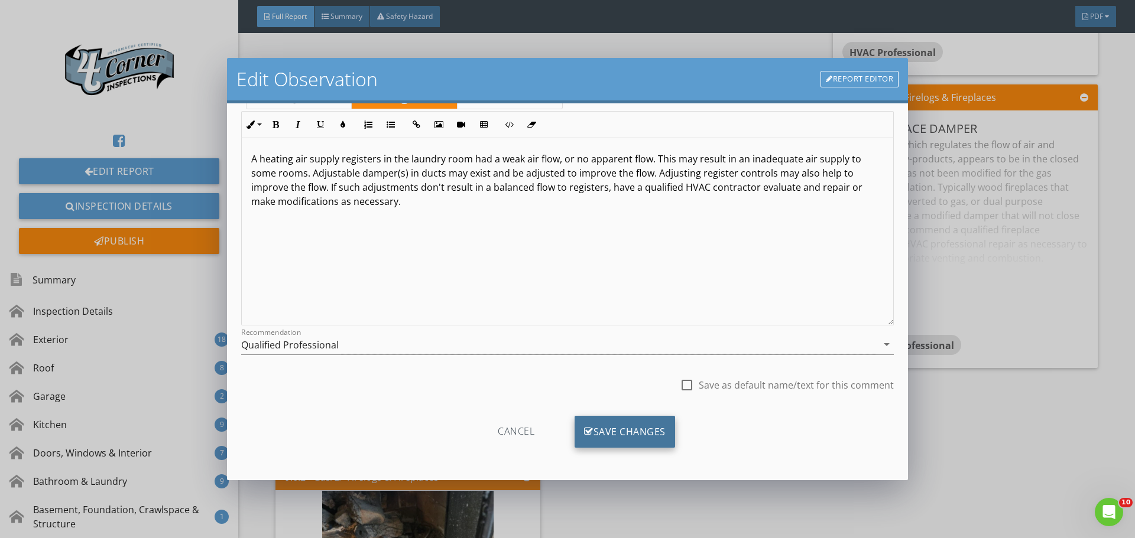
click at [629, 431] on div "Save Changes" at bounding box center [624, 432] width 100 height 32
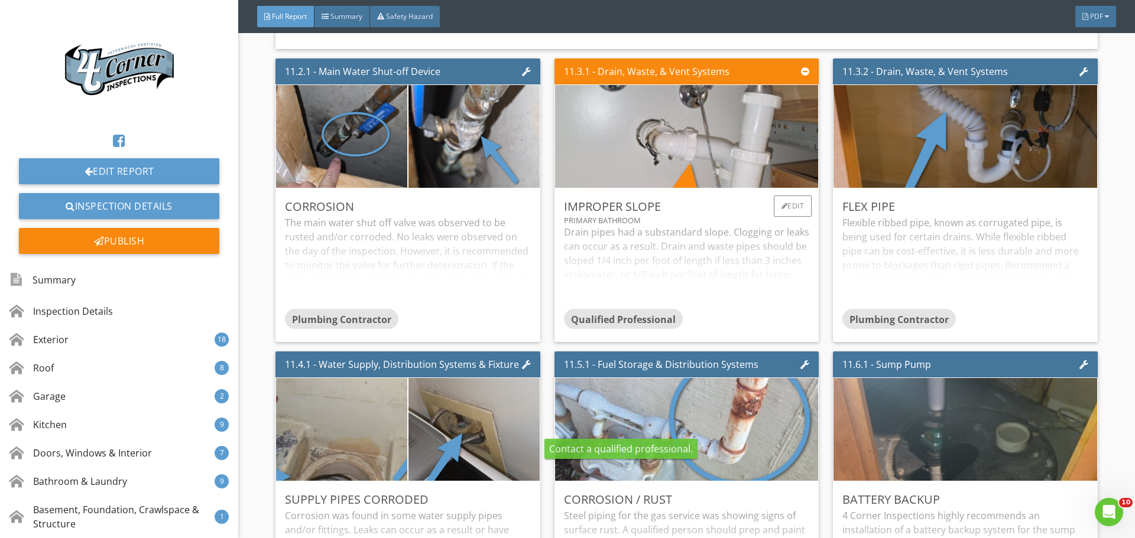
scroll to position [19148, 0]
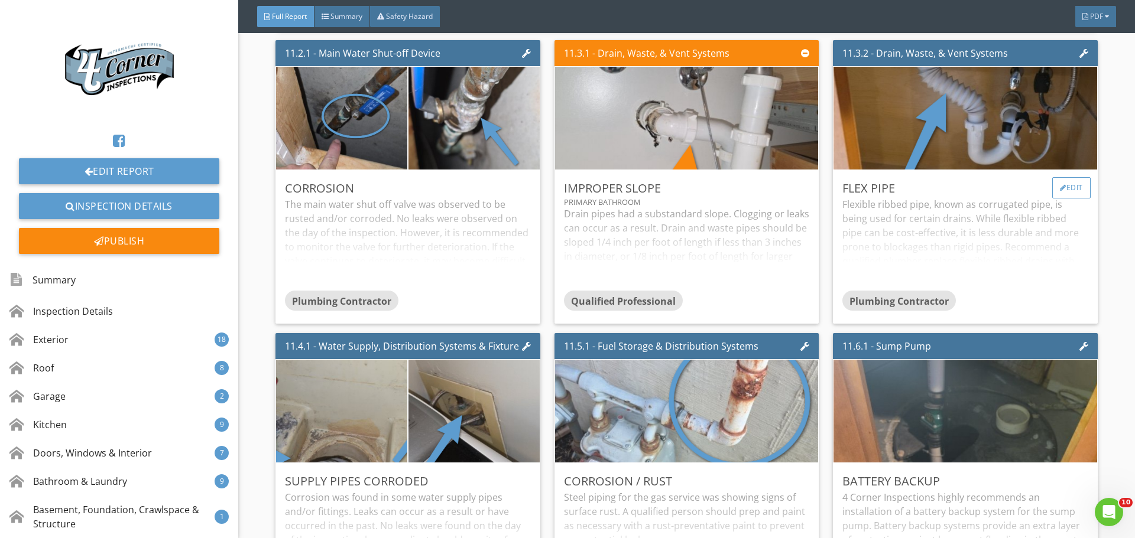
click at [1067, 199] on div "Edit" at bounding box center [1071, 187] width 38 height 21
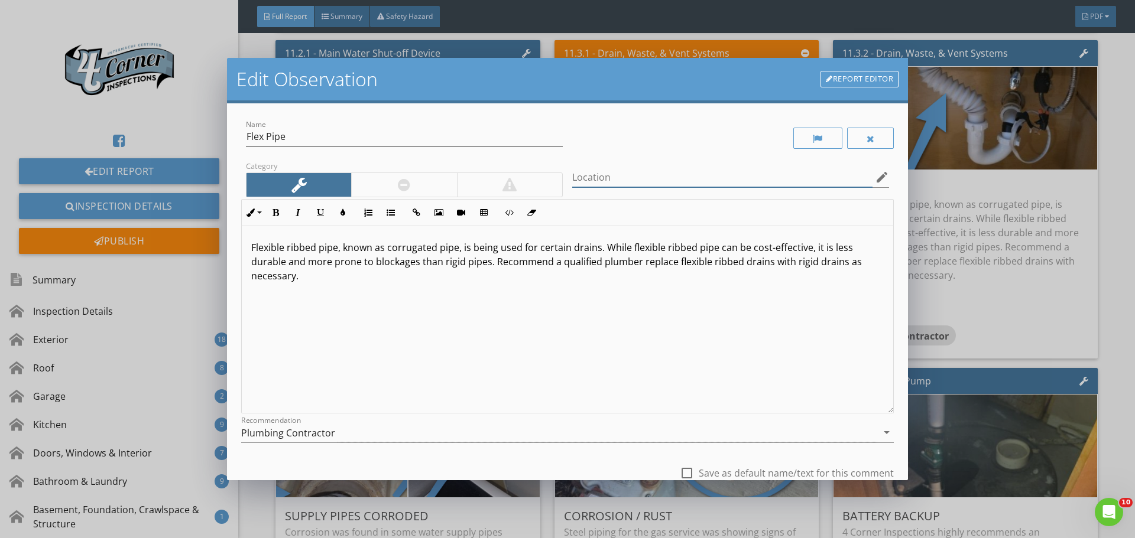
click at [573, 189] on div "Location edit" at bounding box center [730, 183] width 317 height 31
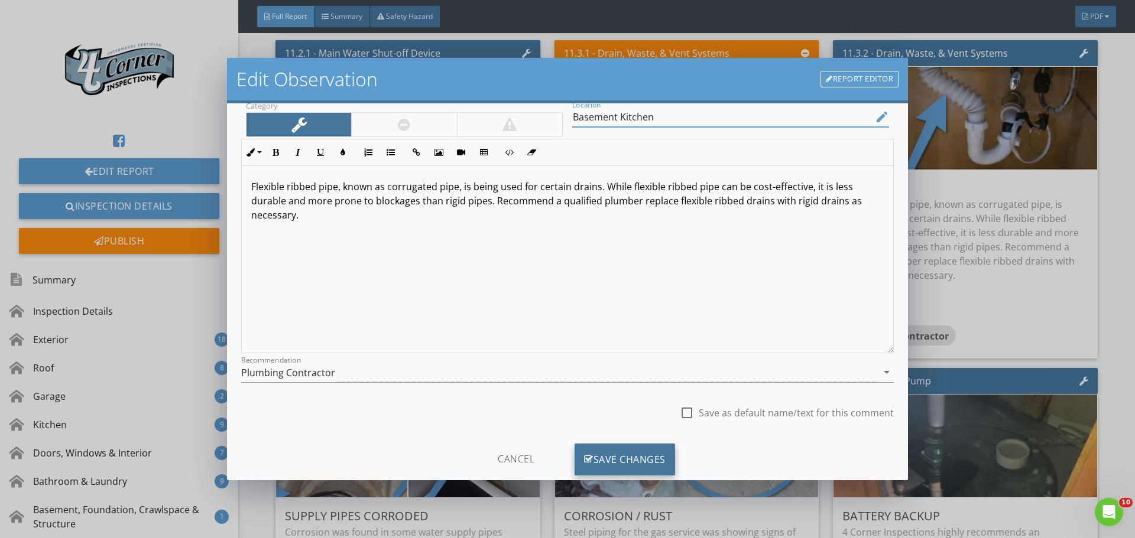
scroll to position [88, 0]
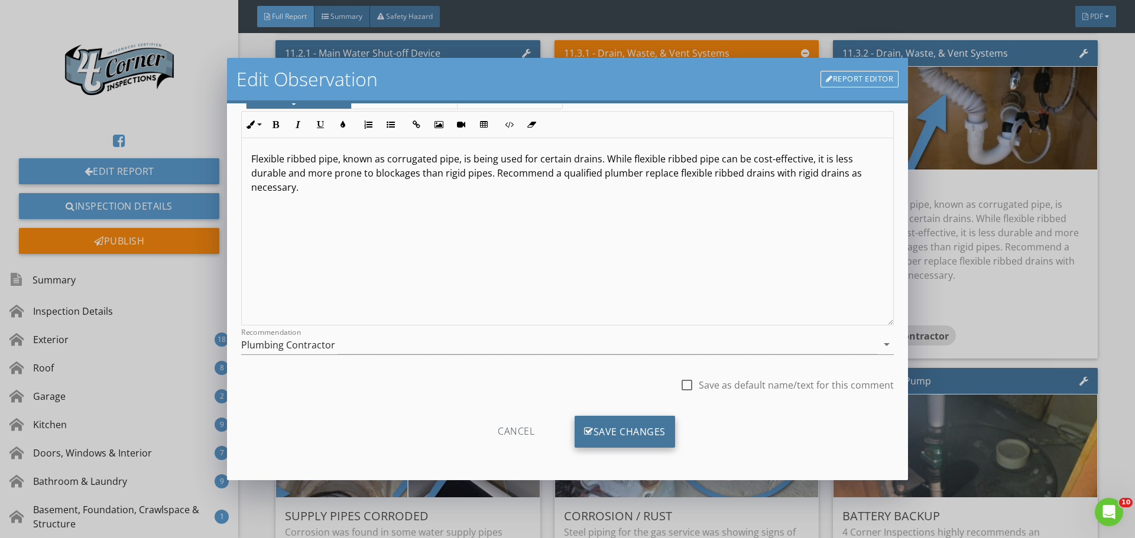
type input "Basement Kitchen"
click at [593, 426] on div "Save Changes" at bounding box center [624, 432] width 100 height 32
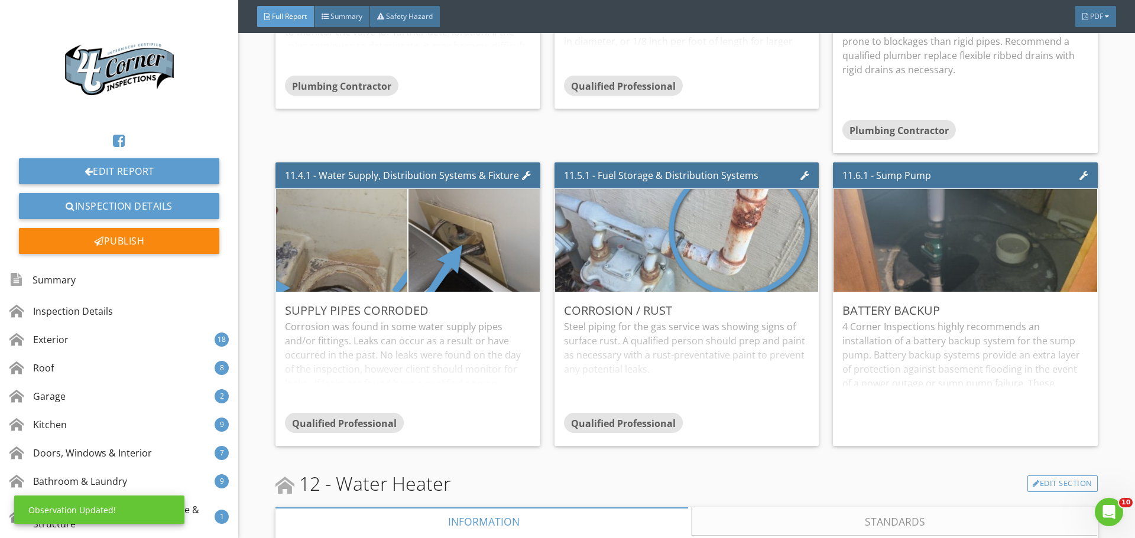
scroll to position [19384, 0]
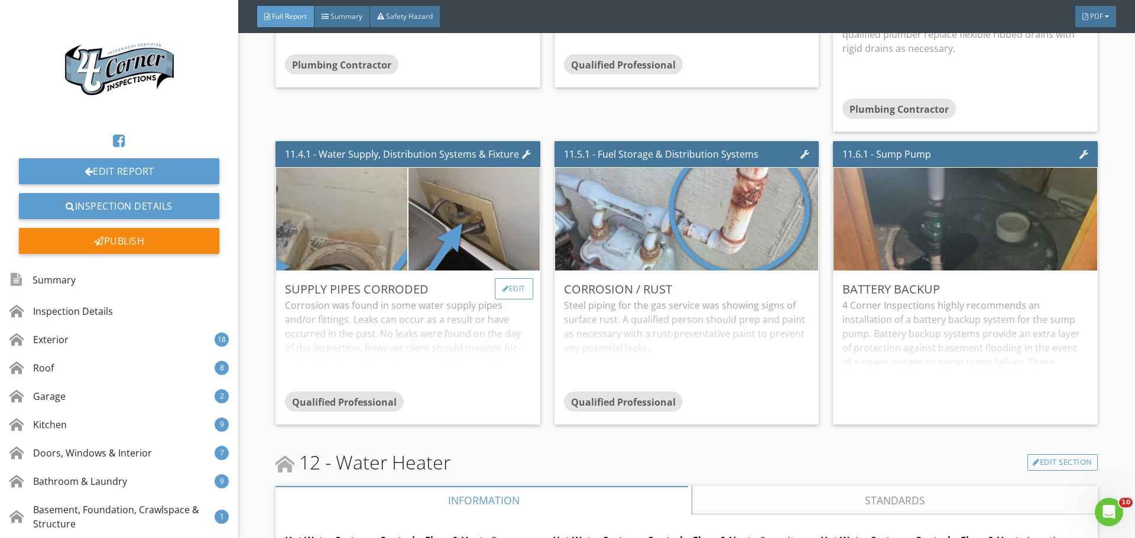
click at [511, 300] on div "Edit" at bounding box center [514, 288] width 38 height 21
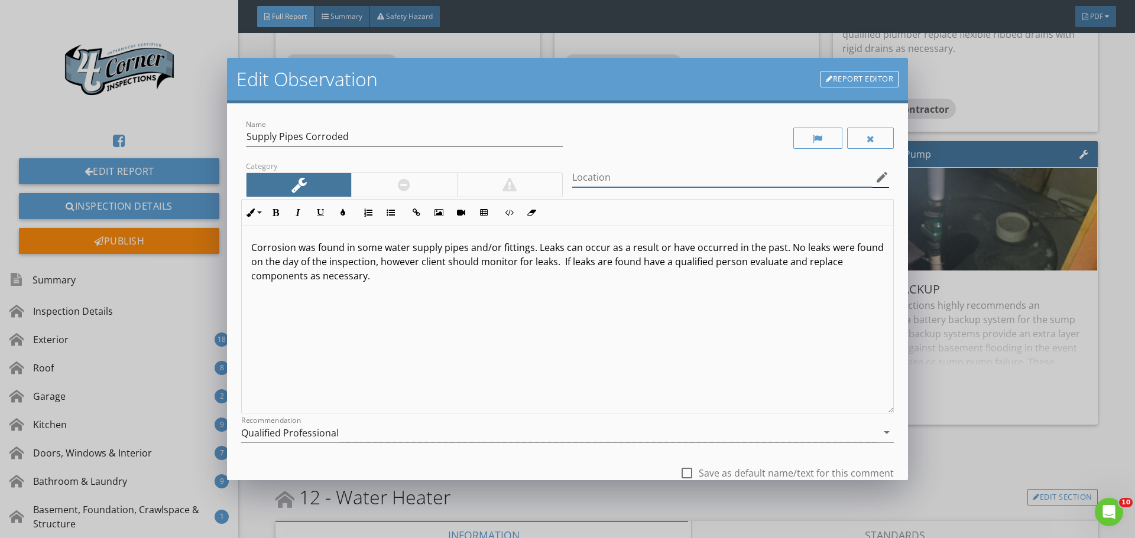
click at [593, 169] on input "Location" at bounding box center [722, 178] width 300 height 20
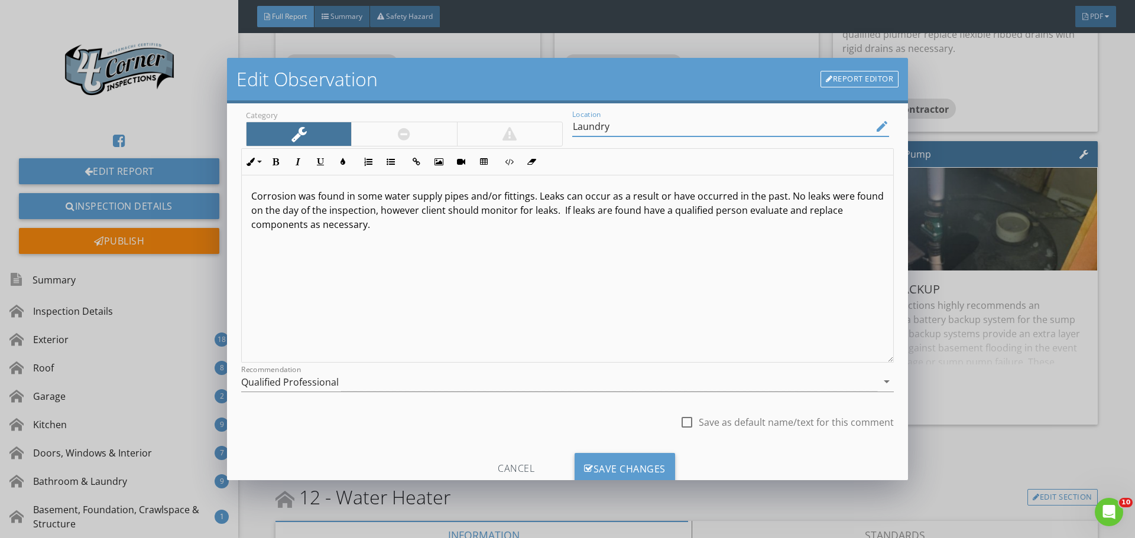
scroll to position [88, 0]
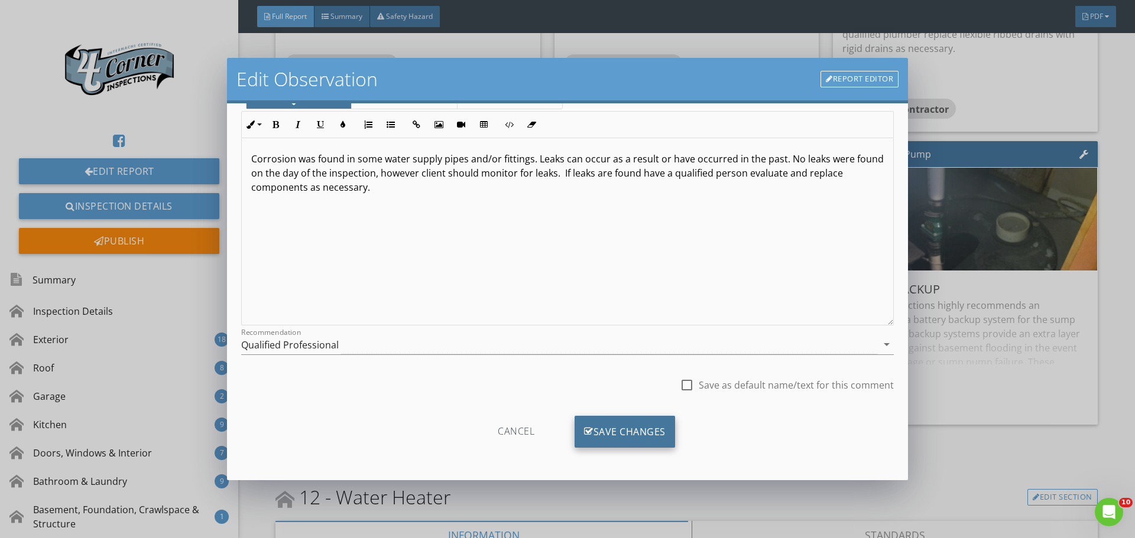
type input "Laundry"
click at [584, 426] on icon at bounding box center [588, 432] width 9 height 13
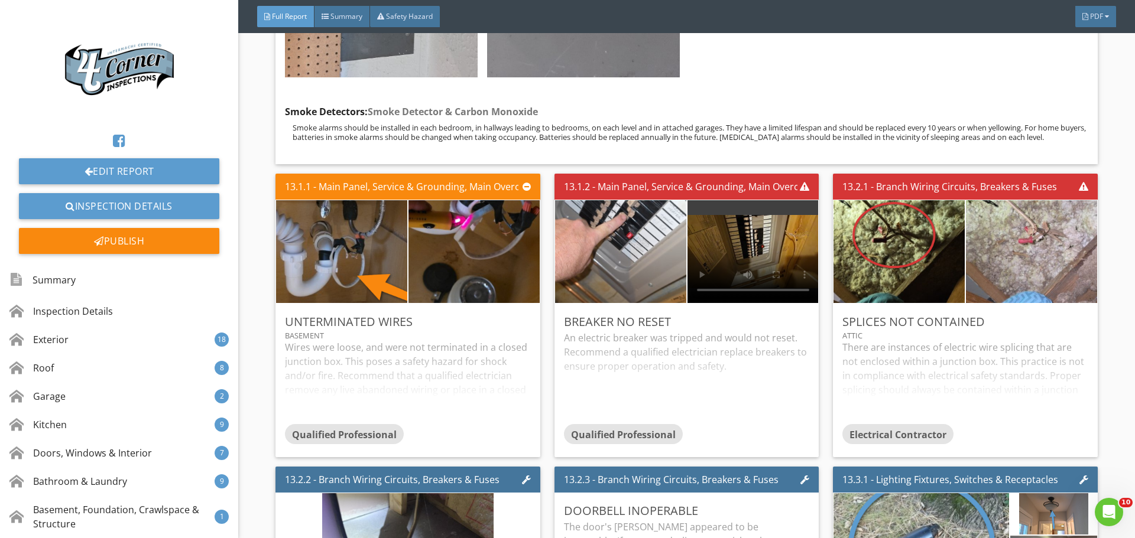
scroll to position [22694, 0]
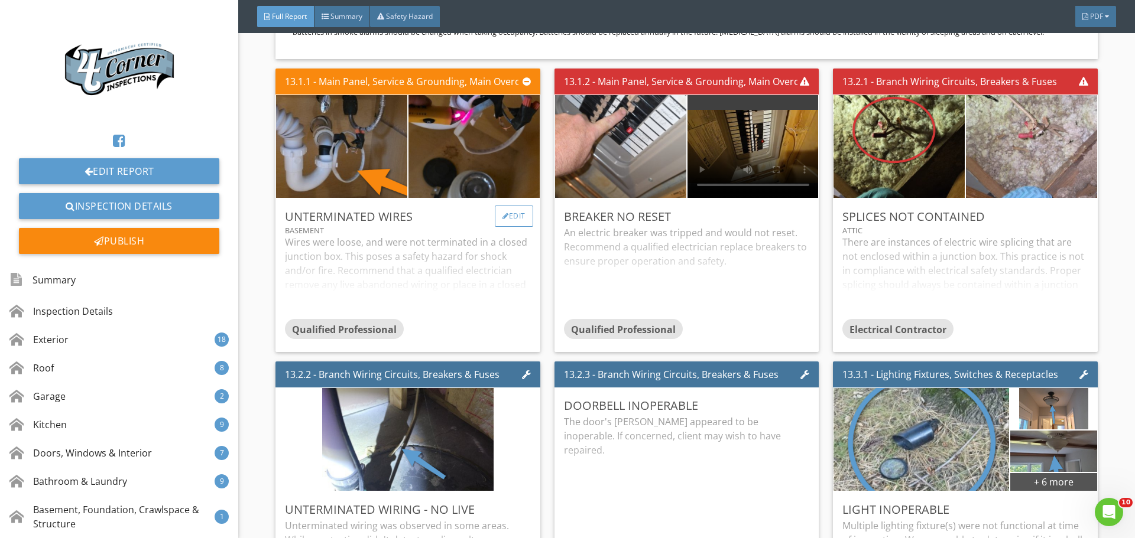
click at [508, 227] on div "Edit" at bounding box center [514, 216] width 38 height 21
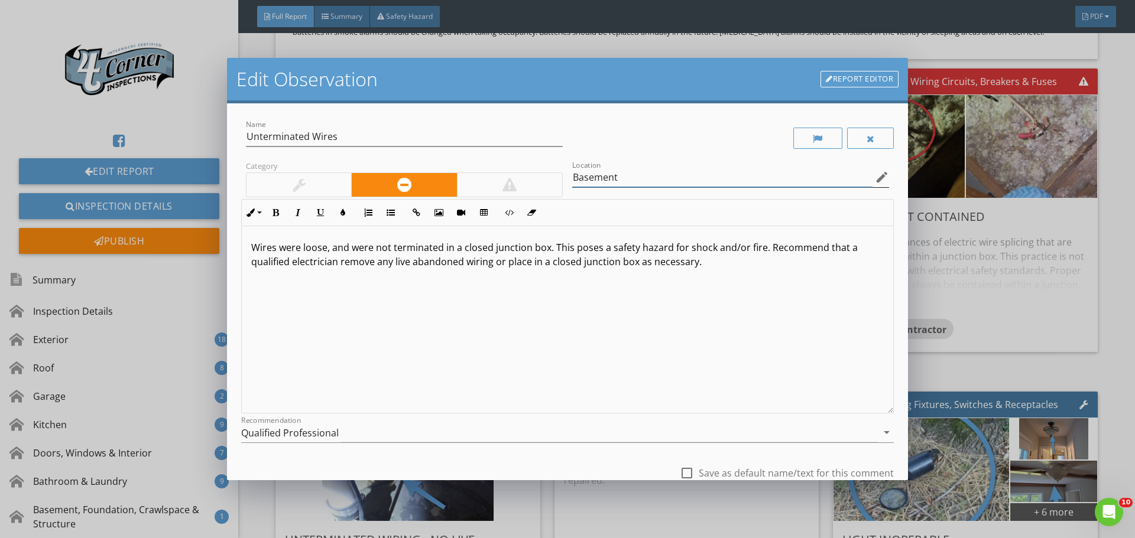
click at [678, 185] on input "Basement" at bounding box center [722, 178] width 300 height 20
type input "Basement Kitchen"
drag, startPoint x: 504, startPoint y: 266, endPoint x: 495, endPoint y: 266, distance: 9.5
click at [495, 266] on p "Wires were loose, and were not terminated in a closed junction box. This poses …" at bounding box center [567, 255] width 632 height 28
click at [626, 262] on p "Wires were loose, and were not terminated in a closed junction box. This poses …" at bounding box center [567, 255] width 632 height 28
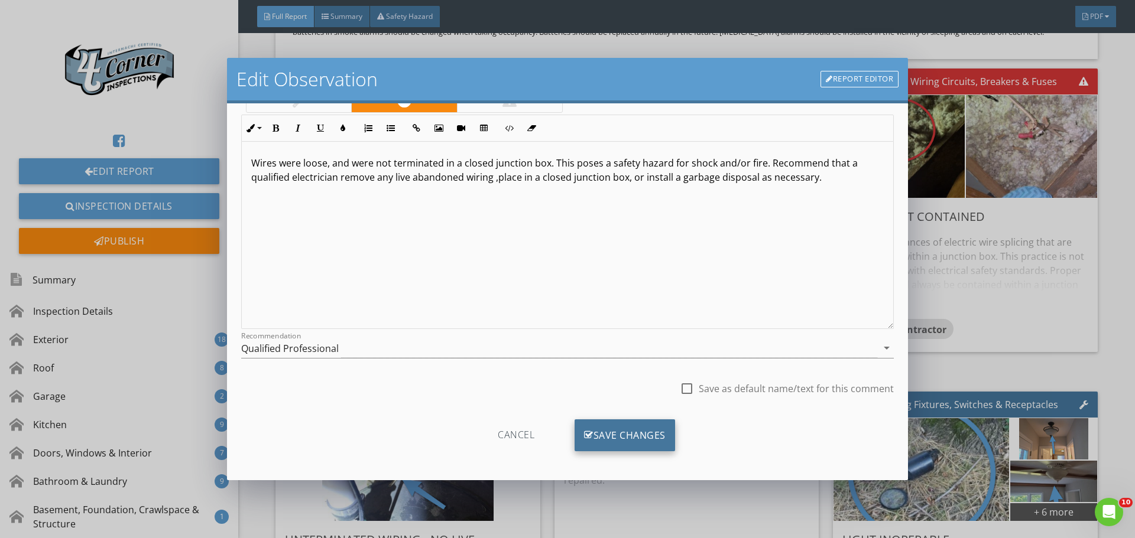
scroll to position [88, 0]
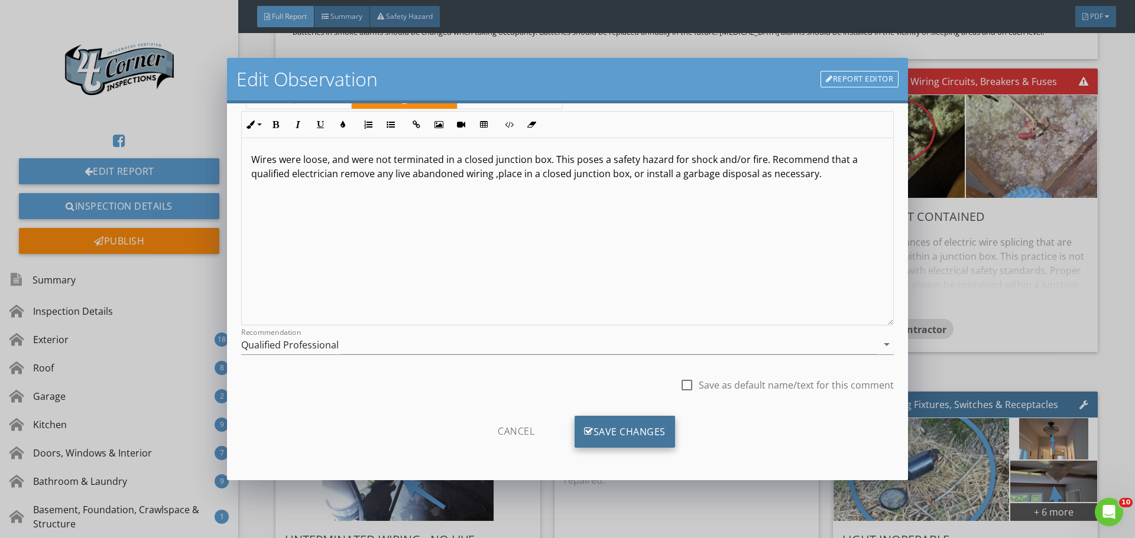
click at [644, 431] on div "Save Changes" at bounding box center [624, 432] width 100 height 32
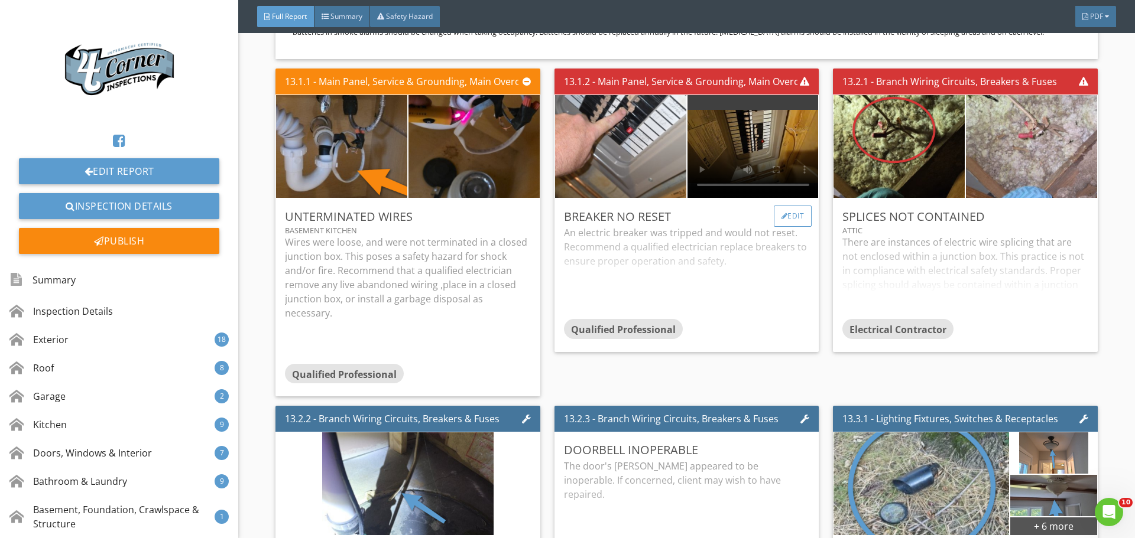
click at [774, 227] on div "Edit" at bounding box center [793, 216] width 38 height 21
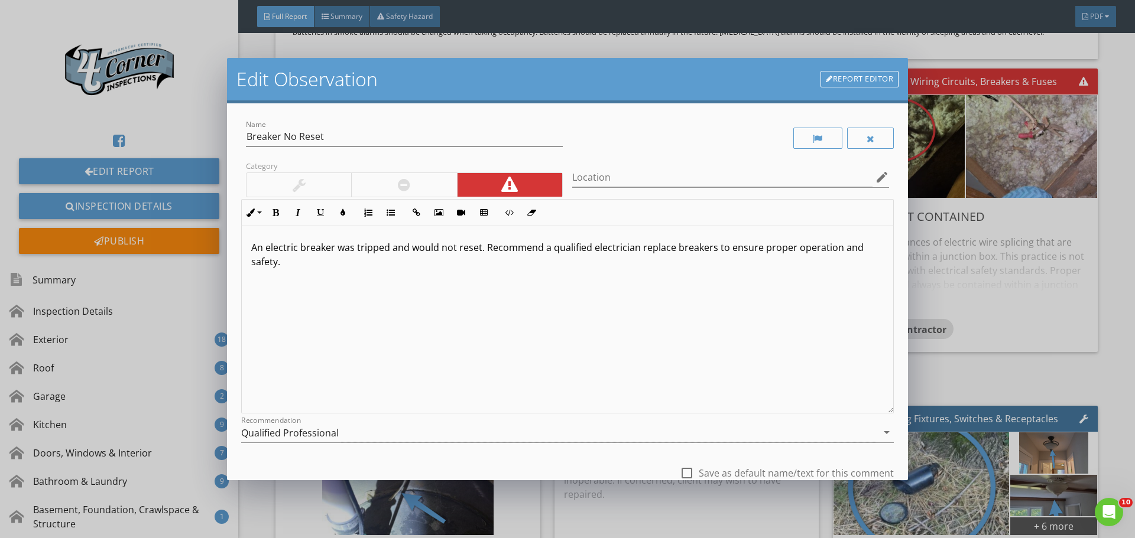
click at [480, 252] on p "An electric breaker was tripped and would not reset. Recommend a qualified elec…" at bounding box center [567, 255] width 632 height 28
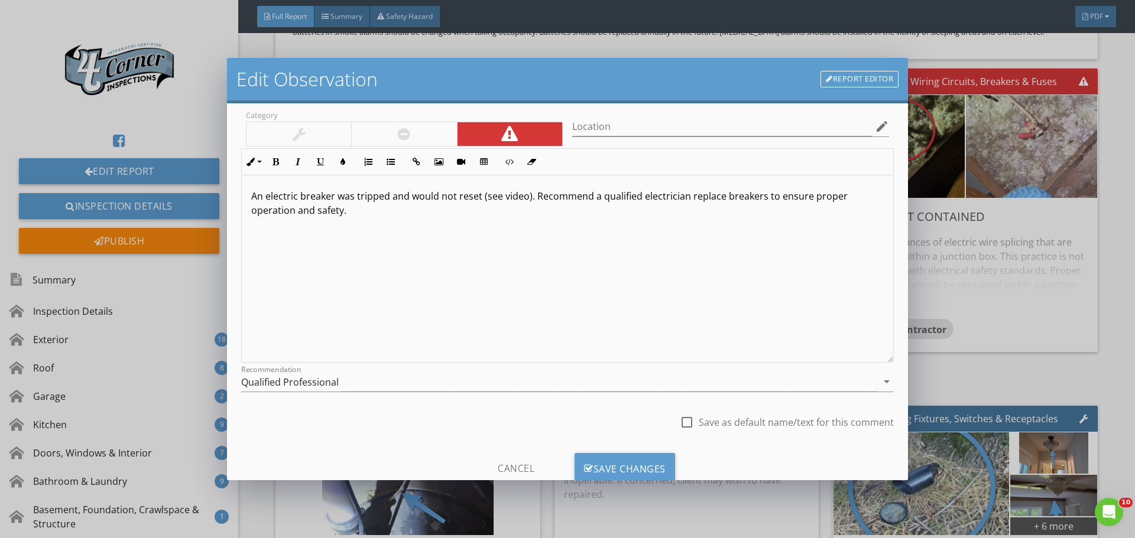
scroll to position [88, 0]
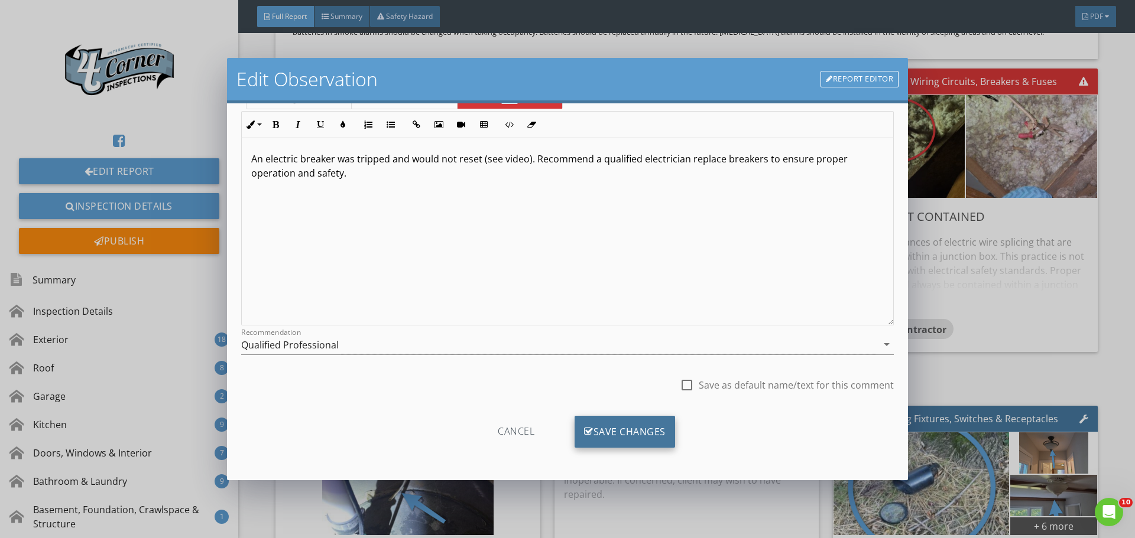
click at [617, 434] on div "Save Changes" at bounding box center [624, 432] width 100 height 32
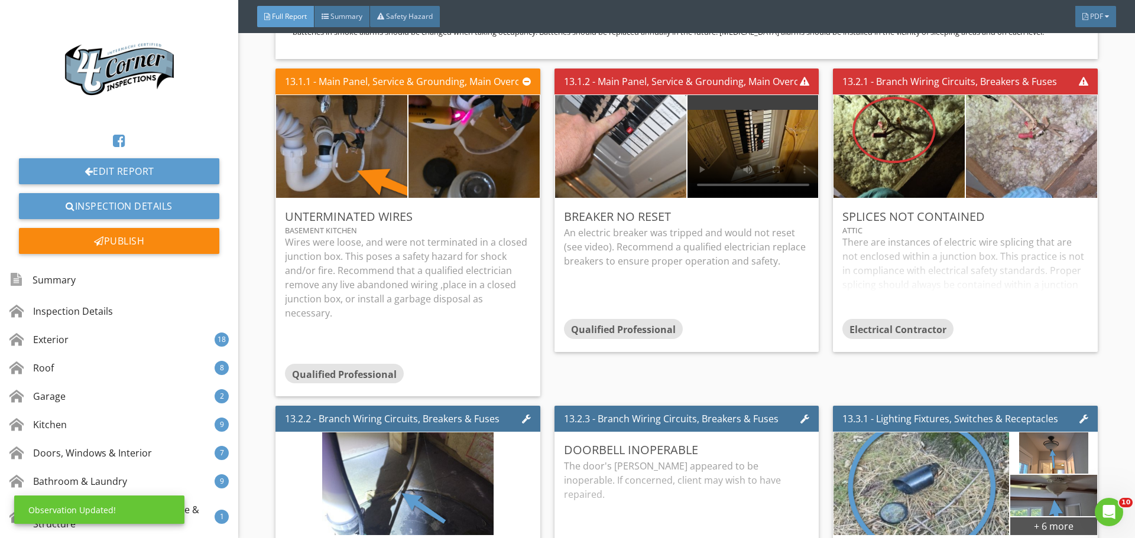
scroll to position [0, 0]
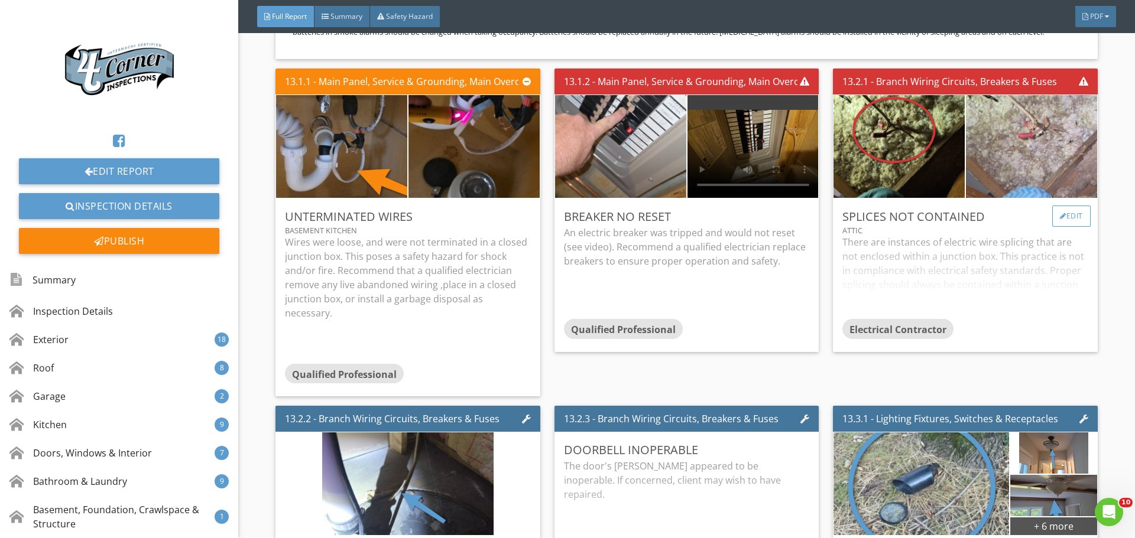
click at [1058, 227] on div "Edit" at bounding box center [1071, 216] width 38 height 21
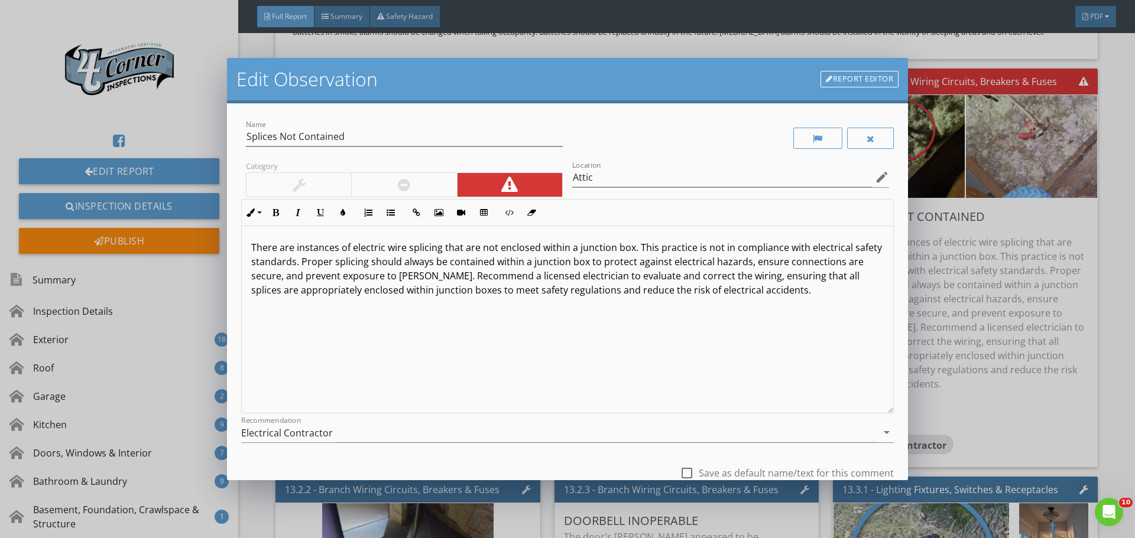
click at [630, 248] on p "There are instances of electric wire splicing that are not enclosed within a ju…" at bounding box center [567, 269] width 632 height 57
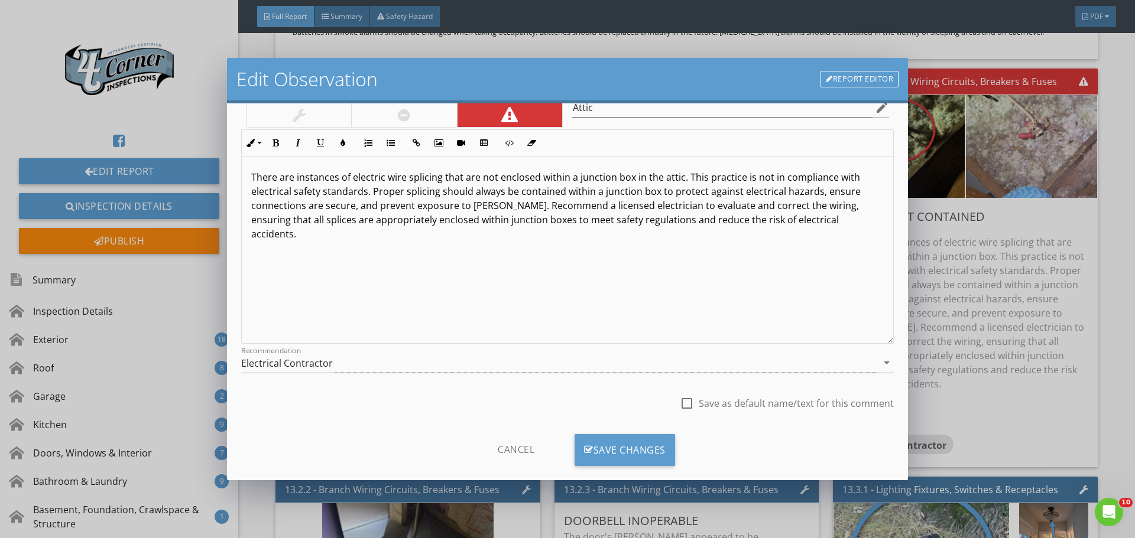
scroll to position [88, 0]
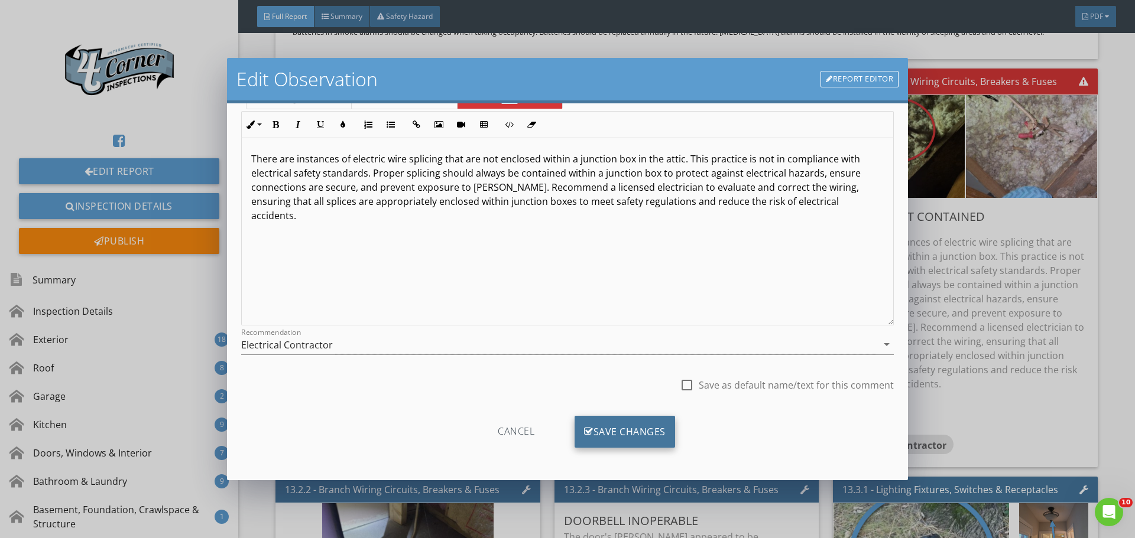
click at [600, 430] on div "Save Changes" at bounding box center [624, 432] width 100 height 32
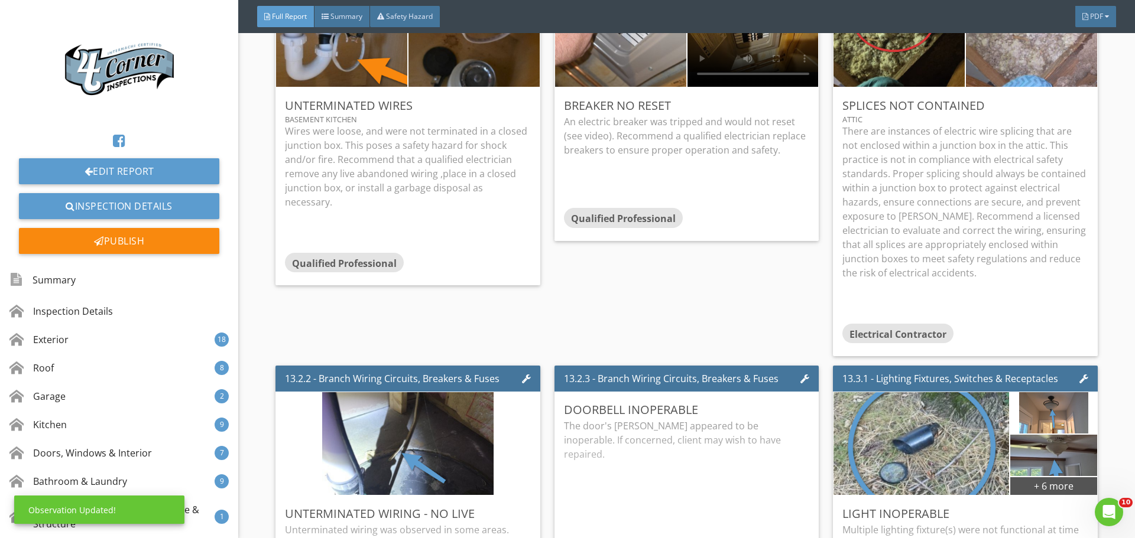
scroll to position [23049, 0]
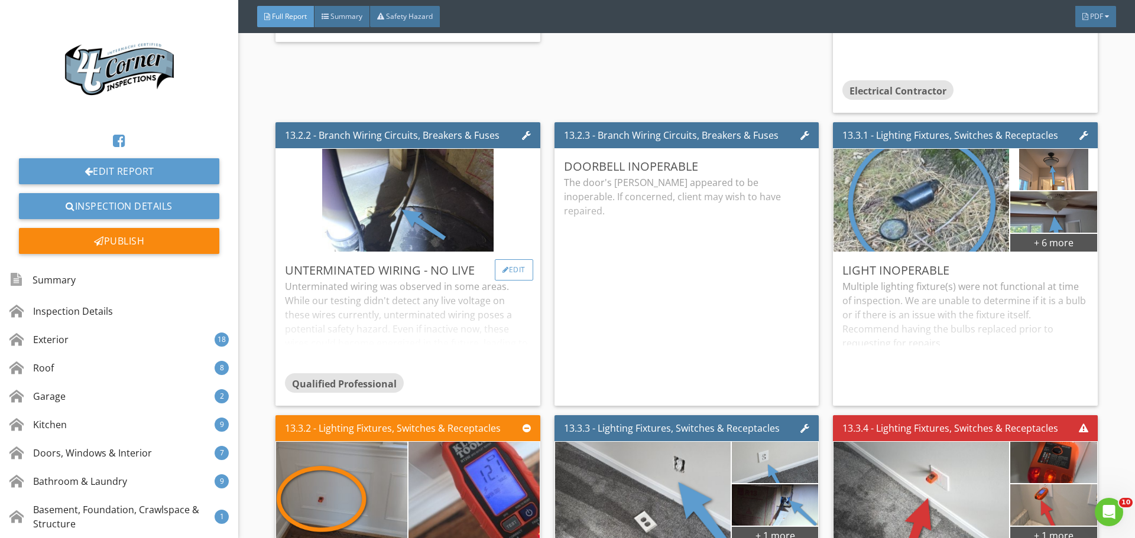
click at [506, 281] on div "Edit" at bounding box center [514, 269] width 38 height 21
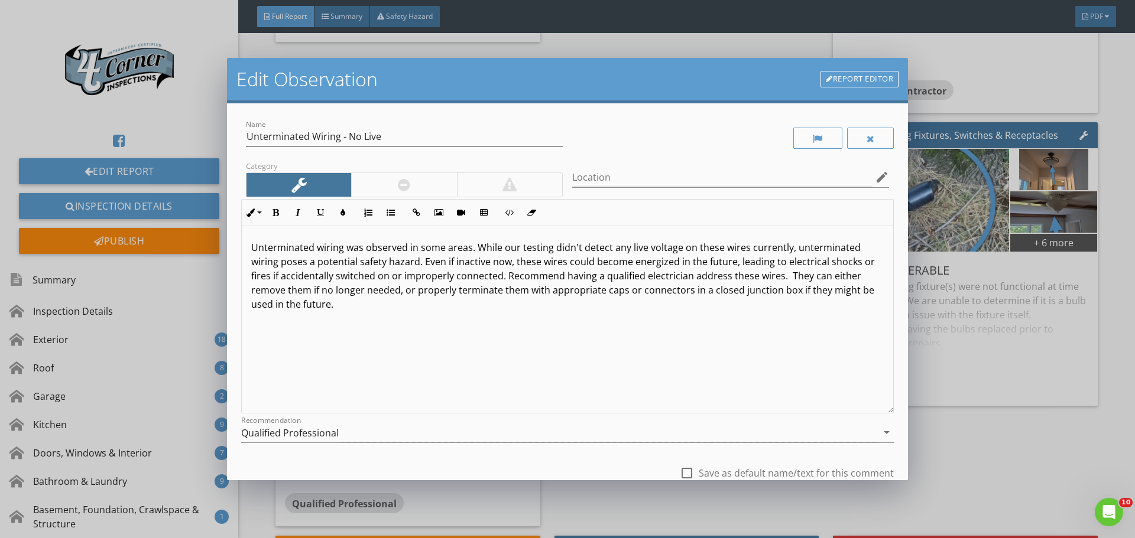
click at [469, 248] on p "Unterminated wiring was observed in some areas. While our testing didn't detect…" at bounding box center [567, 276] width 632 height 71
type textarea "<p>Unterminated wiring was observed in some areas (sump pump cabinet). While ou…"
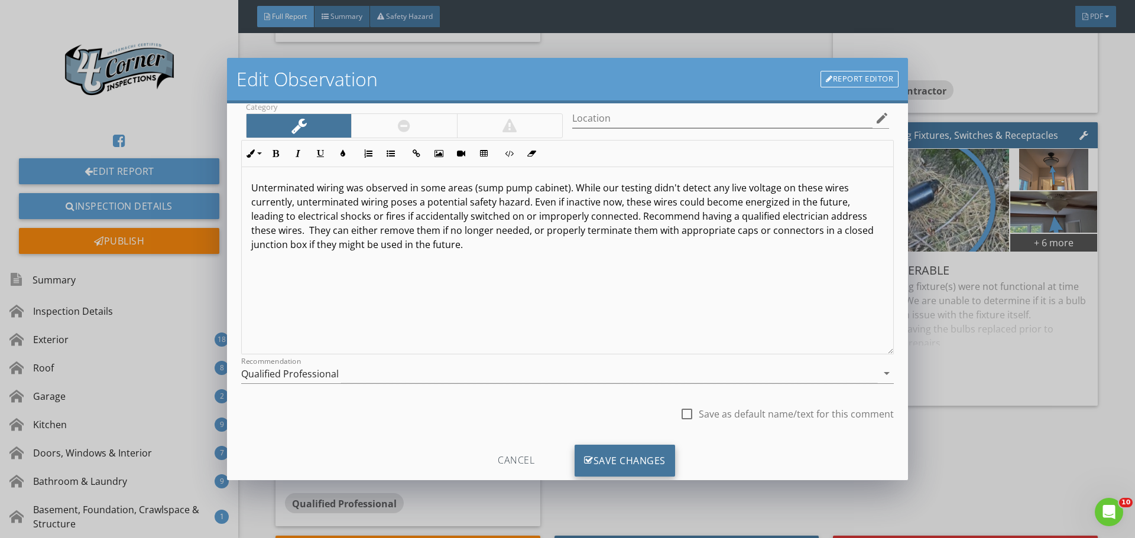
click at [622, 462] on div "Save Changes" at bounding box center [624, 461] width 100 height 32
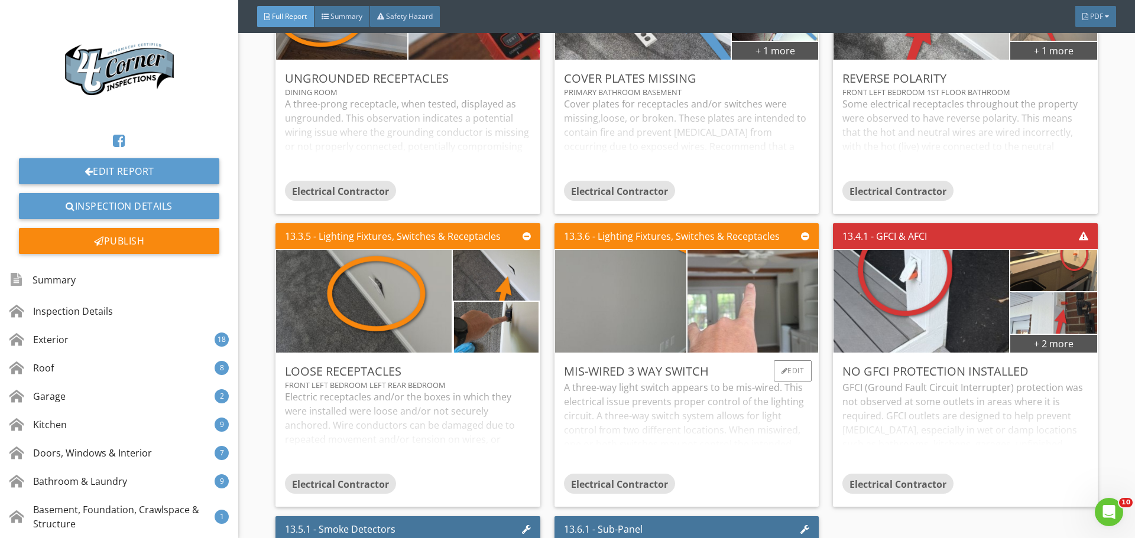
scroll to position [23699, 0]
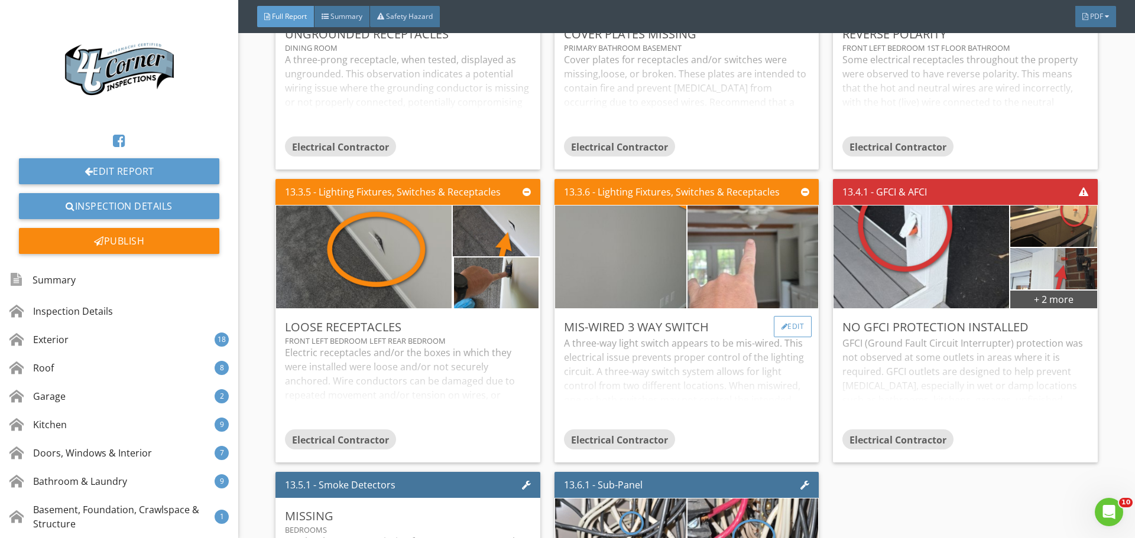
click at [781, 330] on div at bounding box center [784, 326] width 7 height 7
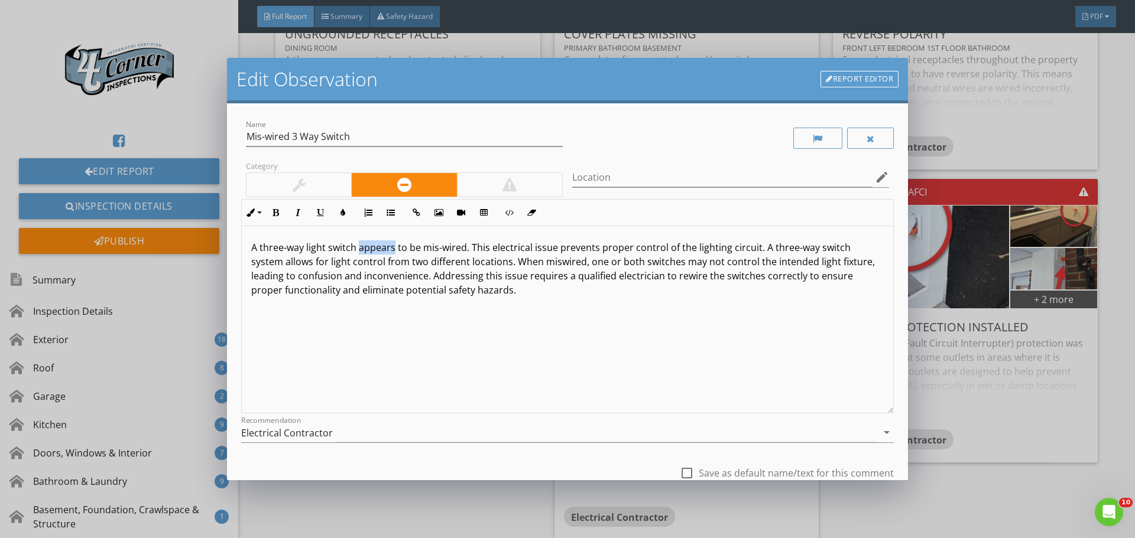
drag, startPoint x: 359, startPoint y: 248, endPoint x: 394, endPoint y: 251, distance: 35.0
click at [394, 251] on p "A three-way light switch appears to be mis-wired. This electrical issue prevent…" at bounding box center [567, 269] width 632 height 57
drag, startPoint x: 762, startPoint y: 248, endPoint x: 793, endPoint y: 252, distance: 30.3
click at [793, 252] on p "A three-way light switch for a ceiling fan appears to be mis-wired. This electr…" at bounding box center [567, 268] width 632 height 57
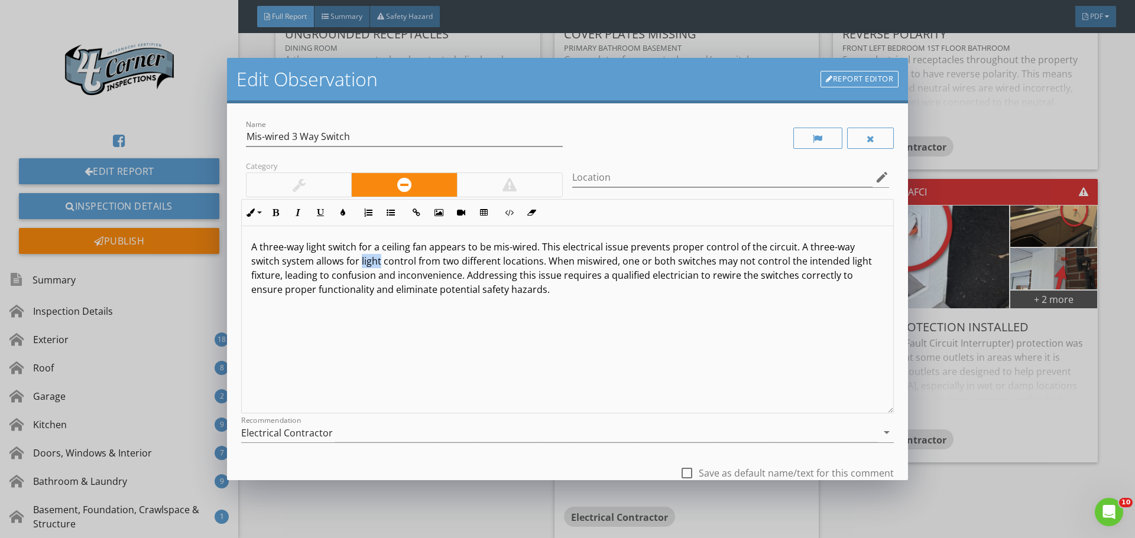
drag, startPoint x: 361, startPoint y: 264, endPoint x: 379, endPoint y: 264, distance: 18.9
click at [379, 264] on p "A three-way light switch for a ceiling fan appears to be mis-wired. This electr…" at bounding box center [567, 268] width 632 height 57
drag, startPoint x: 822, startPoint y: 261, endPoint x: 840, endPoint y: 262, distance: 18.4
click at [840, 262] on p "A three-way light switch for a ceiling fan appears to be mis-wired. This electr…" at bounding box center [567, 268] width 632 height 57
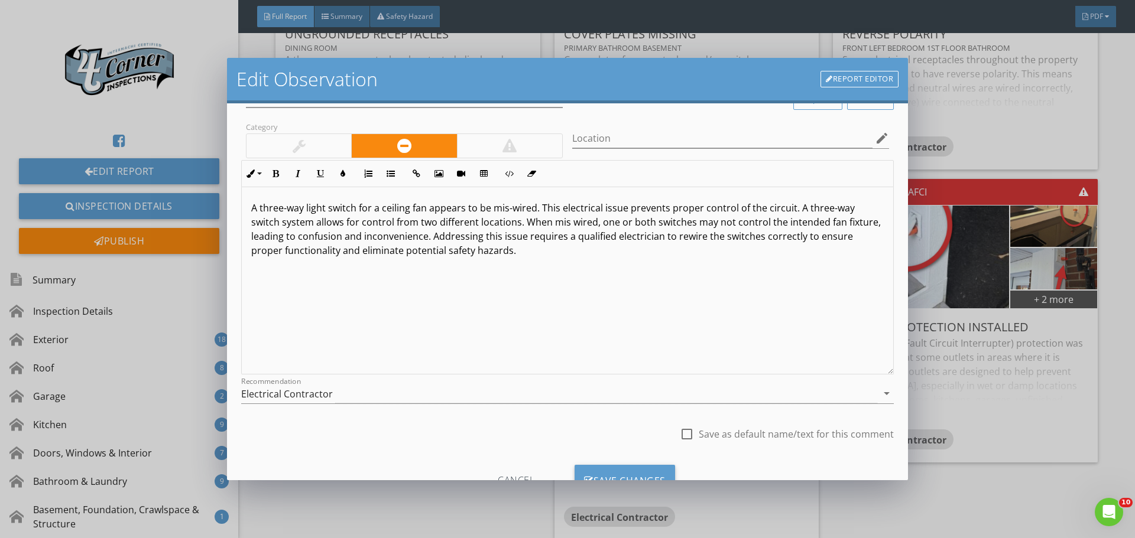
scroll to position [88, 0]
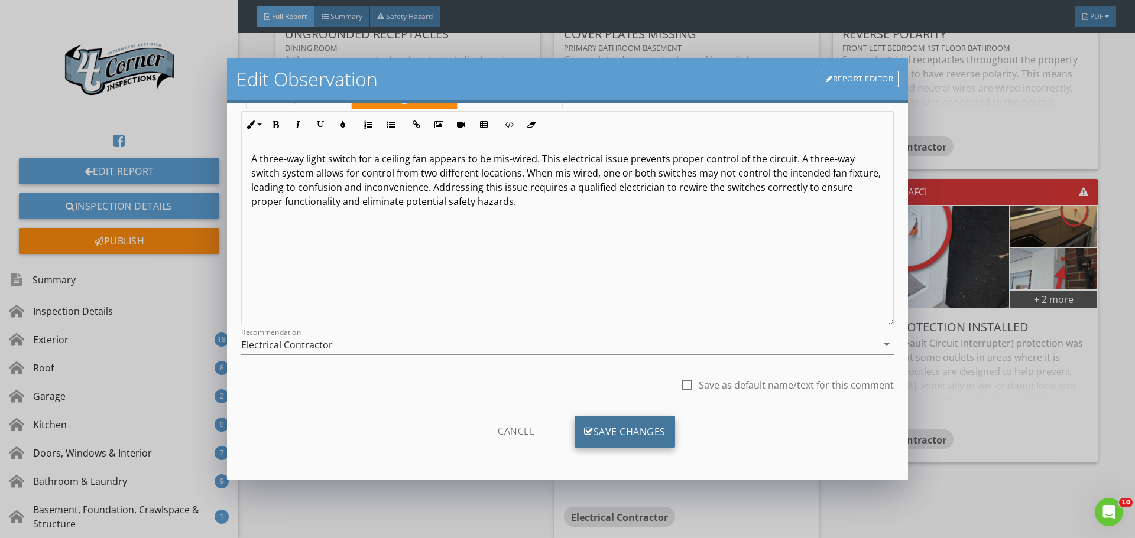
click at [596, 429] on div "Save Changes" at bounding box center [624, 432] width 100 height 32
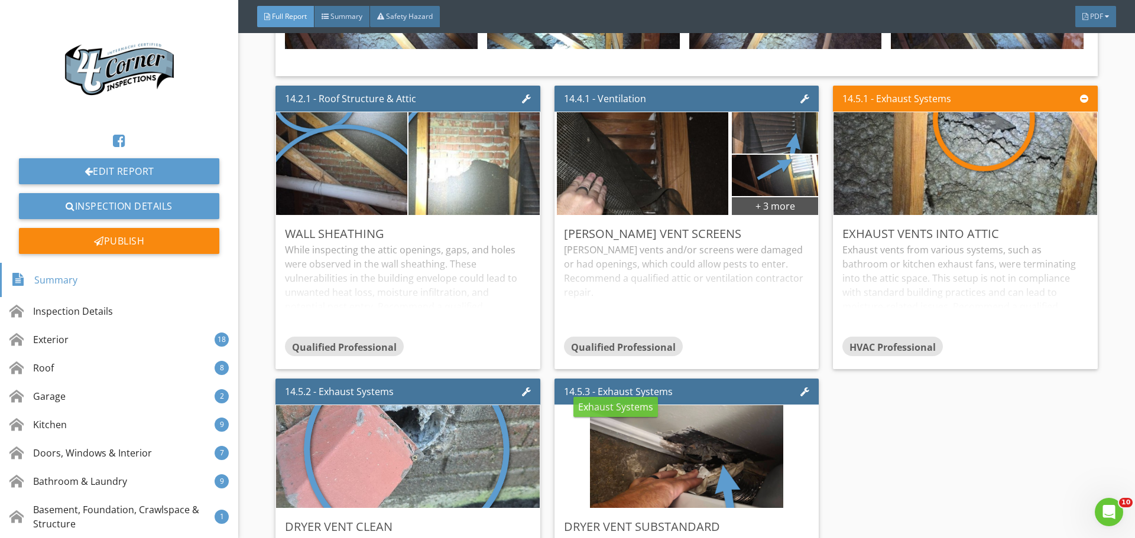
scroll to position [26003, 0]
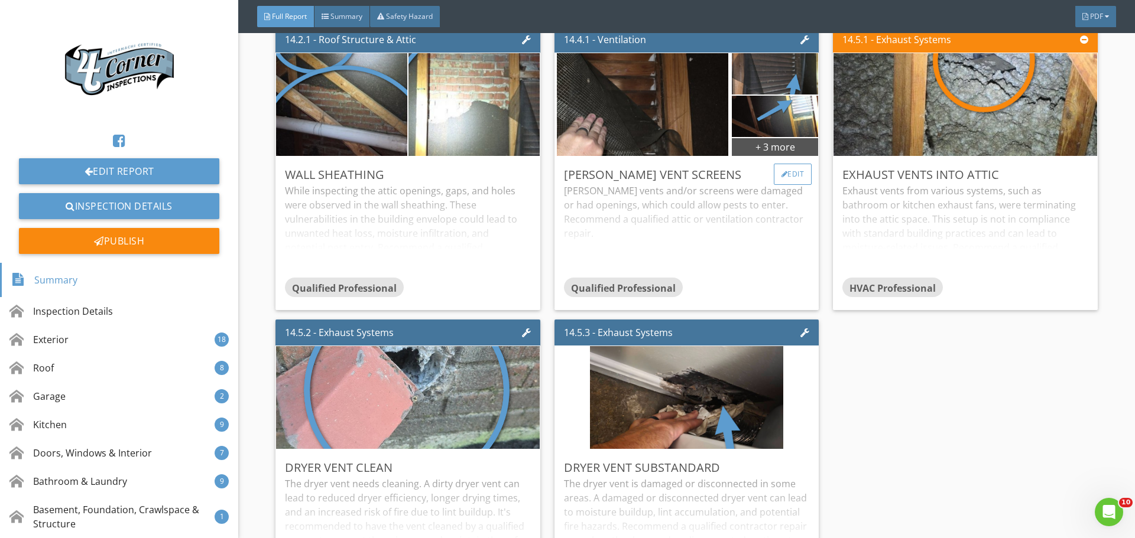
click at [780, 185] on div "Edit" at bounding box center [793, 174] width 38 height 21
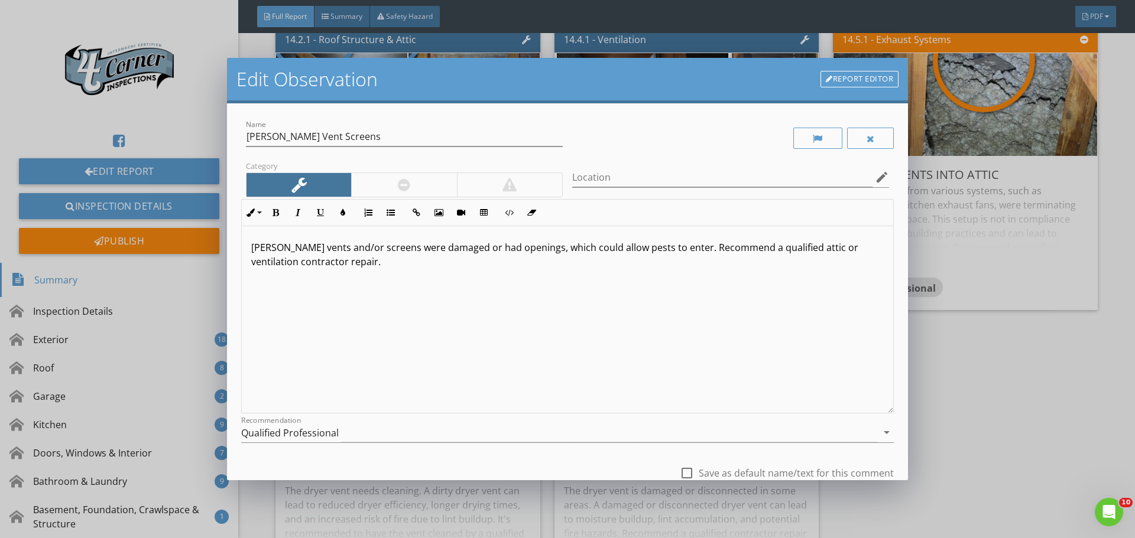
click at [408, 184] on div at bounding box center [404, 185] width 12 height 14
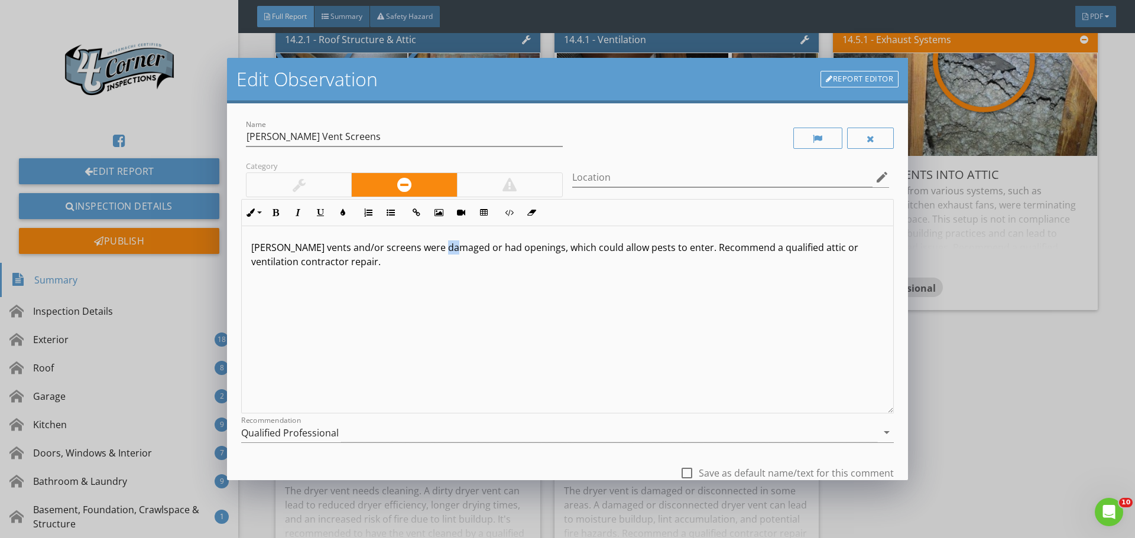
drag, startPoint x: 450, startPoint y: 250, endPoint x: 443, endPoint y: 252, distance: 6.9
click at [443, 252] on p "Gable vents and/or screens were damaged or had openings, which could allow pest…" at bounding box center [567, 255] width 632 height 28
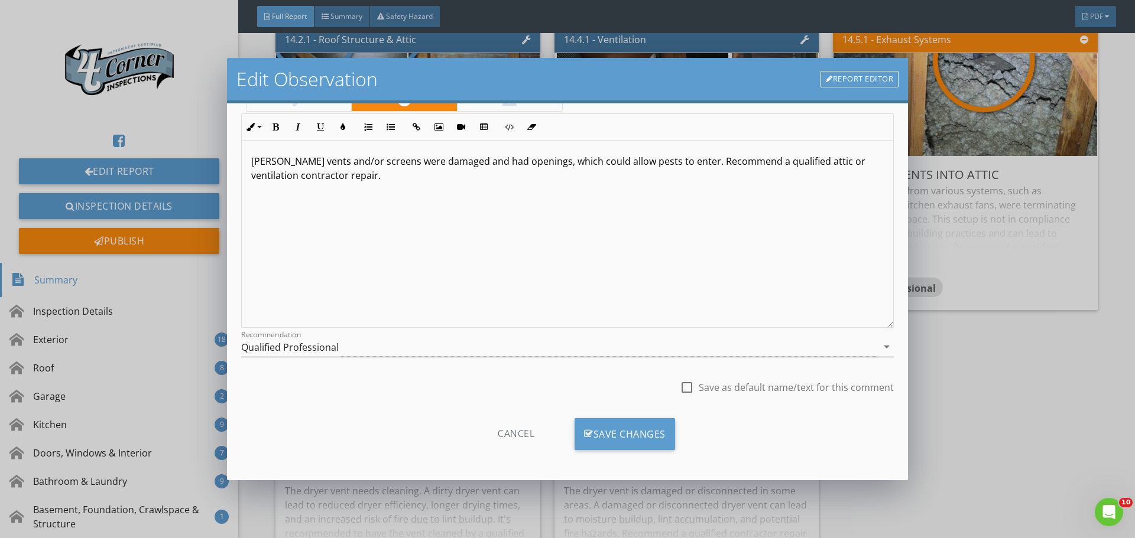
scroll to position [88, 0]
click at [594, 430] on div "Save Changes" at bounding box center [624, 432] width 100 height 32
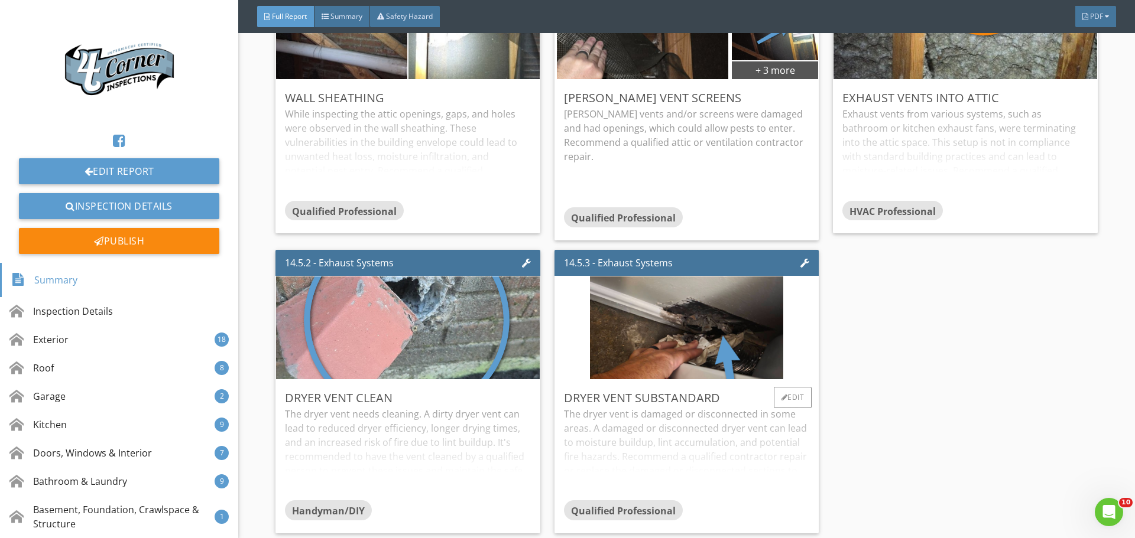
scroll to position [26128, 0]
click at [781, 394] on div at bounding box center [784, 397] width 7 height 7
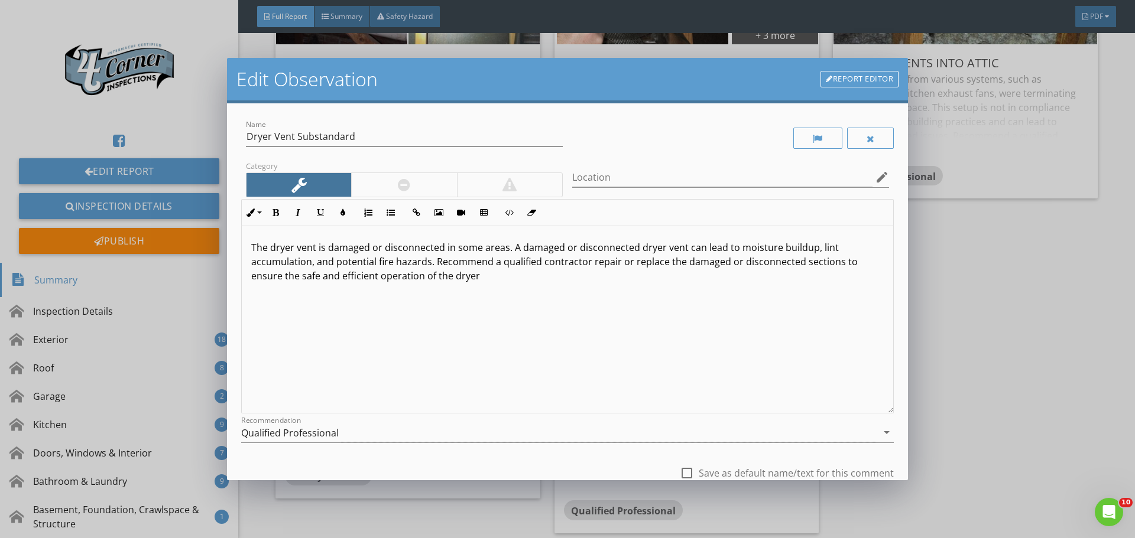
click at [430, 184] on div at bounding box center [403, 185] width 105 height 24
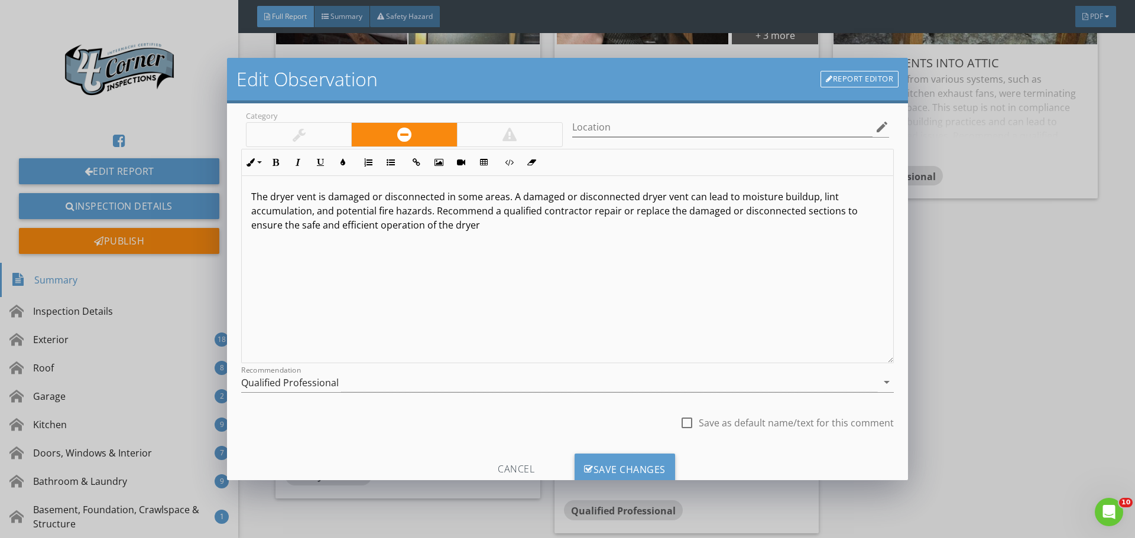
scroll to position [88, 0]
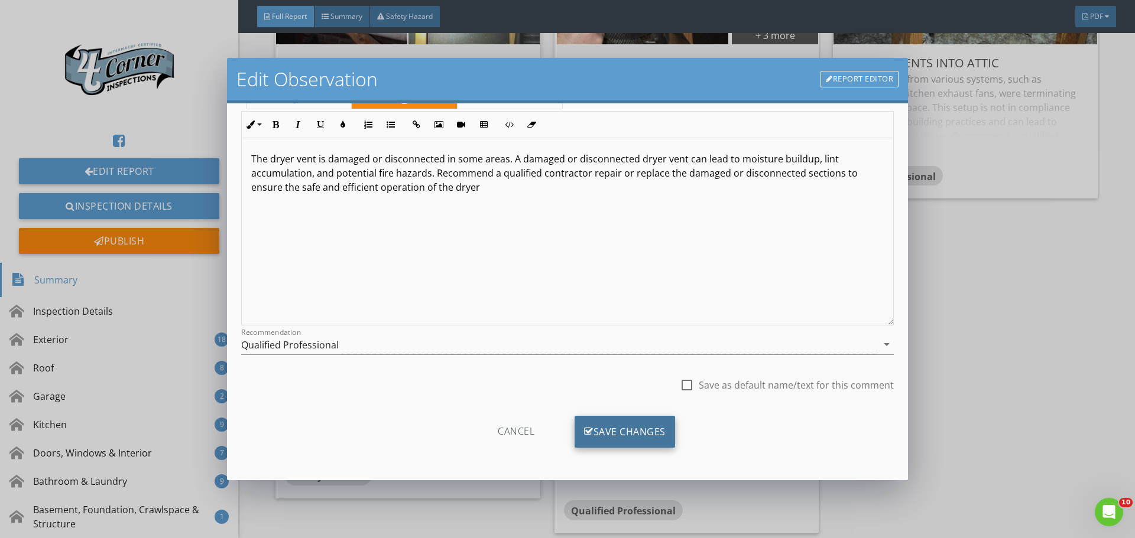
click at [604, 432] on div "Save Changes" at bounding box center [624, 432] width 100 height 32
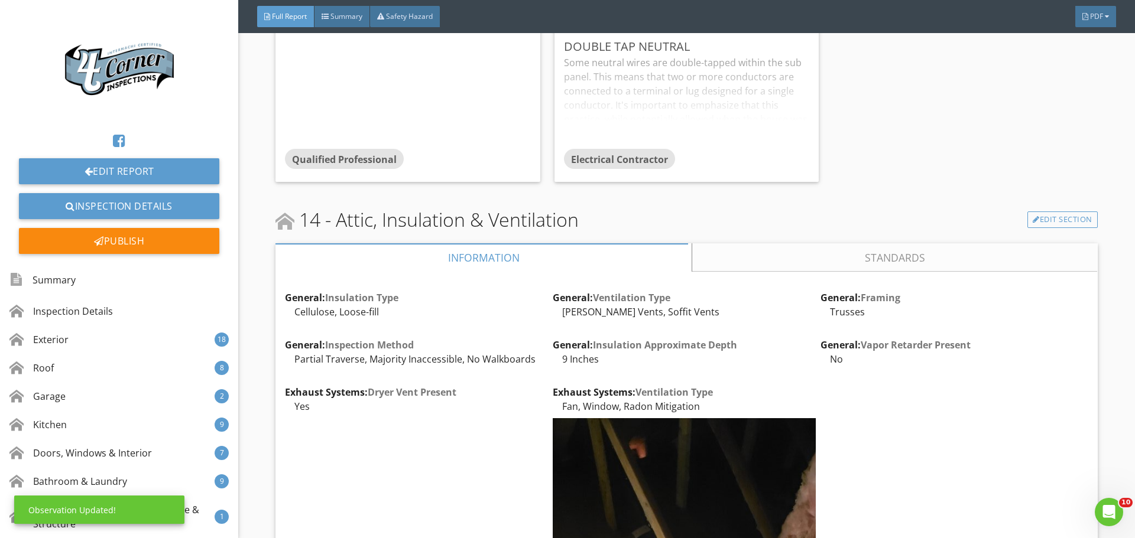
scroll to position [24059, 0]
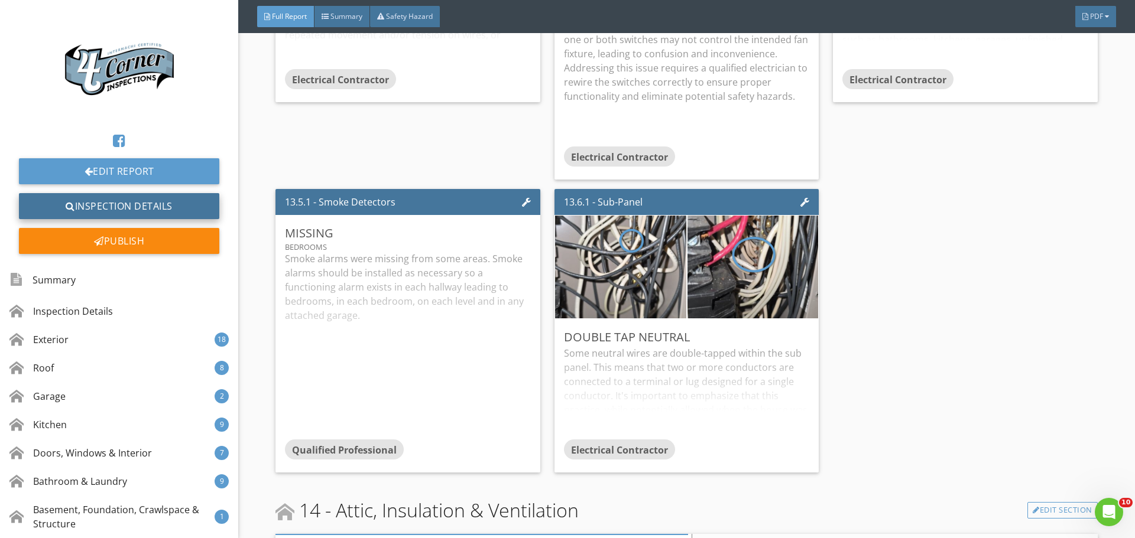
click at [165, 201] on link "Inspection Details" at bounding box center [119, 206] width 200 height 26
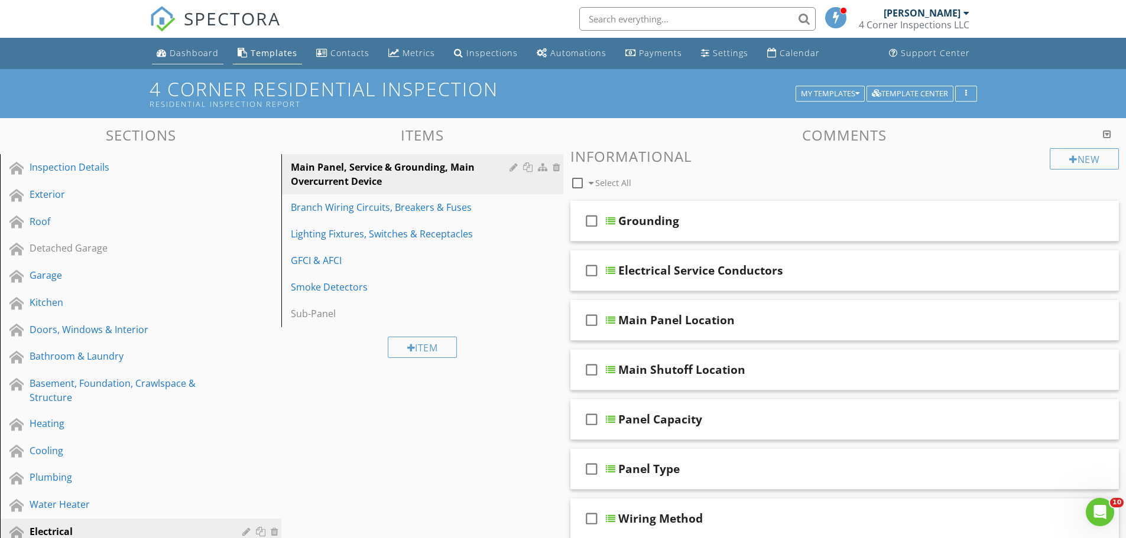
drag, startPoint x: 0, startPoint y: 0, endPoint x: 173, endPoint y: 50, distance: 179.6
click at [173, 50] on div "Dashboard" at bounding box center [194, 52] width 49 height 11
